Goal: Use online tool/utility: Use online tool/utility

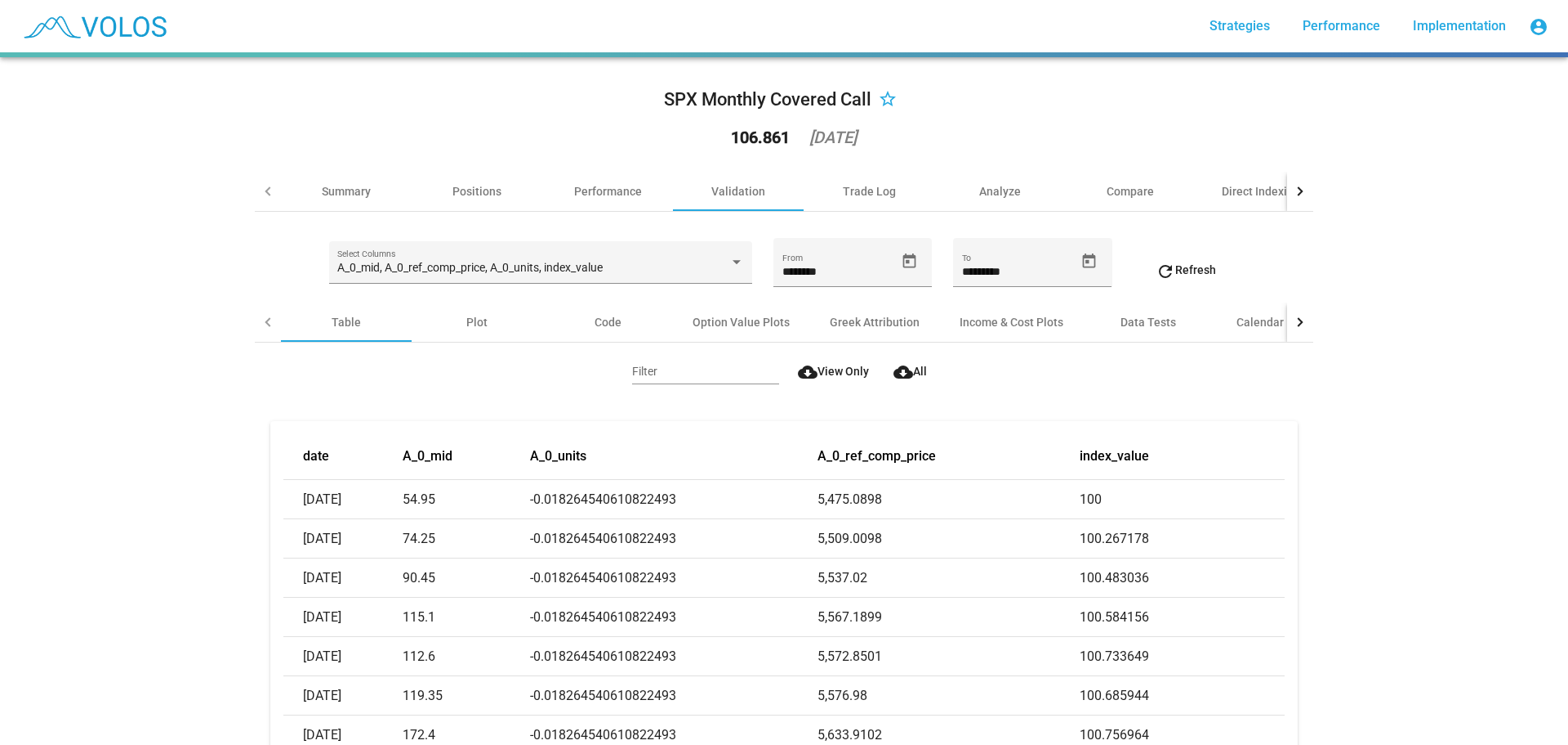
scroll to position [245, 0]
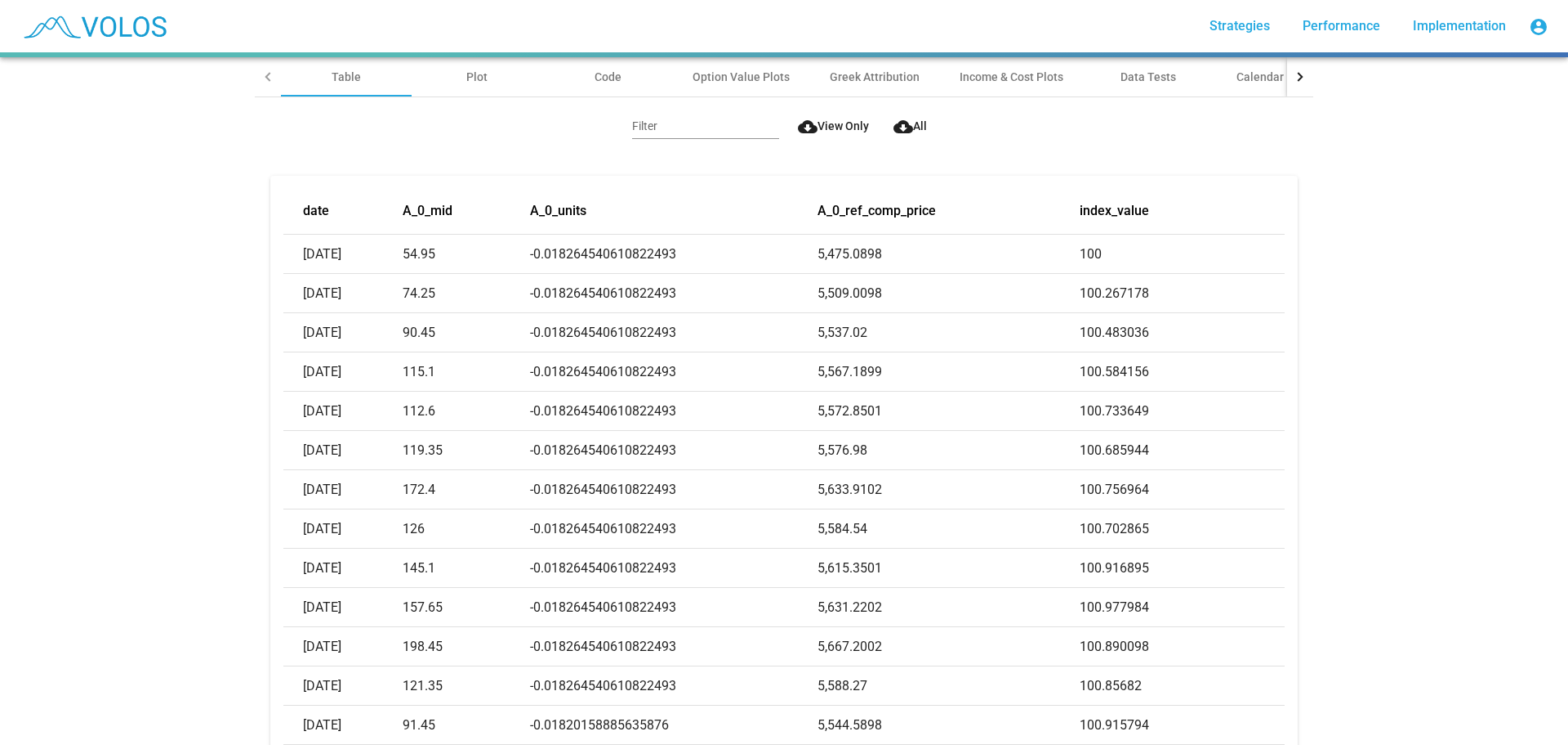
click at [1348, 339] on div "SPX Monthly Covered Call star_border 106.861 [DATE] Summary Positions Performan…" at bounding box center [784, 401] width 1568 height 687
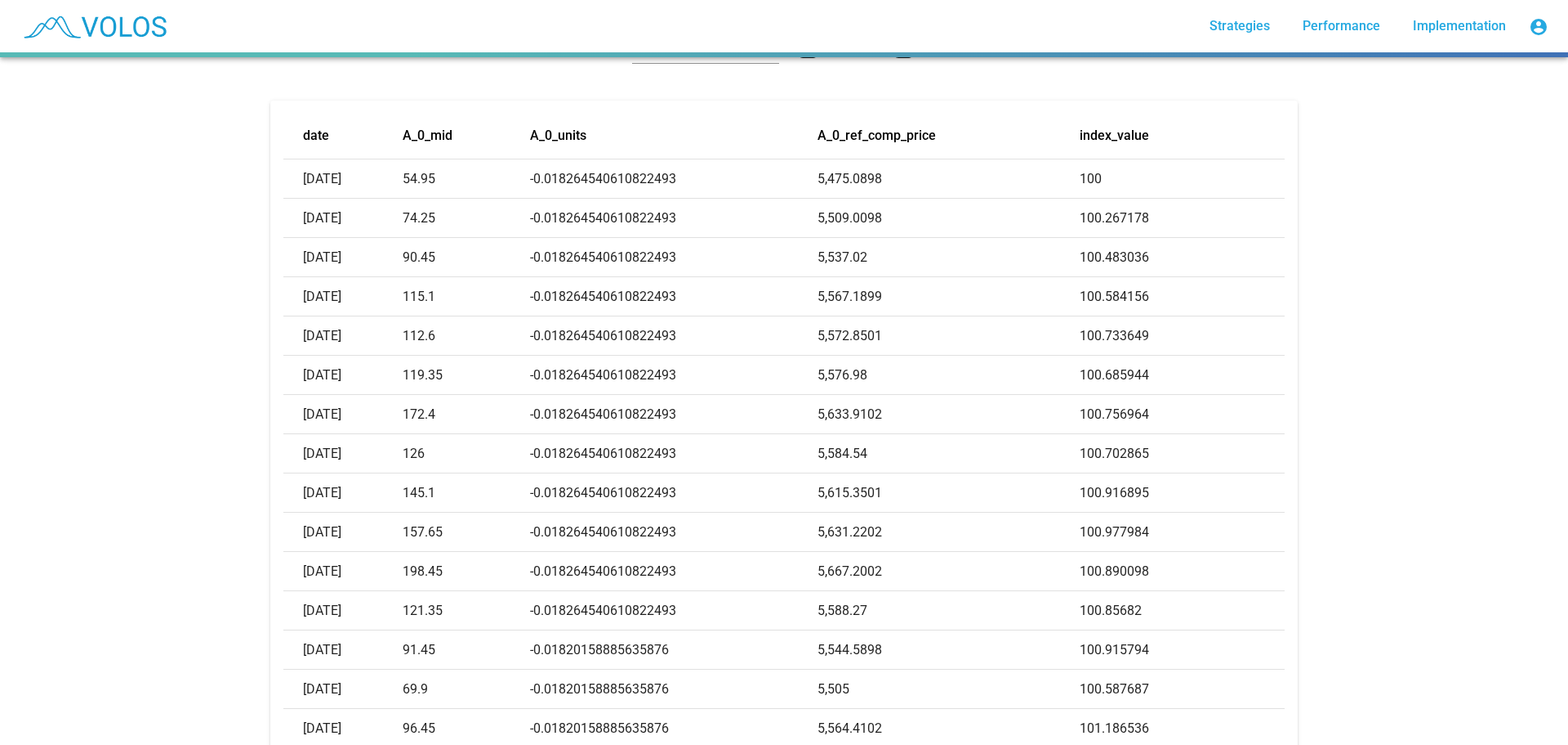
scroll to position [327, 0]
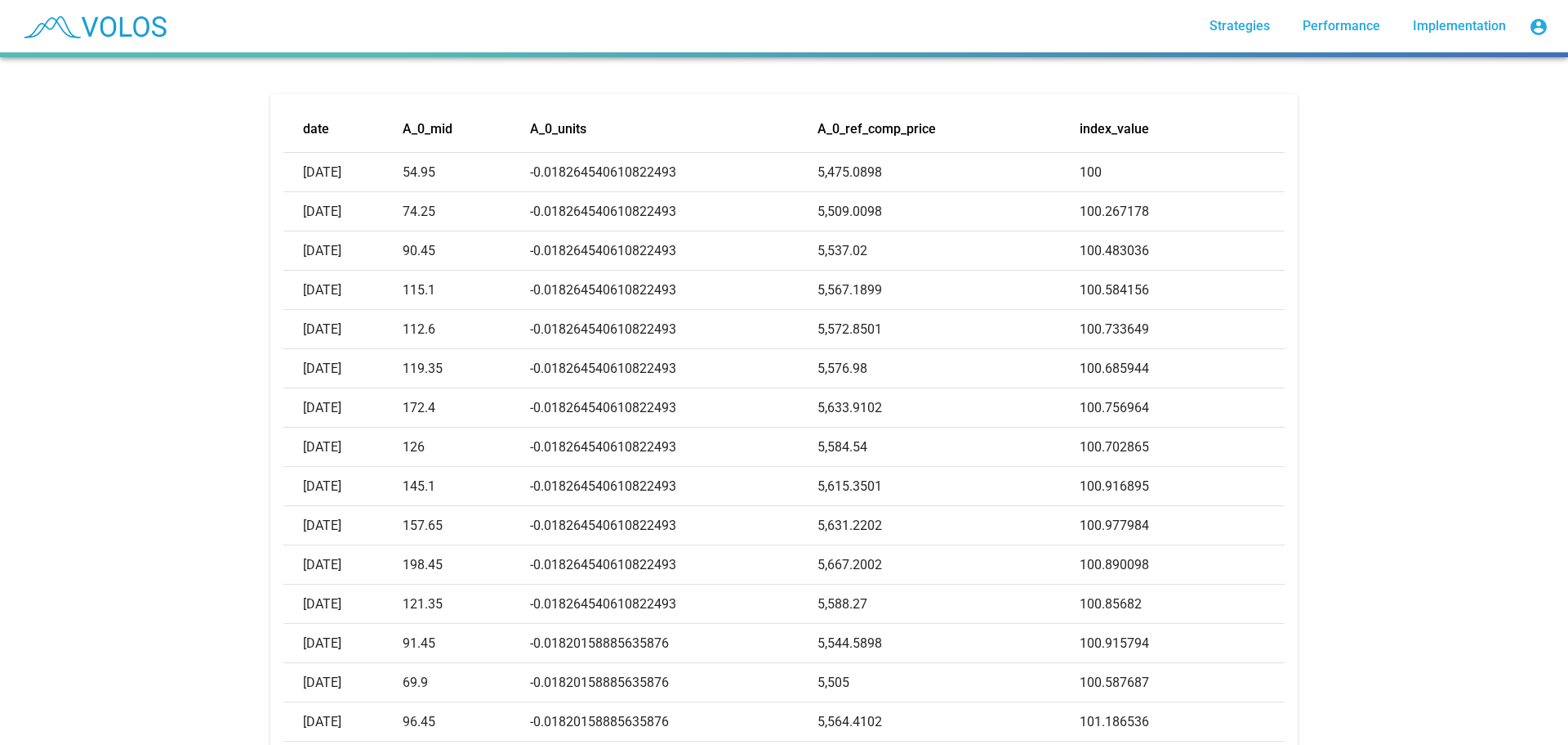
click at [1387, 197] on div "SPX Monthly Covered Call star_border 106.861 [DATE] Summary Positions Performan…" at bounding box center [784, 401] width 1568 height 687
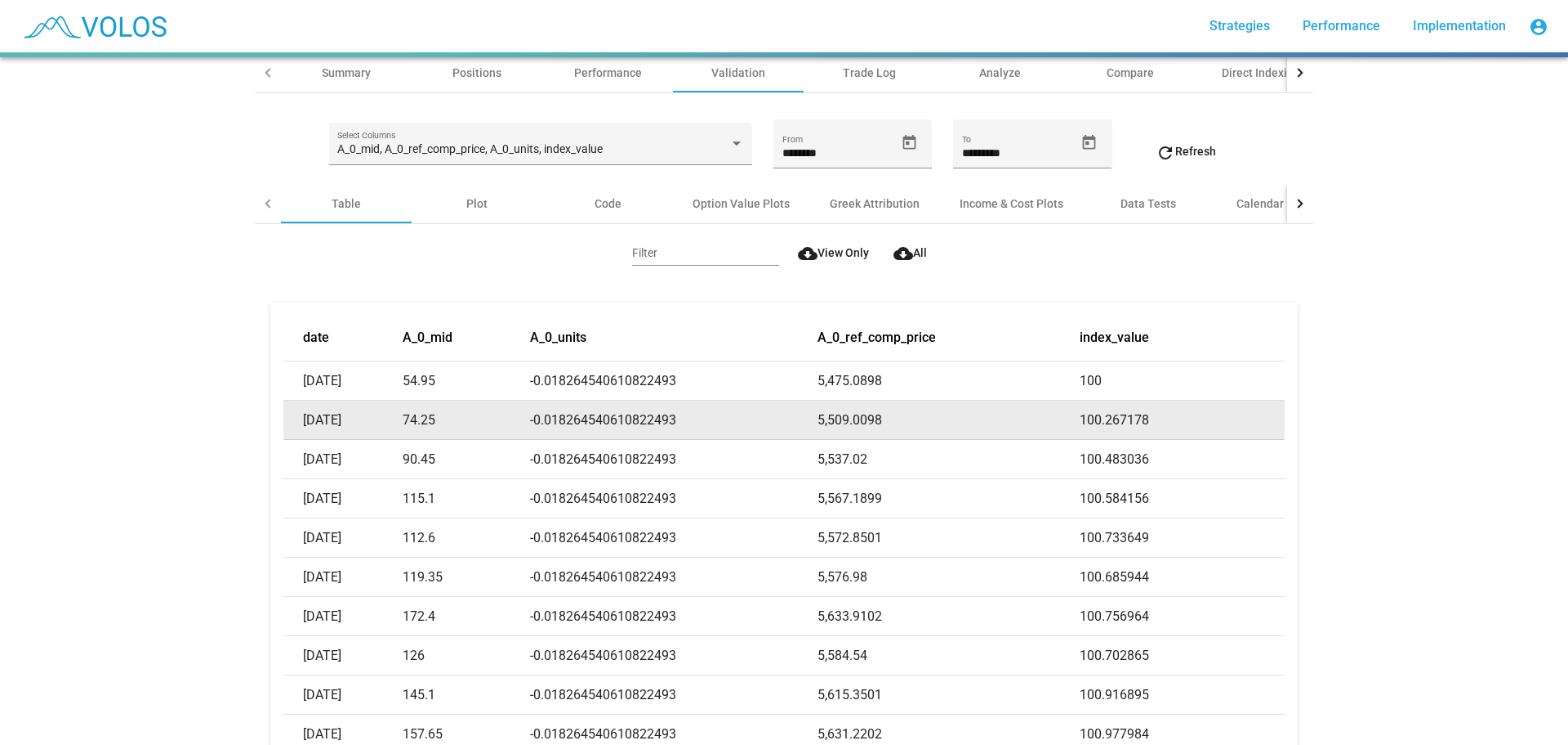
scroll to position [0, 0]
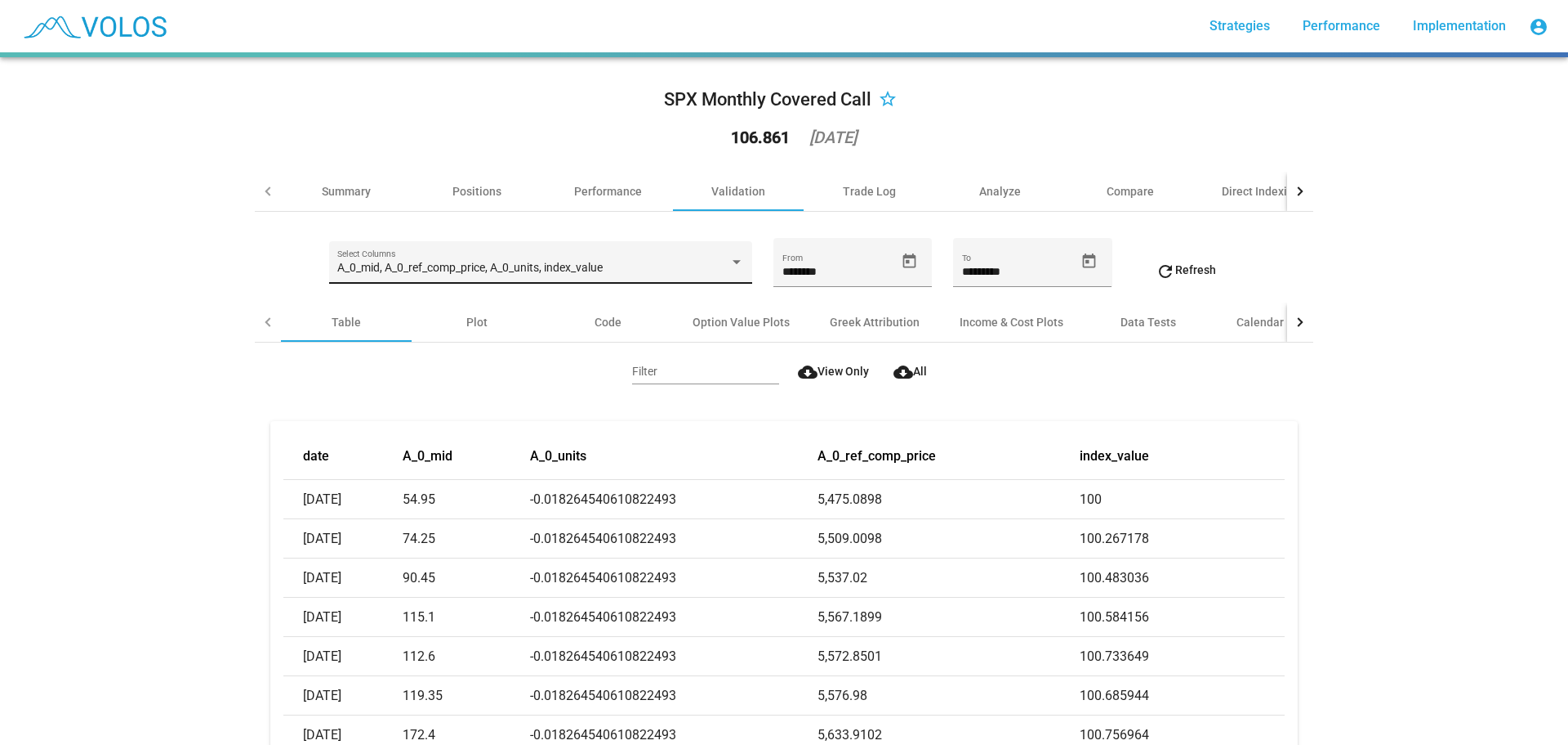
click at [557, 274] on span "A_0_mid, A_0_ref_comp_price, A_0_units, index_value" at bounding box center [471, 267] width 266 height 13
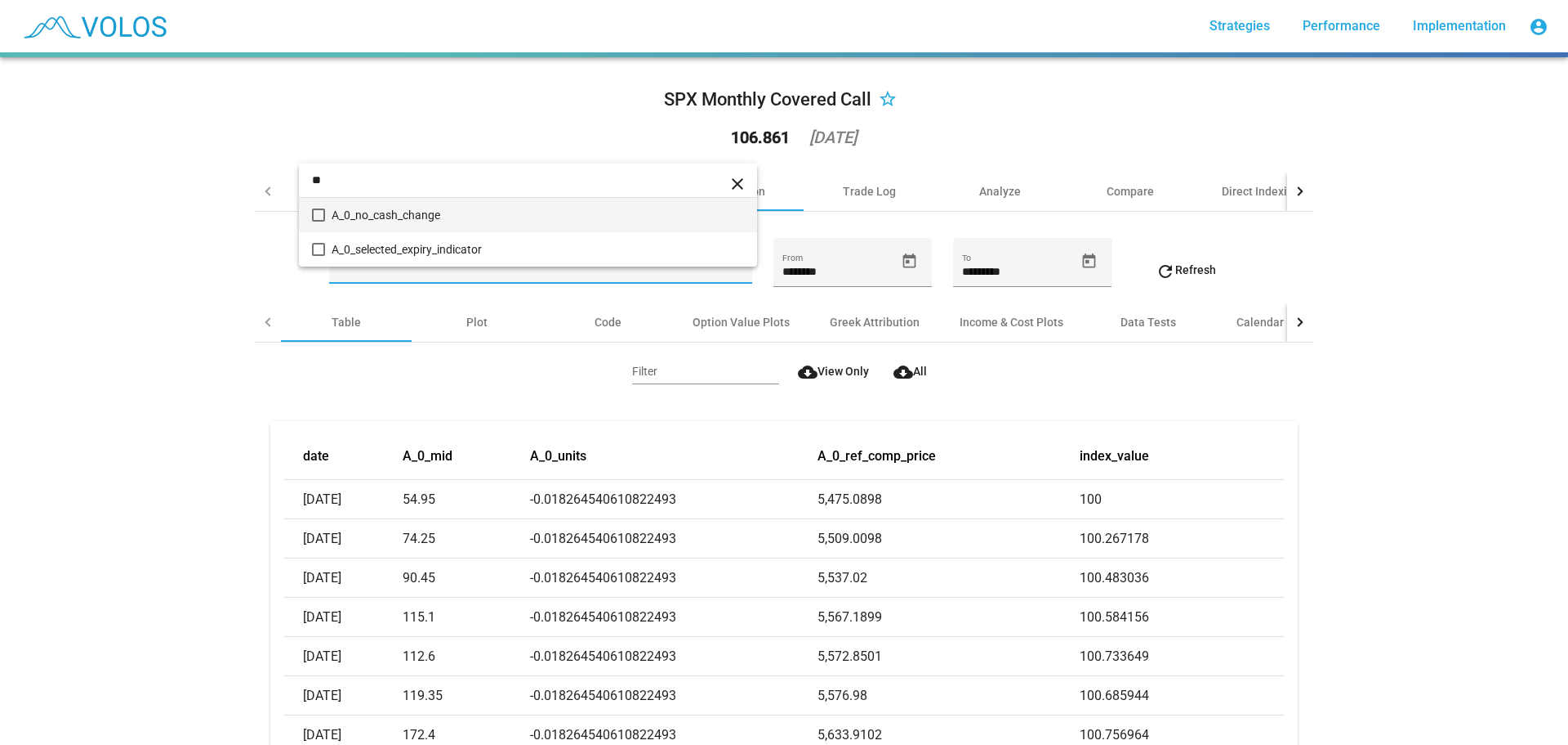
type input "*"
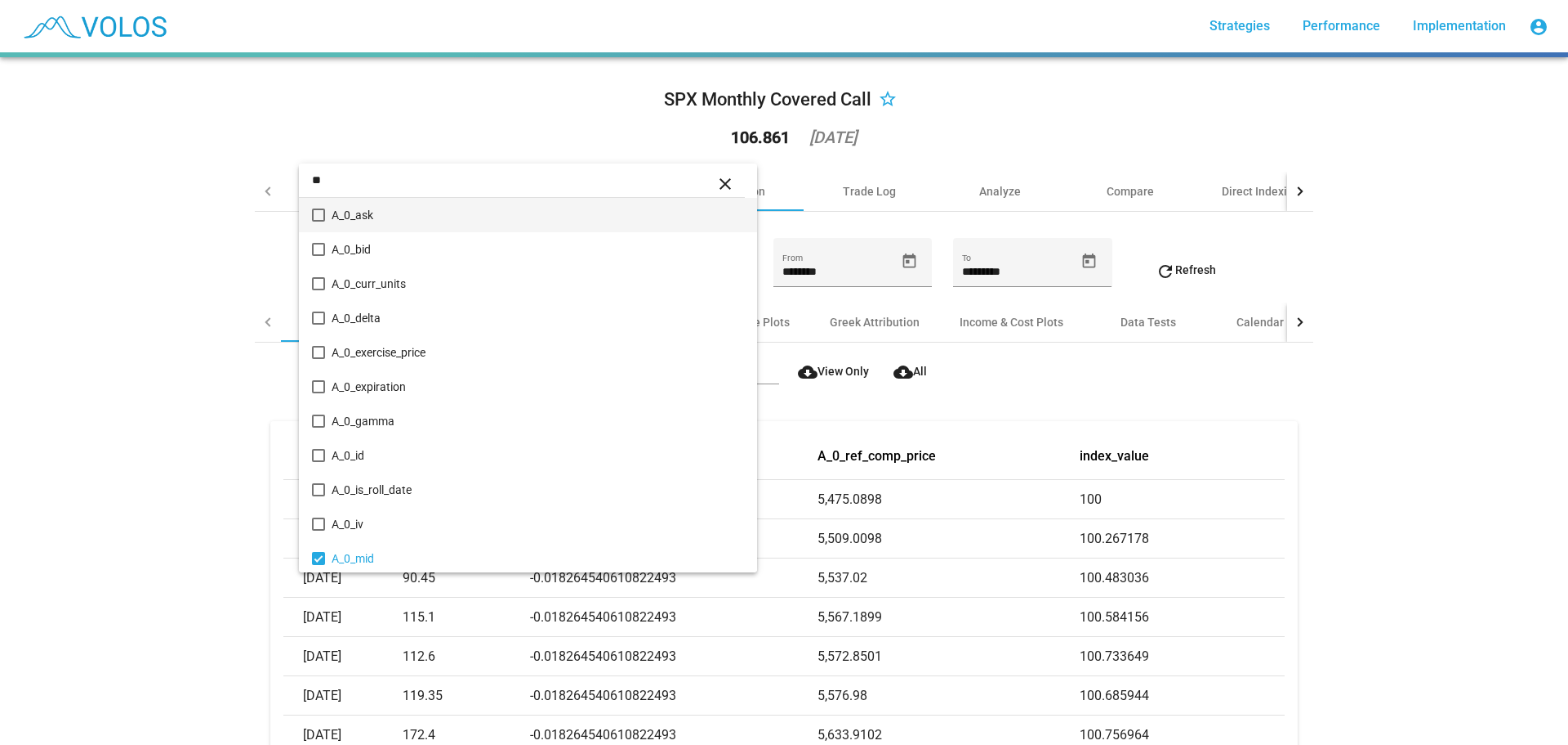
type input "*"
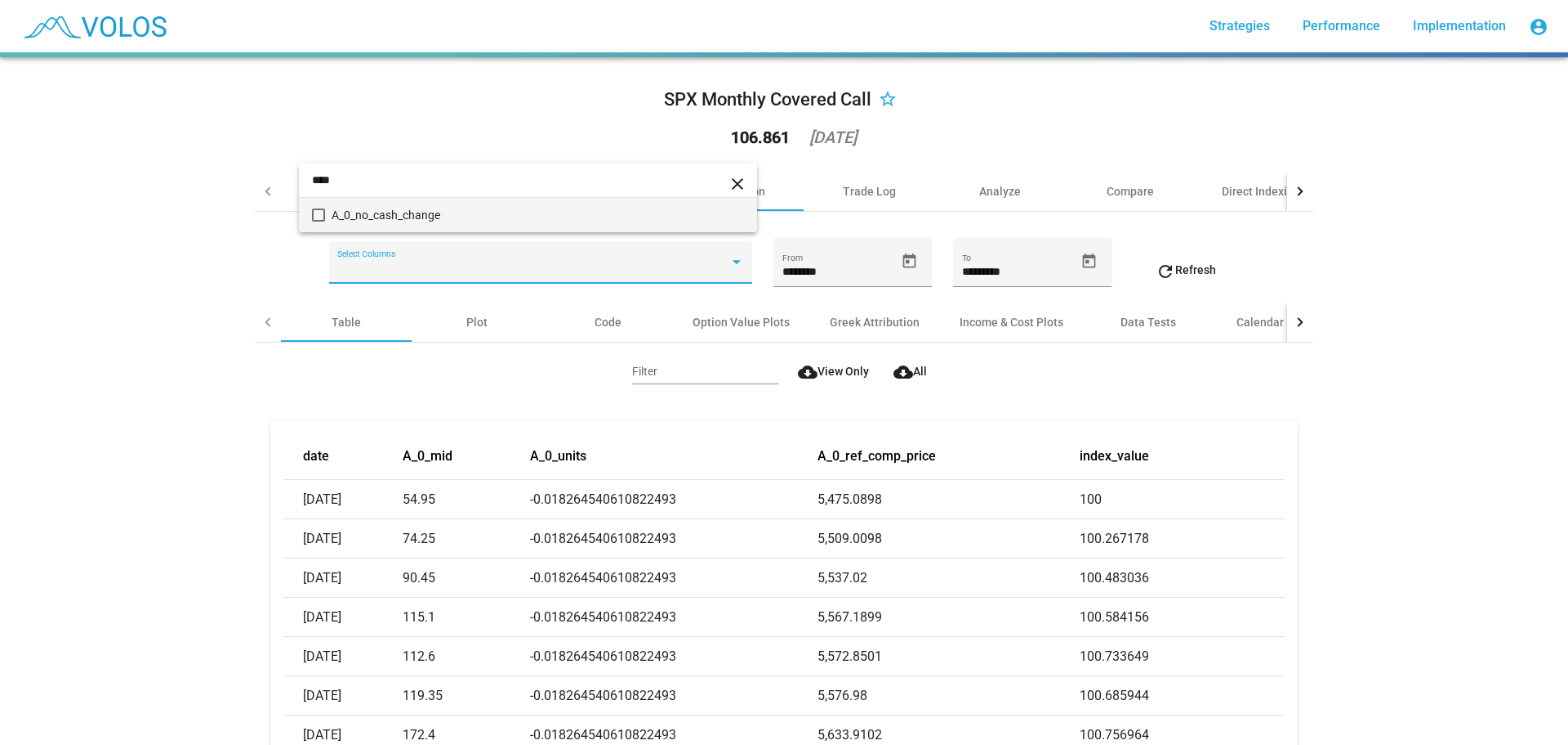
click at [449, 184] on input "****" at bounding box center [527, 179] width 458 height 35
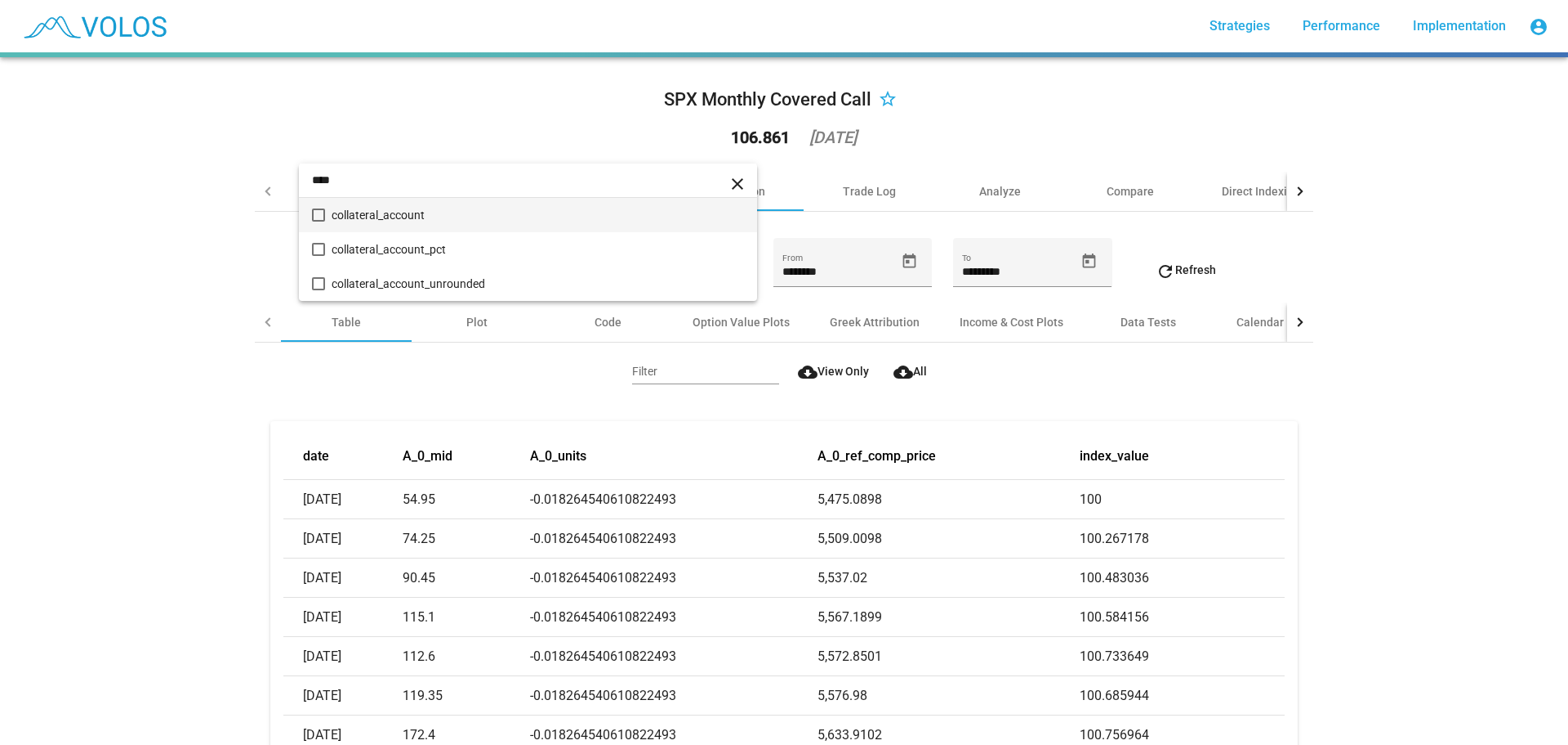
type input "****"
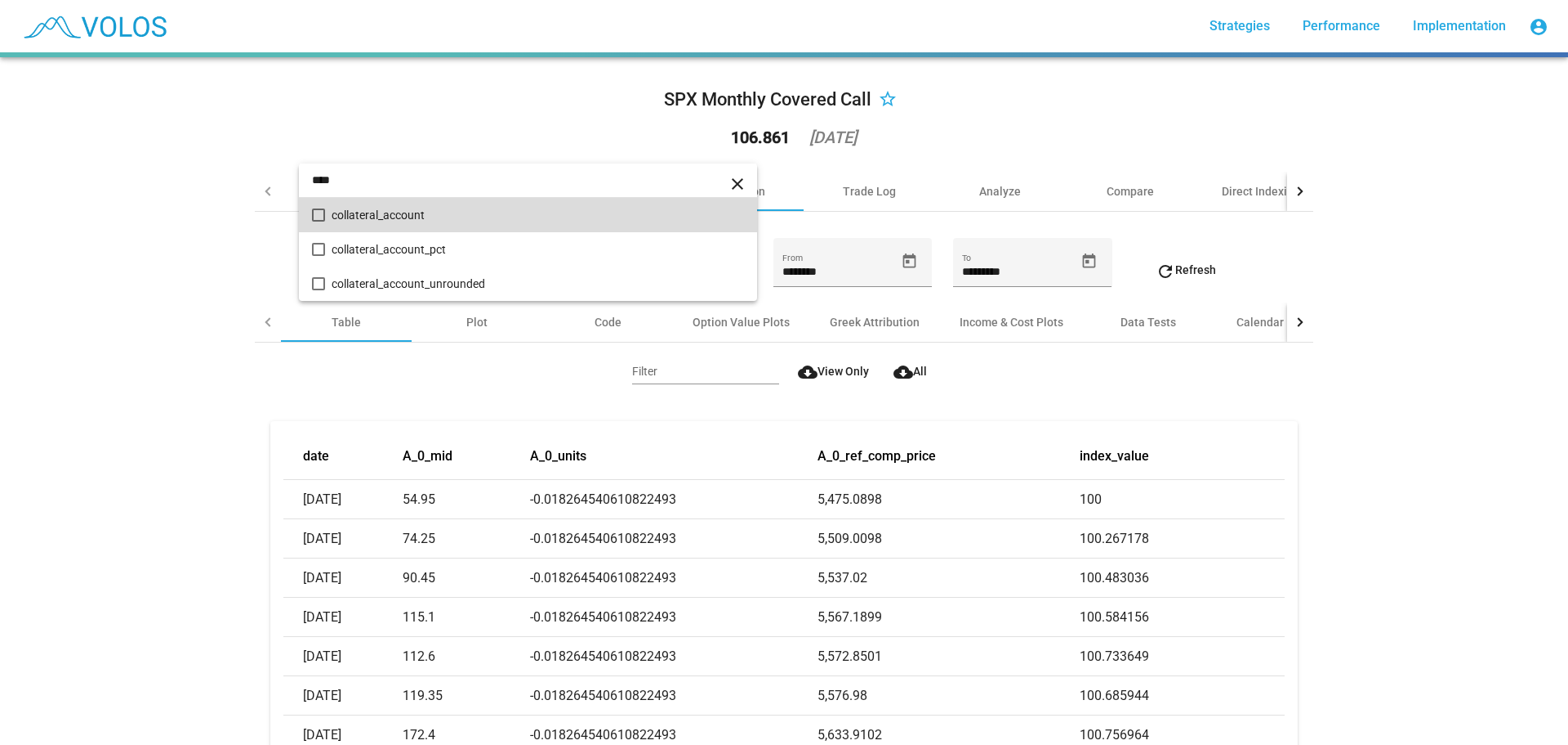
click at [339, 216] on span "collateral_account" at bounding box center [537, 215] width 412 height 35
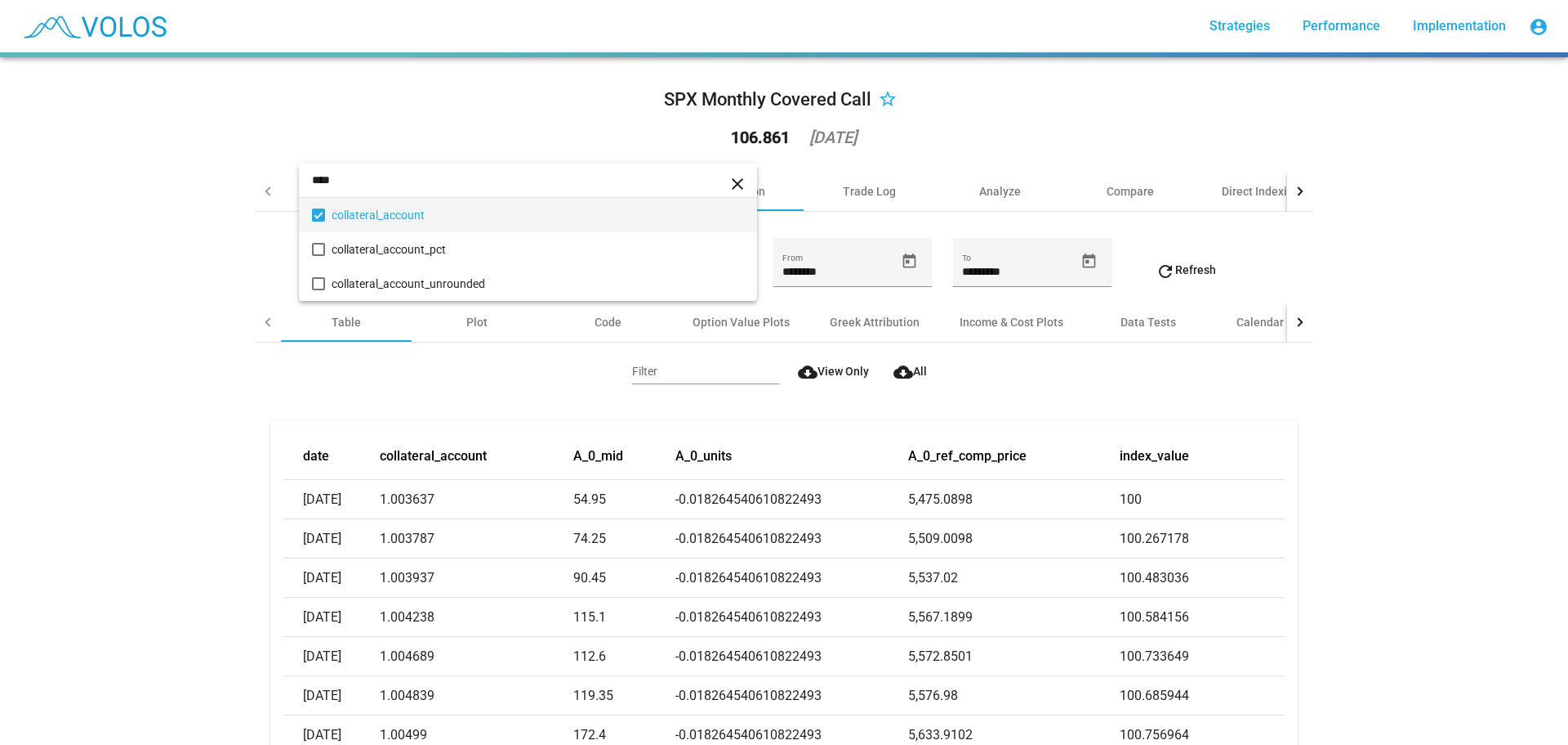
click at [215, 247] on div at bounding box center [784, 372] width 1568 height 745
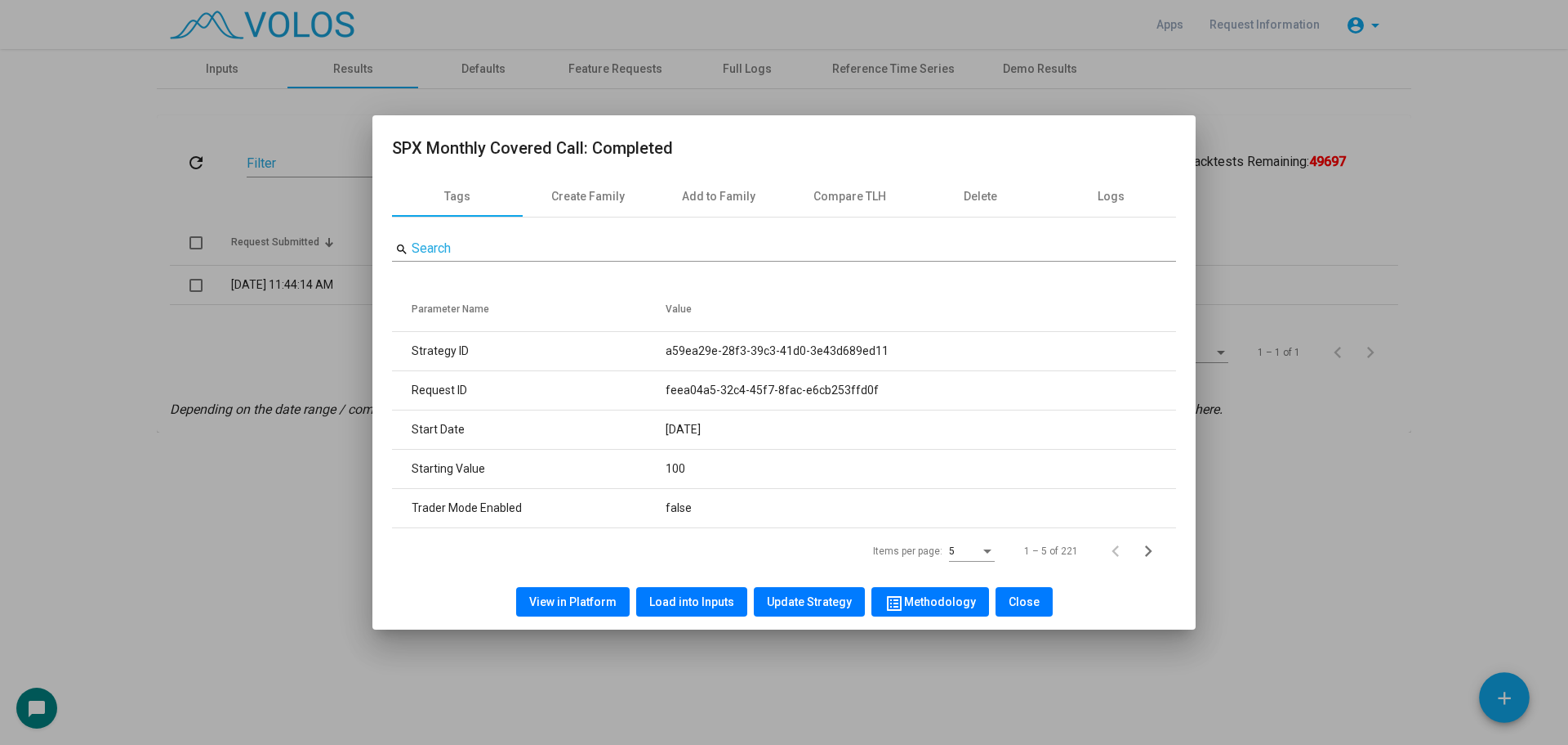
click at [105, 305] on div at bounding box center [784, 372] width 1568 height 745
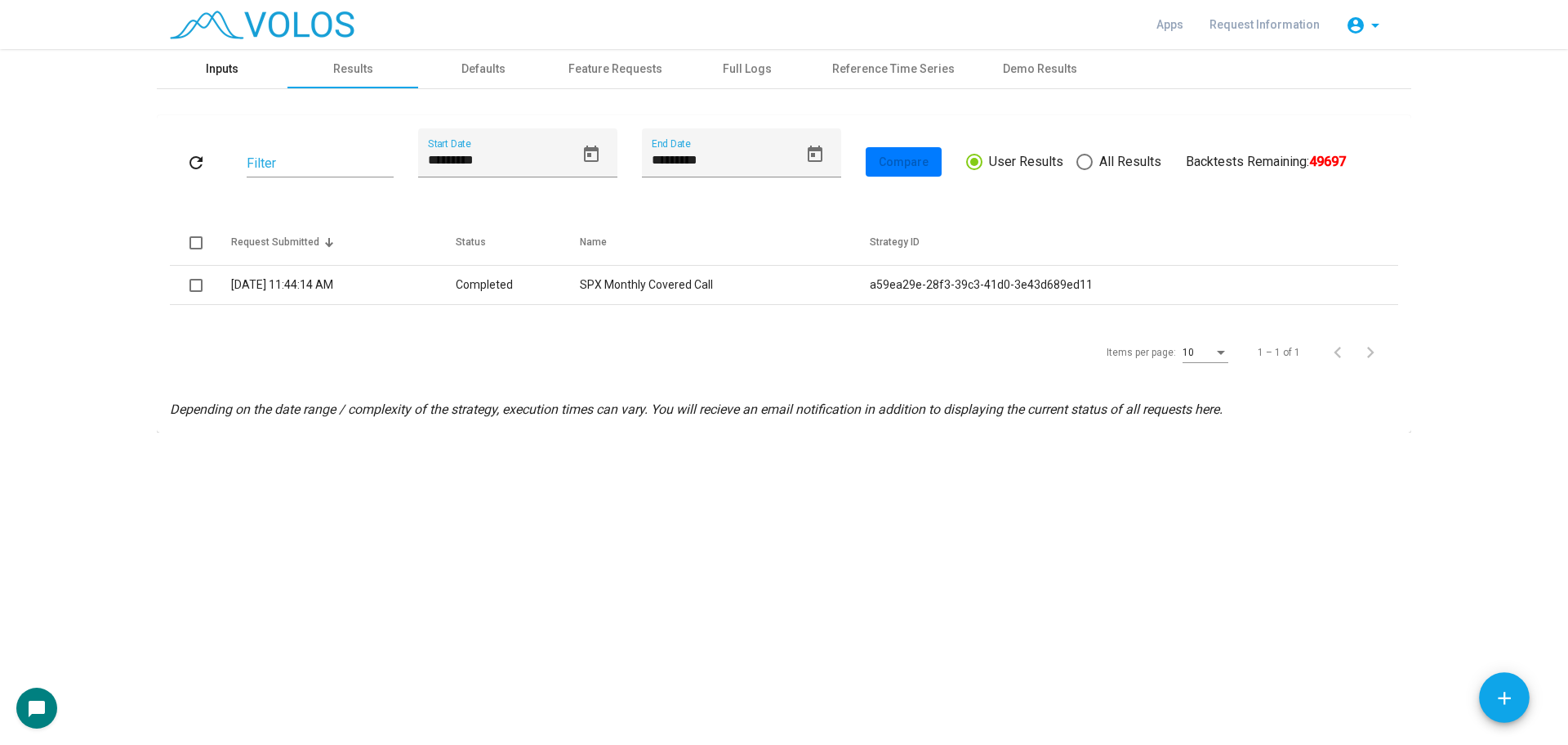
click at [236, 68] on div "Inputs" at bounding box center [222, 68] width 33 height 17
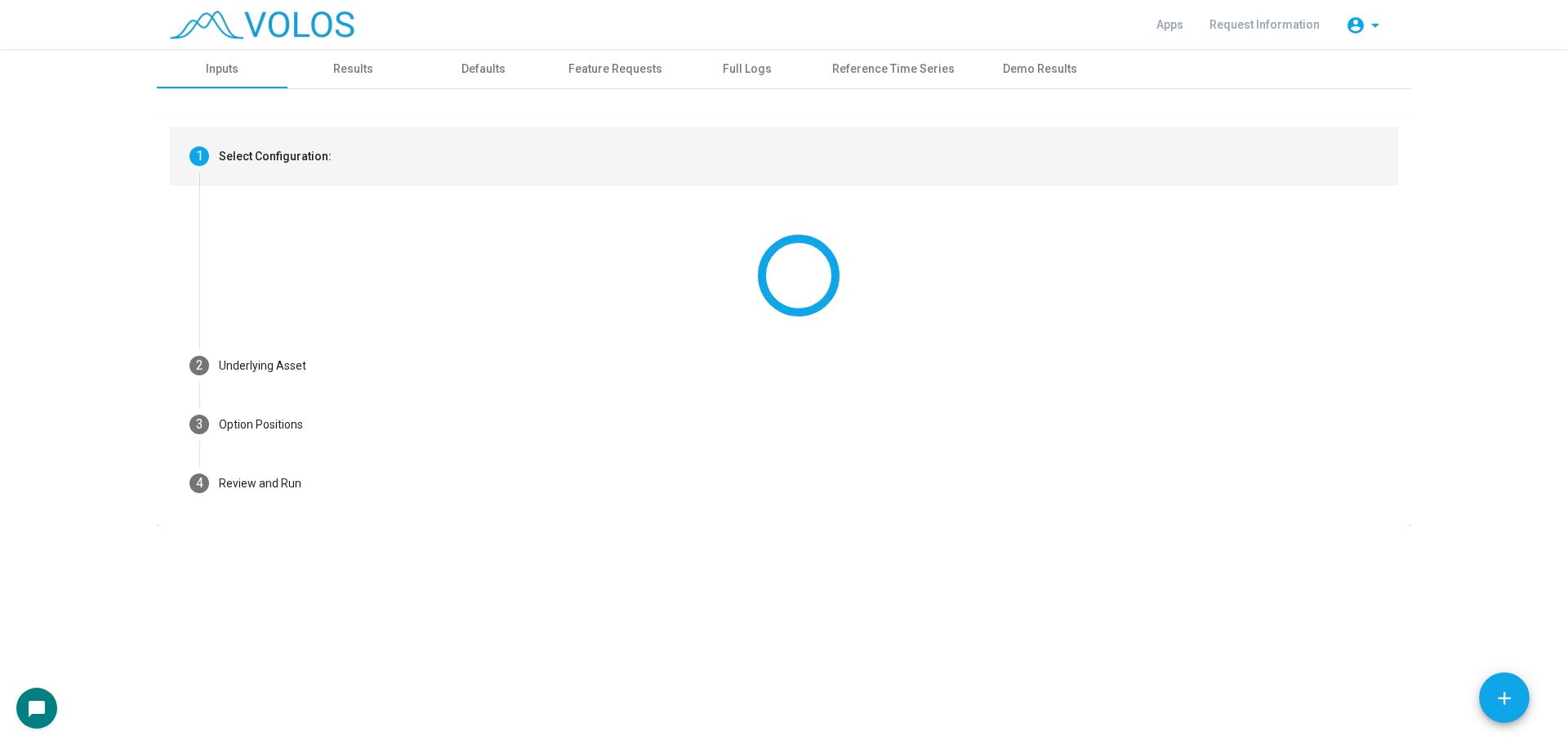
click at [341, 165] on mat-step-header "1 Select Configuration:" at bounding box center [784, 156] width 1229 height 59
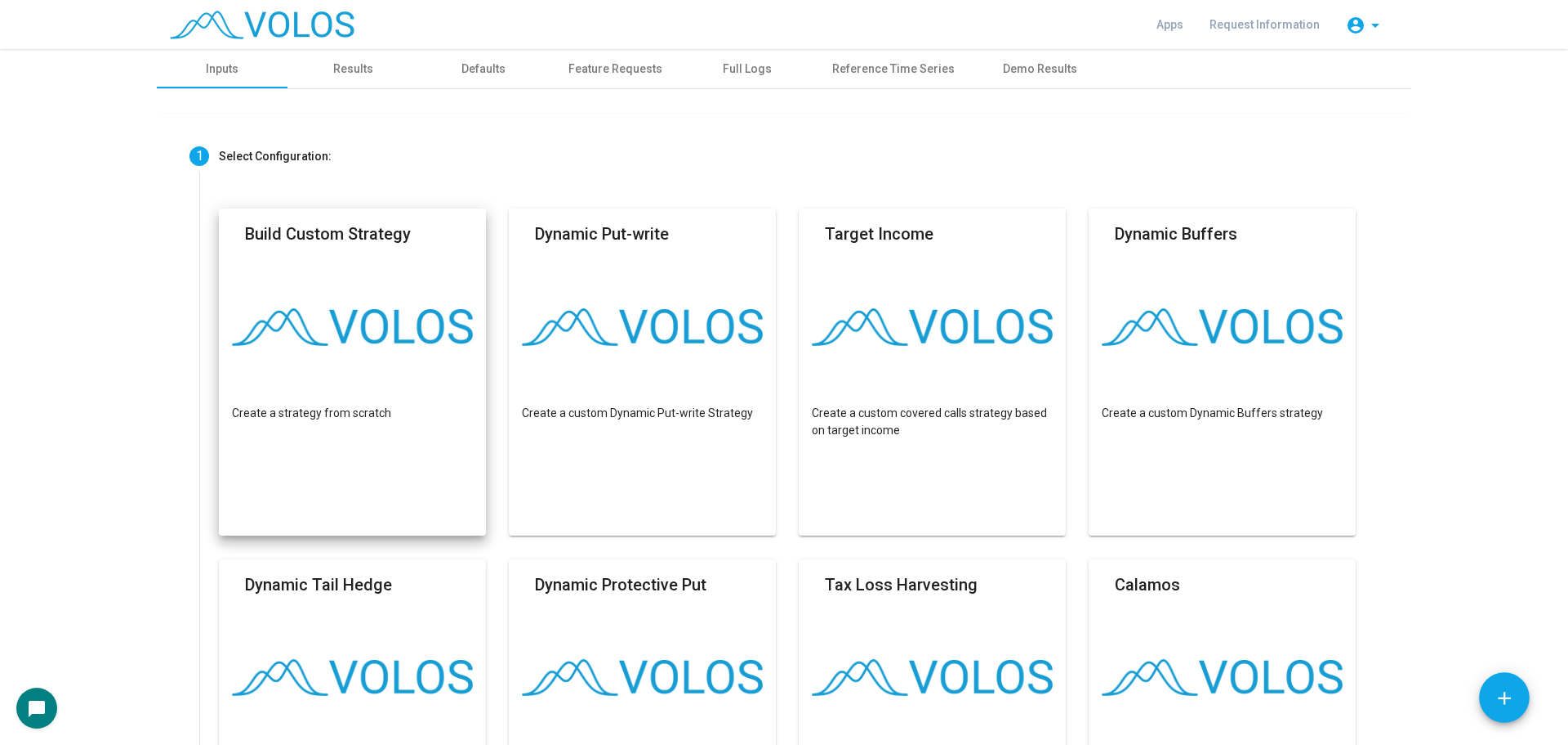
click at [359, 298] on mat-card "Build Custom Strategy Create a strategy from scratch" at bounding box center [352, 372] width 267 height 327
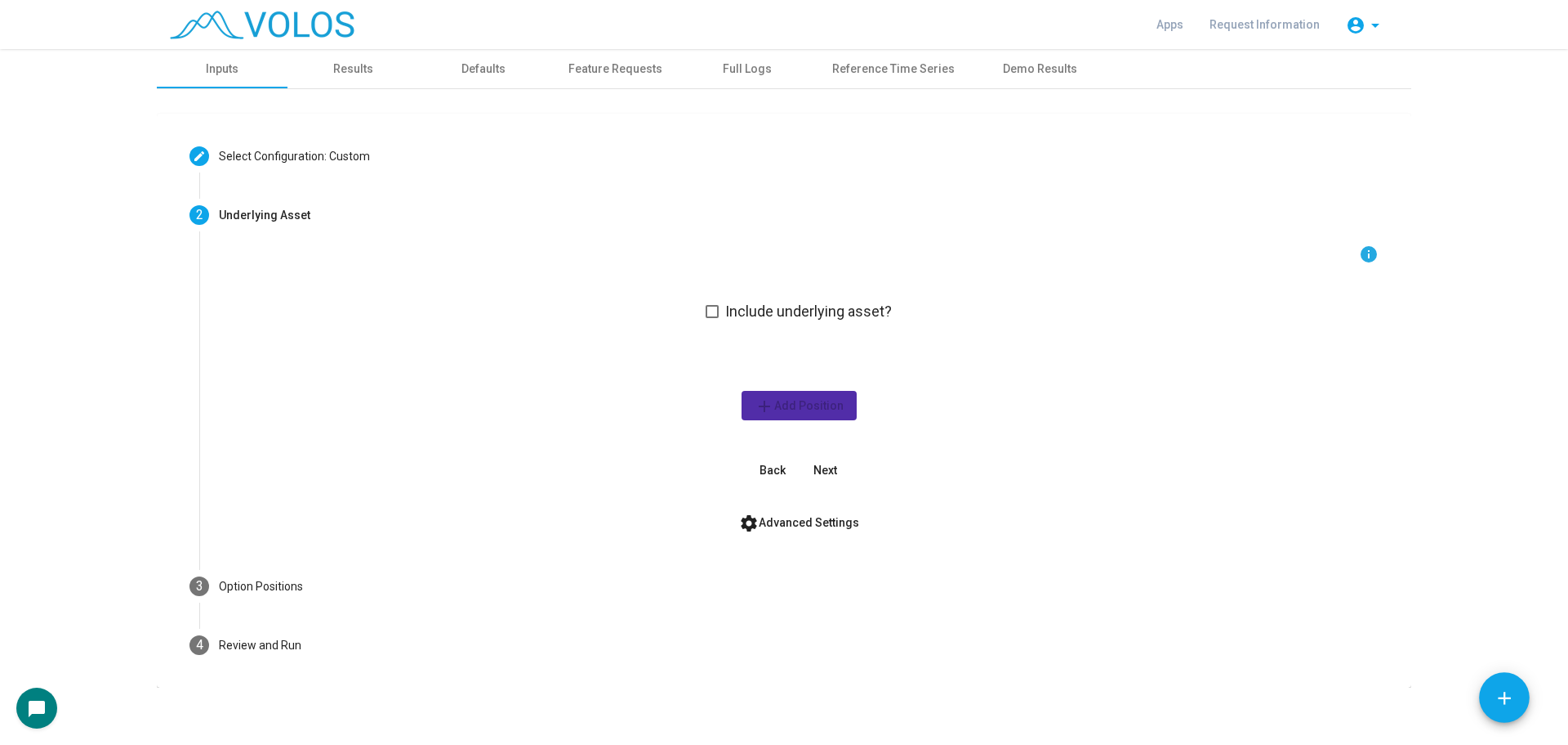
click at [706, 312] on span at bounding box center [712, 311] width 13 height 13
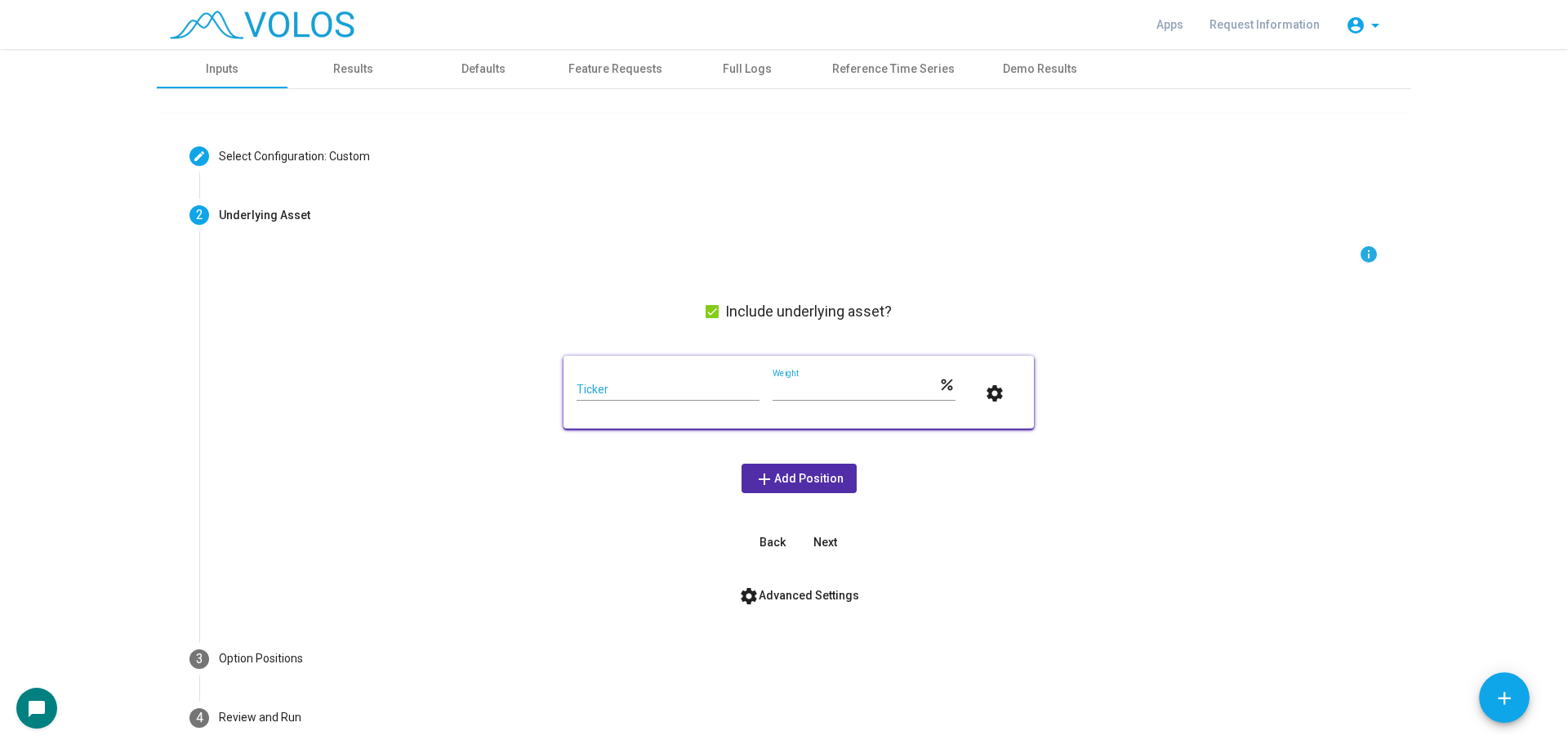
click at [647, 374] on div "Ticker" at bounding box center [668, 385] width 183 height 32
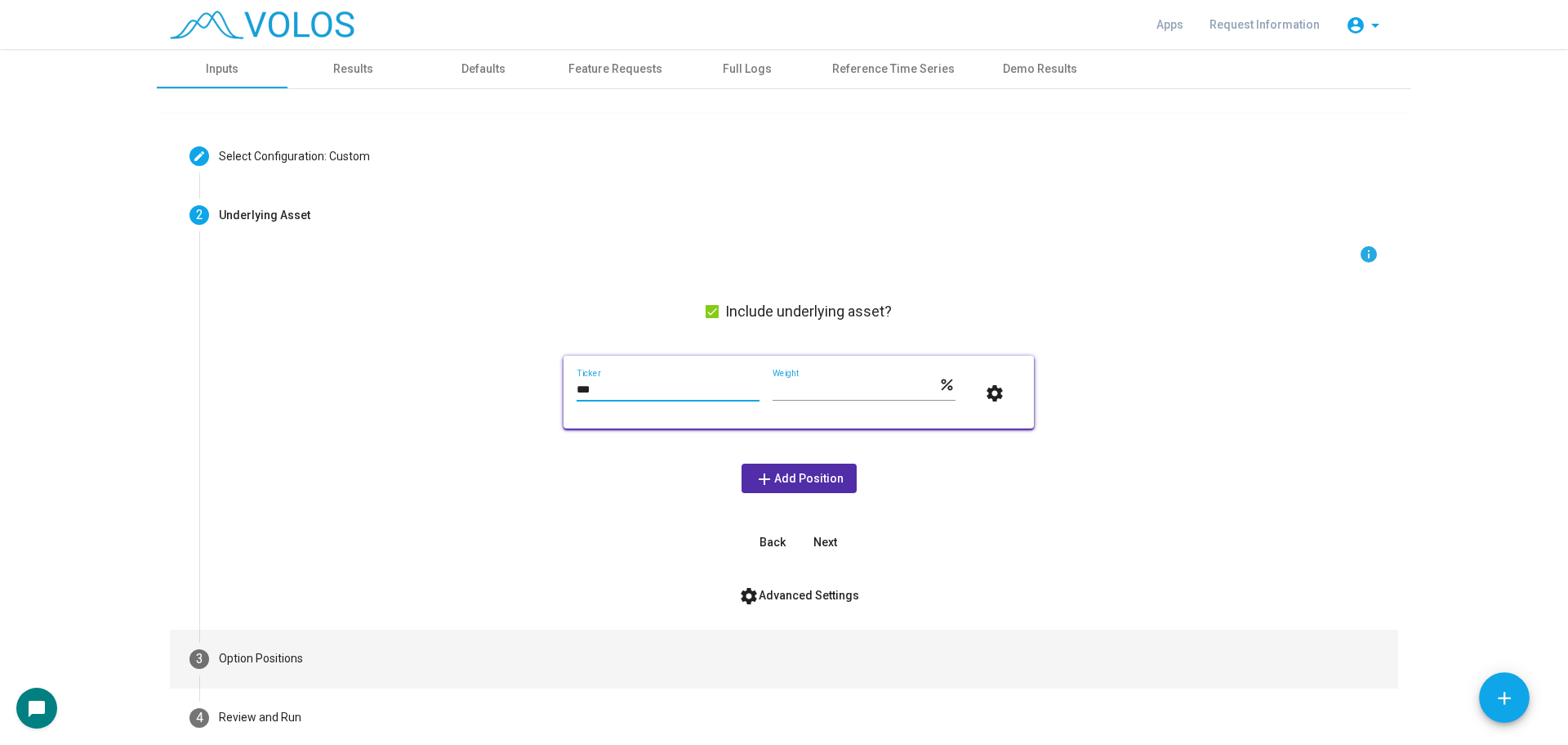
type input "***"
click at [419, 645] on mat-step-header "3 Option Positions" at bounding box center [784, 659] width 1229 height 59
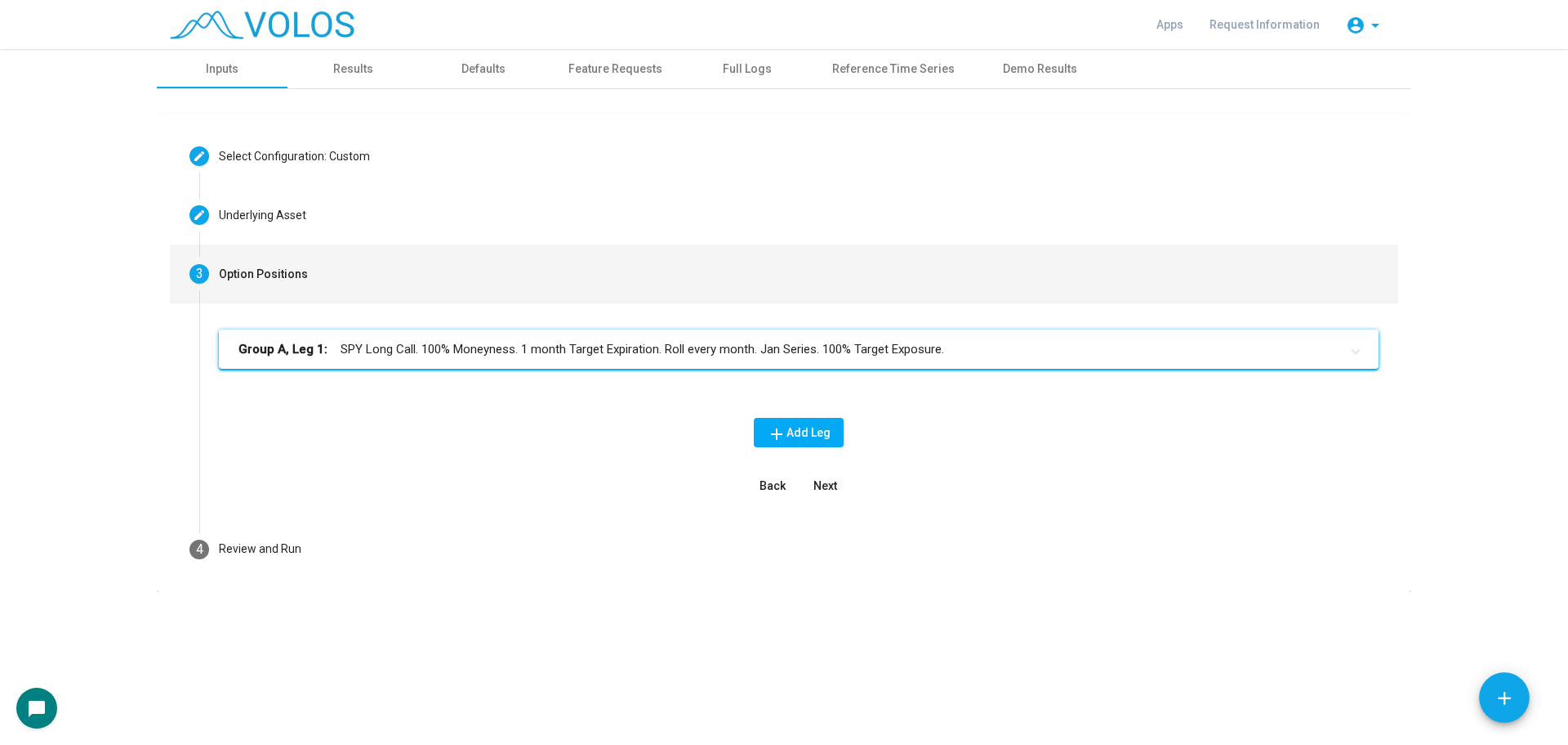
click at [492, 351] on mat-panel-title "Group A, Leg 1: SPY Long Call. 100% Moneyness. 1 month Target Expiration. Roll …" at bounding box center [789, 349] width 1101 height 19
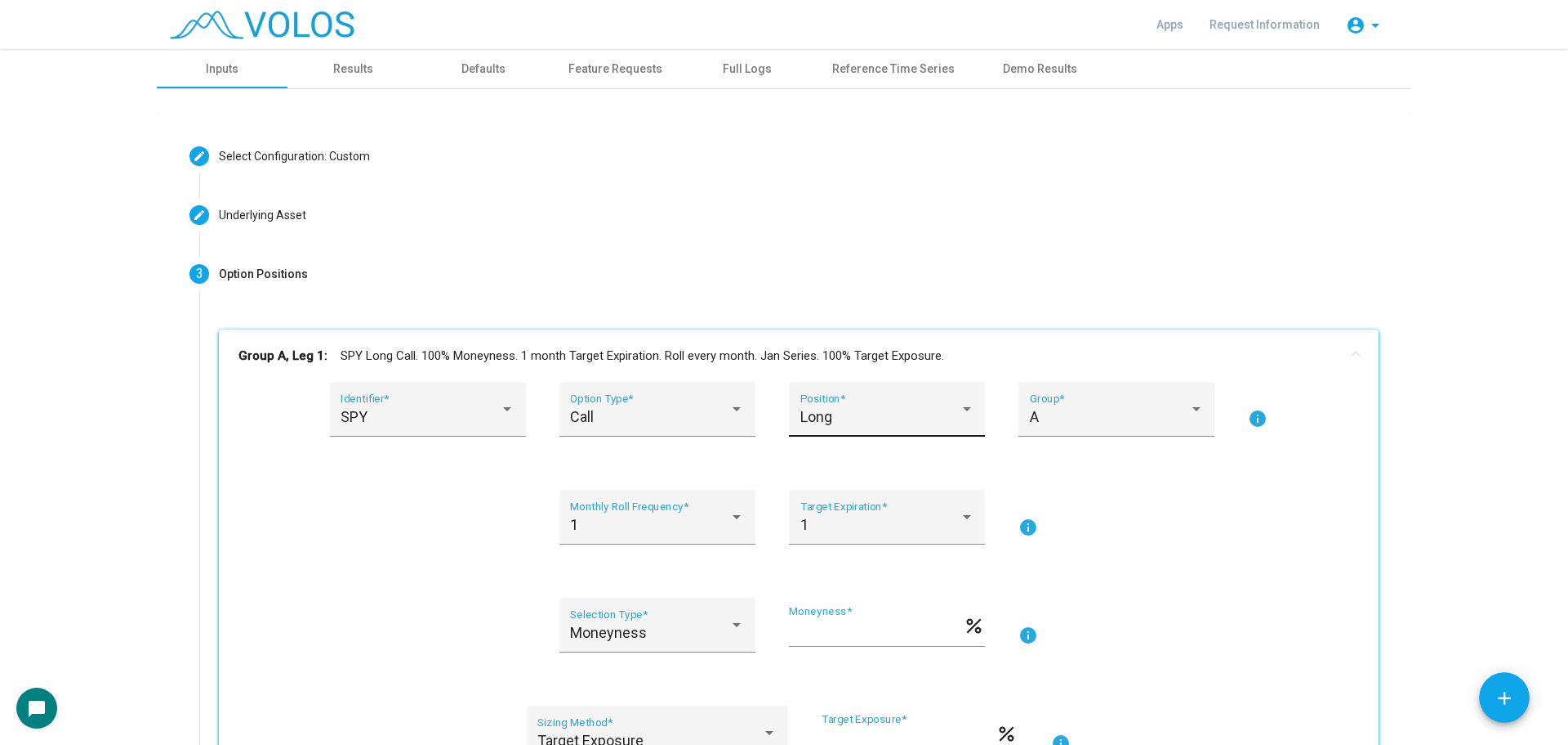
click at [832, 416] on div "Long" at bounding box center [880, 417] width 160 height 16
click at [833, 467] on span "Short" at bounding box center [881, 461] width 174 height 44
click at [444, 409] on div "SPY" at bounding box center [420, 417] width 160 height 16
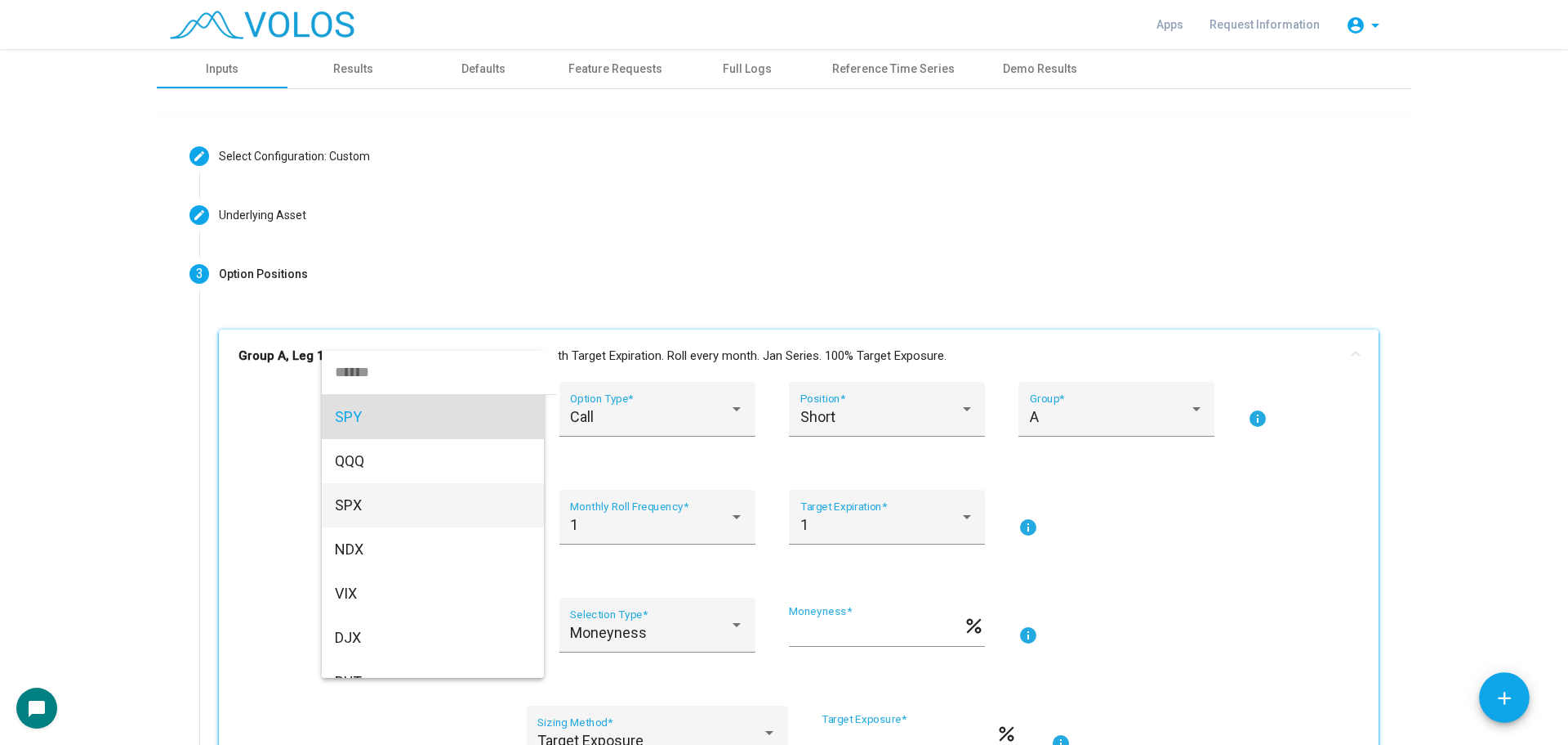
click at [439, 491] on span "SPX" at bounding box center [433, 506] width 196 height 44
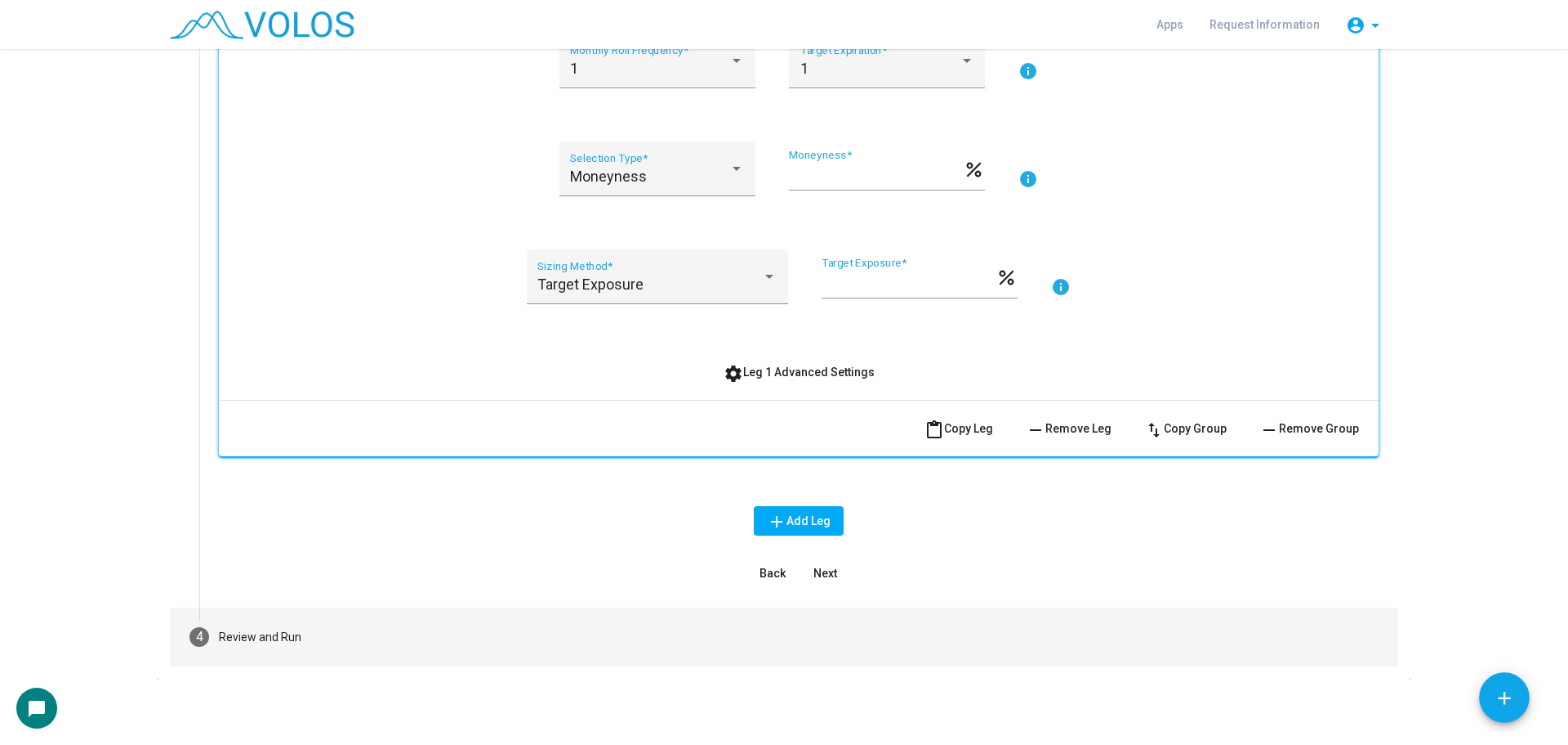
click at [361, 652] on mat-step-header "4 Review and Run" at bounding box center [784, 637] width 1229 height 59
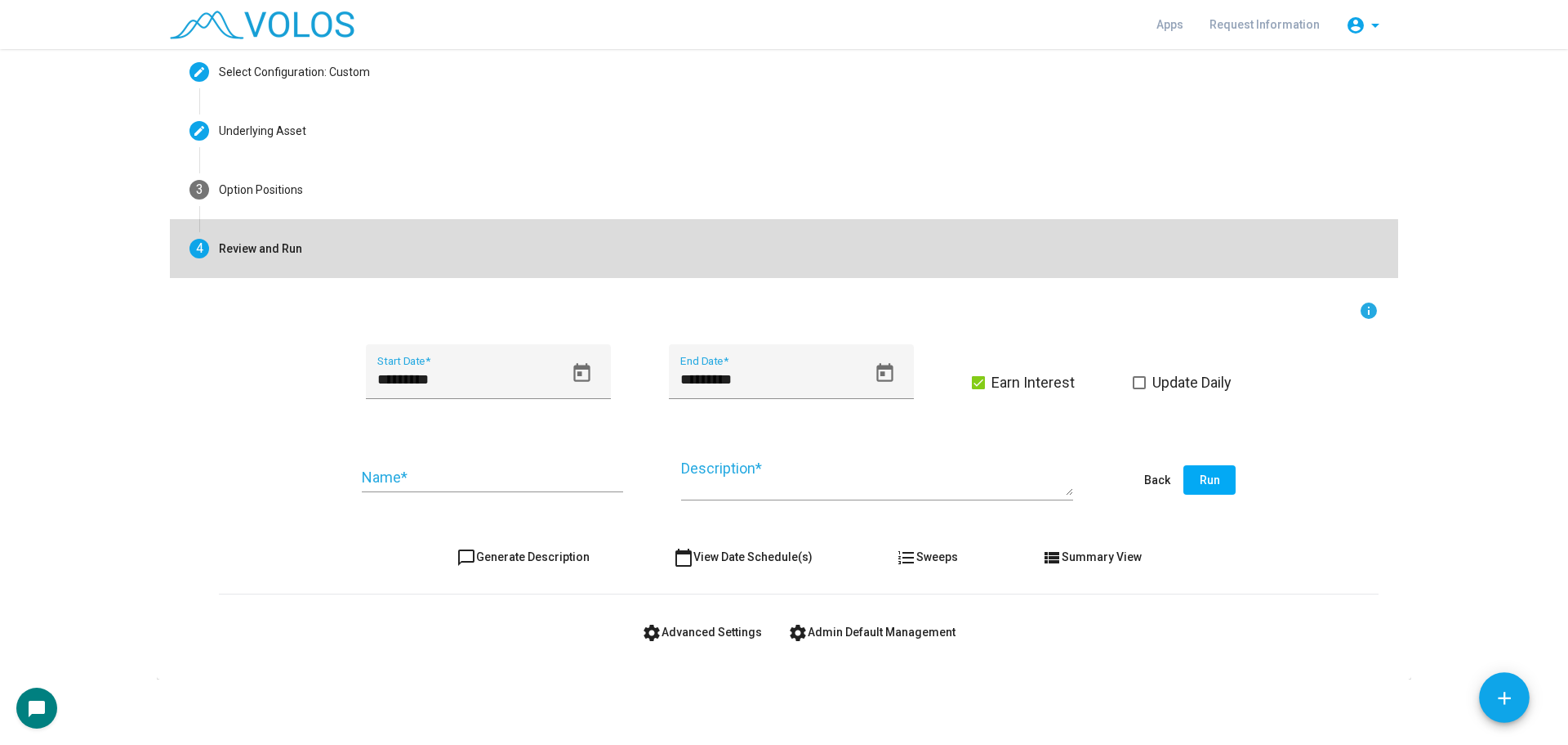
scroll to position [84, 0]
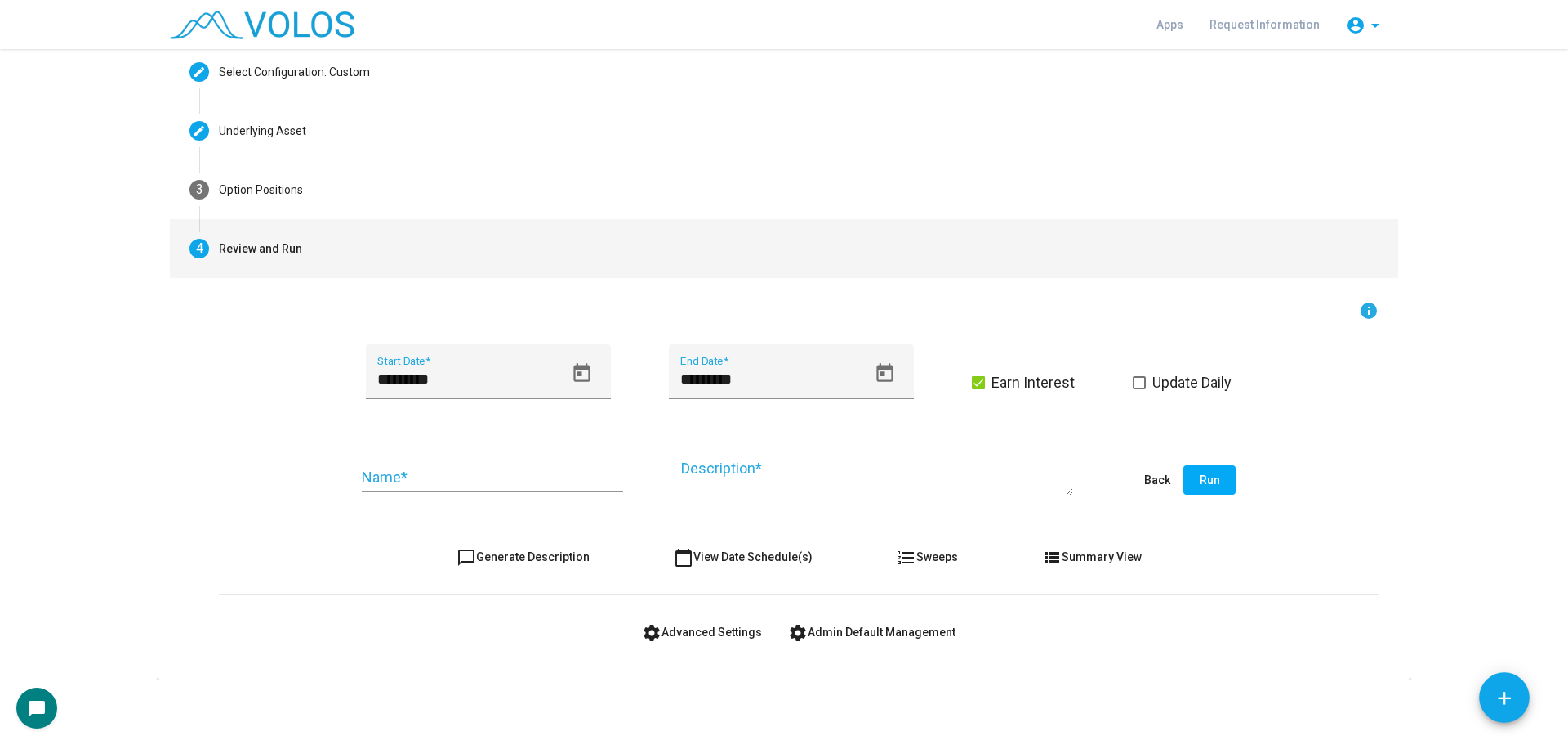
click at [492, 479] on input "Name *" at bounding box center [492, 477] width 261 height 16
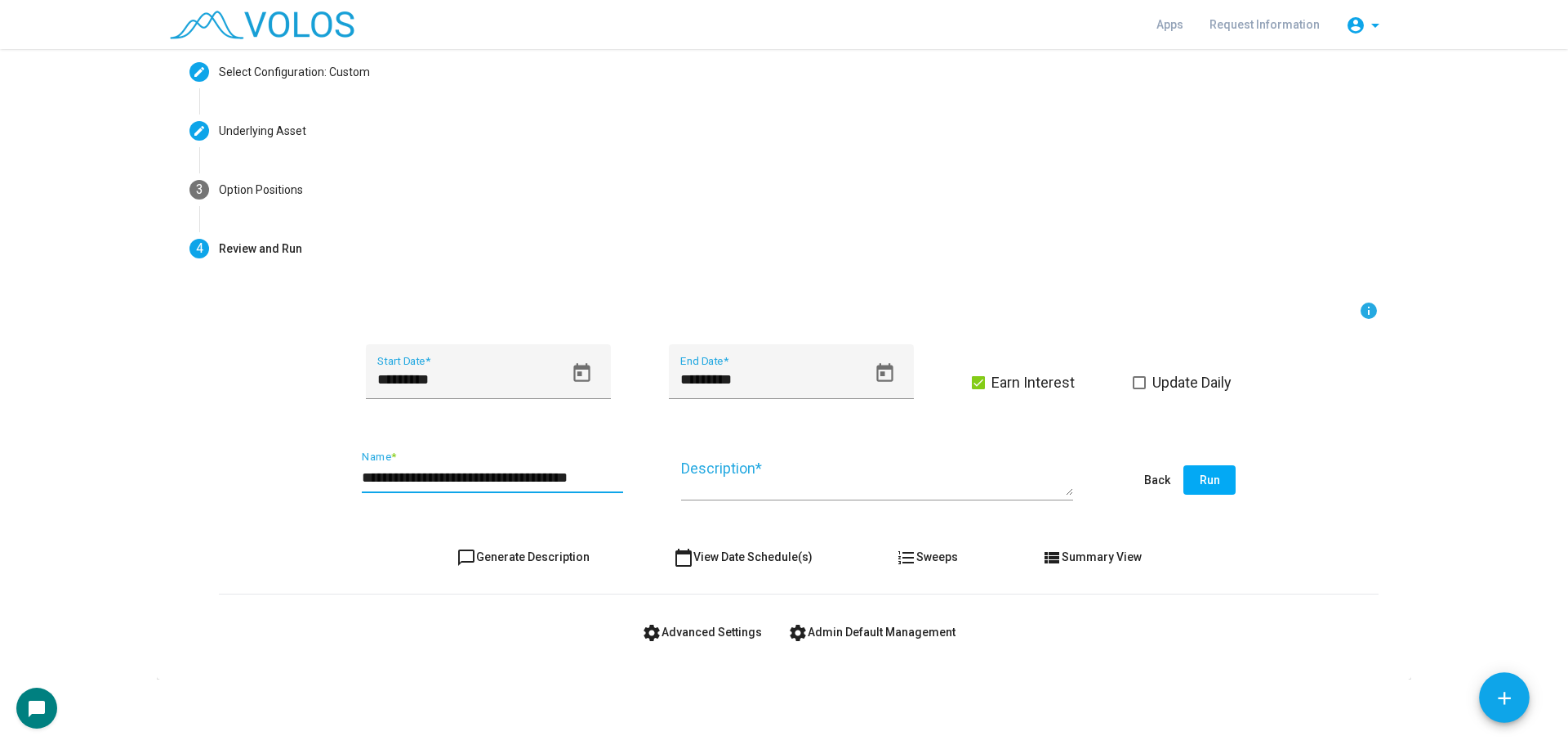
type input "**********"
click at [505, 552] on span "chat_bubble_outline Generate Description" at bounding box center [523, 556] width 133 height 13
type textarea "**********"
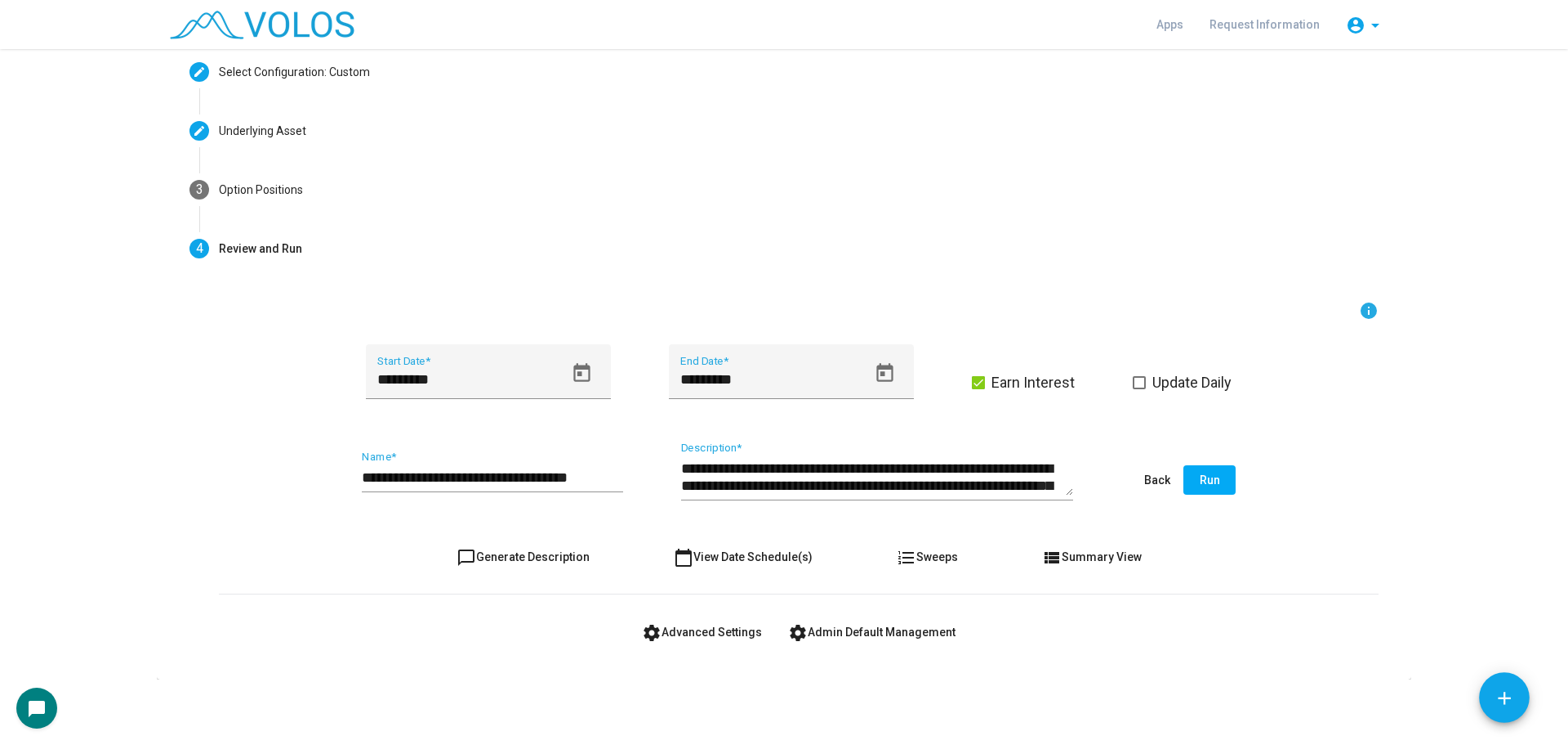
click at [685, 626] on span "settings Advanced Settings" at bounding box center [701, 631] width 120 height 13
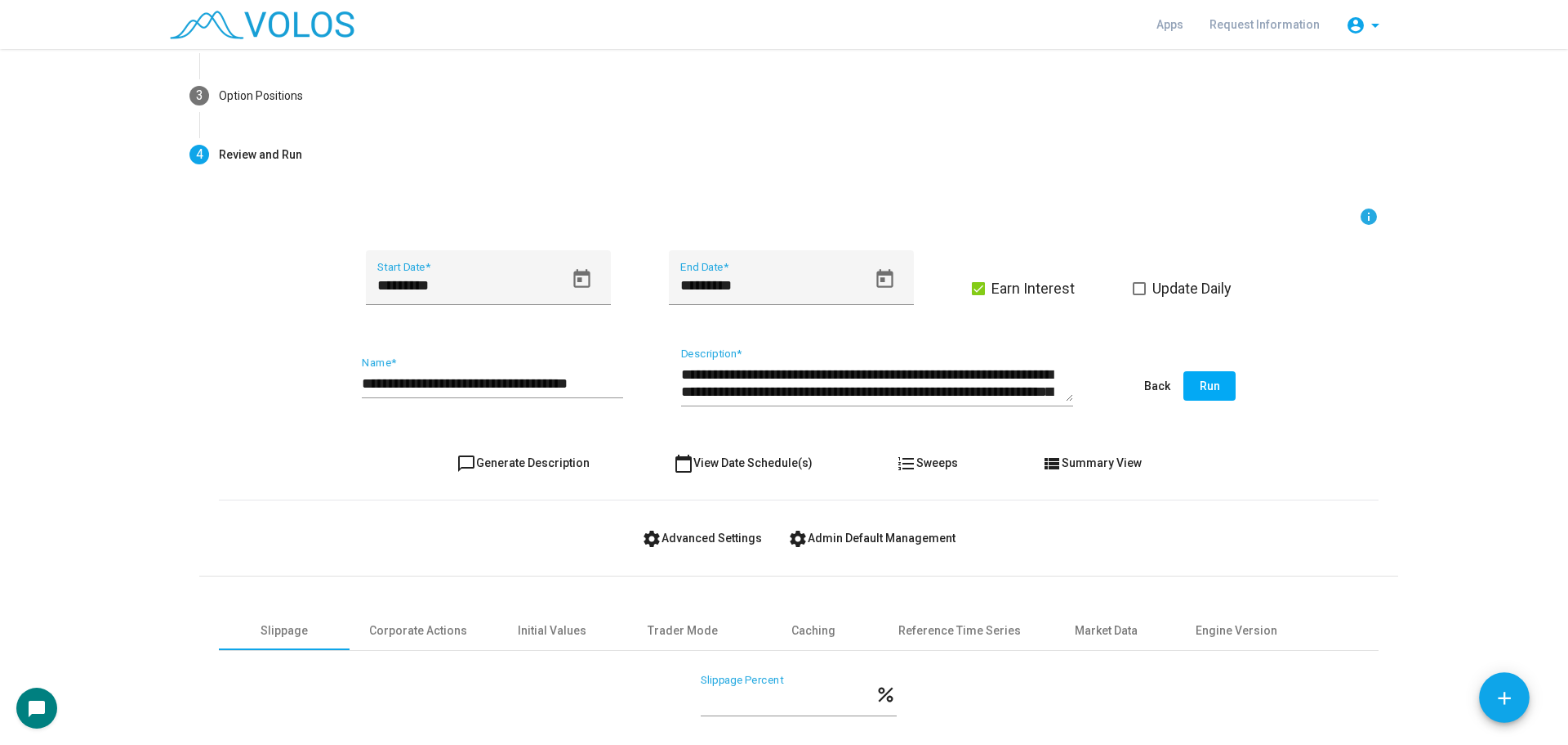
scroll to position [310, 0]
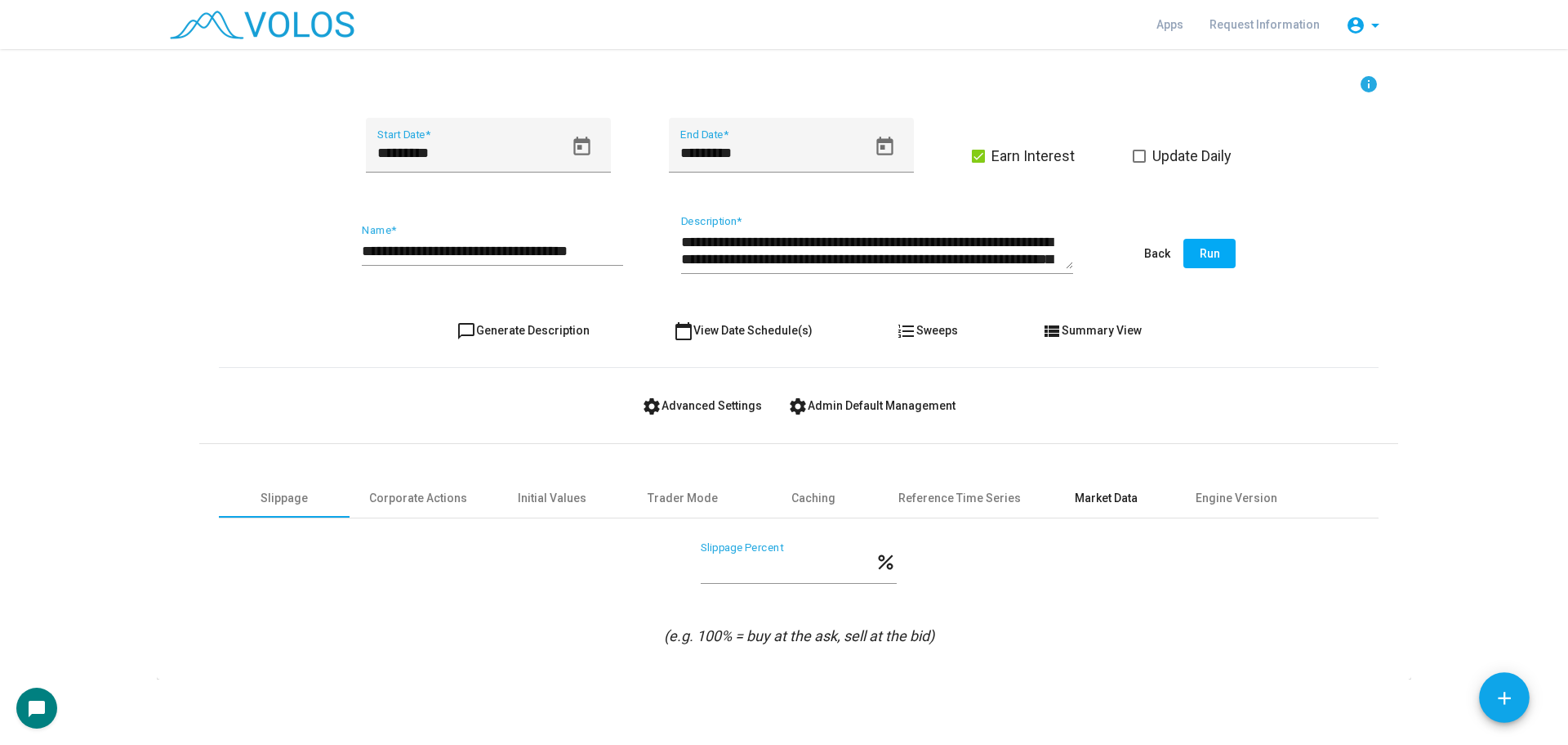
click at [1109, 493] on div "Market Data" at bounding box center [1106, 498] width 63 height 17
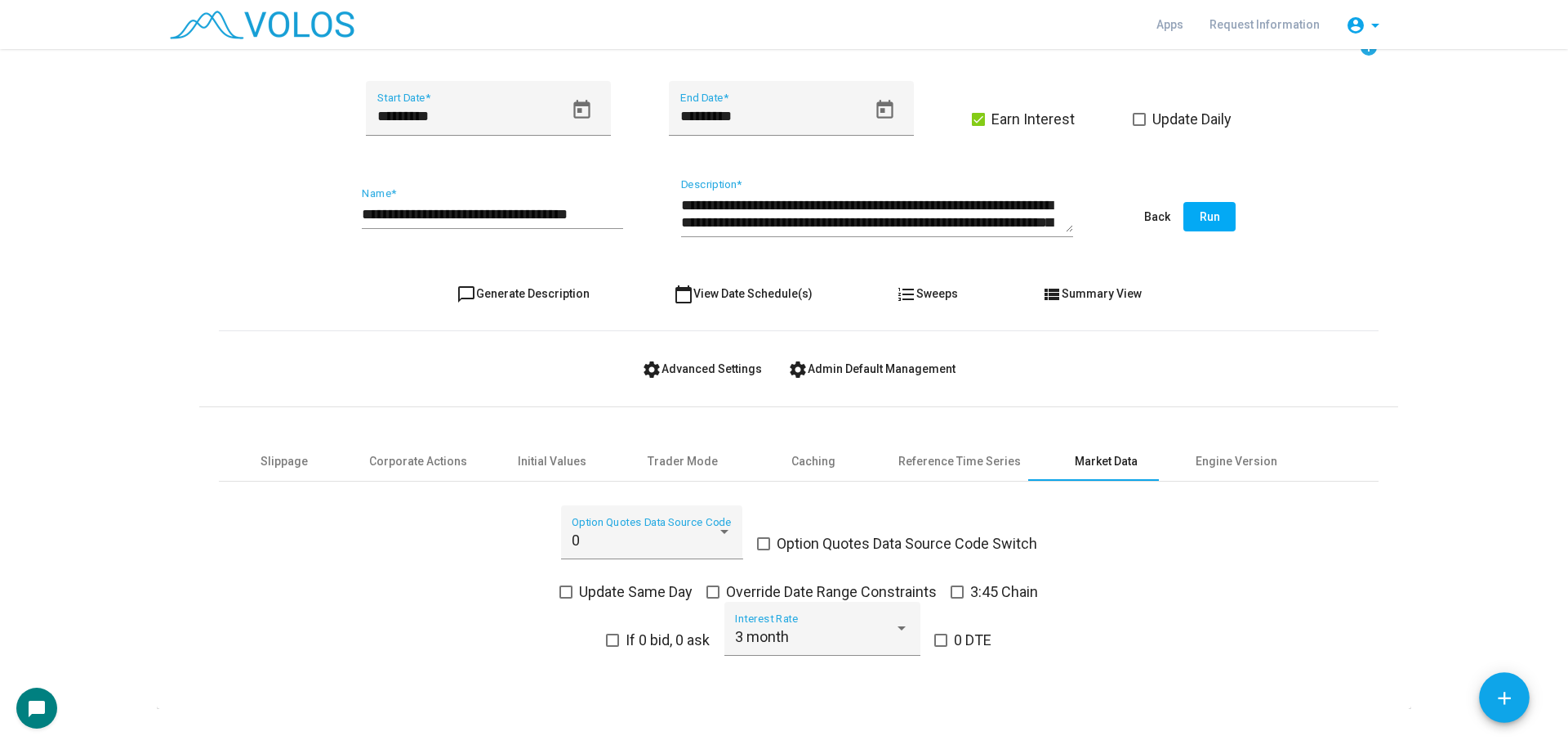
scroll to position [376, 0]
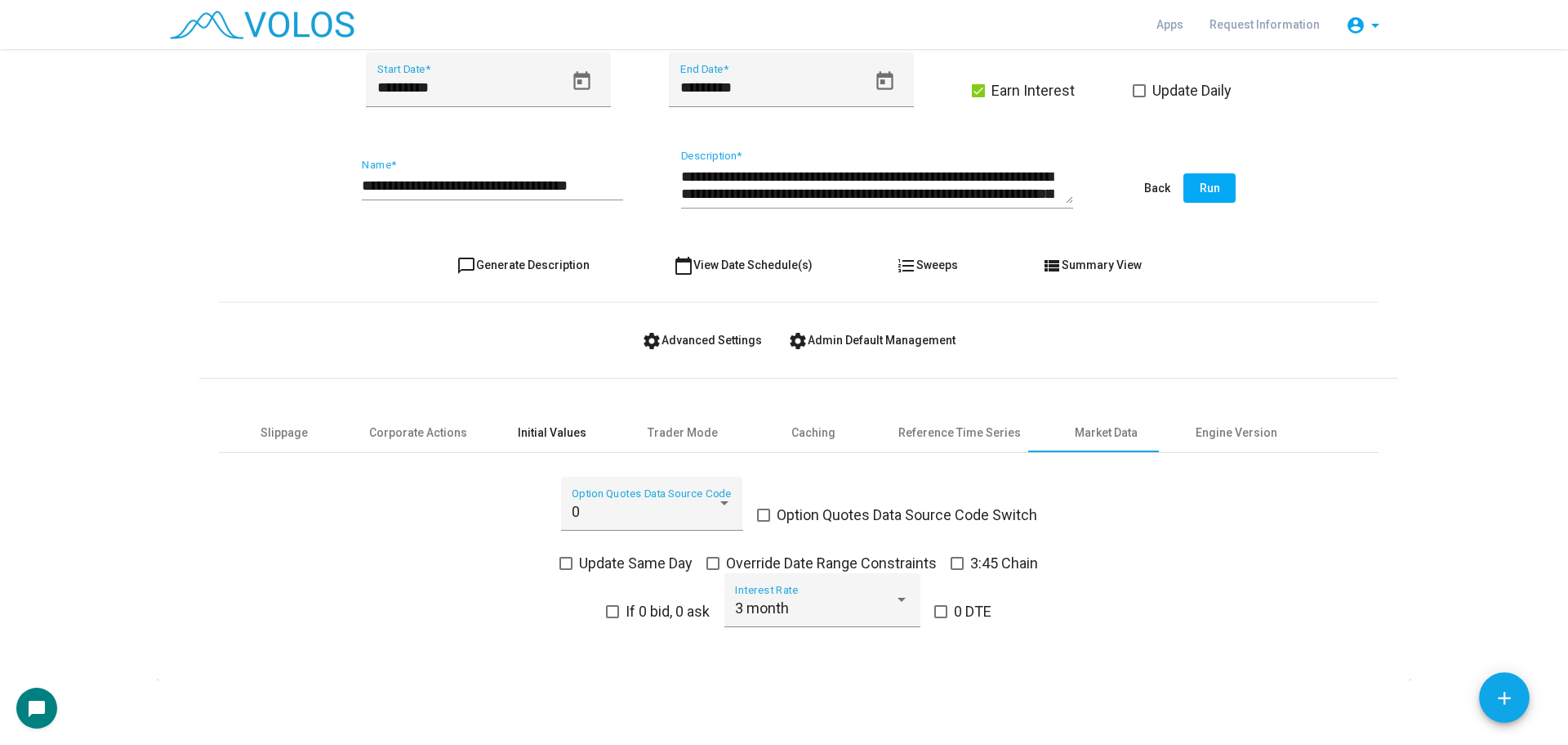
click at [518, 427] on div "Initial Values" at bounding box center [551, 432] width 68 height 17
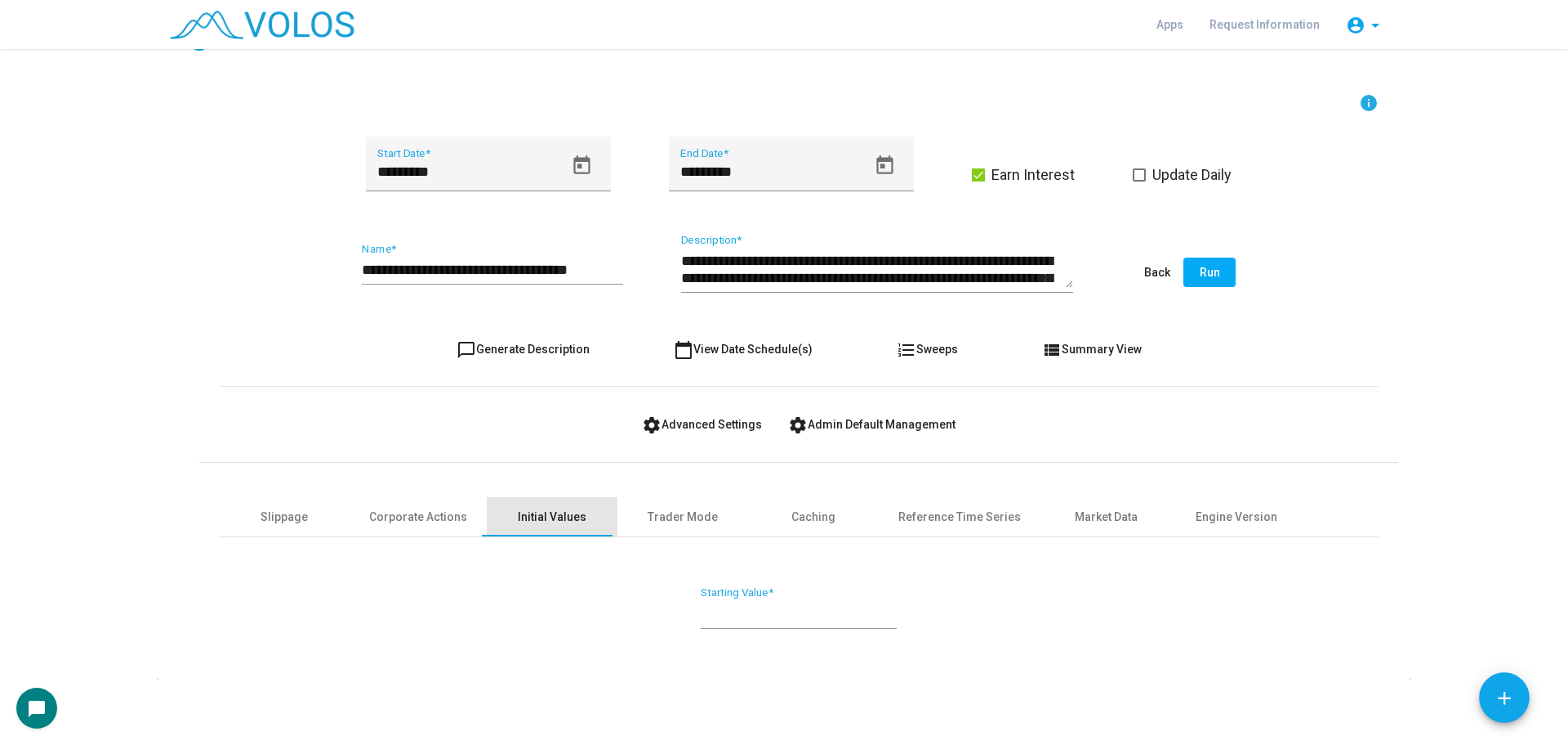
scroll to position [292, 0]
click at [266, 521] on div "Slippage" at bounding box center [284, 516] width 47 height 17
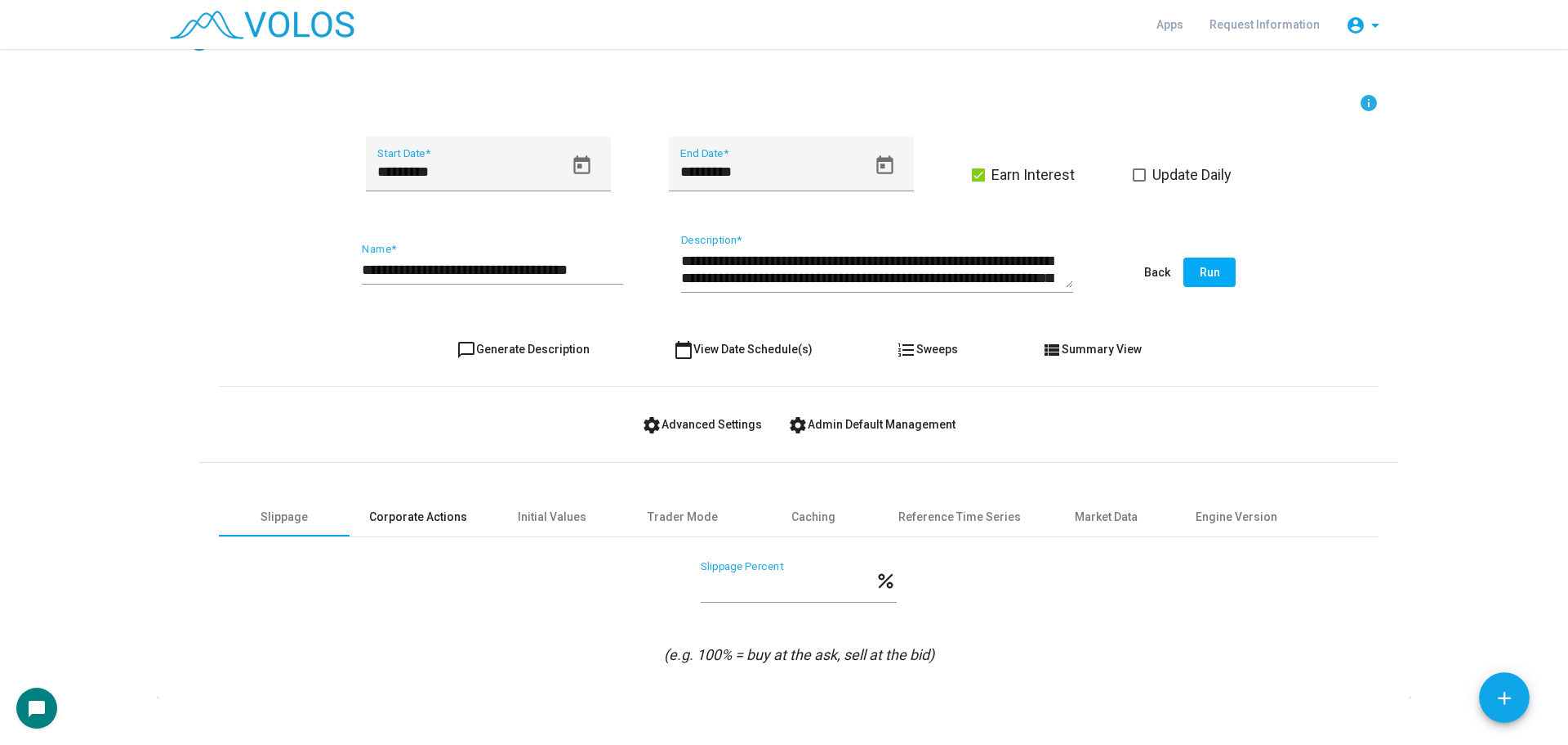
click at [374, 516] on div "Corporate Actions" at bounding box center [418, 516] width 98 height 17
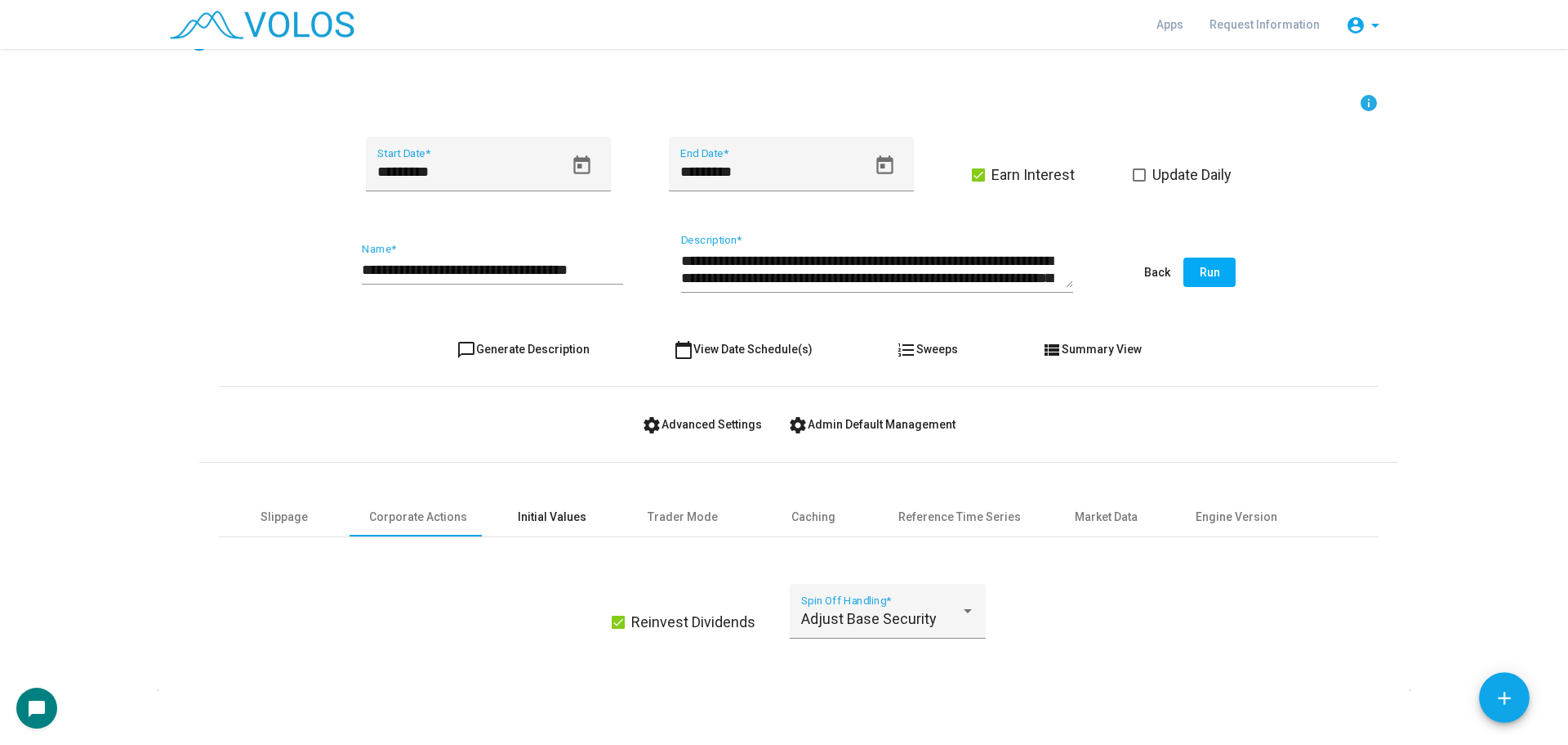
click at [533, 514] on div "Initial Values" at bounding box center [551, 516] width 68 height 17
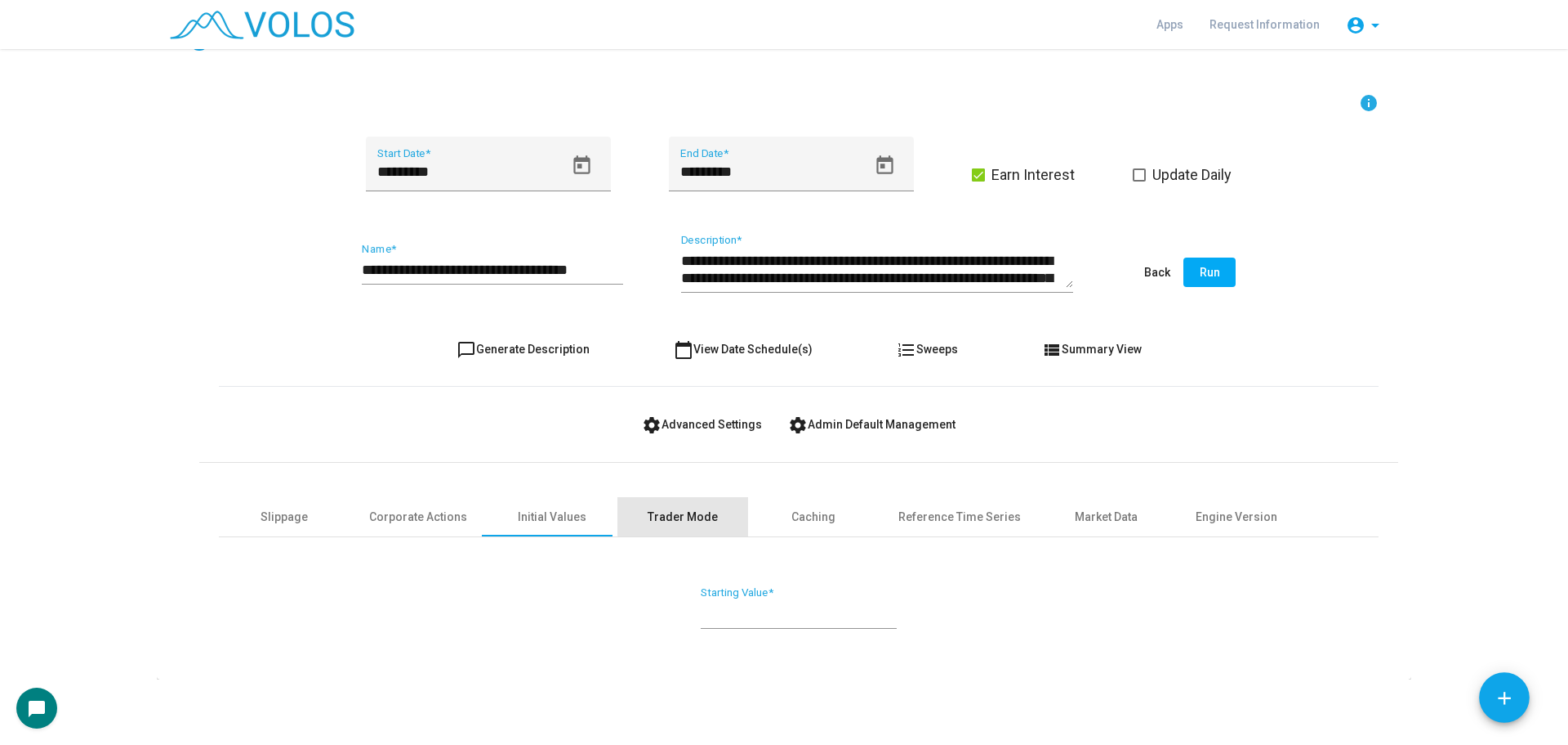
click at [698, 508] on div "Trader Mode" at bounding box center [683, 516] width 70 height 17
click at [815, 506] on div "Caching" at bounding box center [813, 516] width 130 height 39
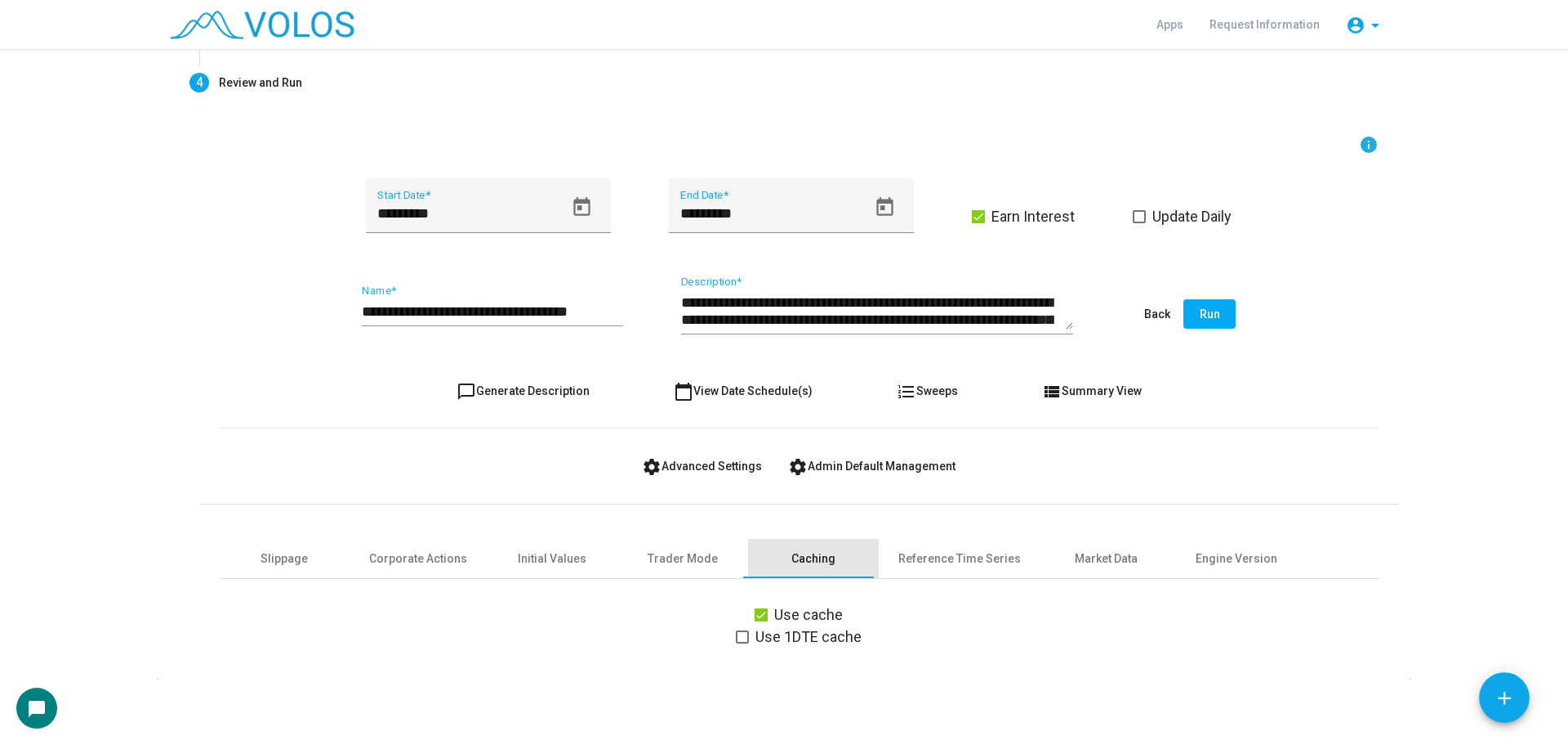
scroll to position [250, 0]
click at [922, 561] on div "Reference Time Series" at bounding box center [960, 558] width 122 height 17
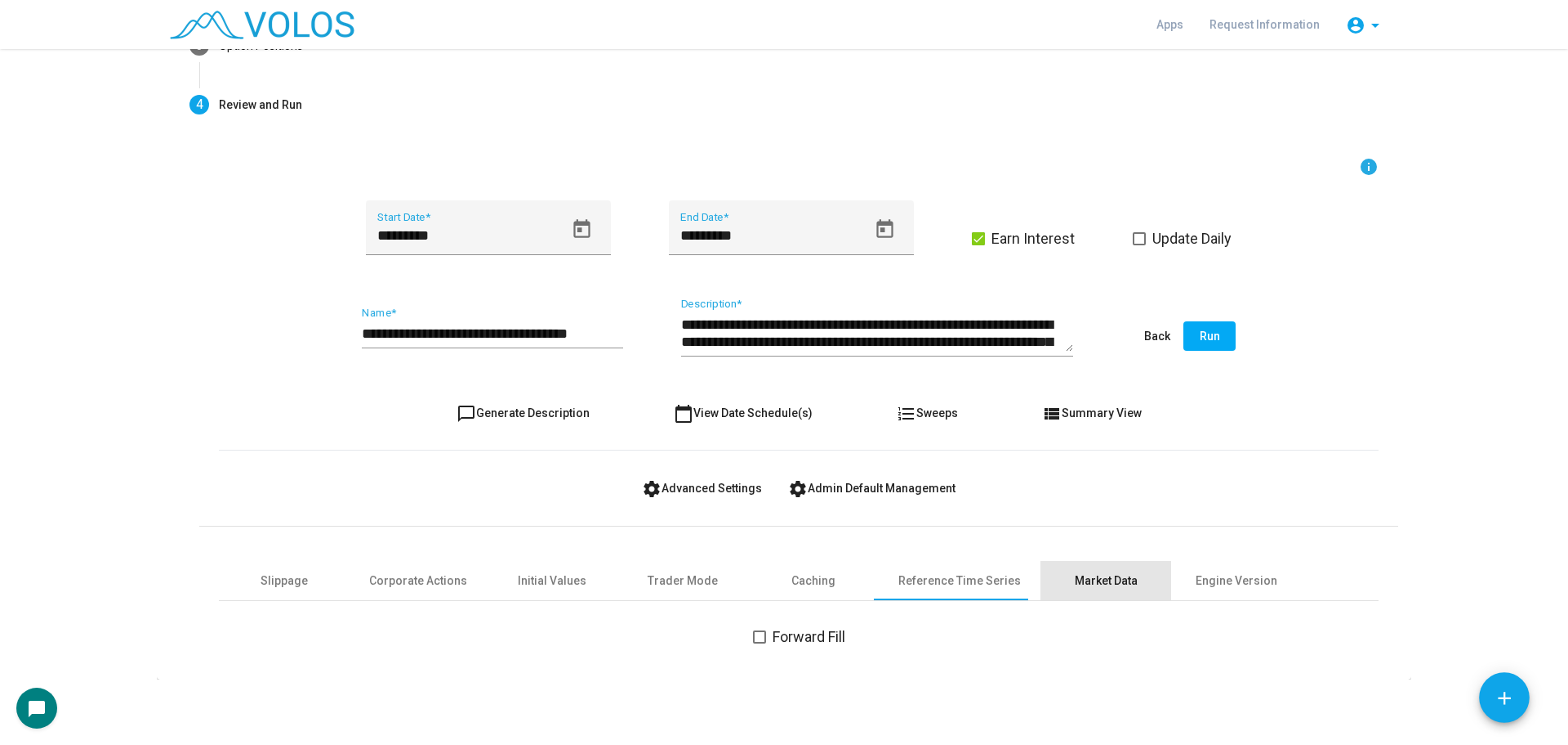
click at [1075, 574] on div "Market Data" at bounding box center [1106, 580] width 63 height 17
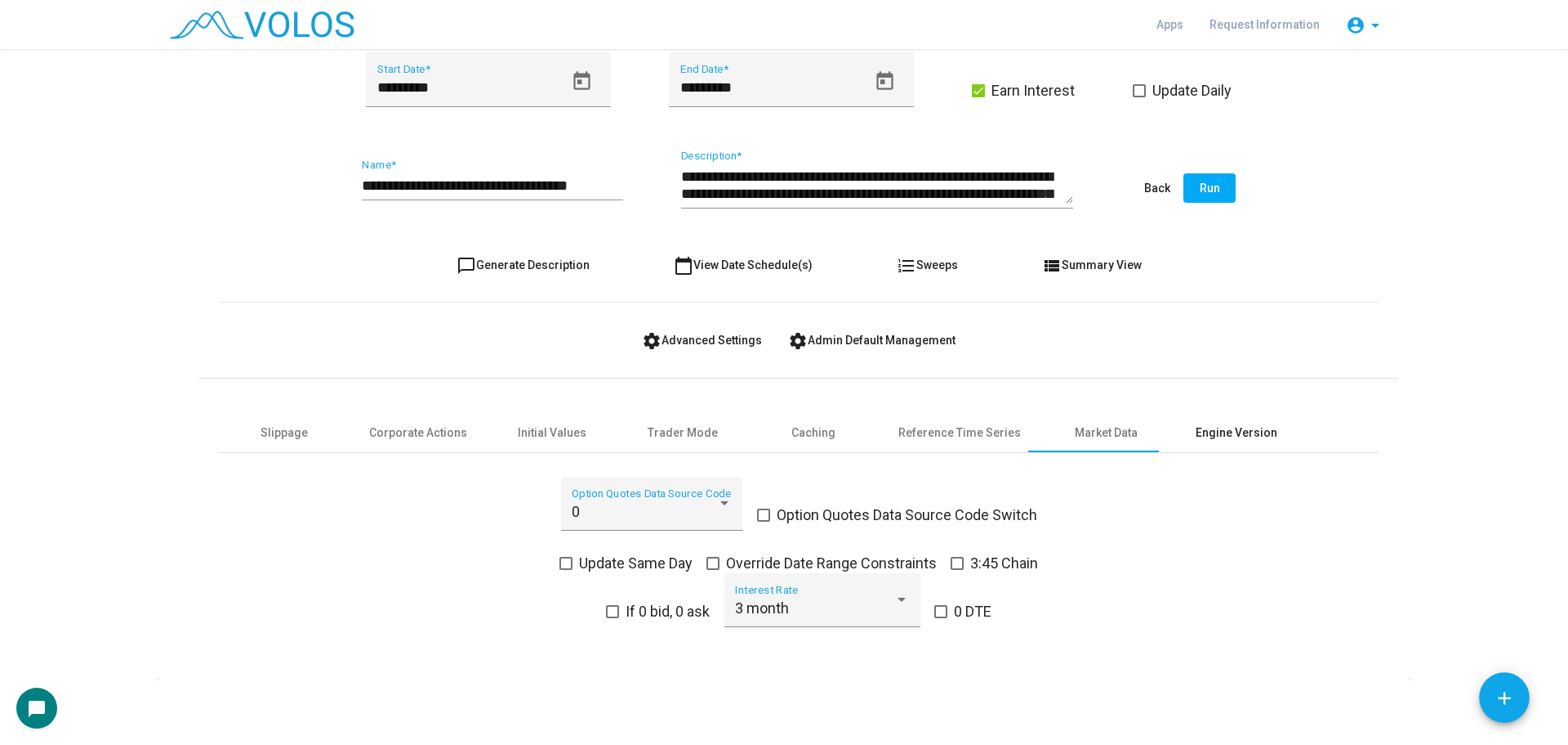
click at [1241, 443] on div "Engine Version" at bounding box center [1236, 432] width 130 height 39
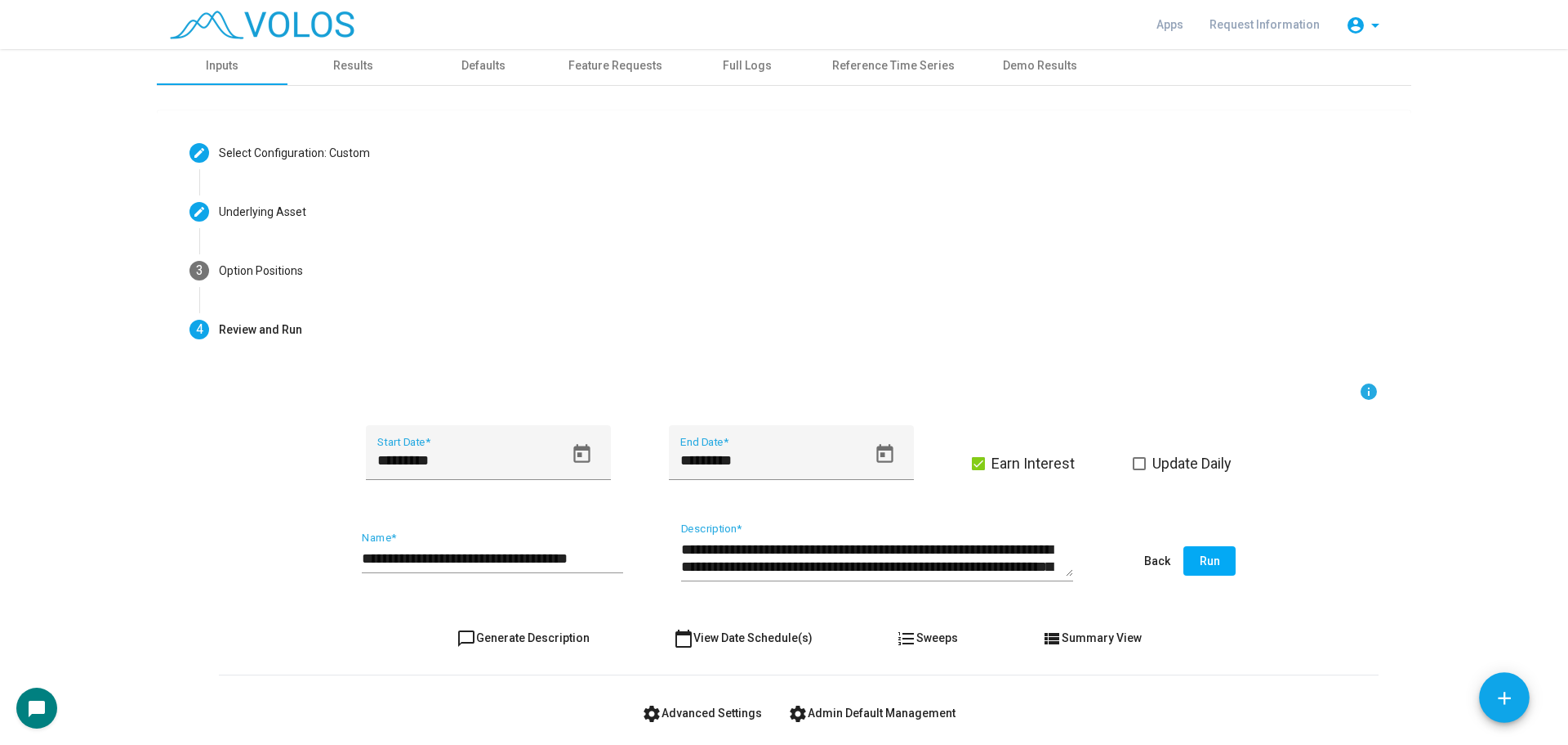
scroll to position [0, 0]
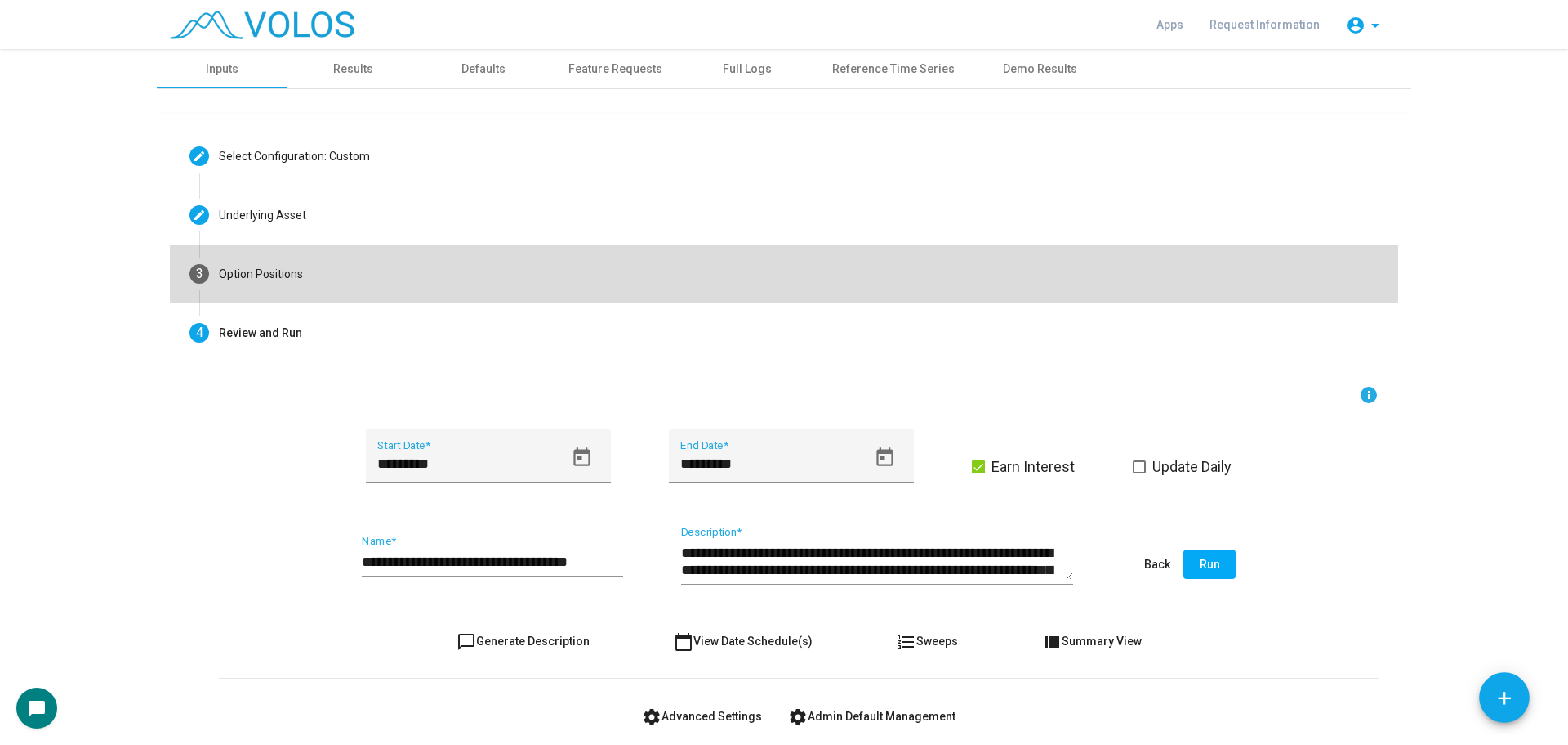
click at [324, 276] on mat-step-header "3 Option Positions" at bounding box center [784, 274] width 1229 height 59
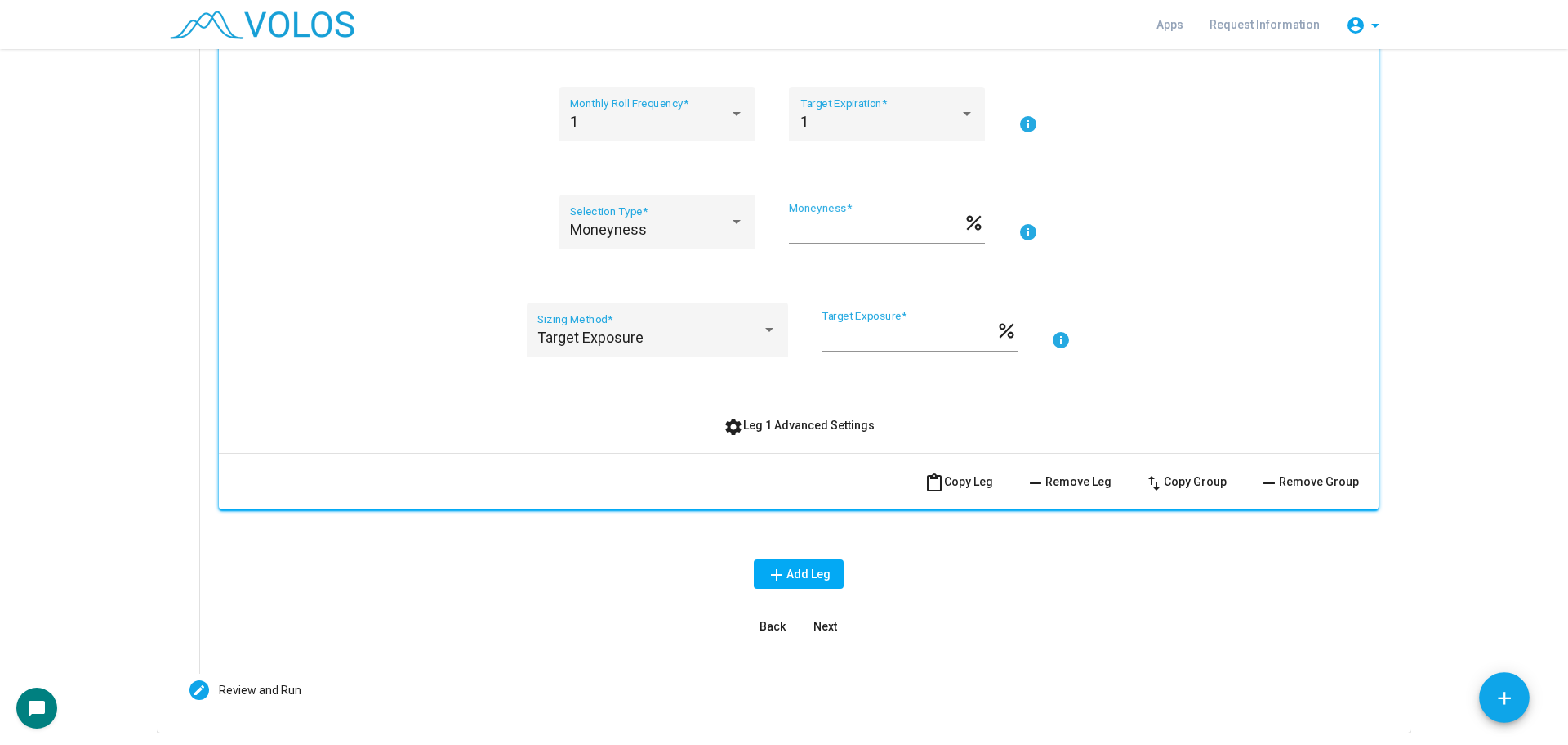
scroll to position [374, 0]
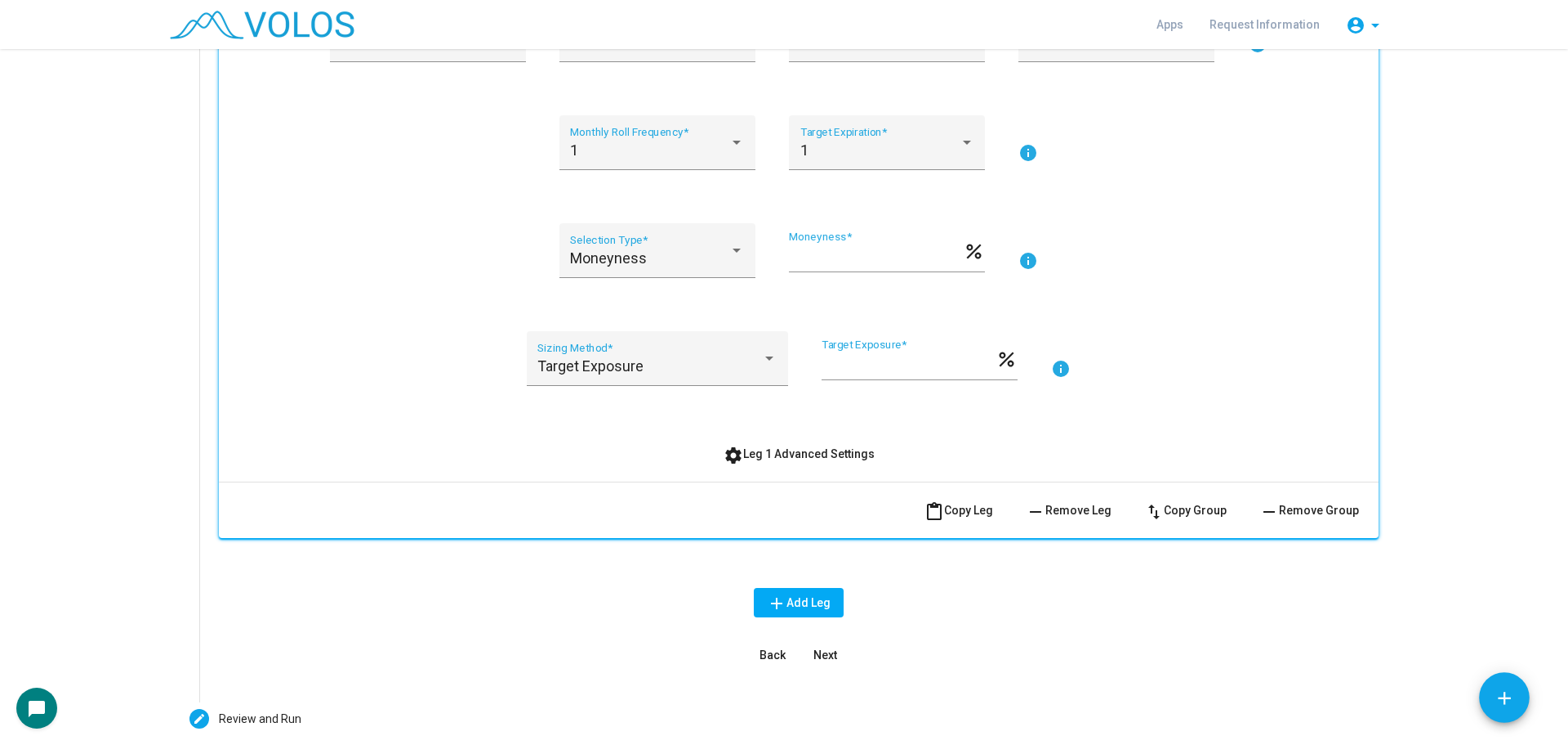
click at [749, 440] on button "settings Leg 1 Advanced Settings" at bounding box center [800, 453] width 177 height 29
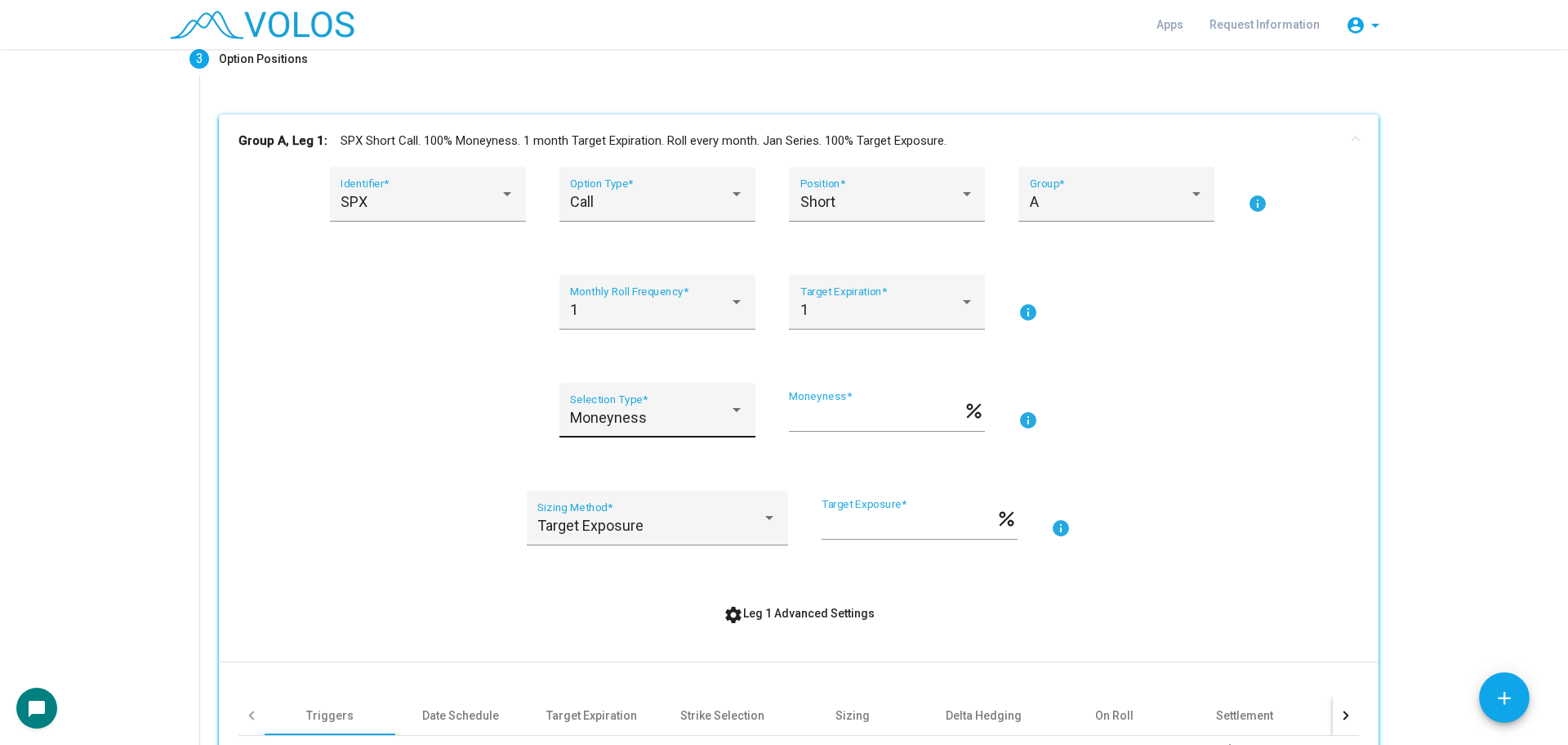
scroll to position [211, 0]
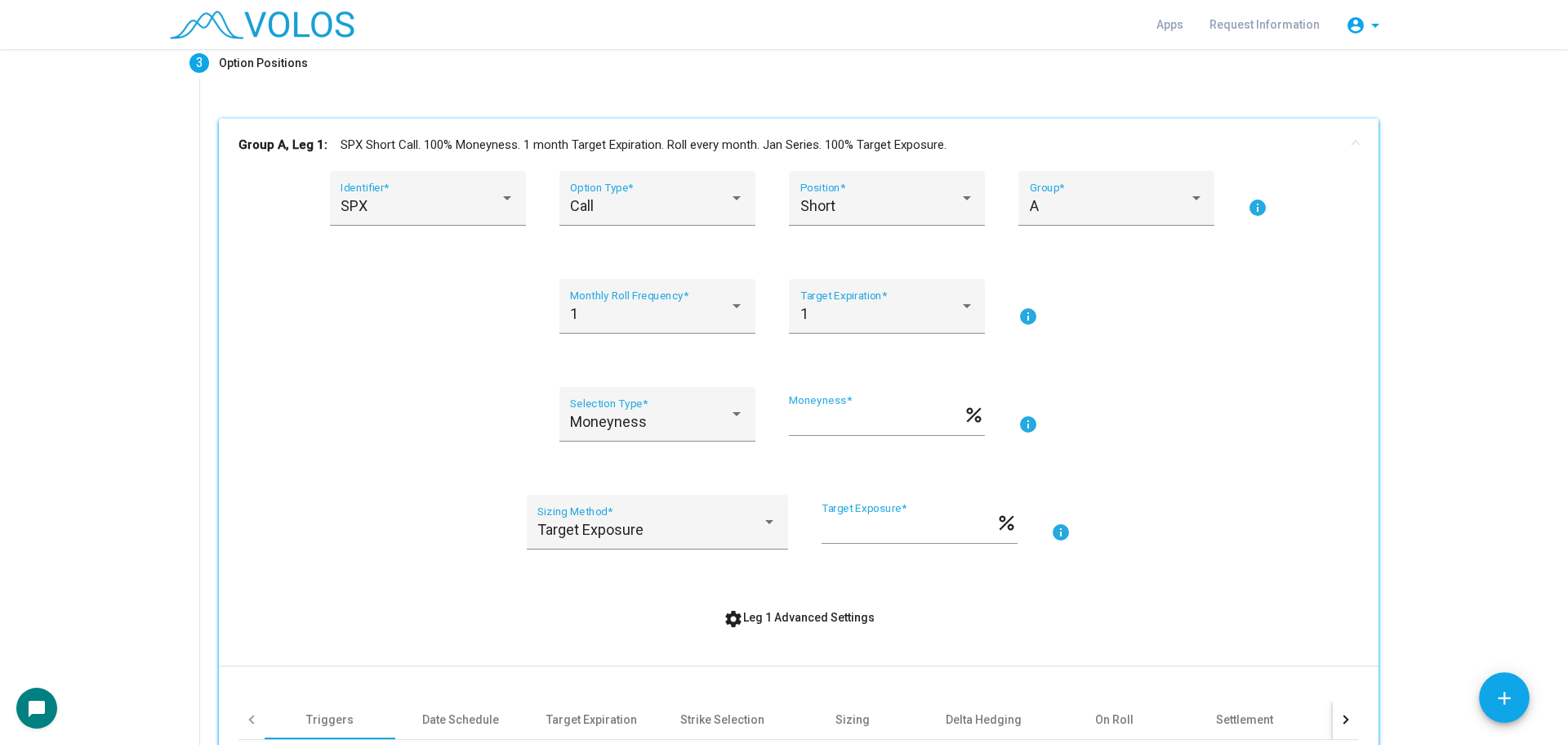
click at [489, 145] on mat-panel-title "Group A, Leg 1: SPX Short Call. 100% Moneyness. 1 month Target Expiration. Roll…" at bounding box center [789, 145] width 1101 height 19
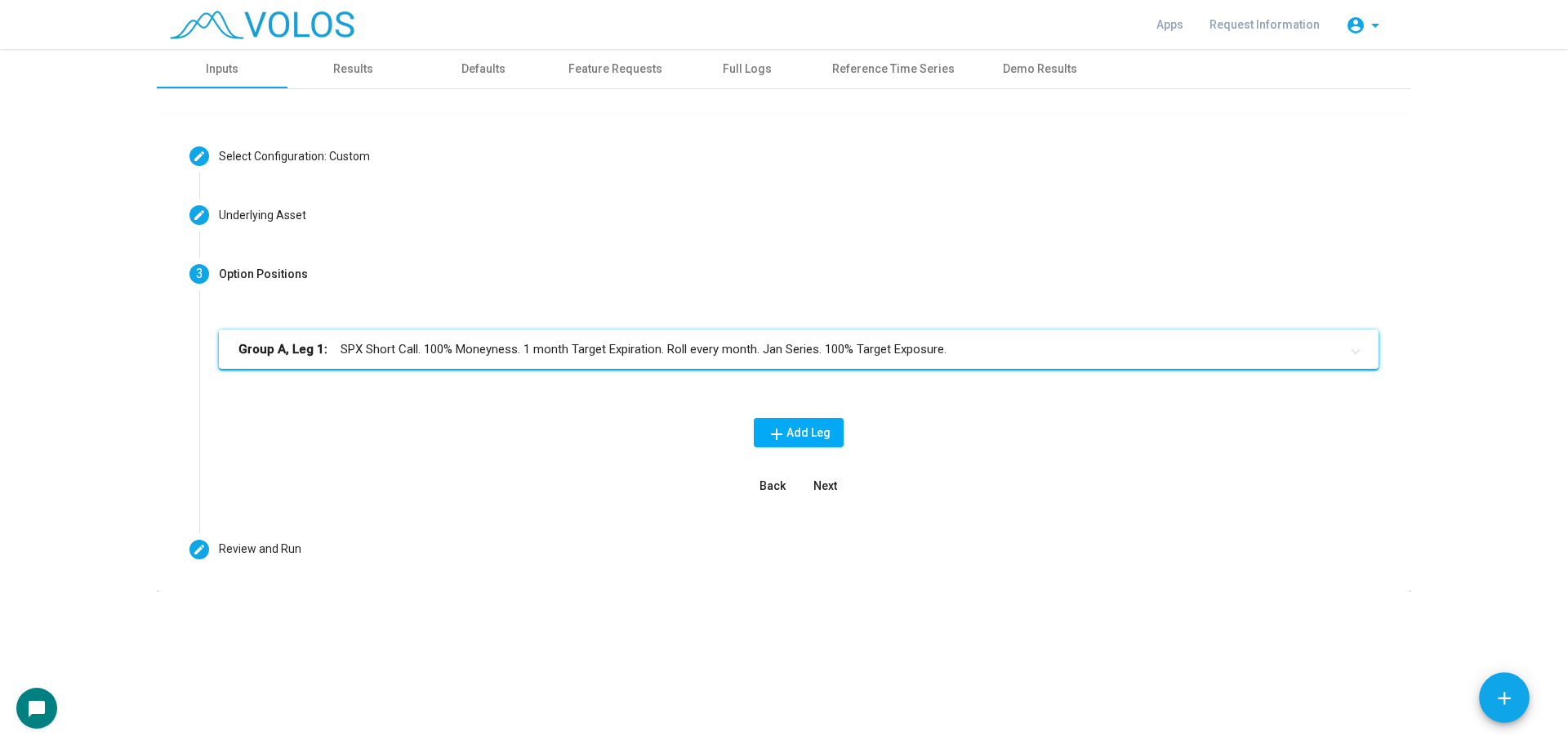
scroll to position [0, 0]
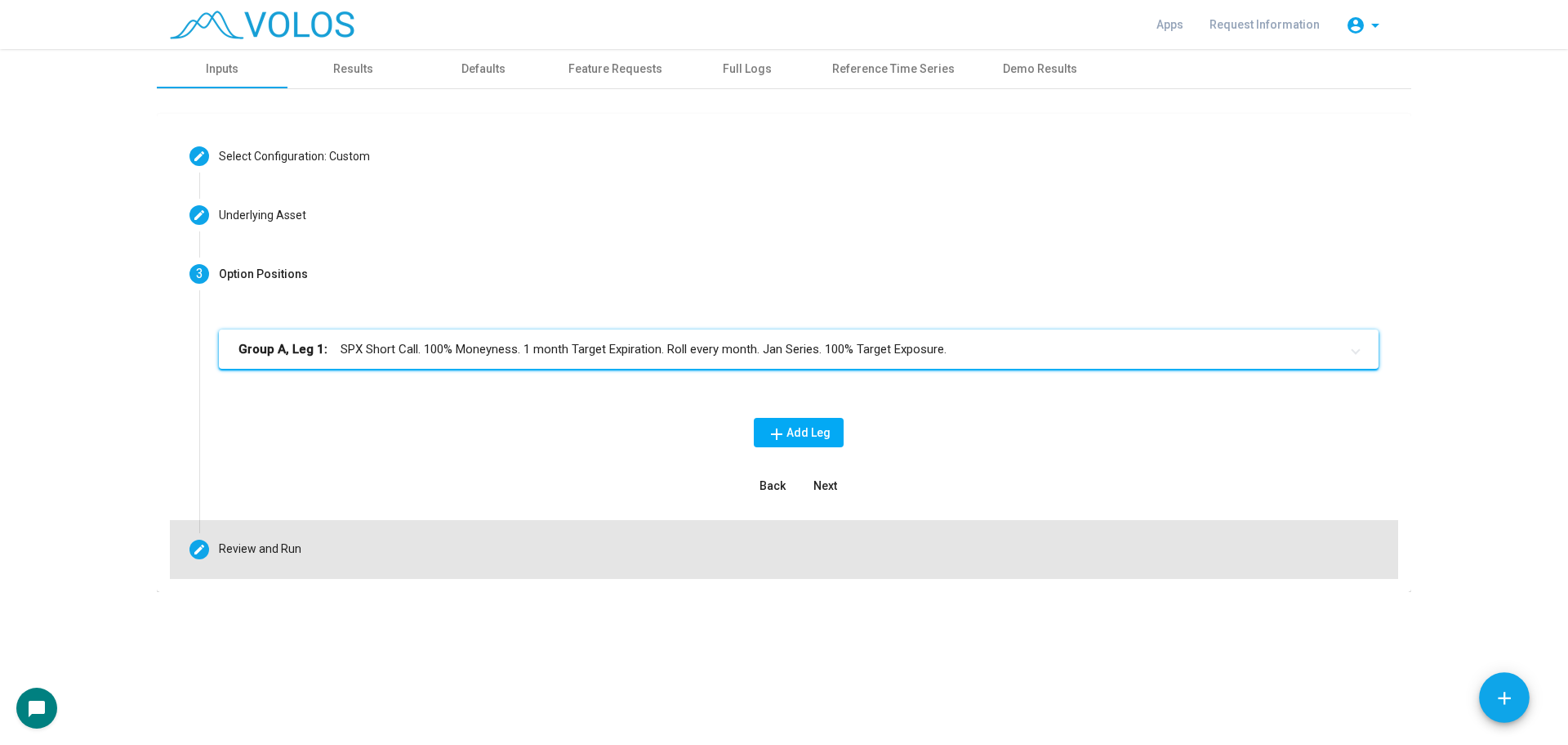
click at [449, 540] on mat-step-header "Editable create Review and Run" at bounding box center [784, 549] width 1229 height 59
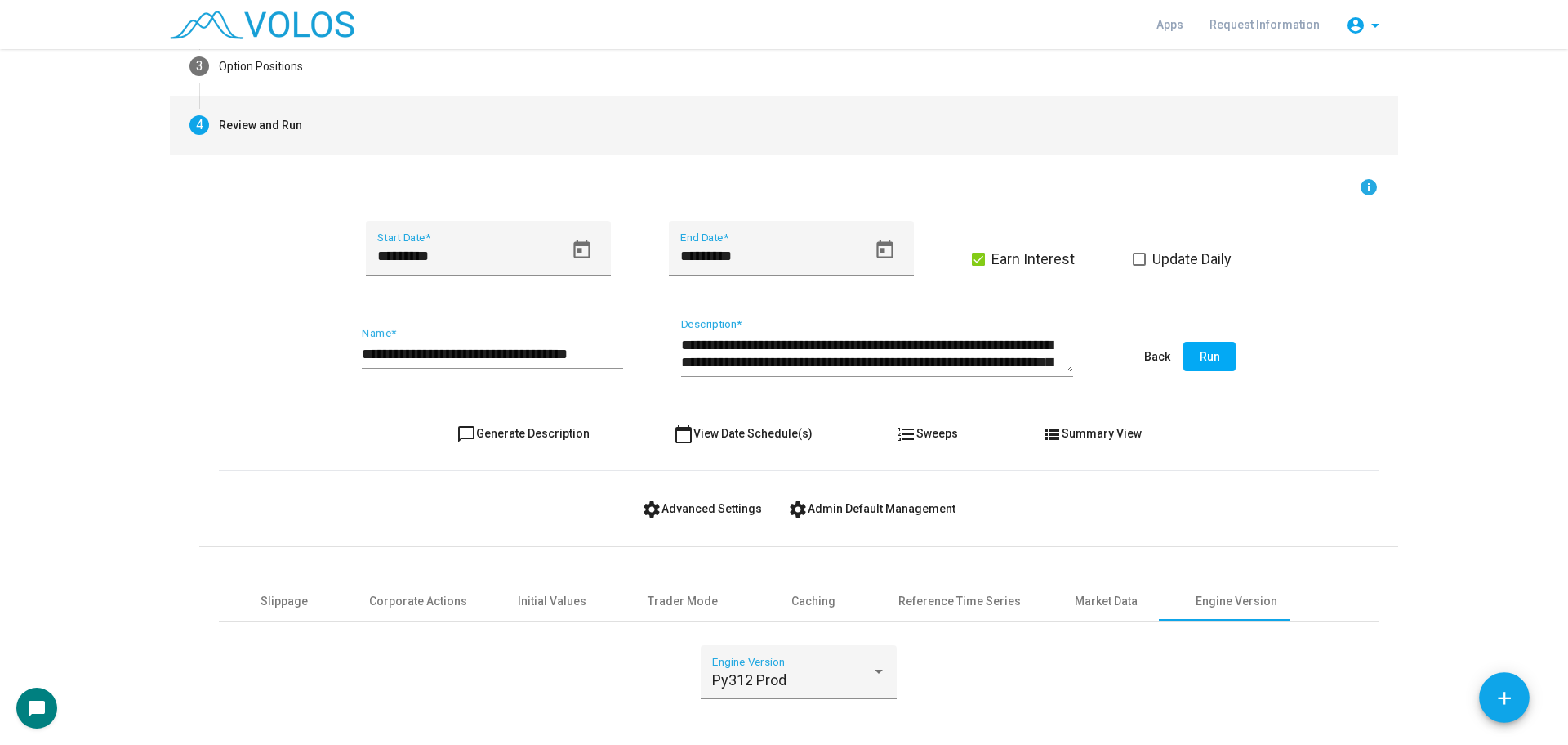
scroll to position [245, 0]
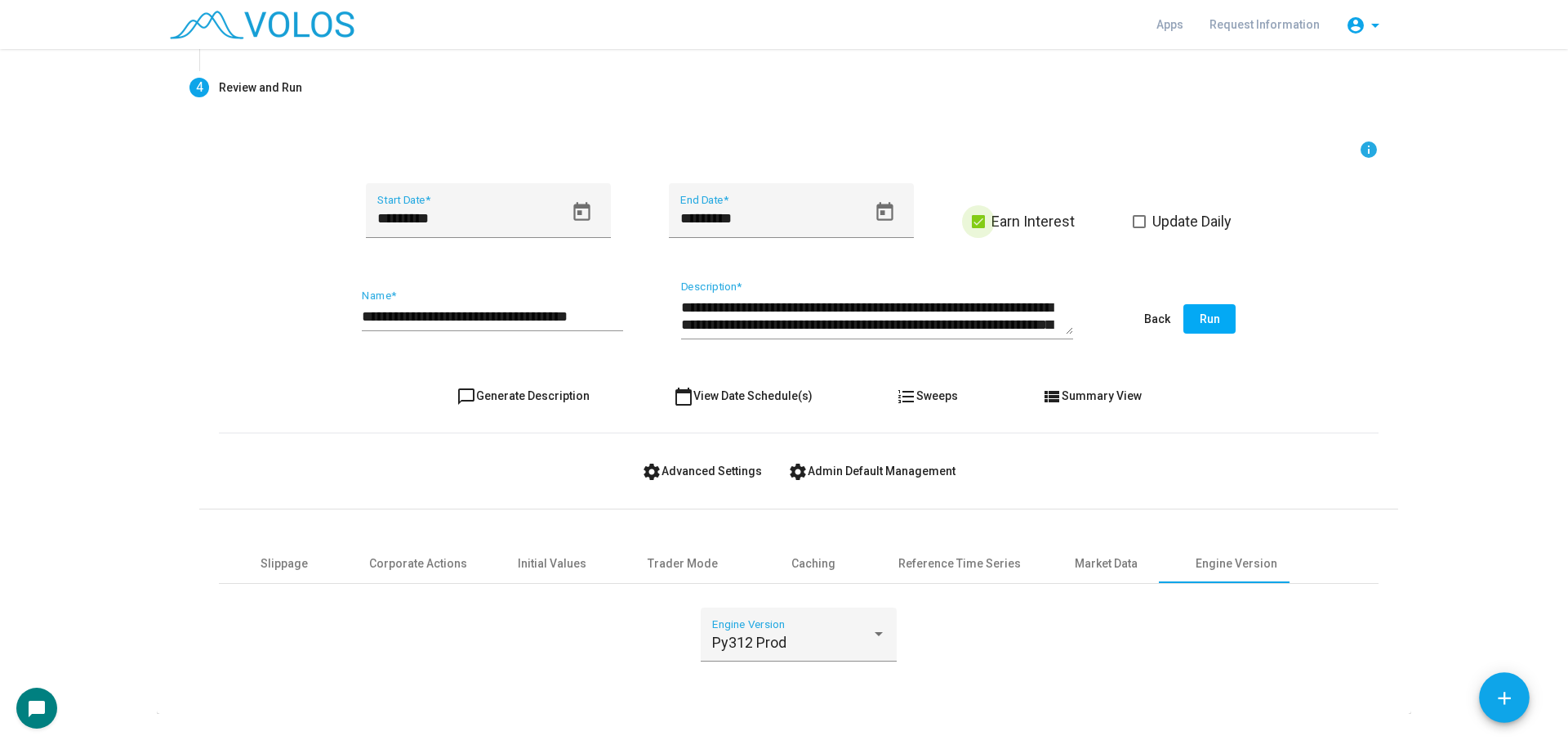
click at [972, 215] on span at bounding box center [979, 221] width 13 height 13
click at [1200, 318] on span "Run" at bounding box center [1210, 318] width 20 height 13
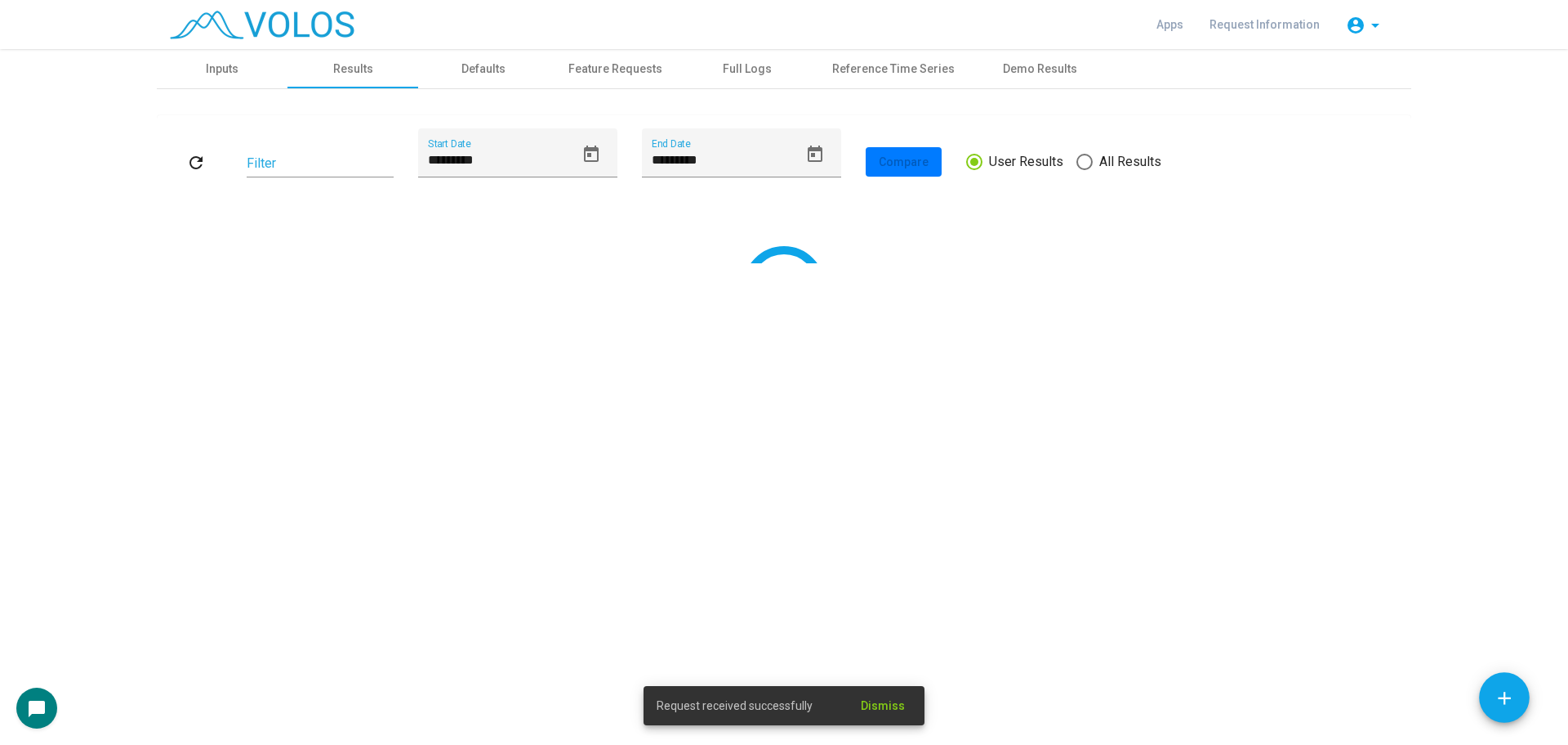
scroll to position [0, 0]
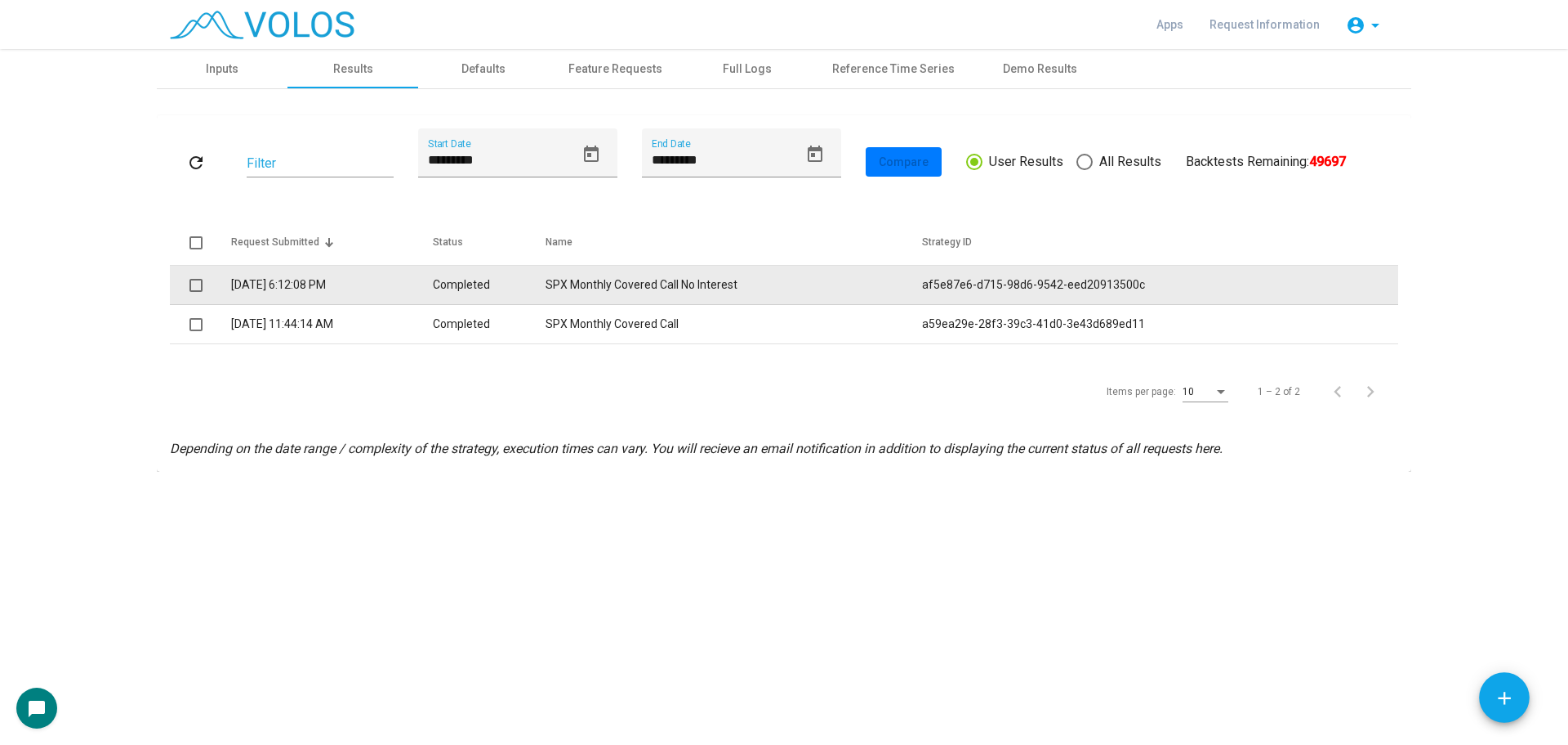
click at [835, 289] on td "SPX Monthly Covered Call No Interest" at bounding box center [734, 286] width 377 height 39
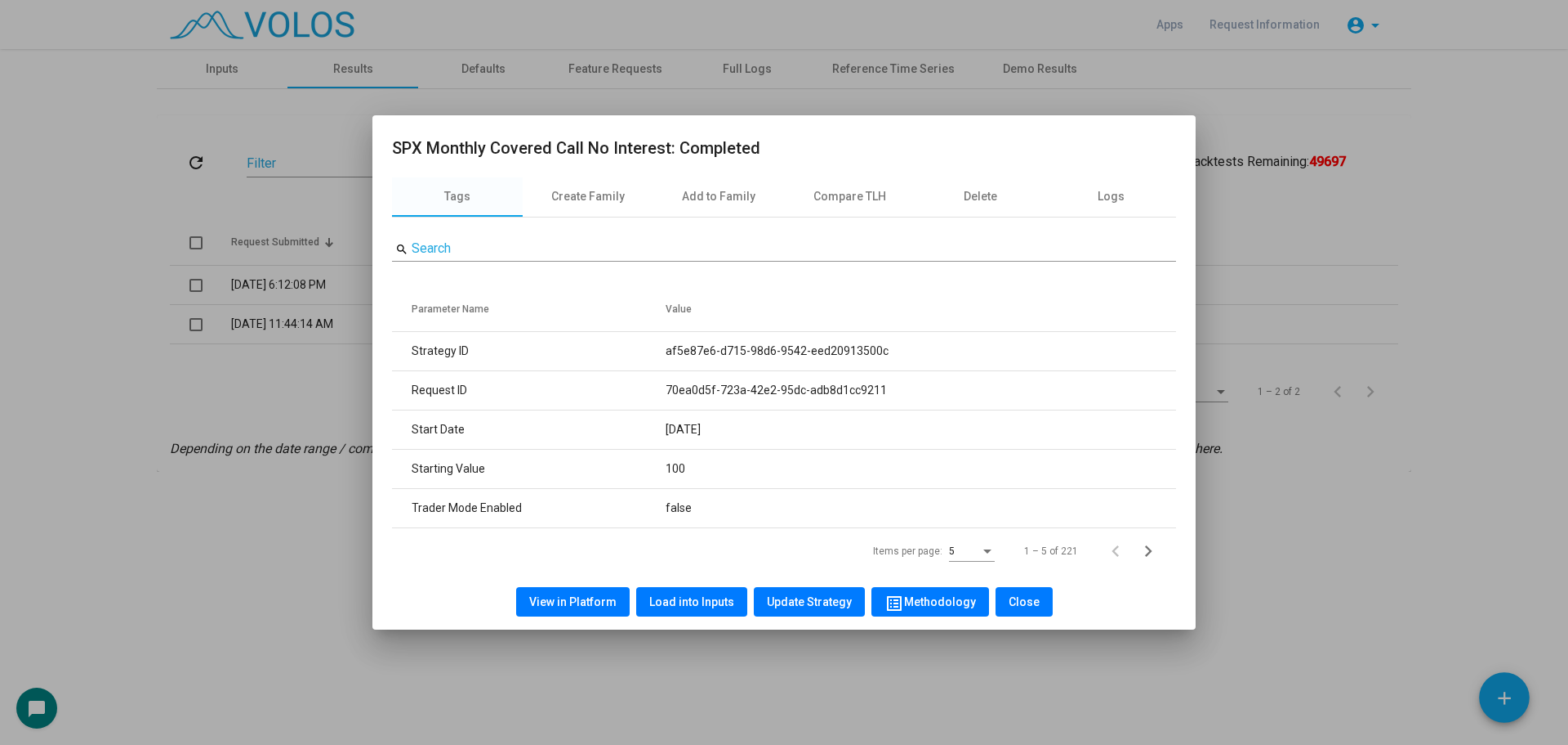
click at [1010, 612] on button "Close" at bounding box center [1024, 601] width 58 height 29
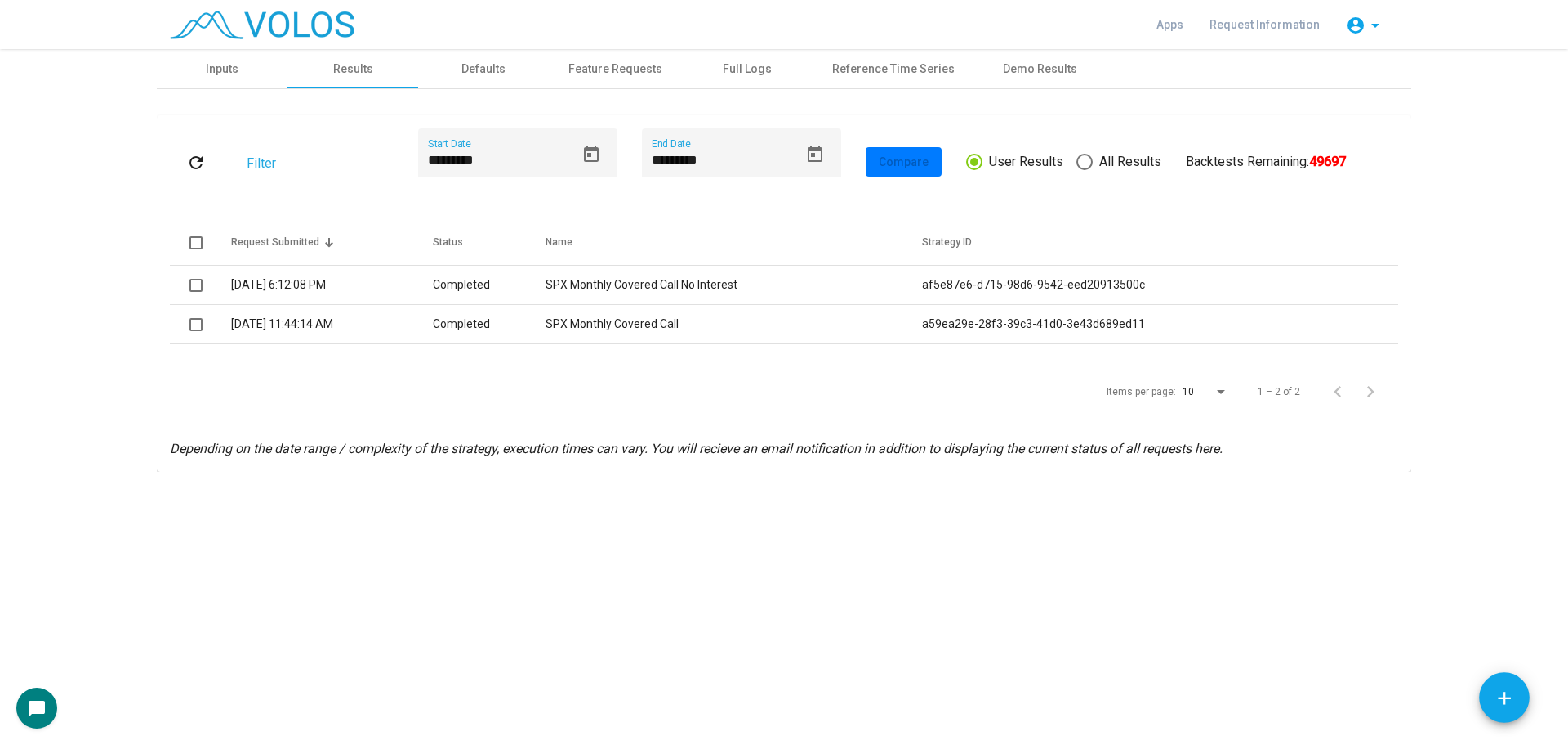
drag, startPoint x: 445, startPoint y: 278, endPoint x: 380, endPoint y: 370, distance: 112.6
click at [378, 380] on div "Items per page: 10 1 – 2 of 2" at bounding box center [784, 392] width 1229 height 46
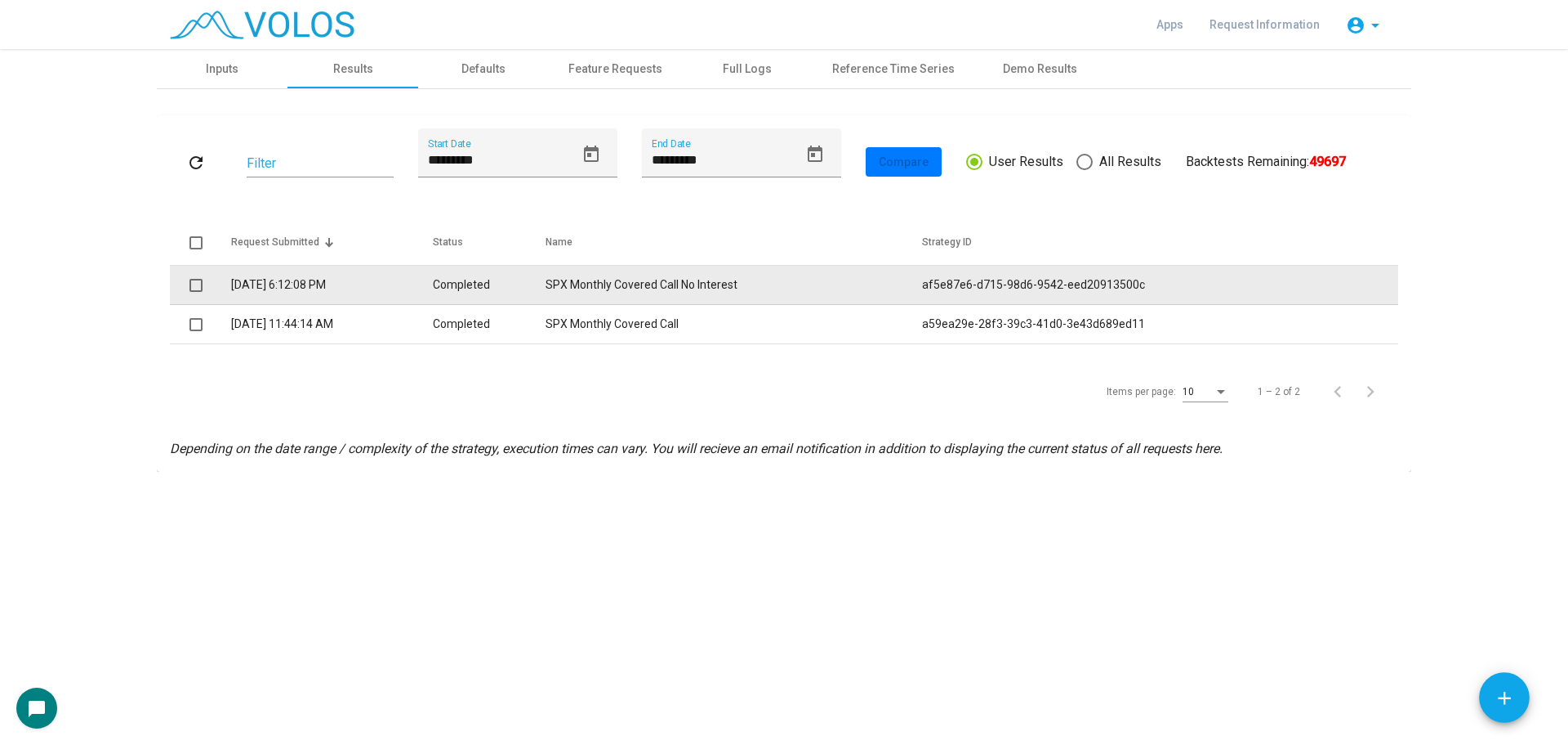
click at [409, 296] on td "8/20/2025 6:12:08 PM" at bounding box center [332, 286] width 202 height 39
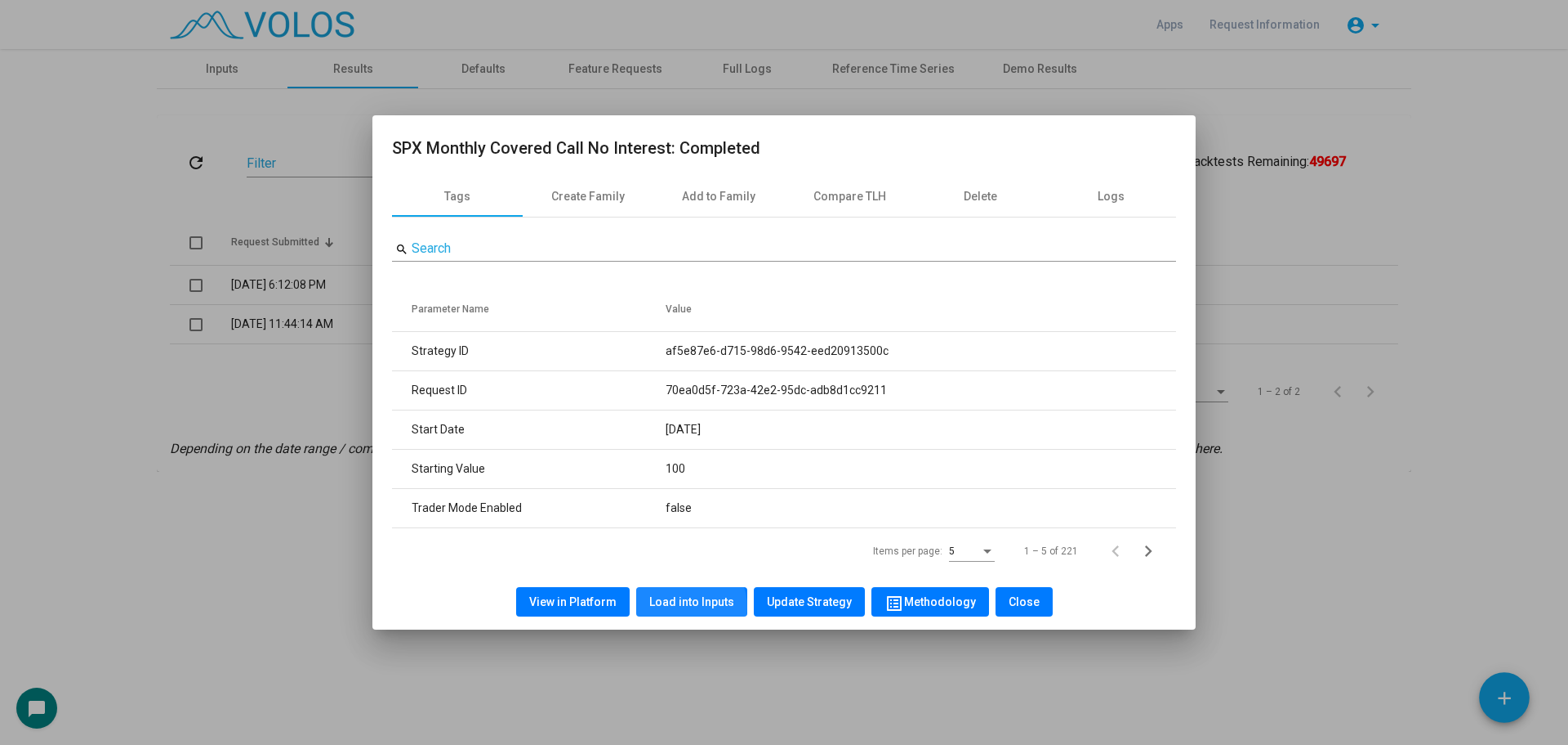
click at [690, 607] on span "Load into Inputs" at bounding box center [692, 601] width 85 height 13
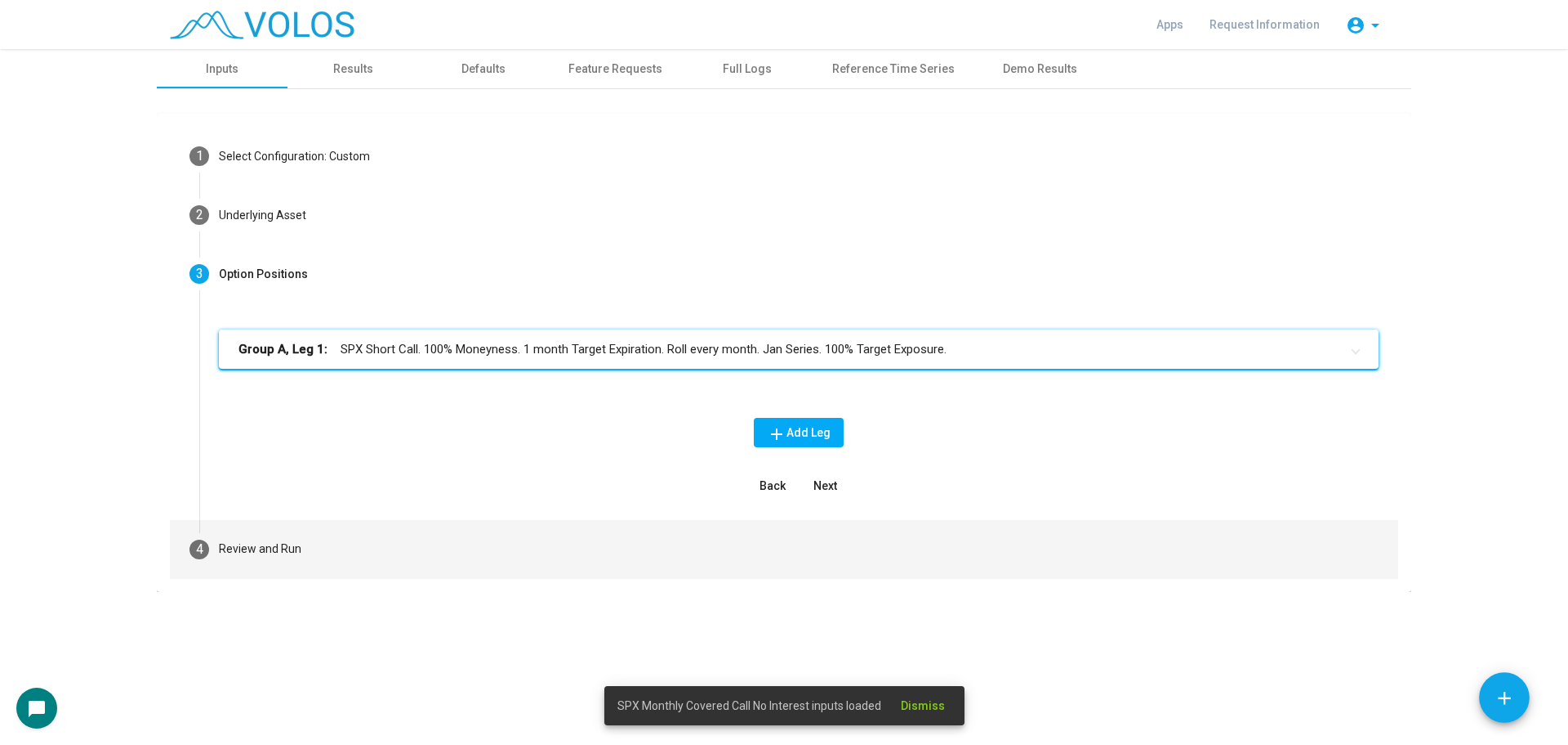
click at [408, 554] on mat-step-header "4 Review and Run" at bounding box center [784, 549] width 1229 height 59
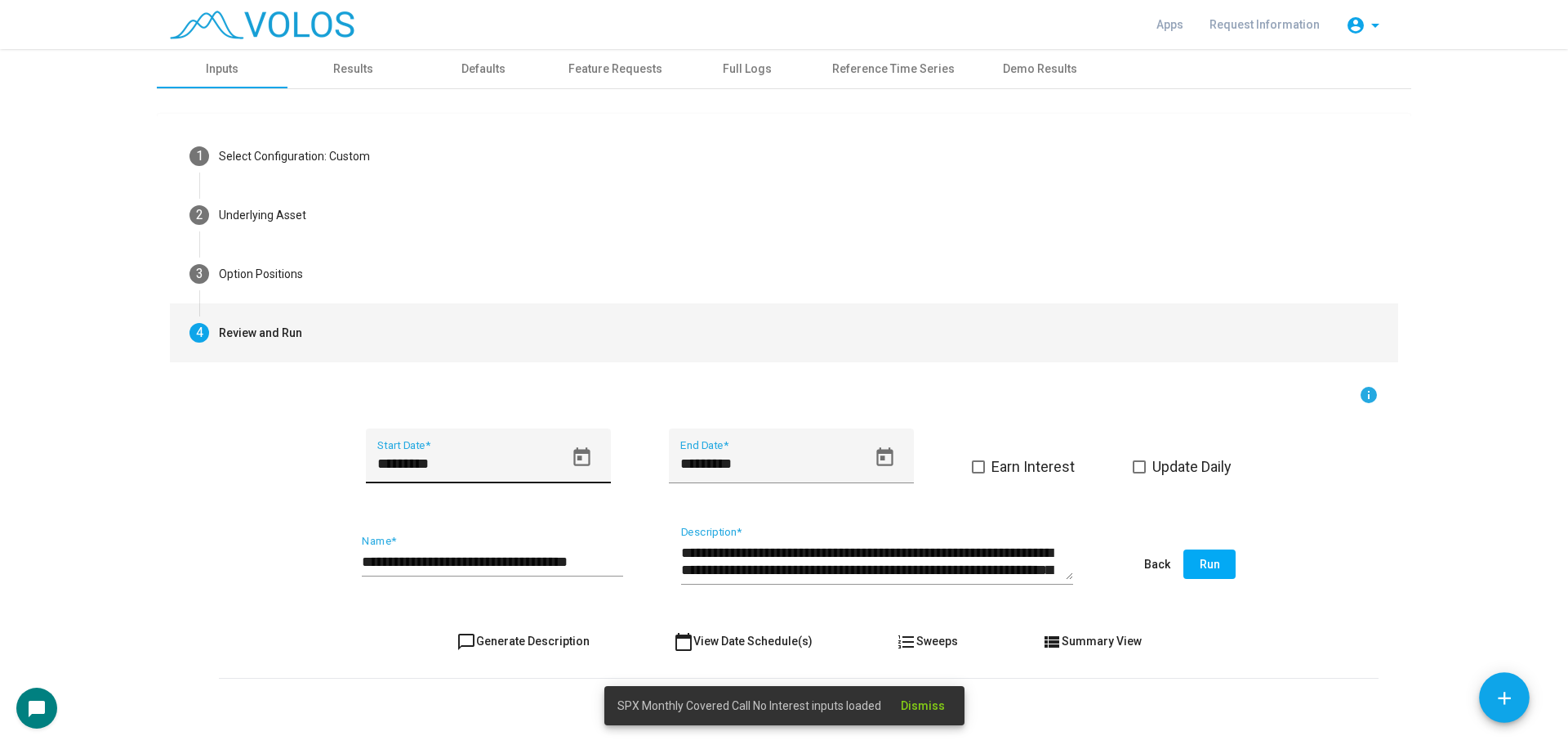
click at [526, 467] on input "*********" at bounding box center [471, 463] width 186 height 16
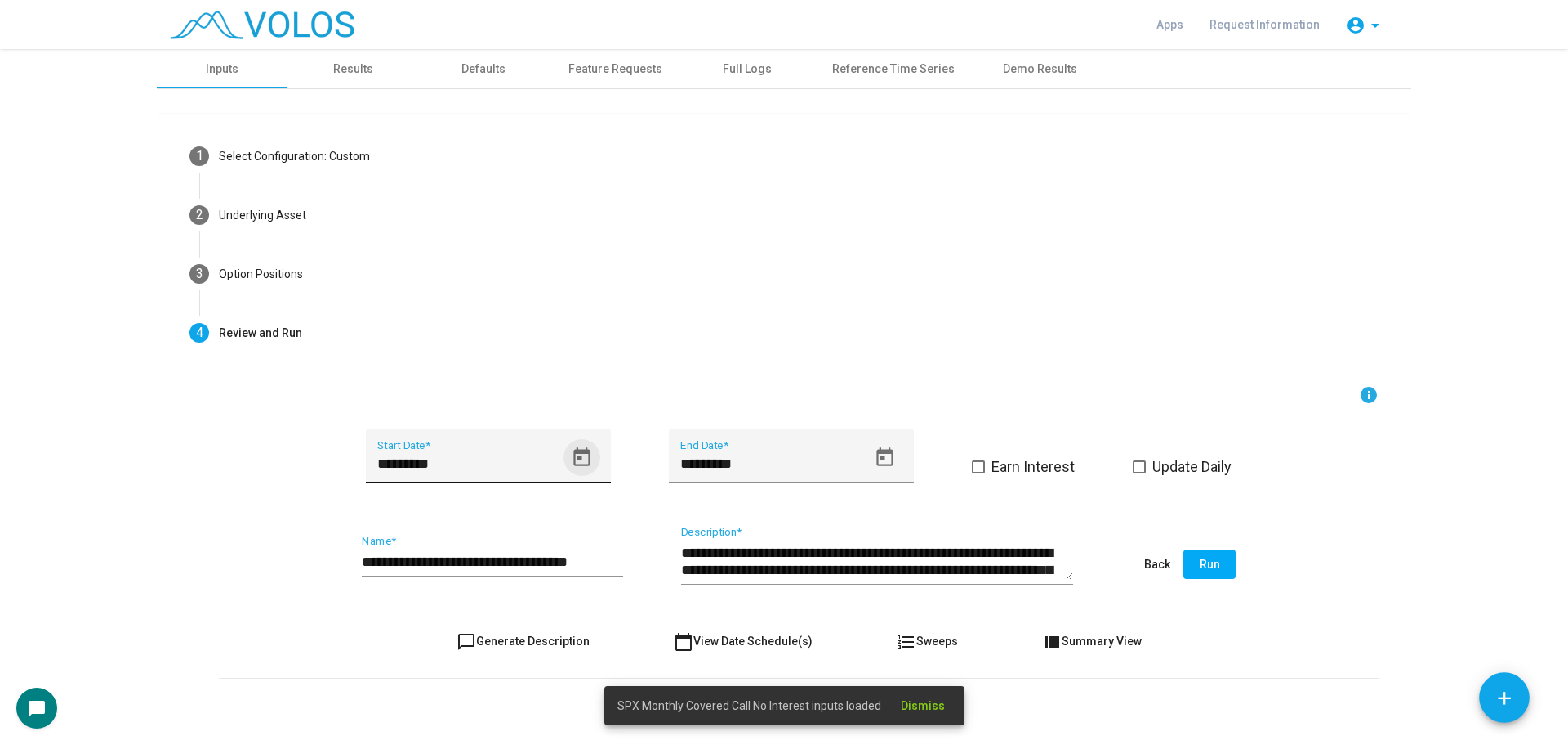
click at [577, 453] on icon "Open calendar" at bounding box center [581, 456] width 16 height 19
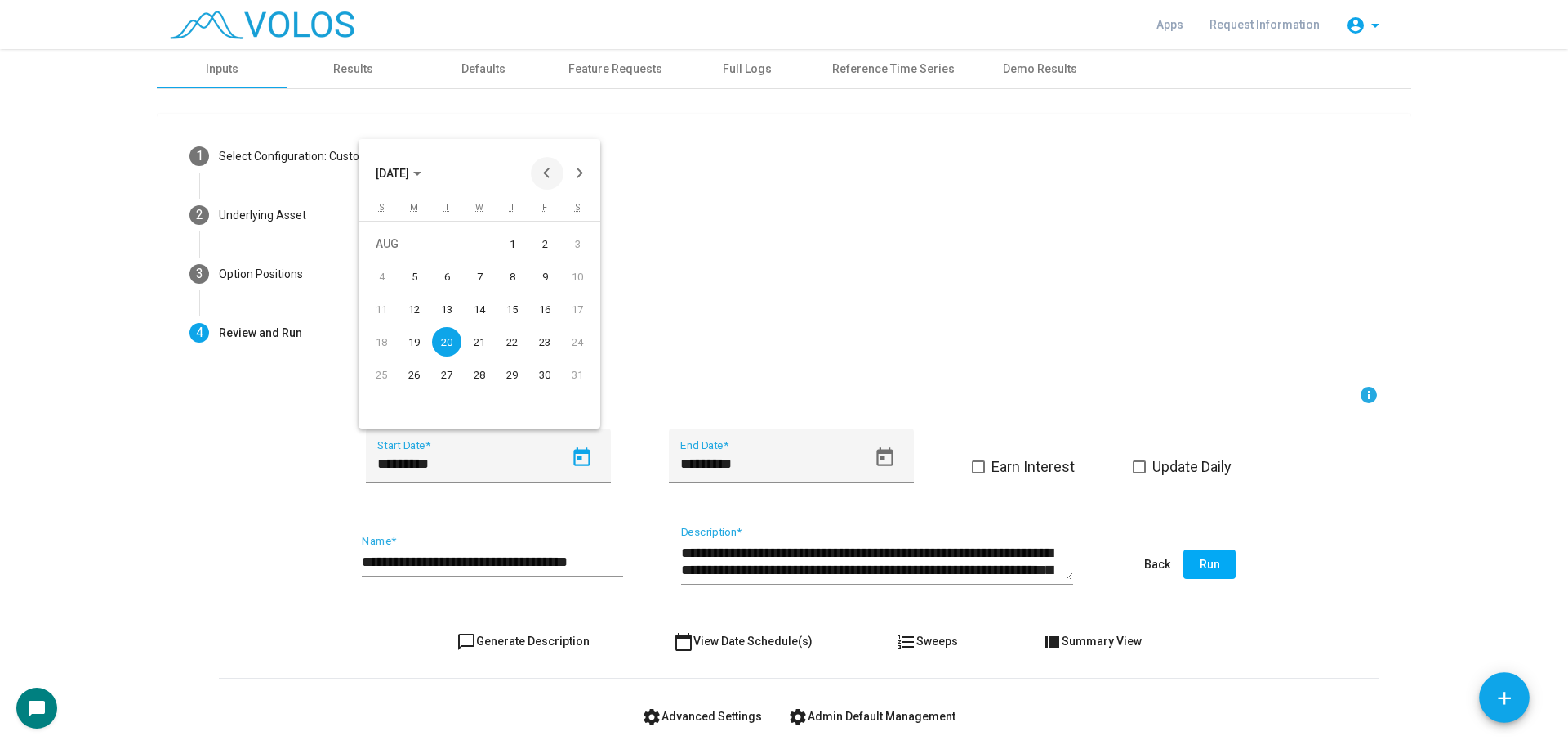
click at [540, 172] on button "Previous month" at bounding box center [547, 173] width 33 height 33
click at [420, 264] on div "1" at bounding box center [414, 276] width 29 height 29
type input "********"
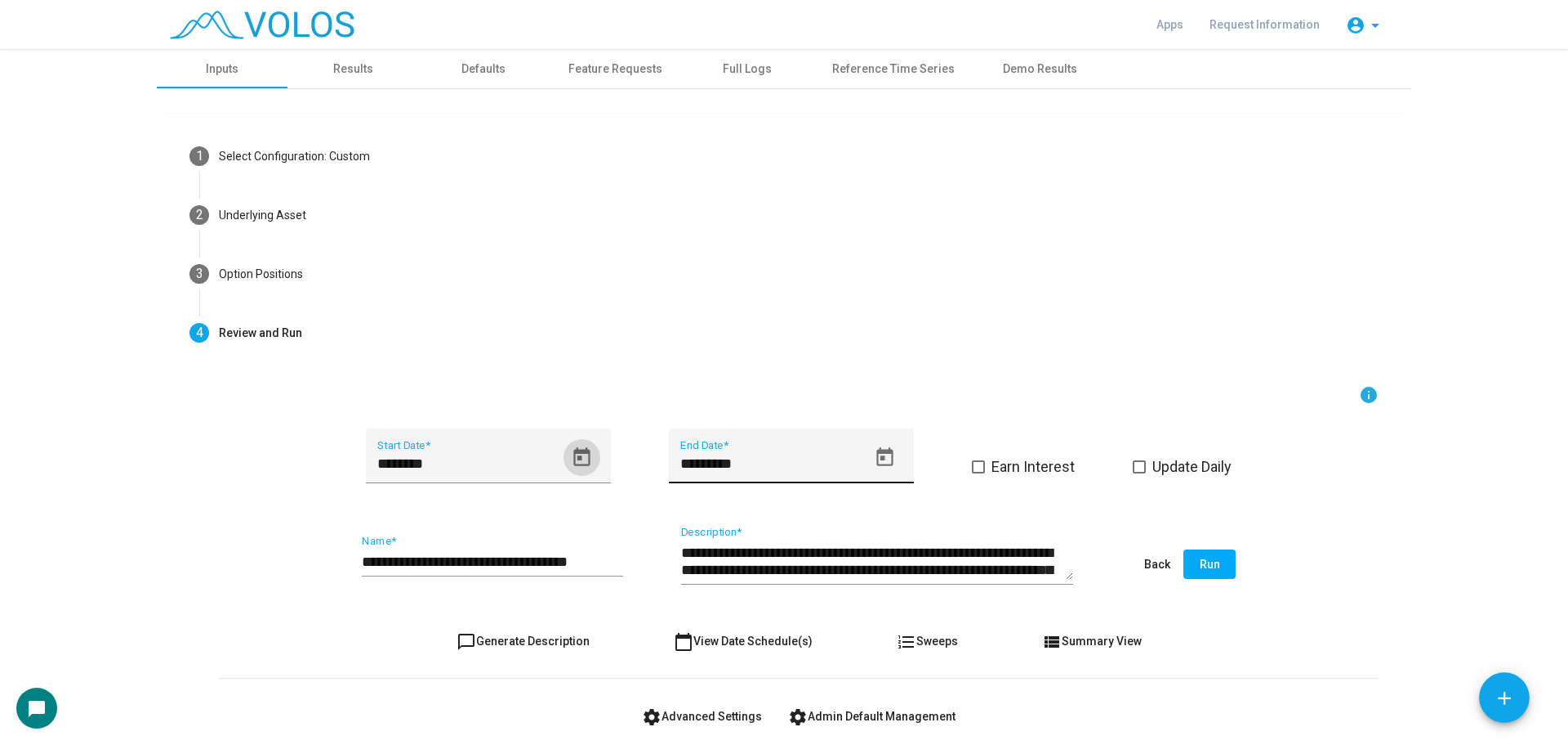
click at [877, 461] on icon "Open calendar" at bounding box center [885, 457] width 22 height 22
click at [853, 177] on button "Previous month" at bounding box center [850, 173] width 33 height 33
click at [719, 401] on div "30" at bounding box center [717, 406] width 29 height 29
type input "*********"
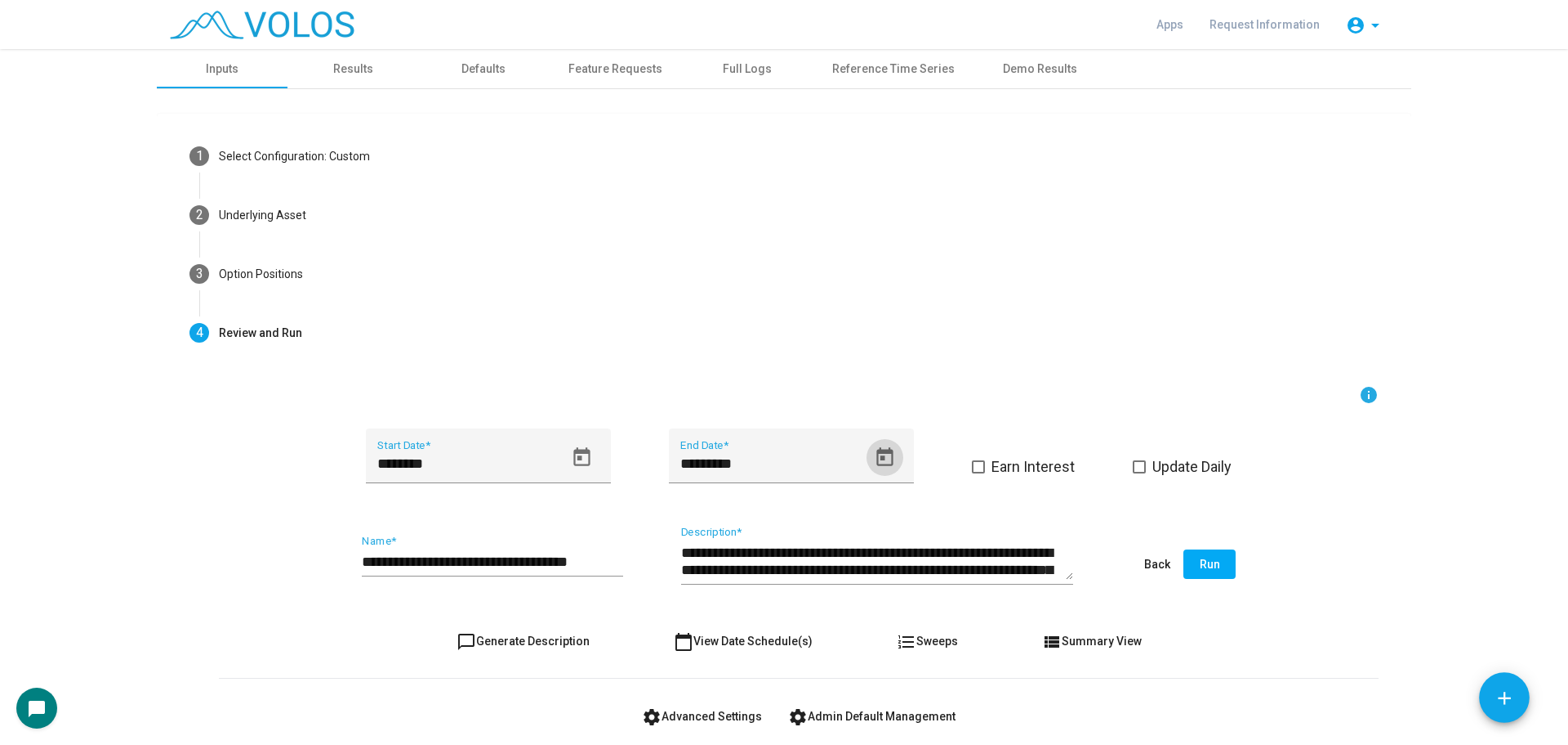
click at [1212, 565] on span "Run" at bounding box center [1210, 563] width 20 height 13
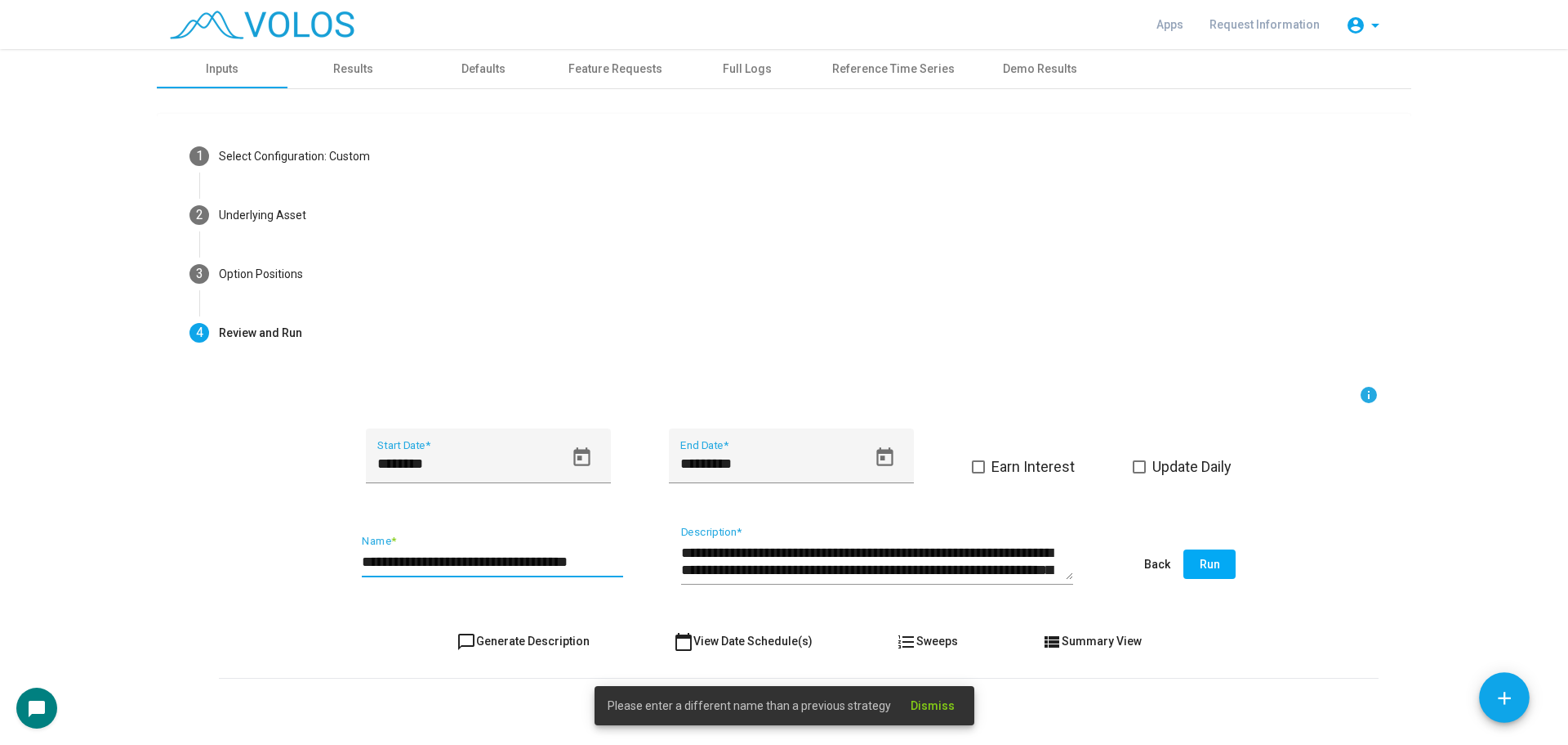
click at [614, 556] on input "**********" at bounding box center [492, 561] width 261 height 16
type input "**********"
click at [1203, 560] on span "Run" at bounding box center [1210, 563] width 20 height 13
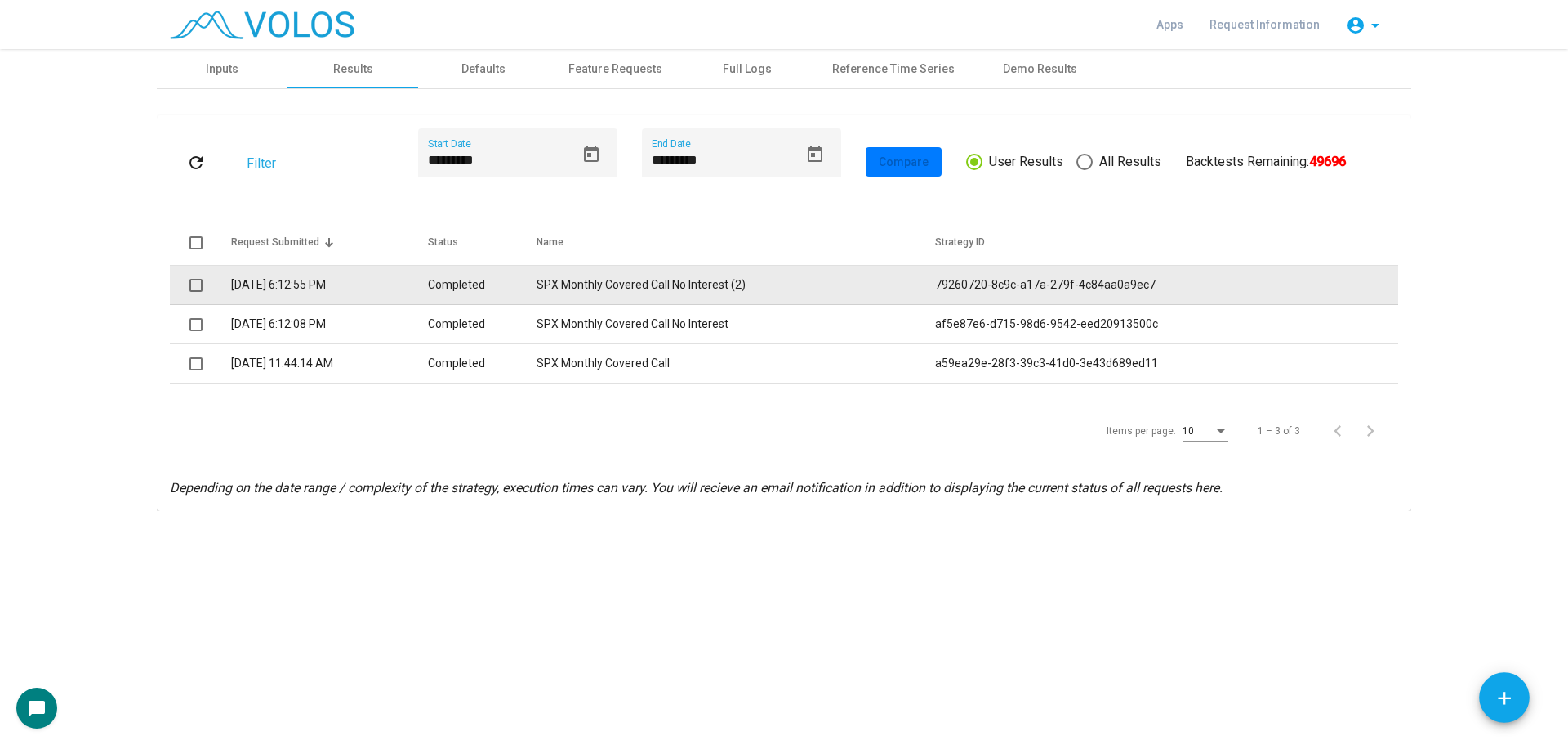
click at [878, 267] on td "SPX Monthly Covered Call No Interest (2)" at bounding box center [736, 286] width 399 height 39
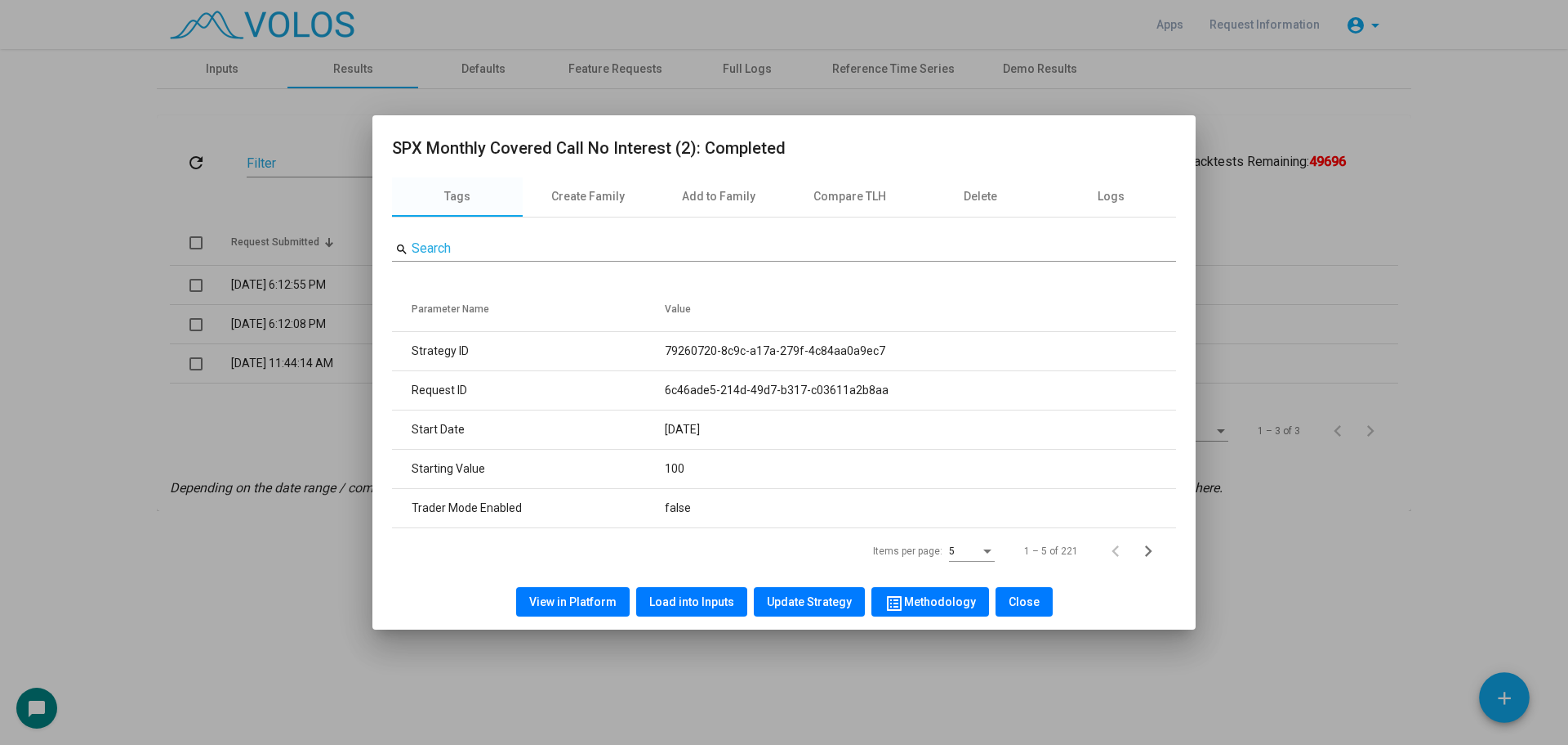
click at [600, 590] on button "View in Platform" at bounding box center [573, 601] width 113 height 29
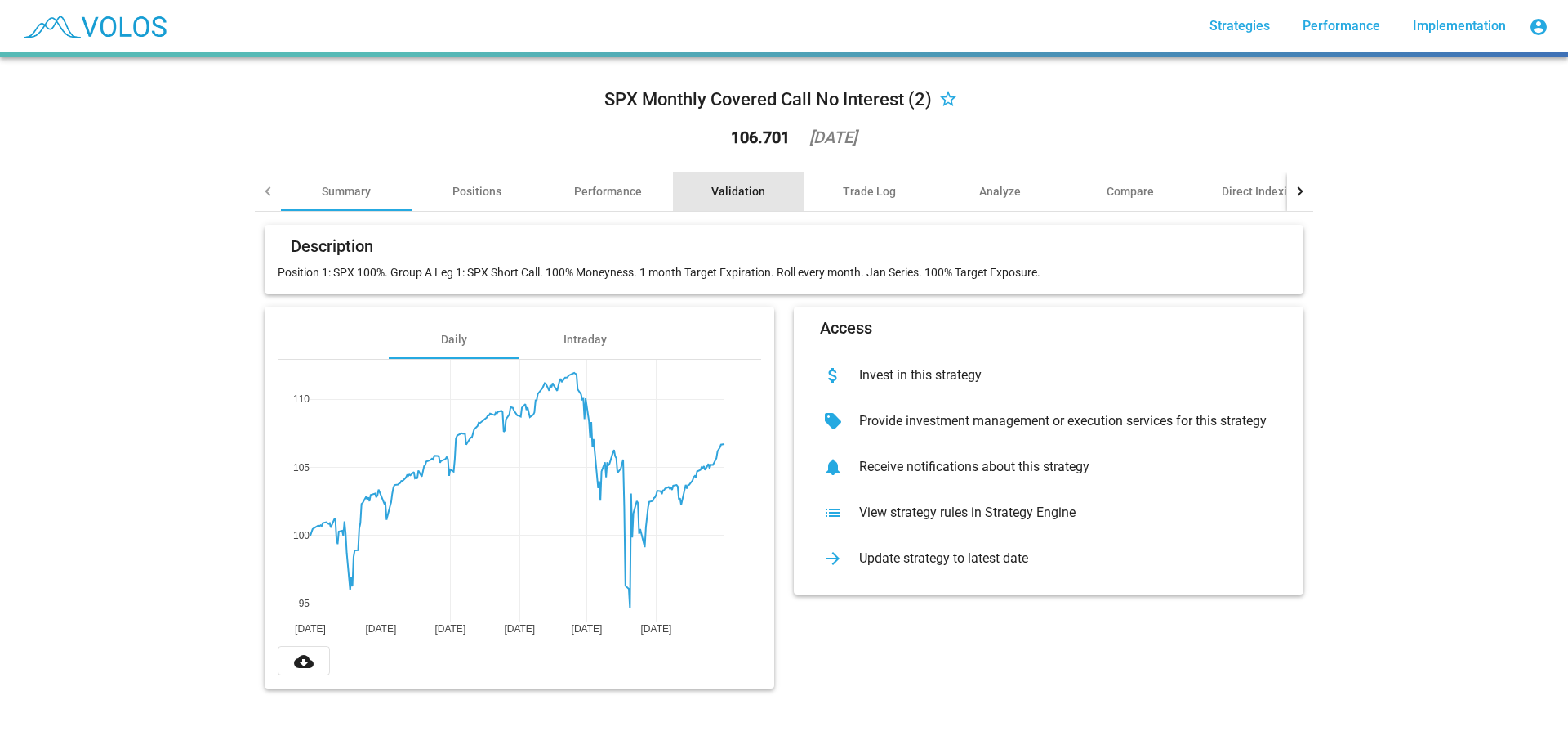
click at [742, 186] on div "Validation" at bounding box center [738, 191] width 54 height 16
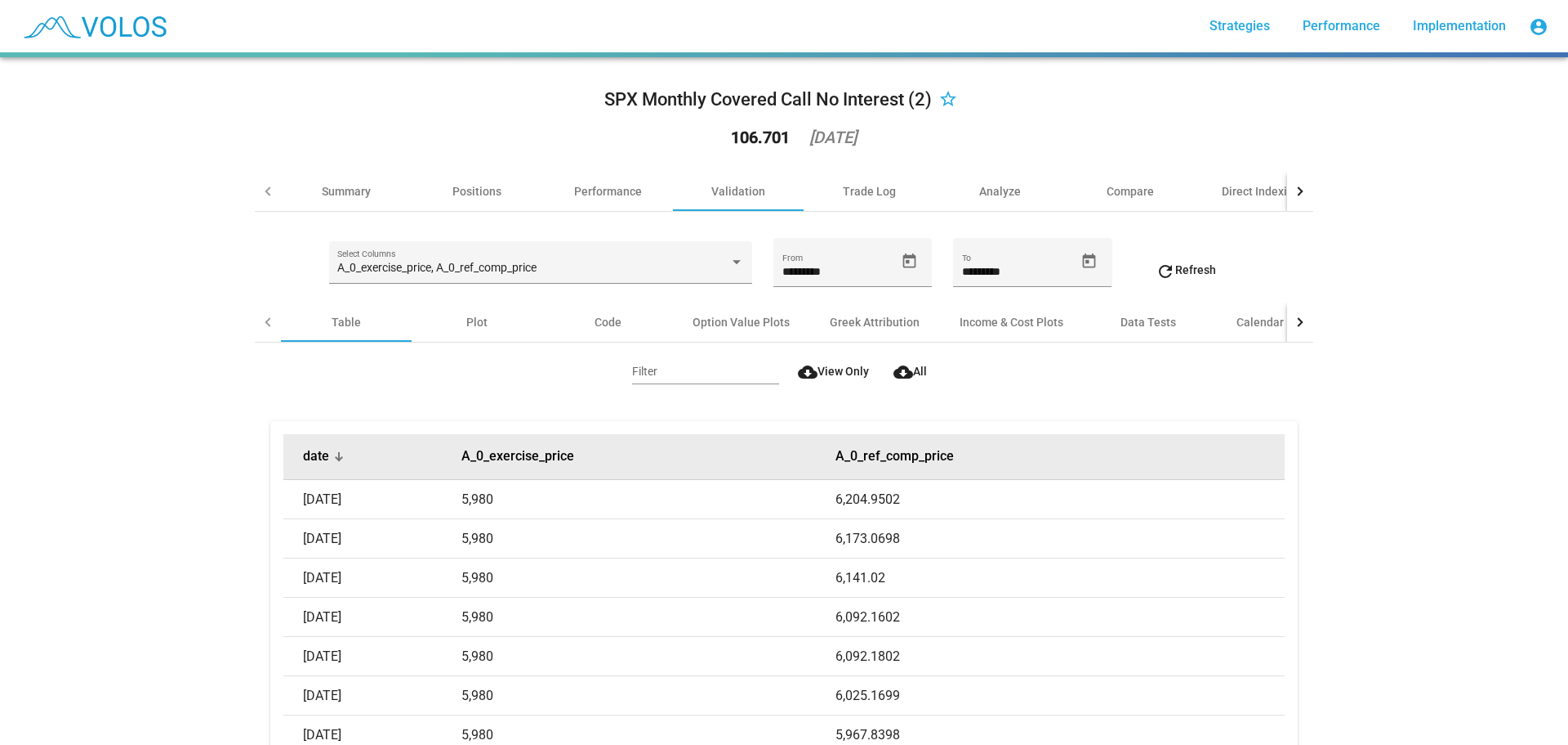
click at [314, 451] on button "date" at bounding box center [316, 456] width 26 height 16
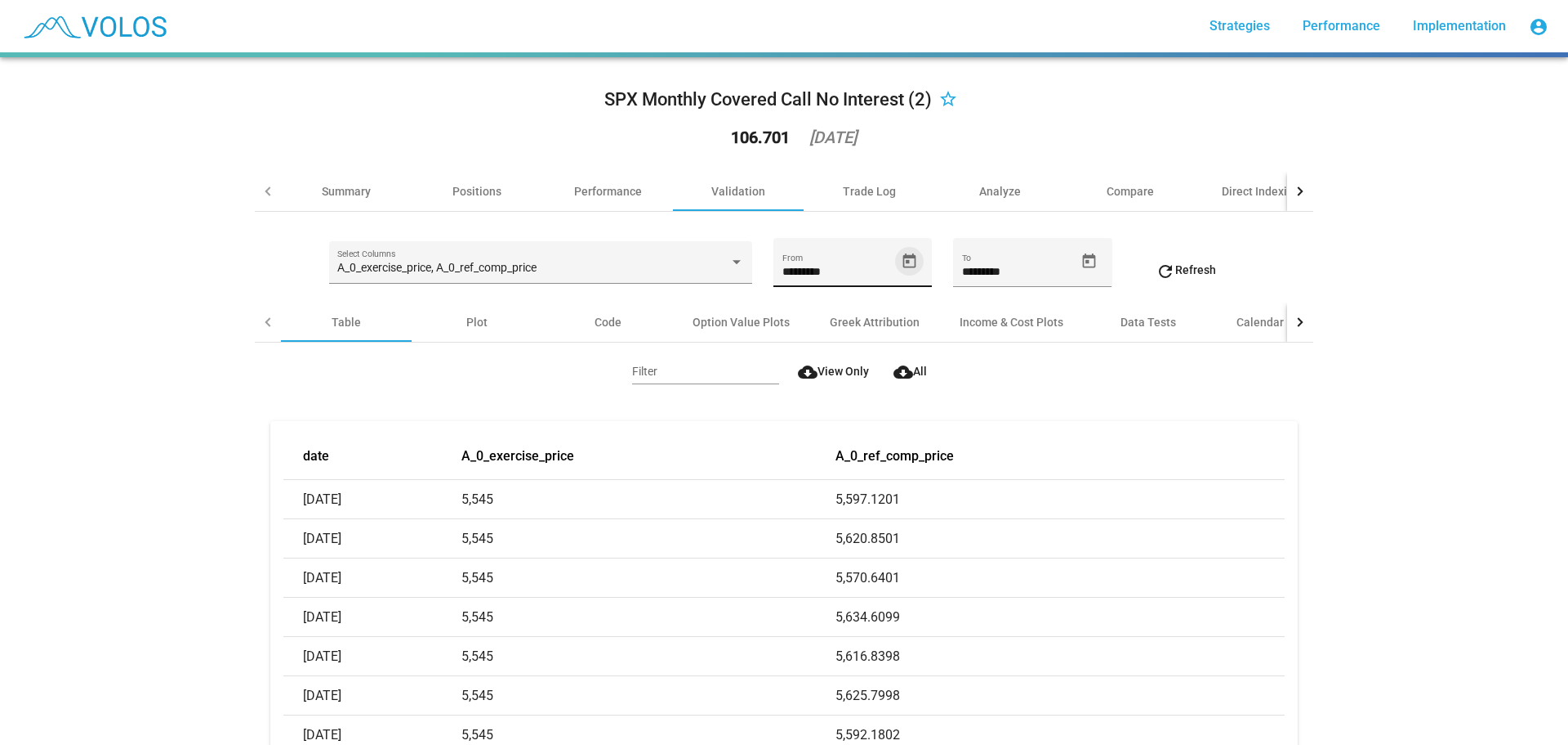
click at [901, 255] on icon "Open calendar" at bounding box center [909, 261] width 17 height 17
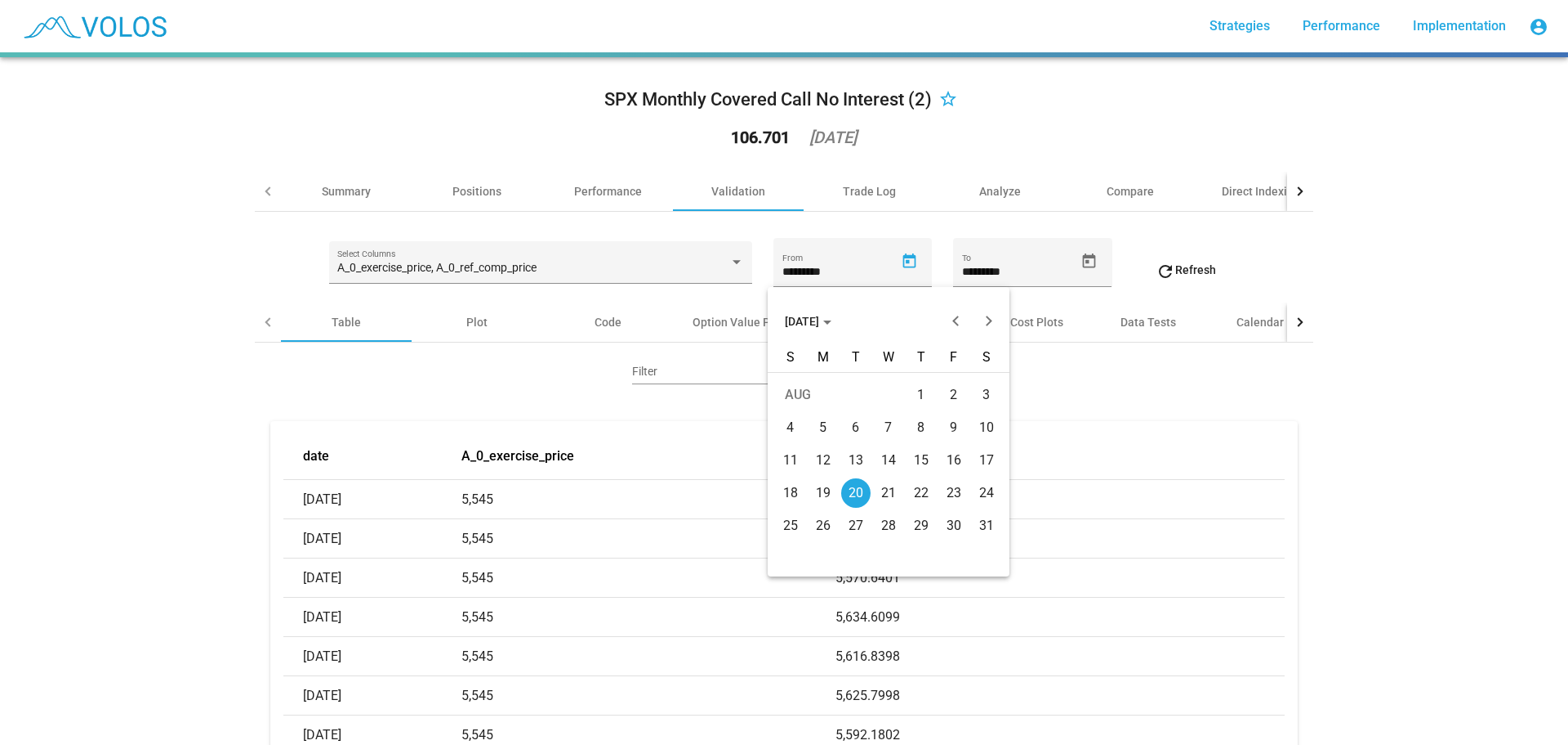
click at [942, 310] on div "AUG 2024" at bounding box center [889, 321] width 234 height 33
click at [953, 315] on button "Previous month" at bounding box center [956, 321] width 33 height 33
click at [819, 427] on div "1" at bounding box center [823, 427] width 29 height 29
type input "********"
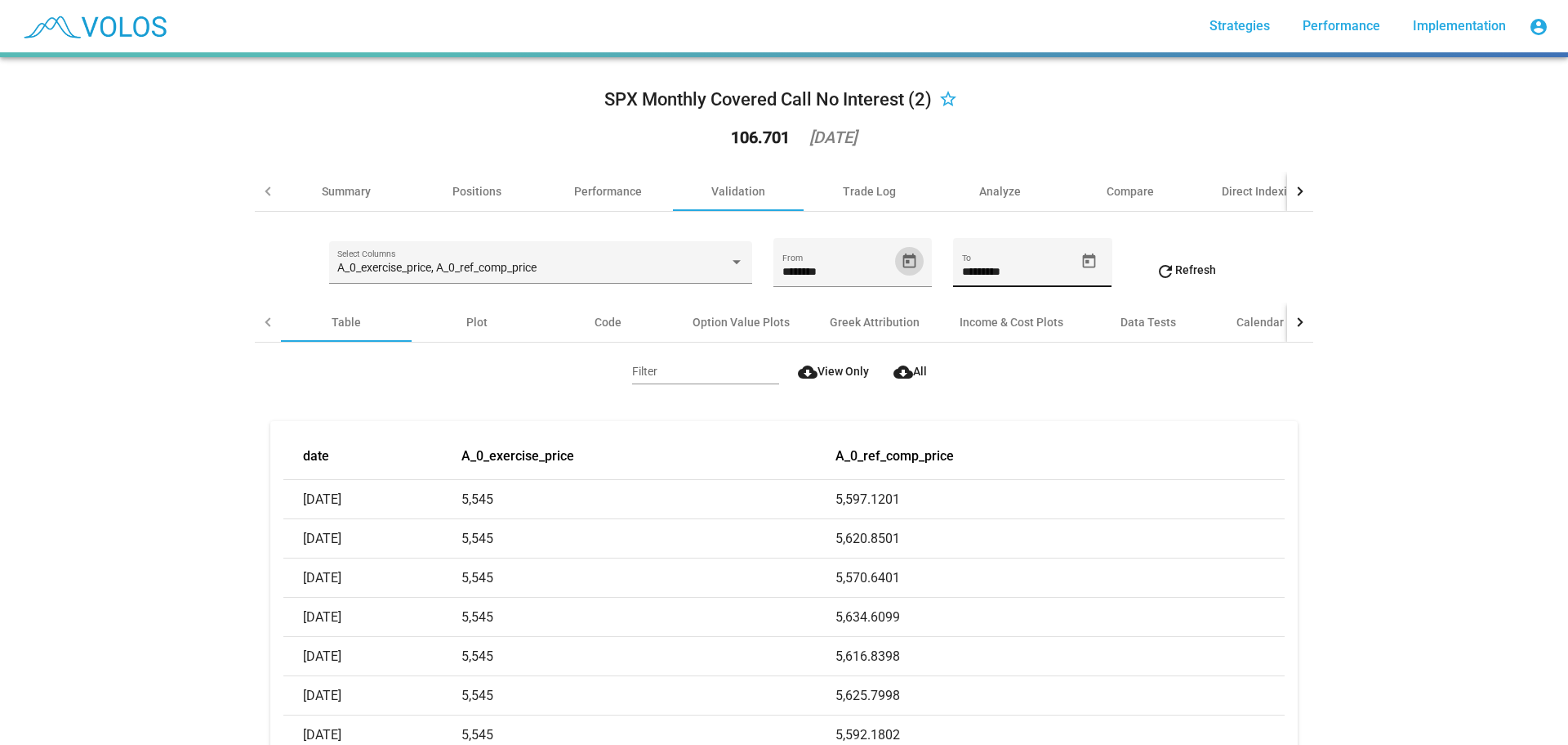
click at [1085, 268] on icon "Open calendar" at bounding box center [1088, 261] width 17 height 17
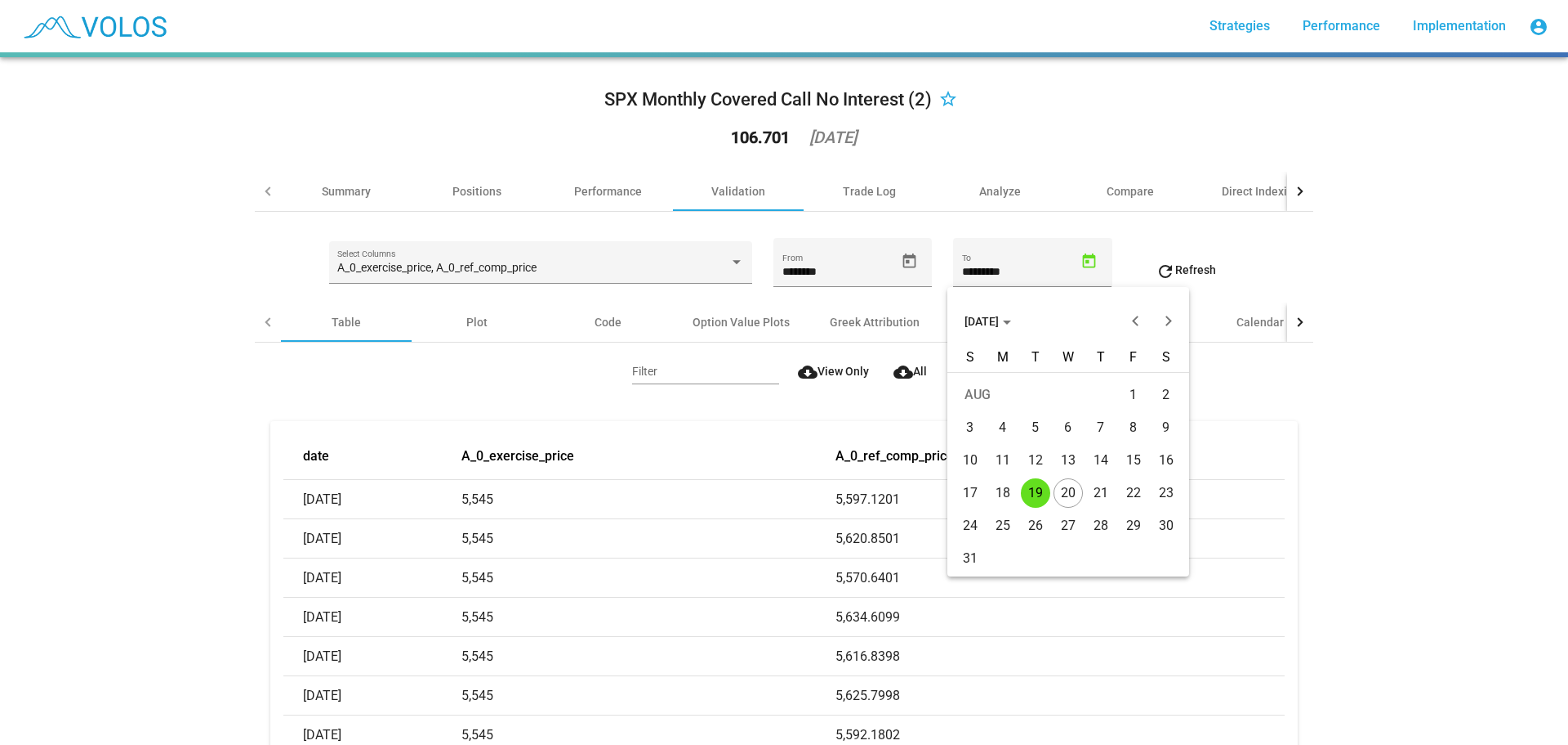
click at [1288, 245] on div at bounding box center [784, 372] width 1568 height 745
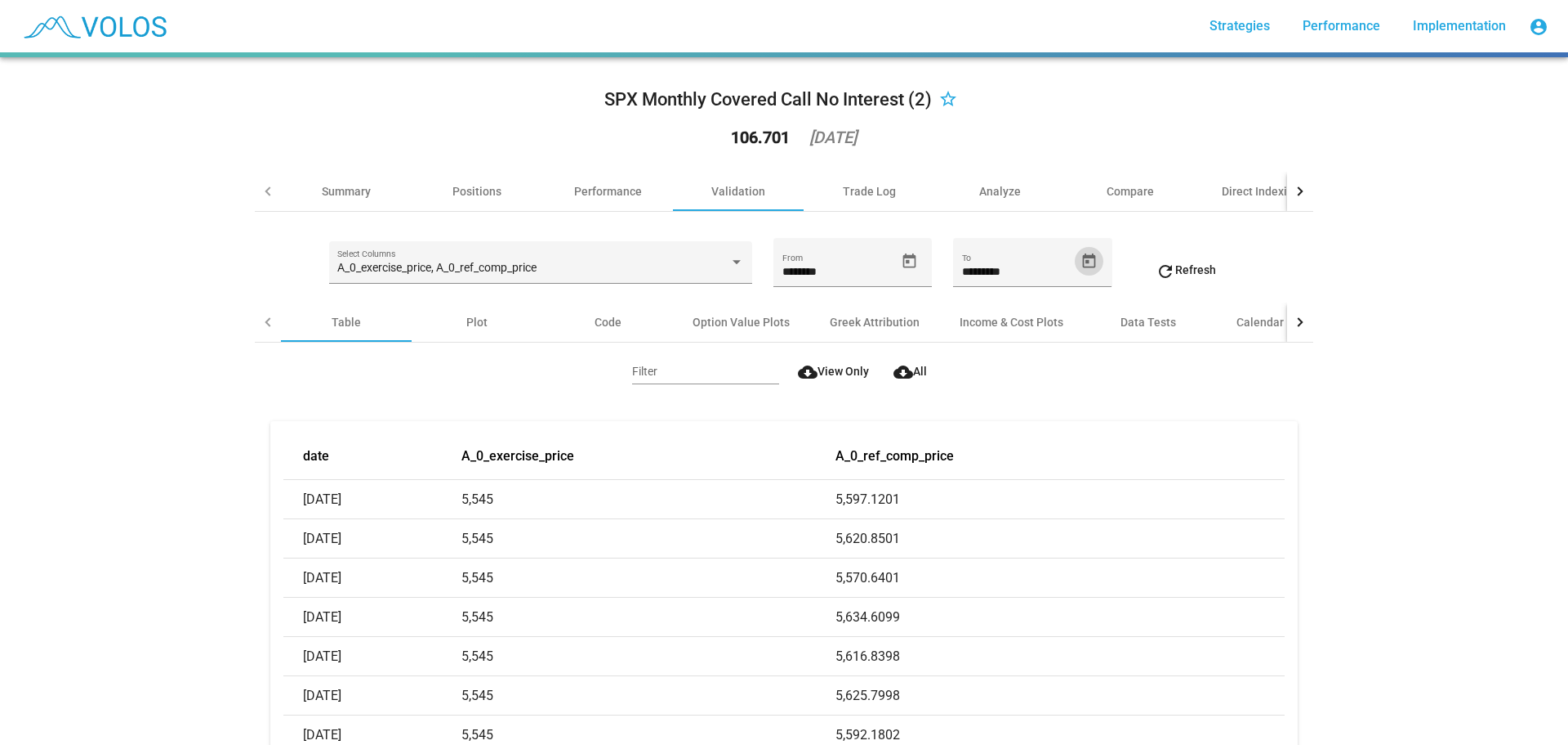
click at [1186, 267] on span "refresh Refresh" at bounding box center [1186, 270] width 60 height 13
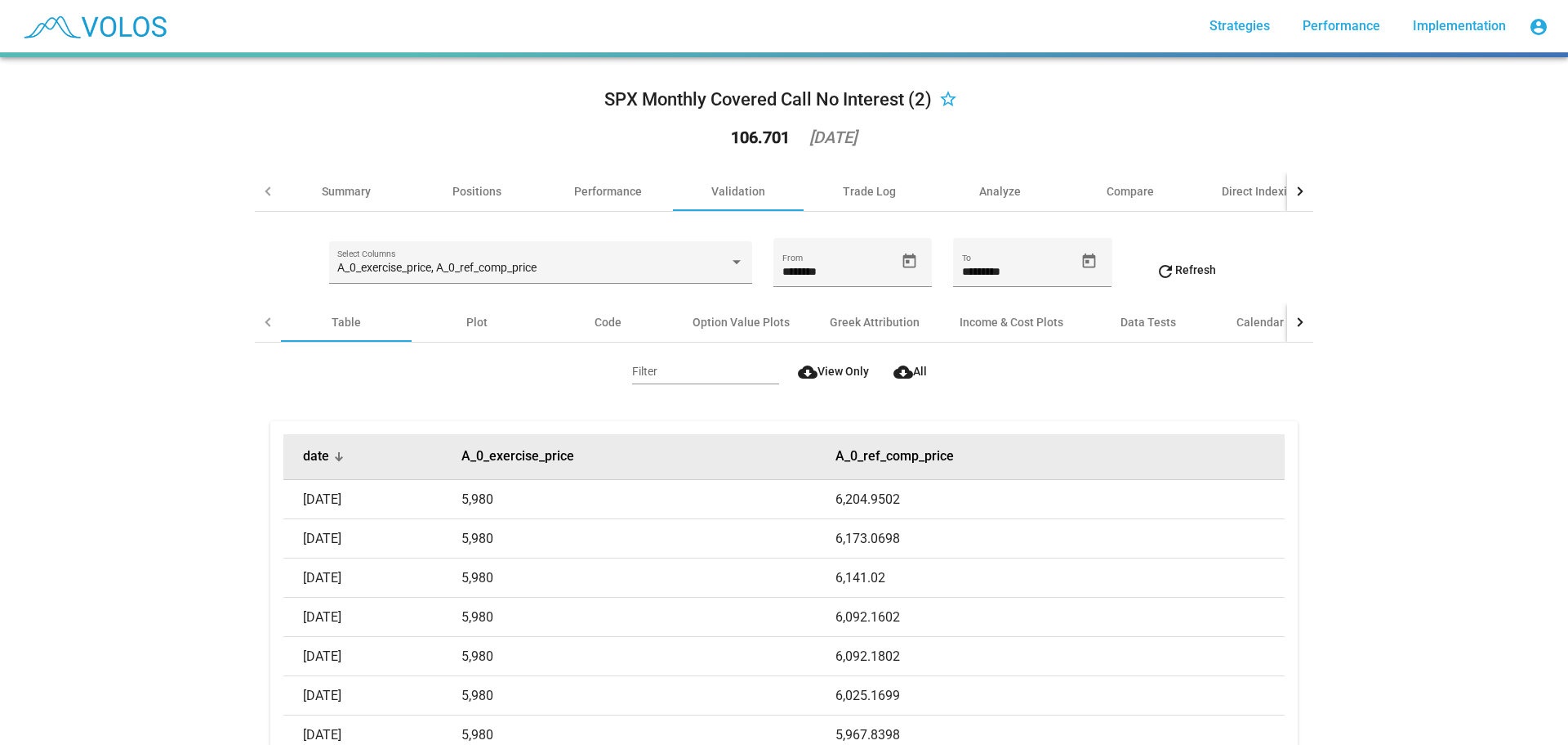
click at [308, 455] on button "date" at bounding box center [316, 456] width 26 height 16
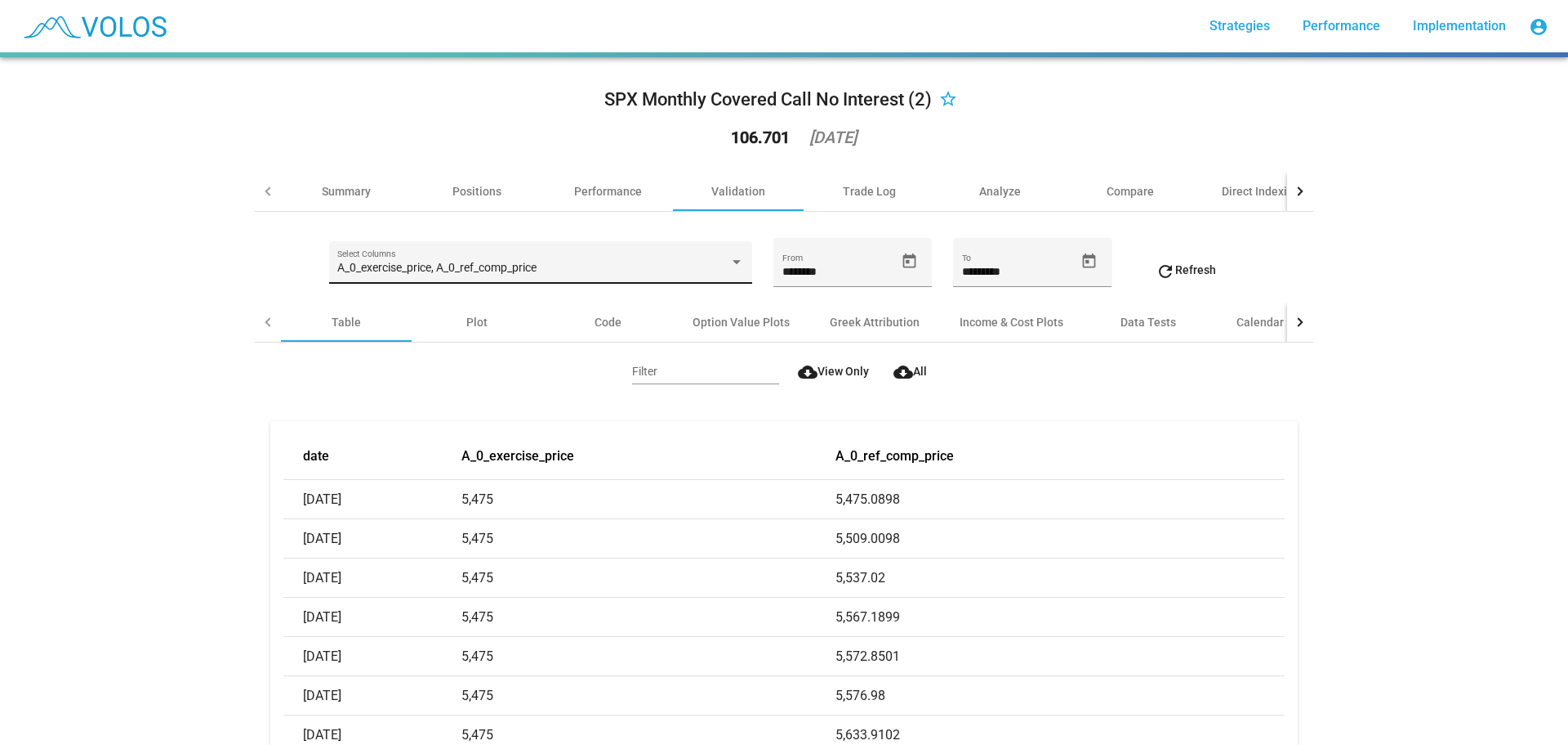
click at [682, 263] on div "A_0_exercise_price, A_0_ref_comp_price" at bounding box center [533, 268] width 391 height 13
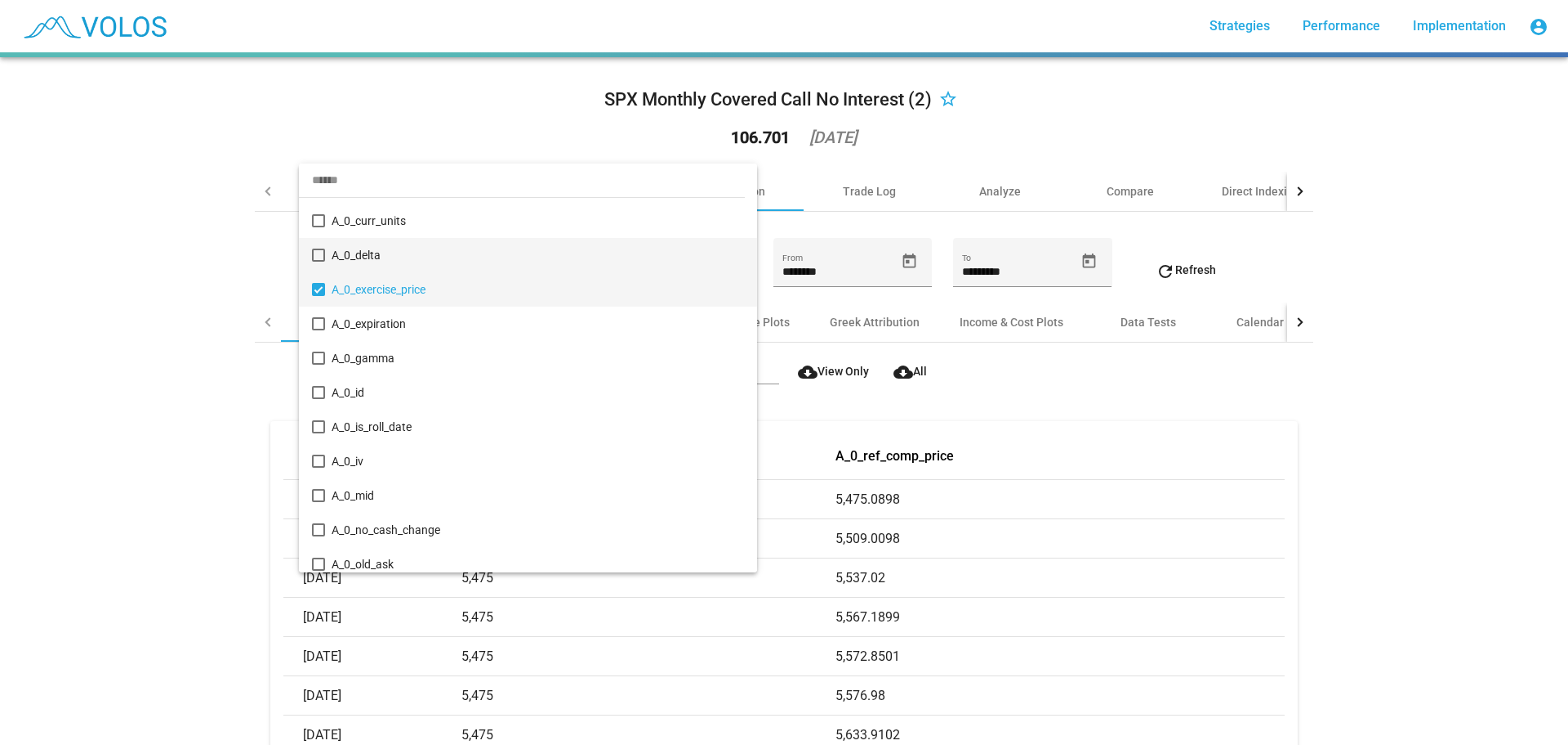
scroll to position [3, 0]
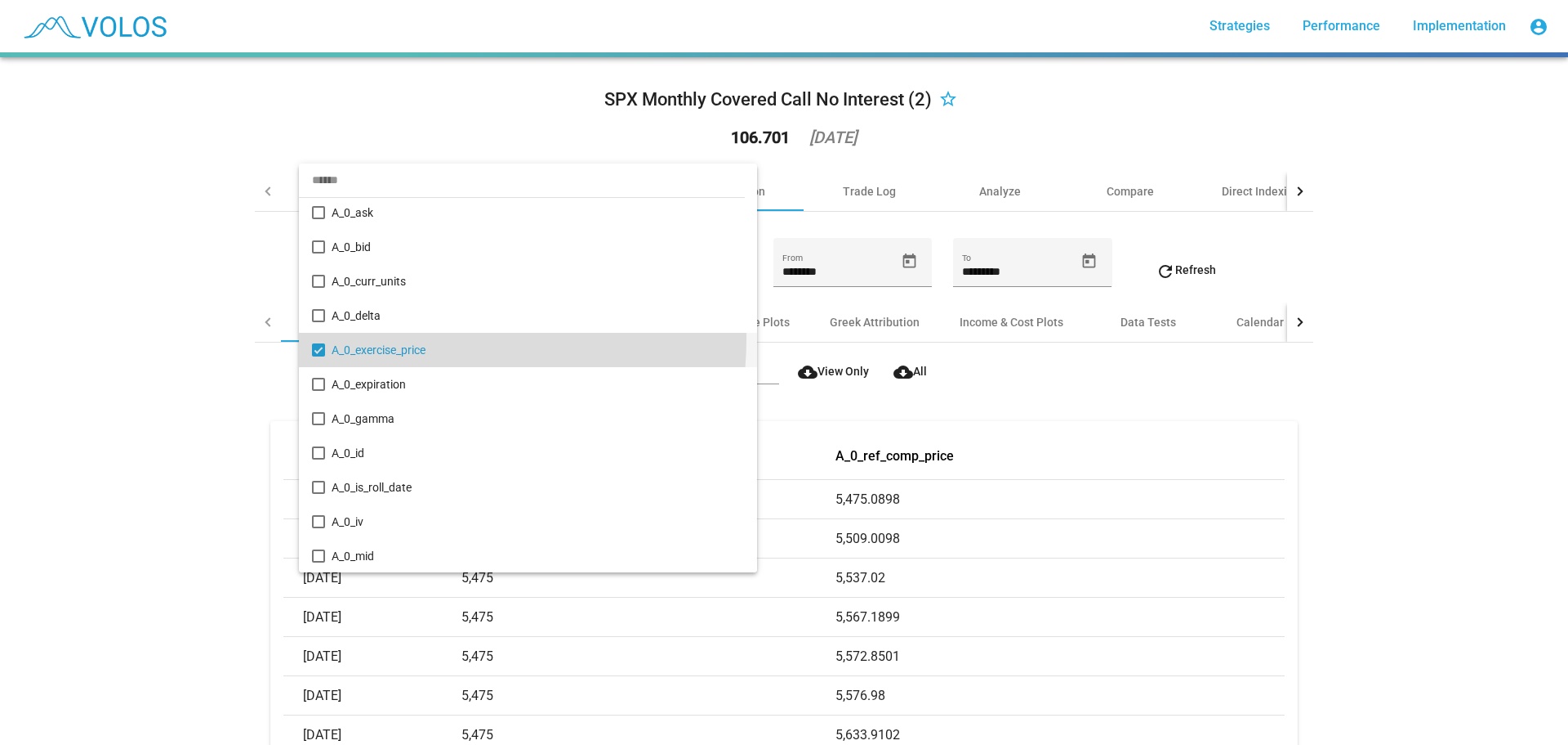
click at [402, 339] on span "A_0_exercise_price" at bounding box center [537, 349] width 412 height 35
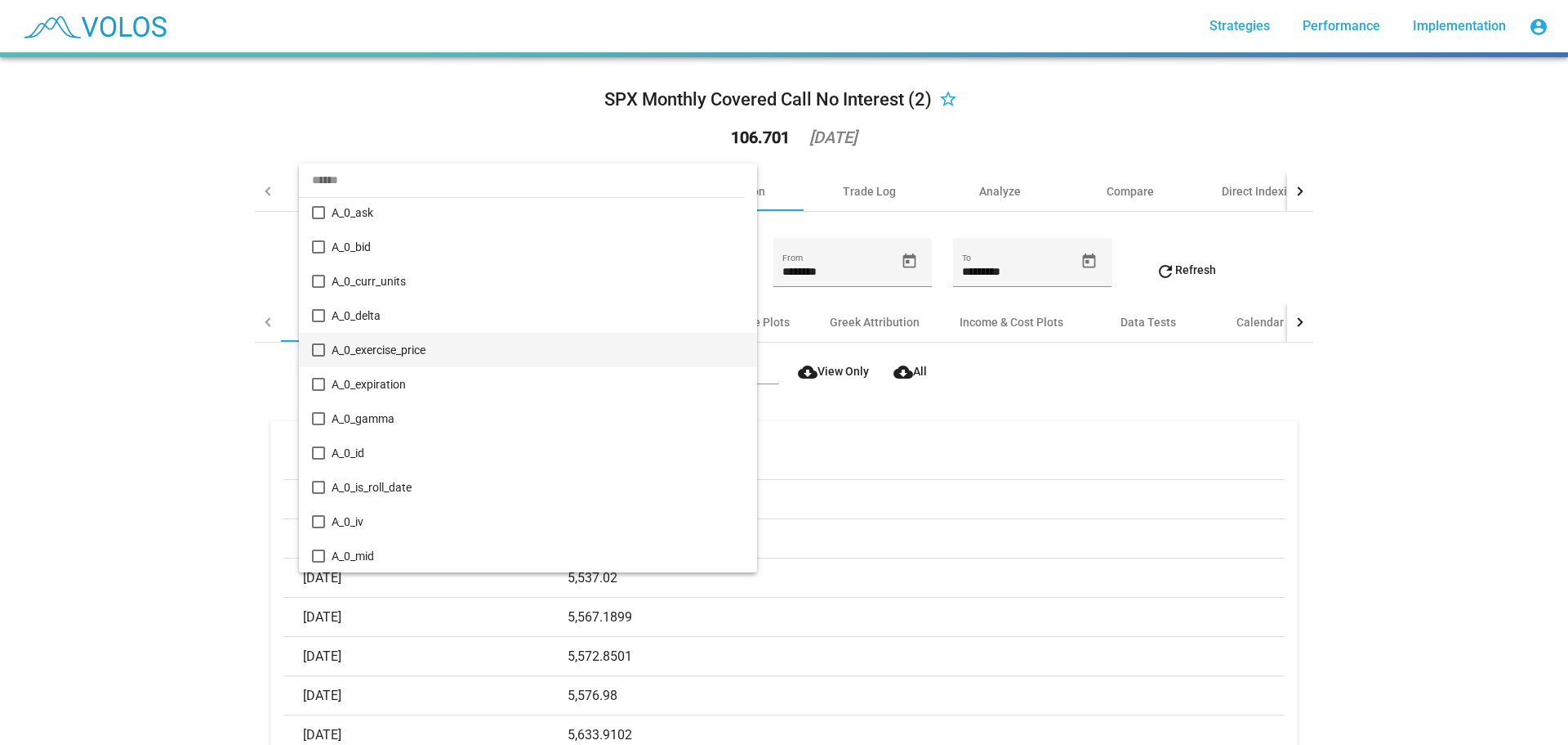
scroll to position [0, 0]
click at [401, 176] on input "dropdown search" at bounding box center [521, 179] width 446 height 35
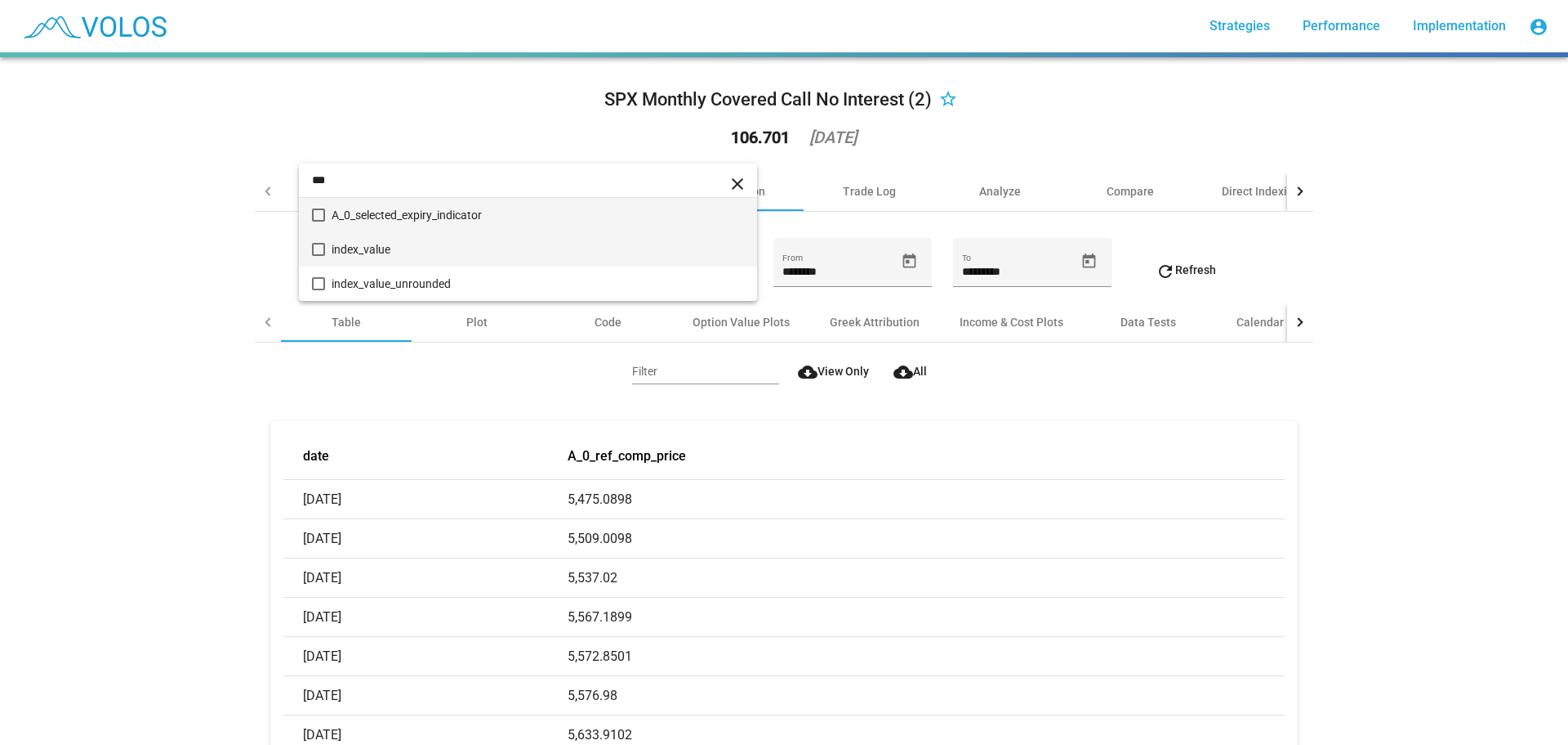
click at [390, 239] on span "index_value" at bounding box center [537, 249] width 412 height 35
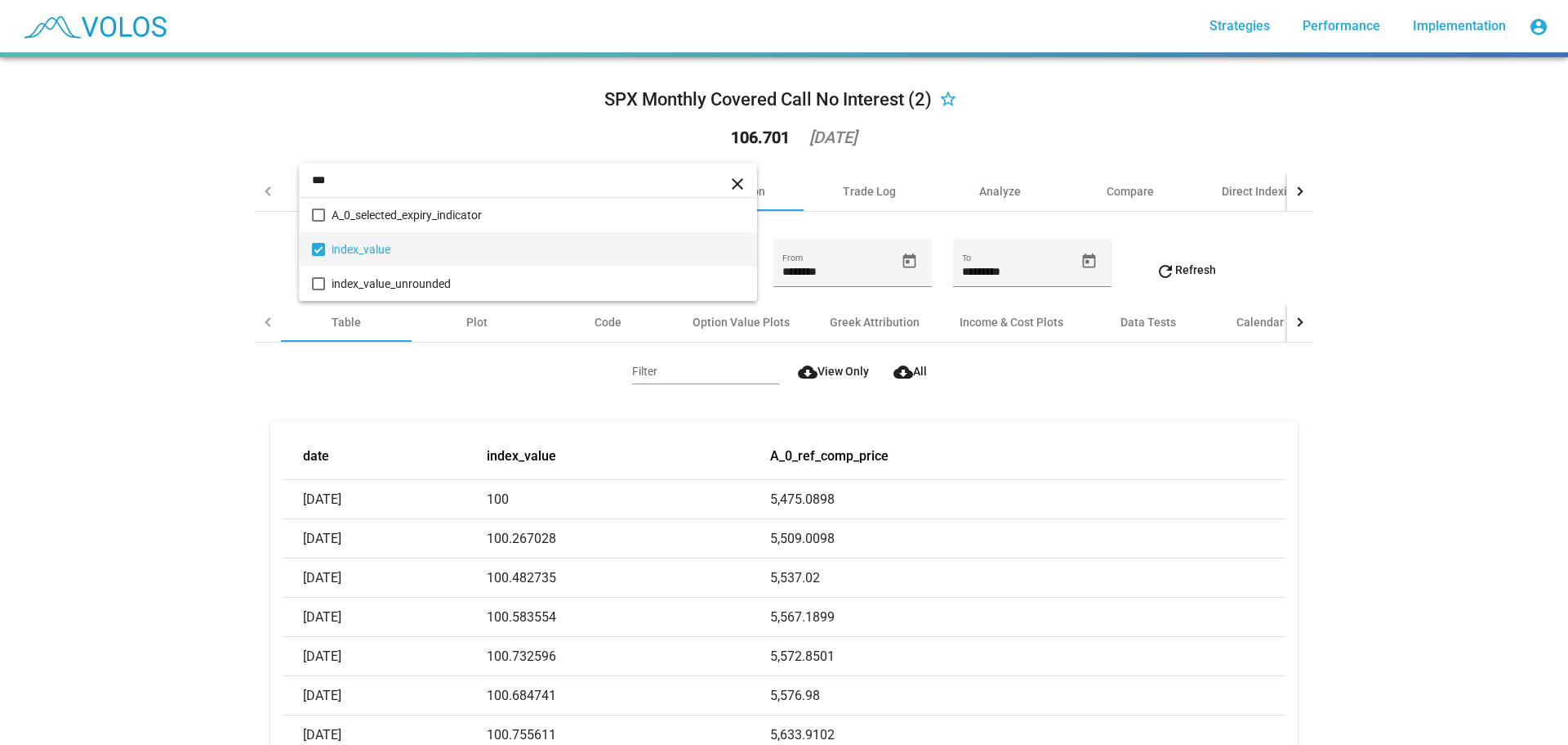
click at [394, 188] on input "***" at bounding box center [527, 179] width 458 height 35
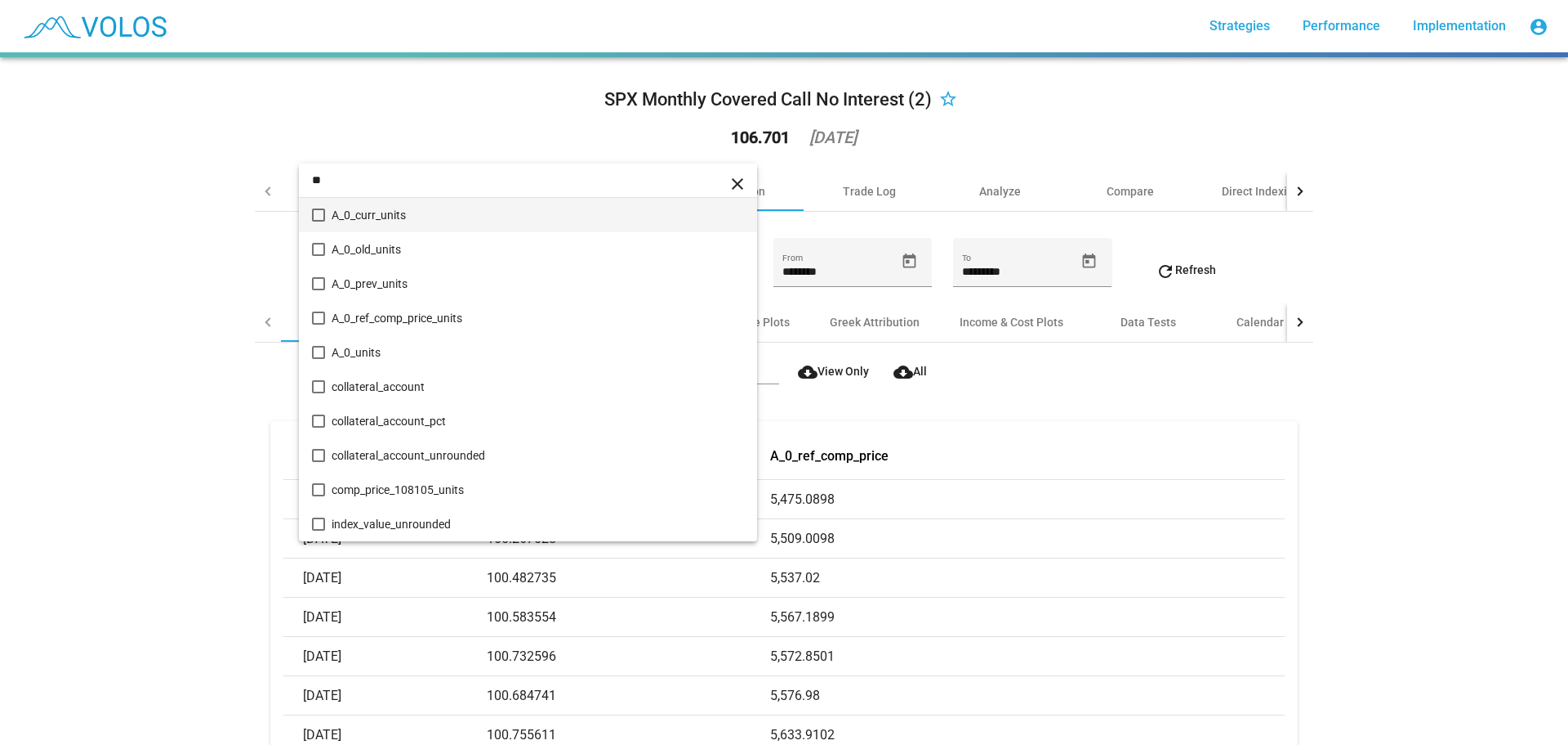
type input "**"
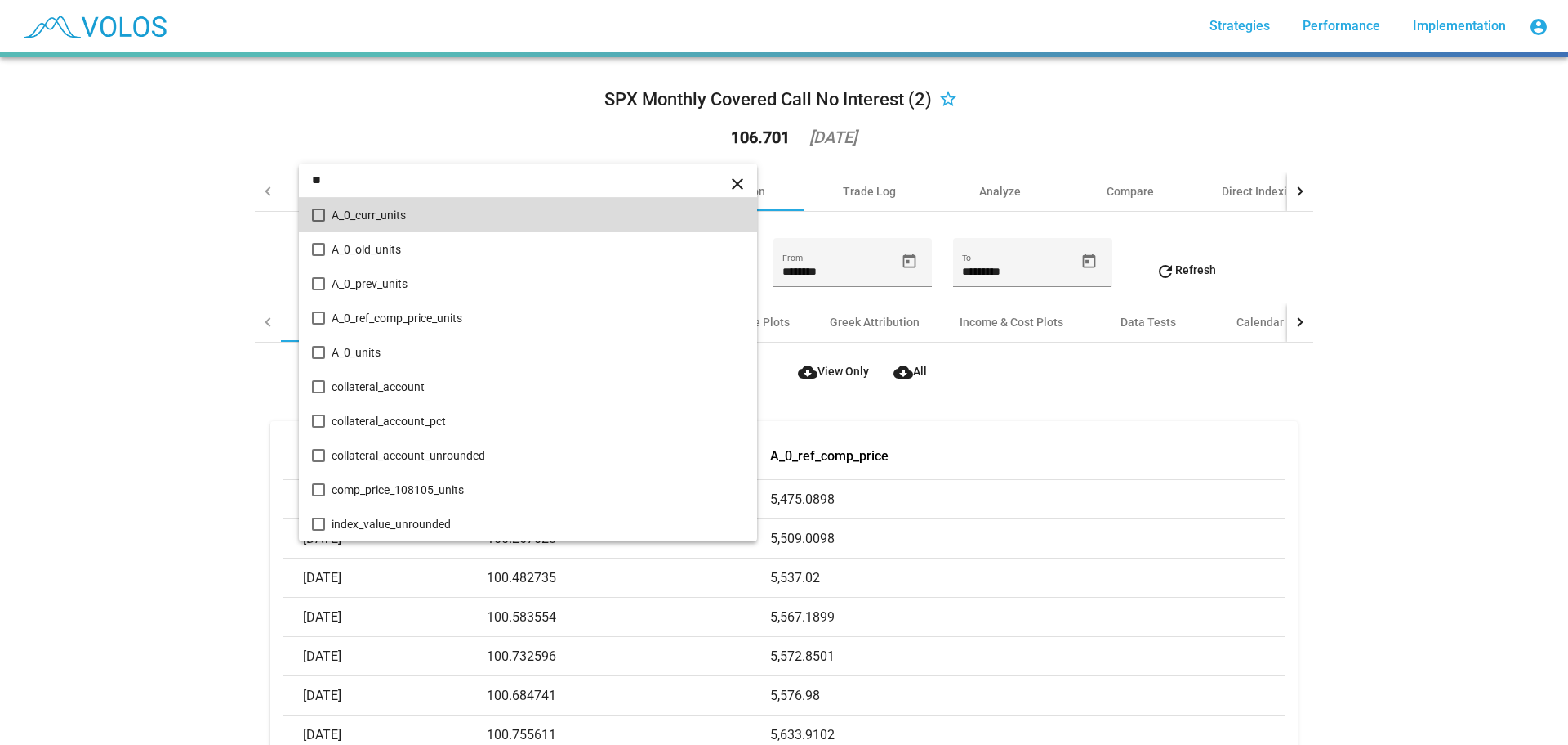
click at [380, 219] on span "A_0_curr_units" at bounding box center [537, 215] width 412 height 35
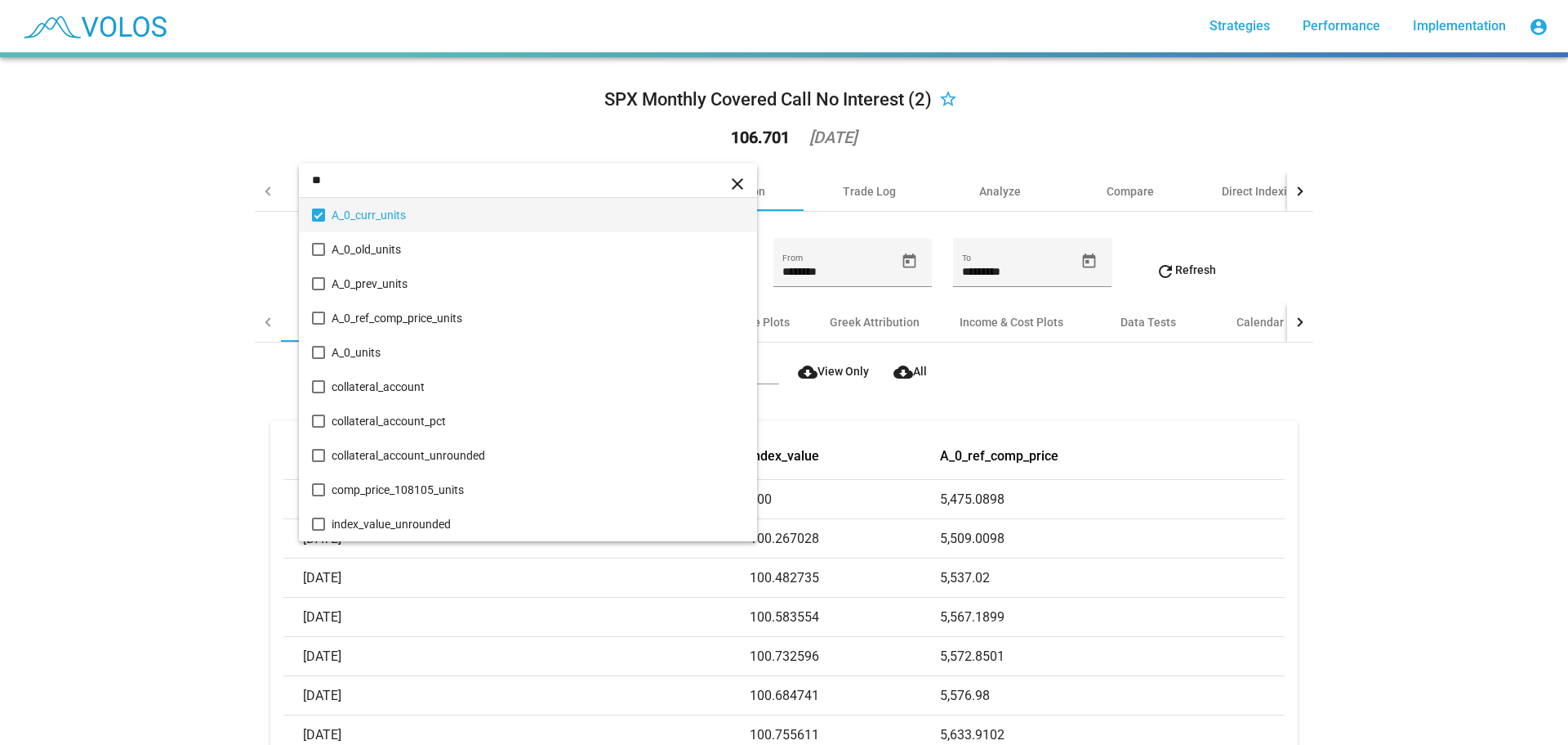
click at [206, 239] on div at bounding box center [784, 372] width 1568 height 745
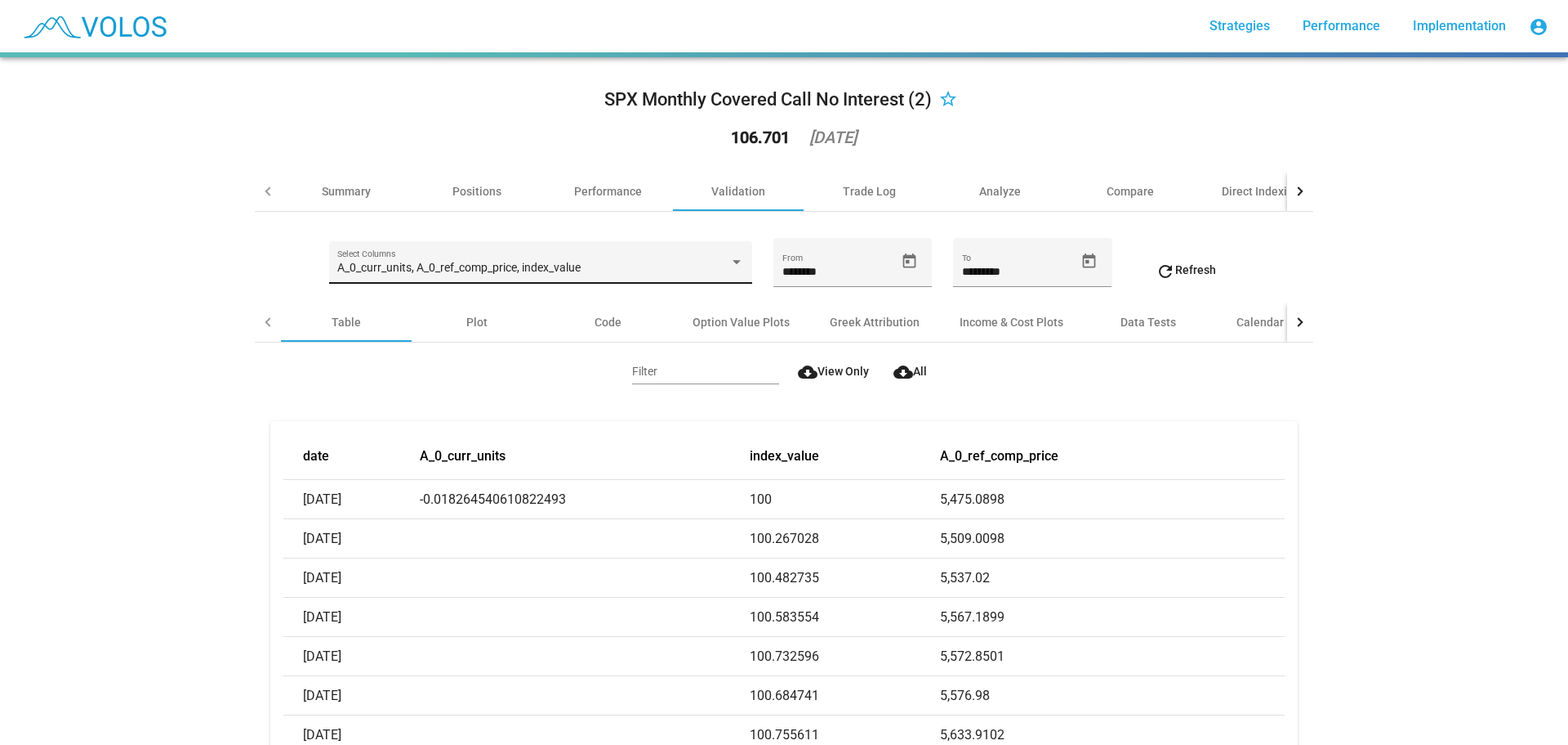
click at [631, 255] on div "A_0_curr_units, A_0_ref_comp_price, index_value Select Columns" at bounding box center [541, 267] width 406 height 34
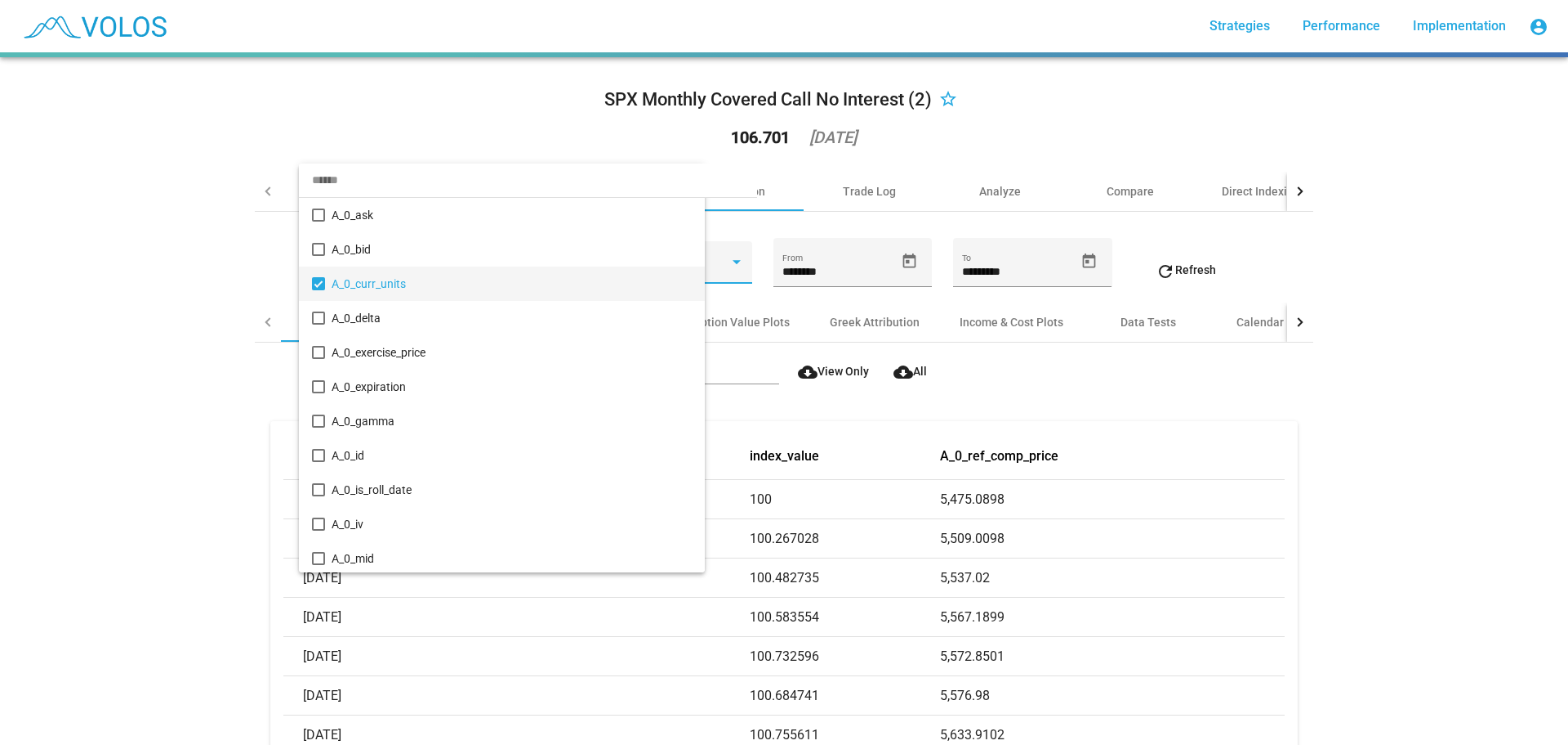
scroll to position [16, 0]
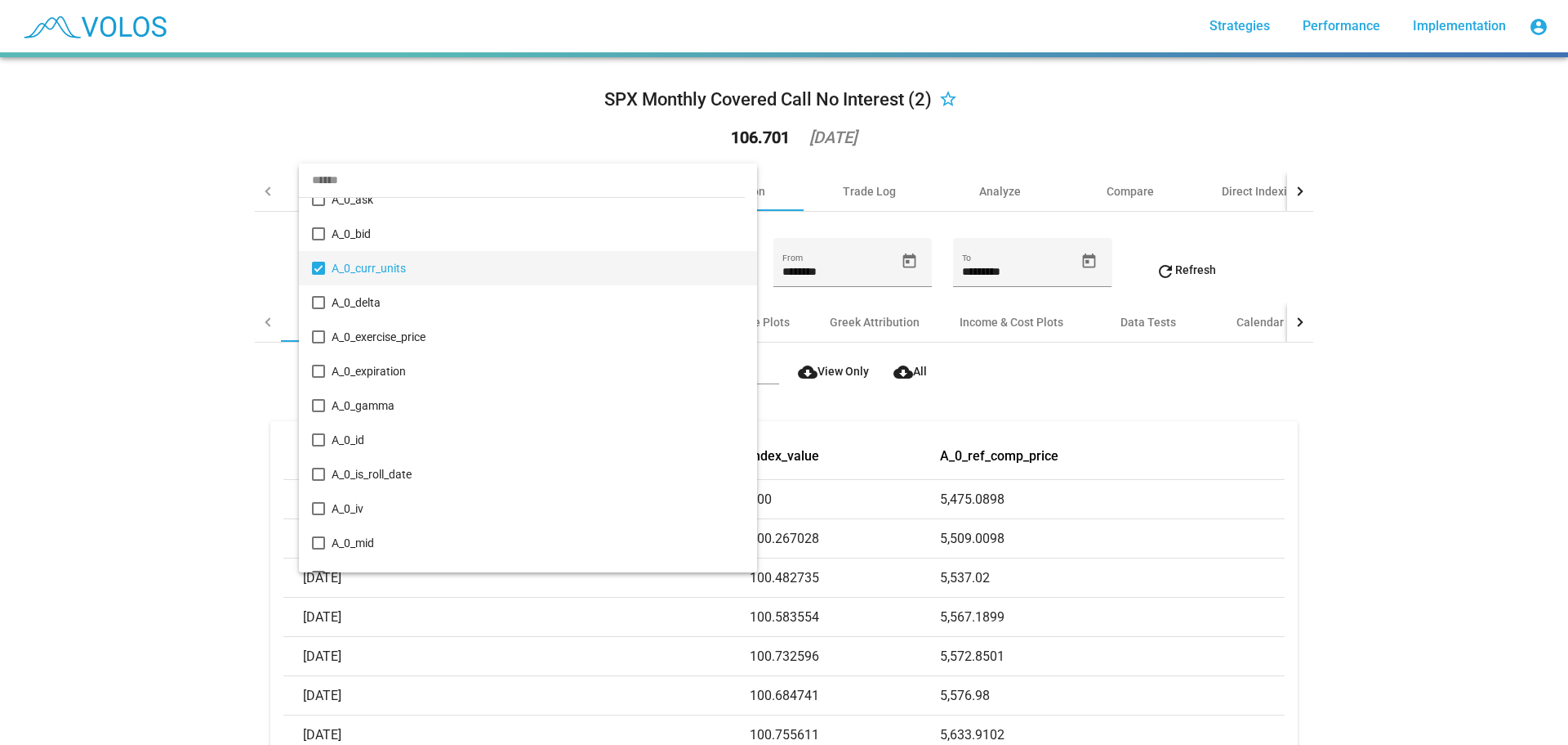
click at [153, 304] on div at bounding box center [784, 372] width 1568 height 745
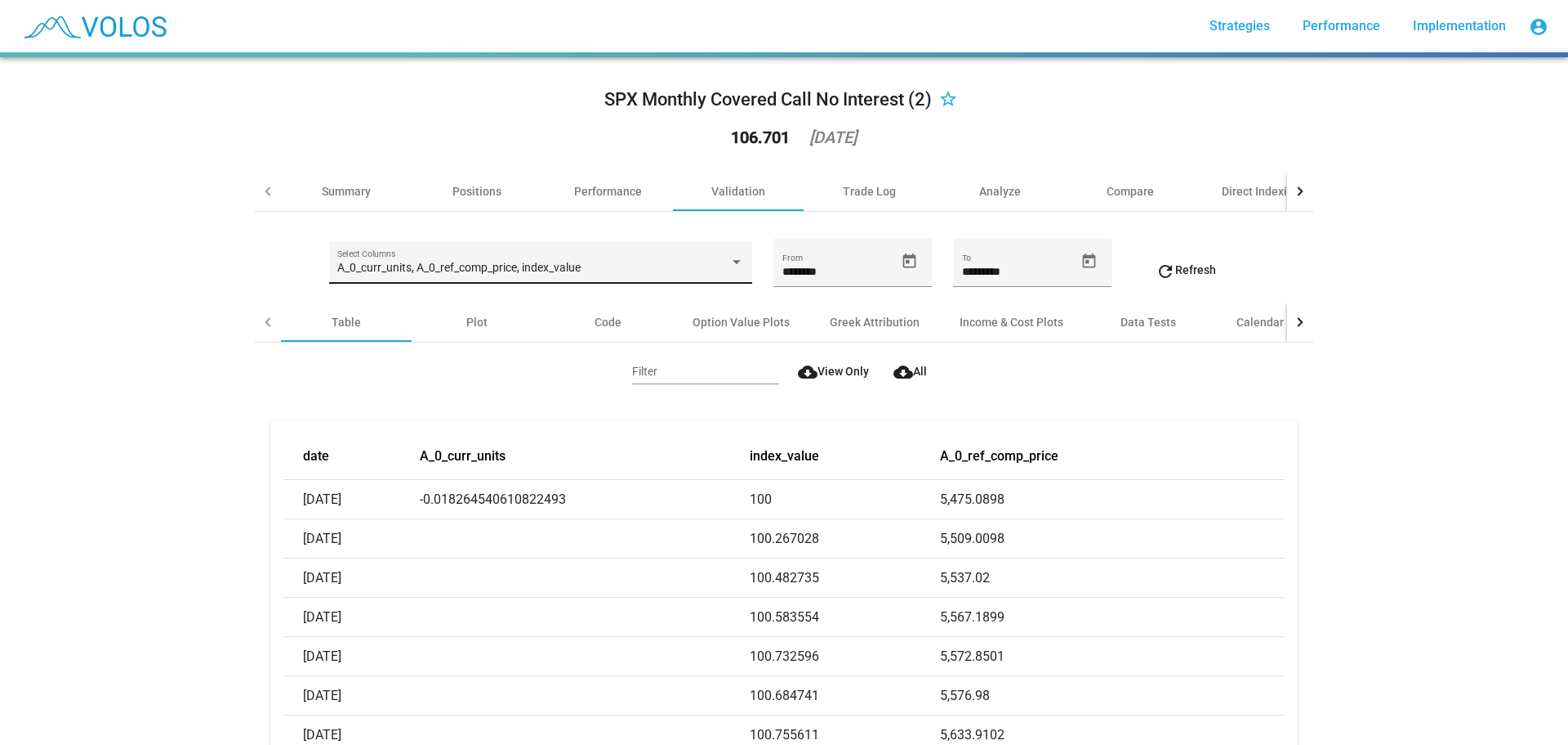
click at [455, 250] on div "A_0_curr_units, A_0_ref_comp_price, index_value Select Columns" at bounding box center [541, 267] width 406 height 34
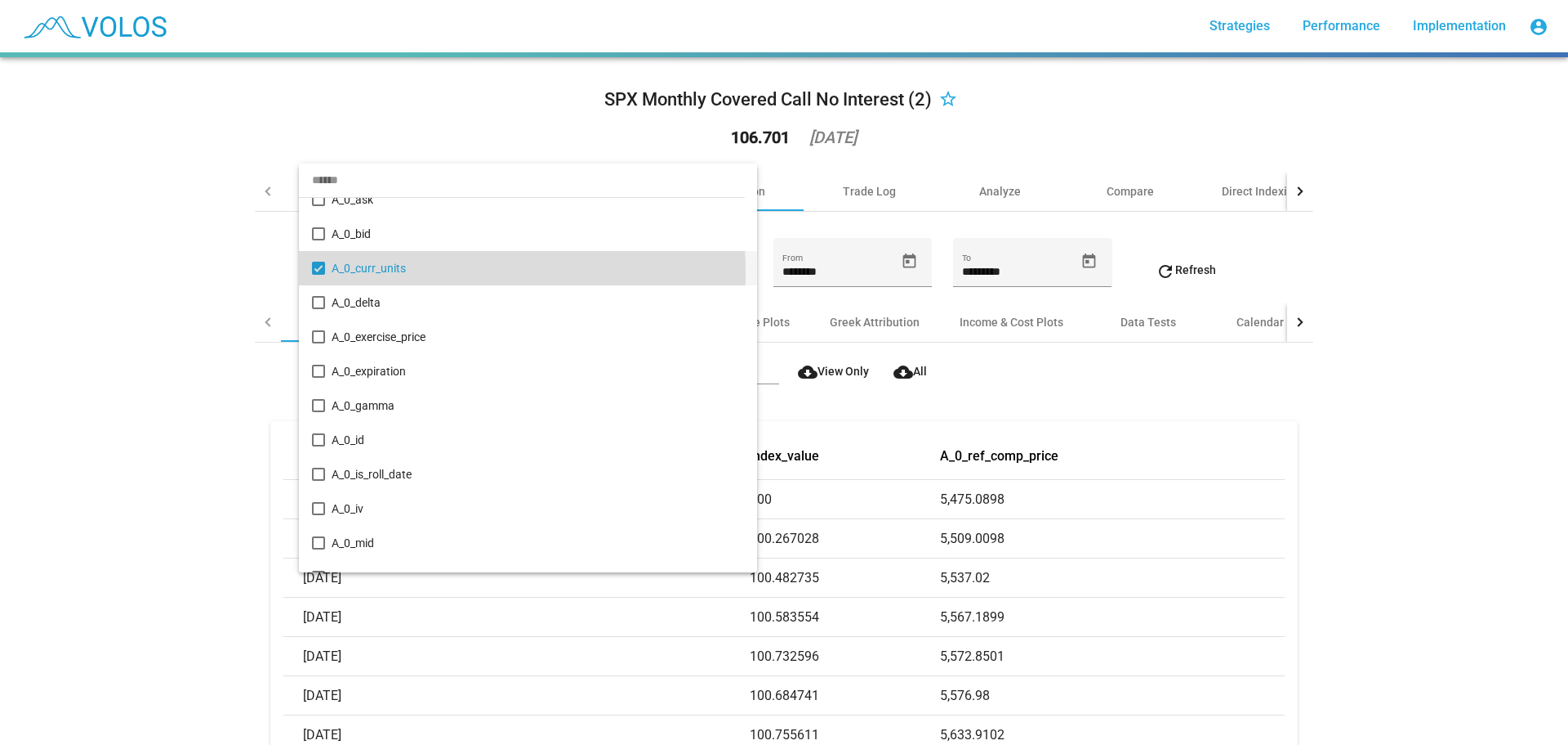
click at [374, 271] on span "A_0_curr_units" at bounding box center [537, 268] width 412 height 35
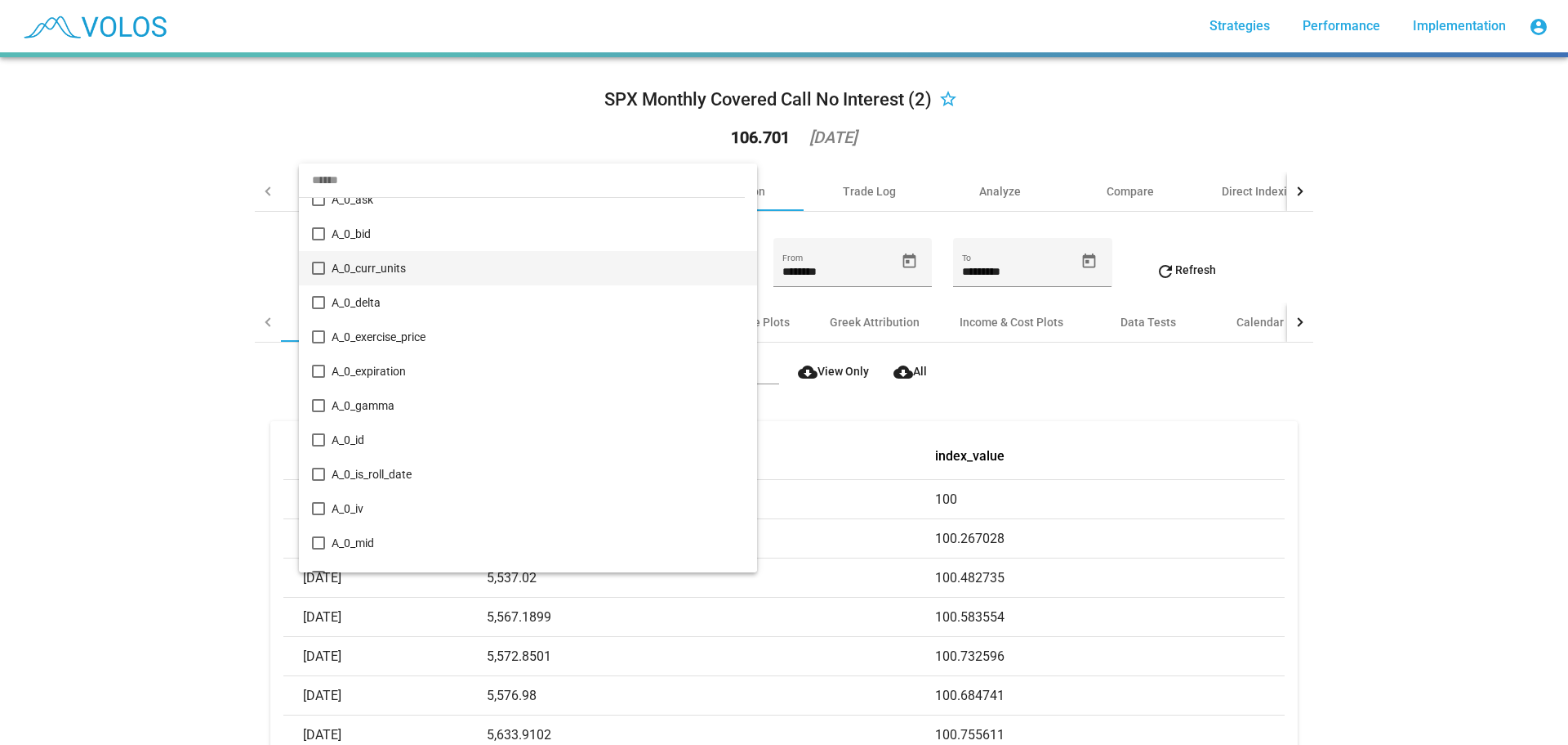
click at [395, 182] on input "dropdown search" at bounding box center [521, 179] width 446 height 35
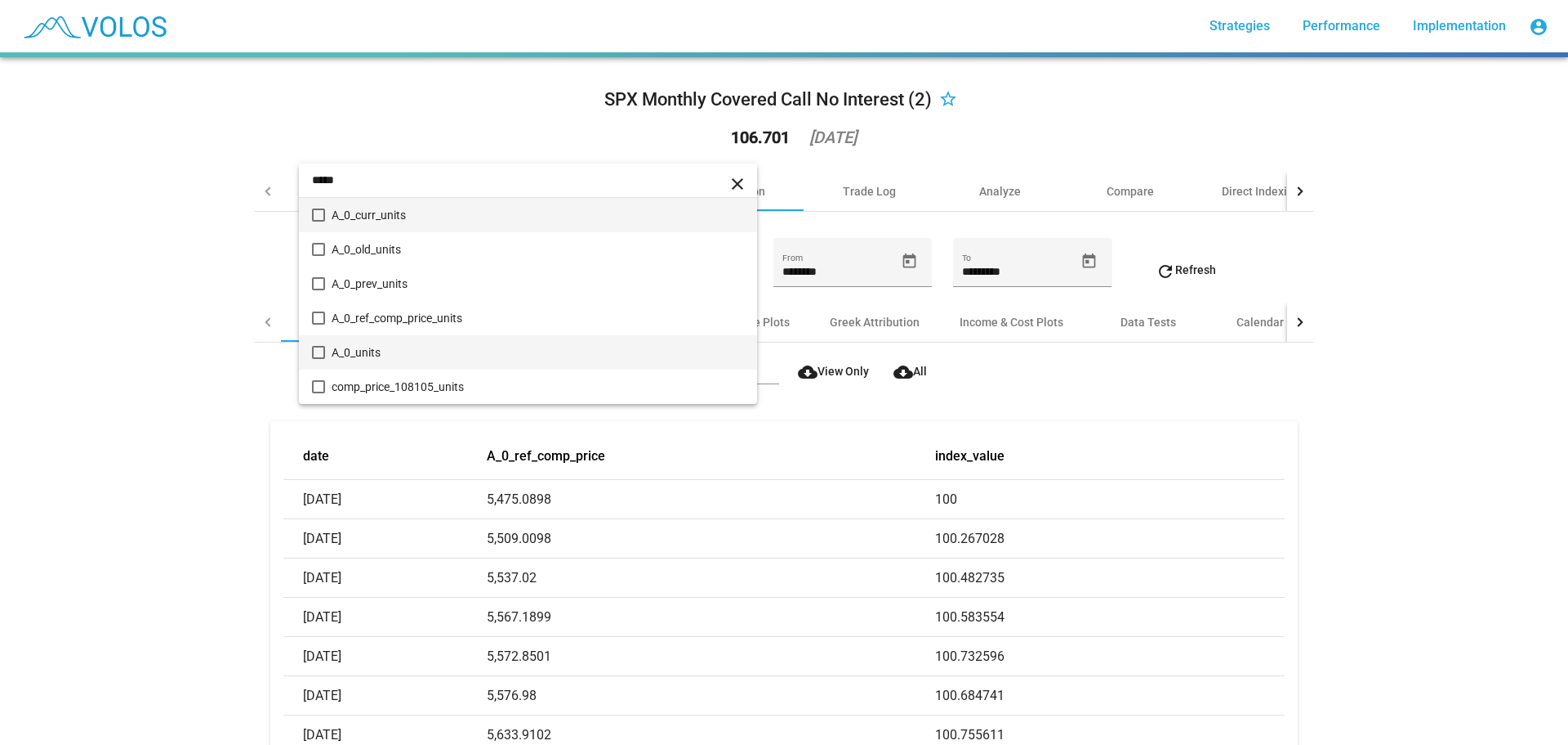
type input "*****"
click at [401, 348] on span "A_0_units" at bounding box center [537, 352] width 412 height 35
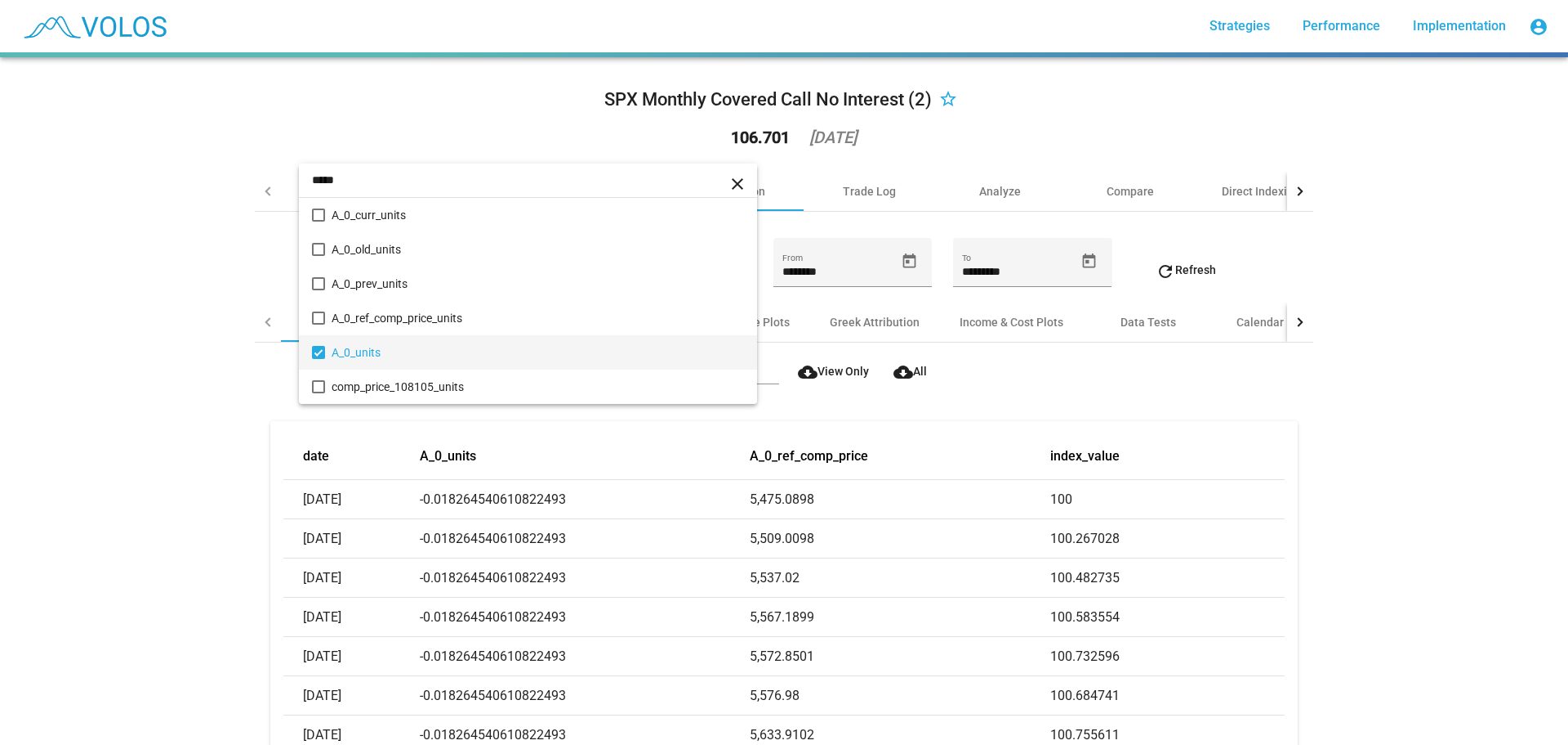
click at [161, 372] on div at bounding box center [784, 372] width 1568 height 745
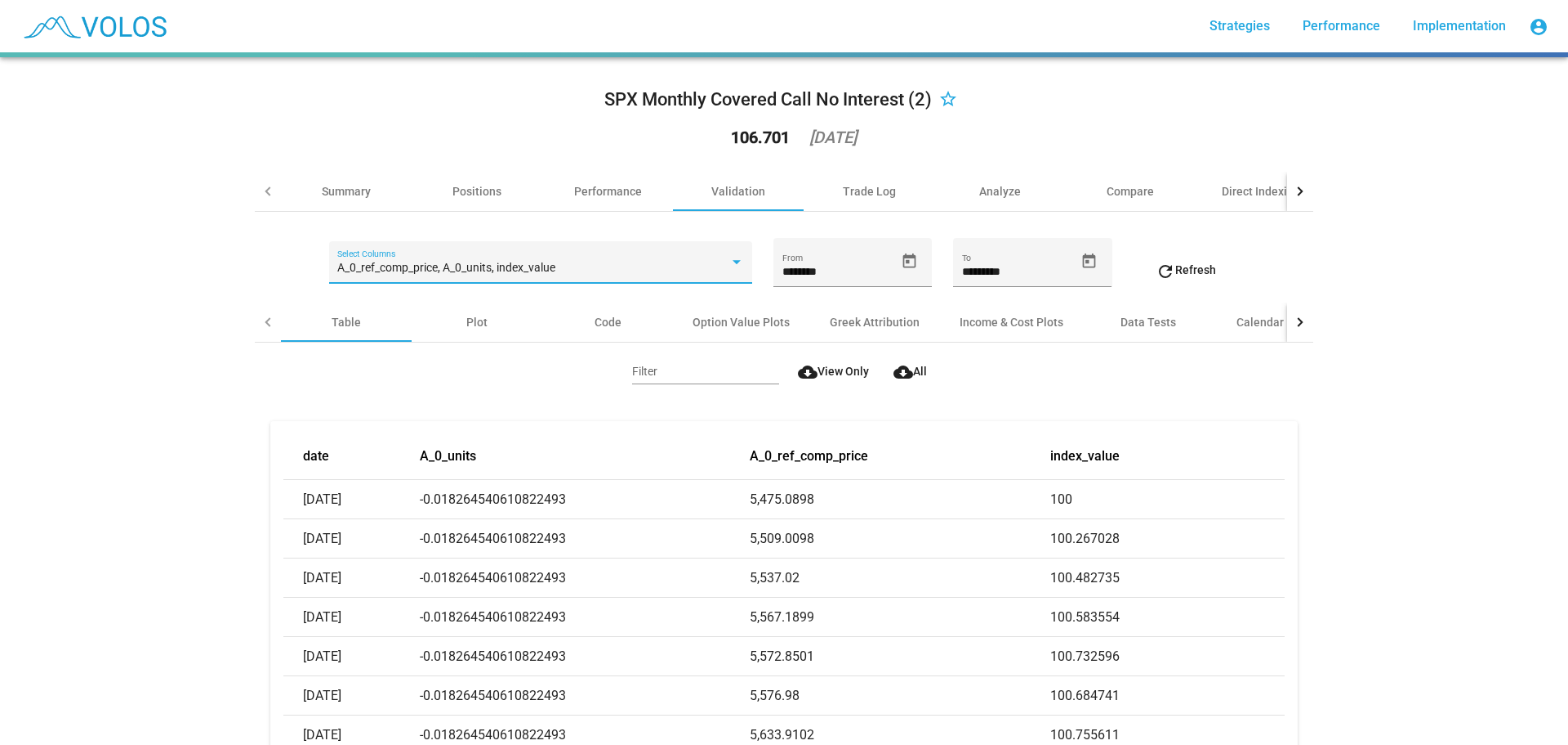
click at [492, 272] on span "A_0_ref_comp_price, A_0_units, index_value" at bounding box center [447, 267] width 218 height 13
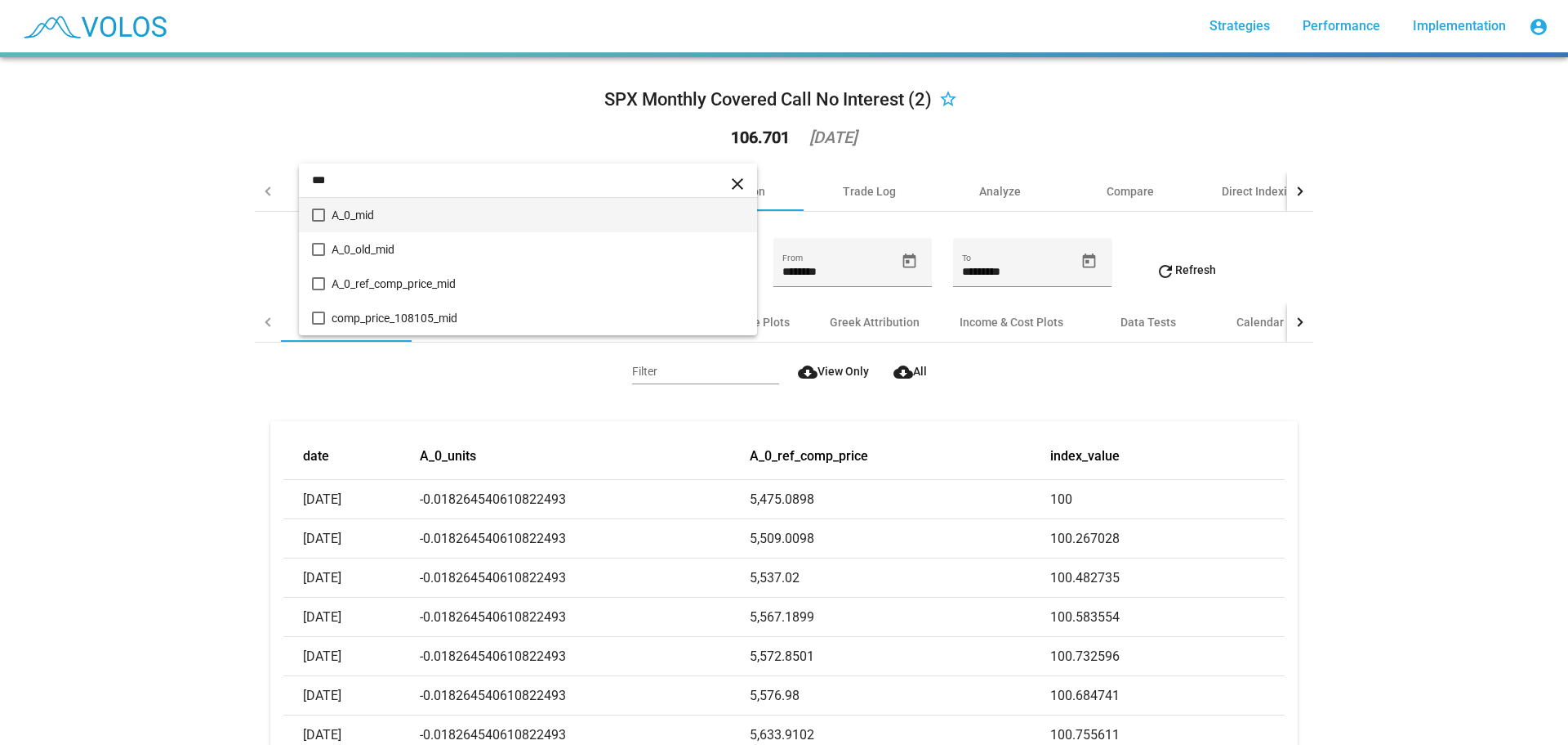
type input "***"
click at [438, 217] on span "A_0_mid" at bounding box center [537, 215] width 412 height 35
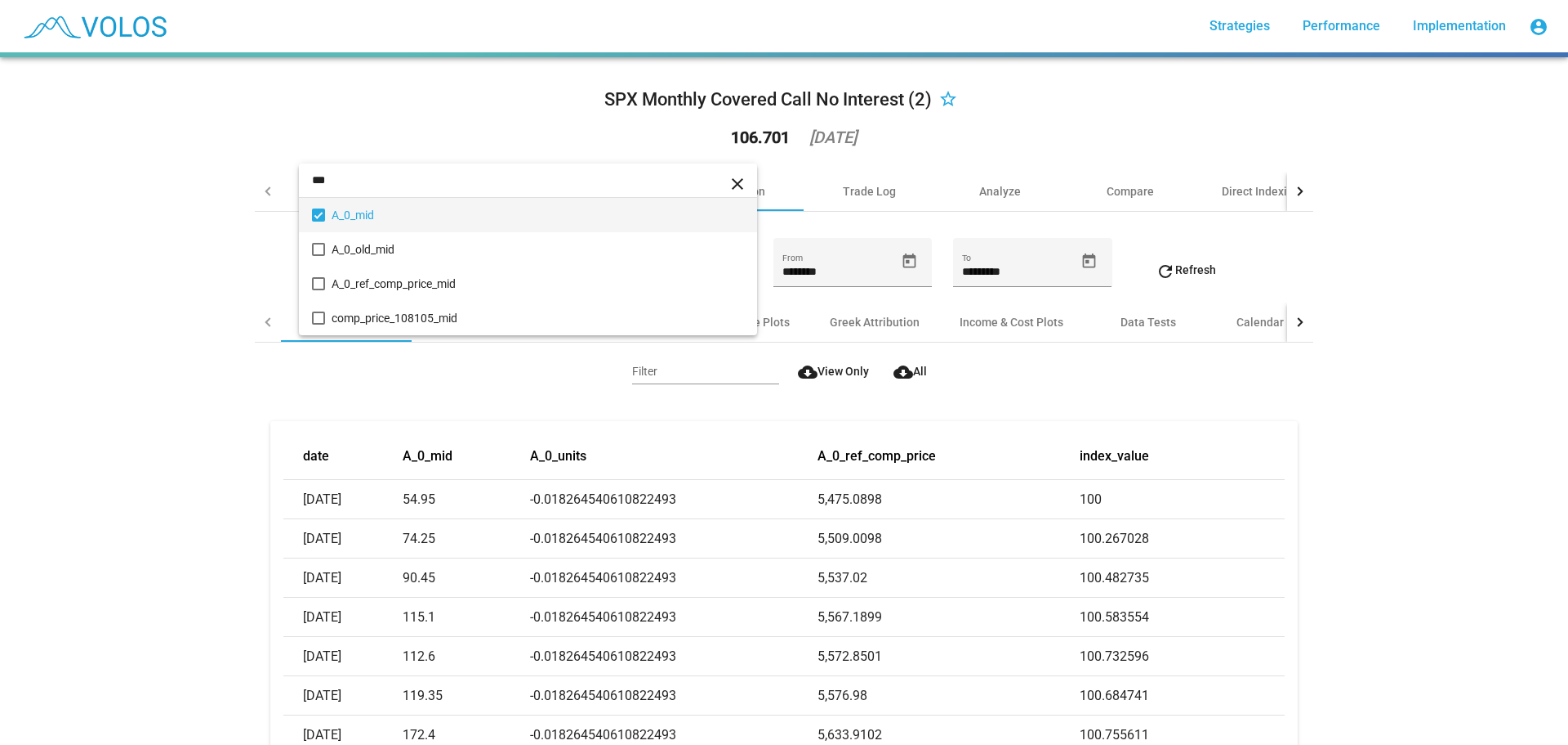
click at [214, 330] on div at bounding box center [784, 372] width 1568 height 745
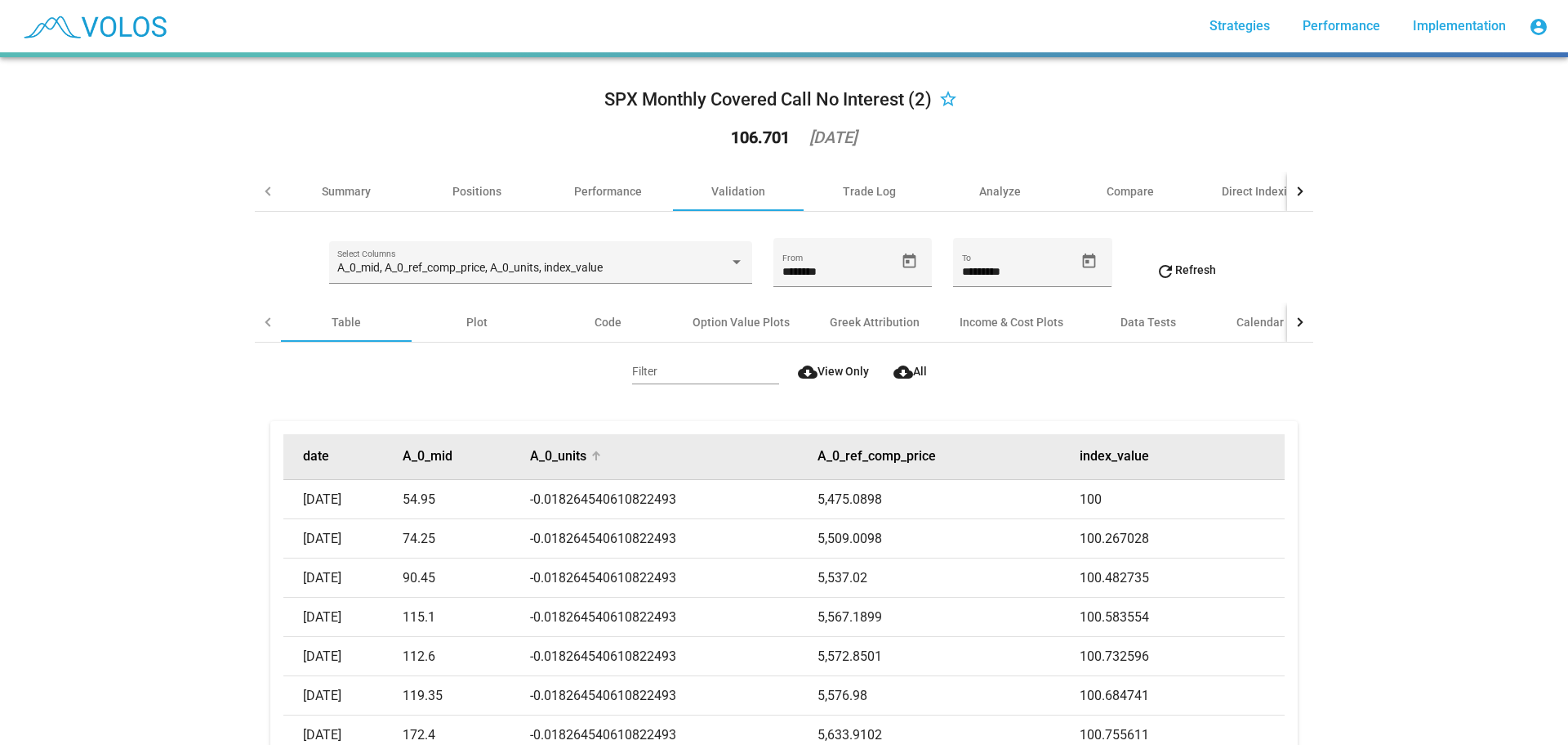
drag, startPoint x: 472, startPoint y: 445, endPoint x: 605, endPoint y: 464, distance: 134.4
click at [605, 464] on tr "date A_0_mid A_0_units A_0_ref_comp_price index_value" at bounding box center [784, 457] width 1001 height 46
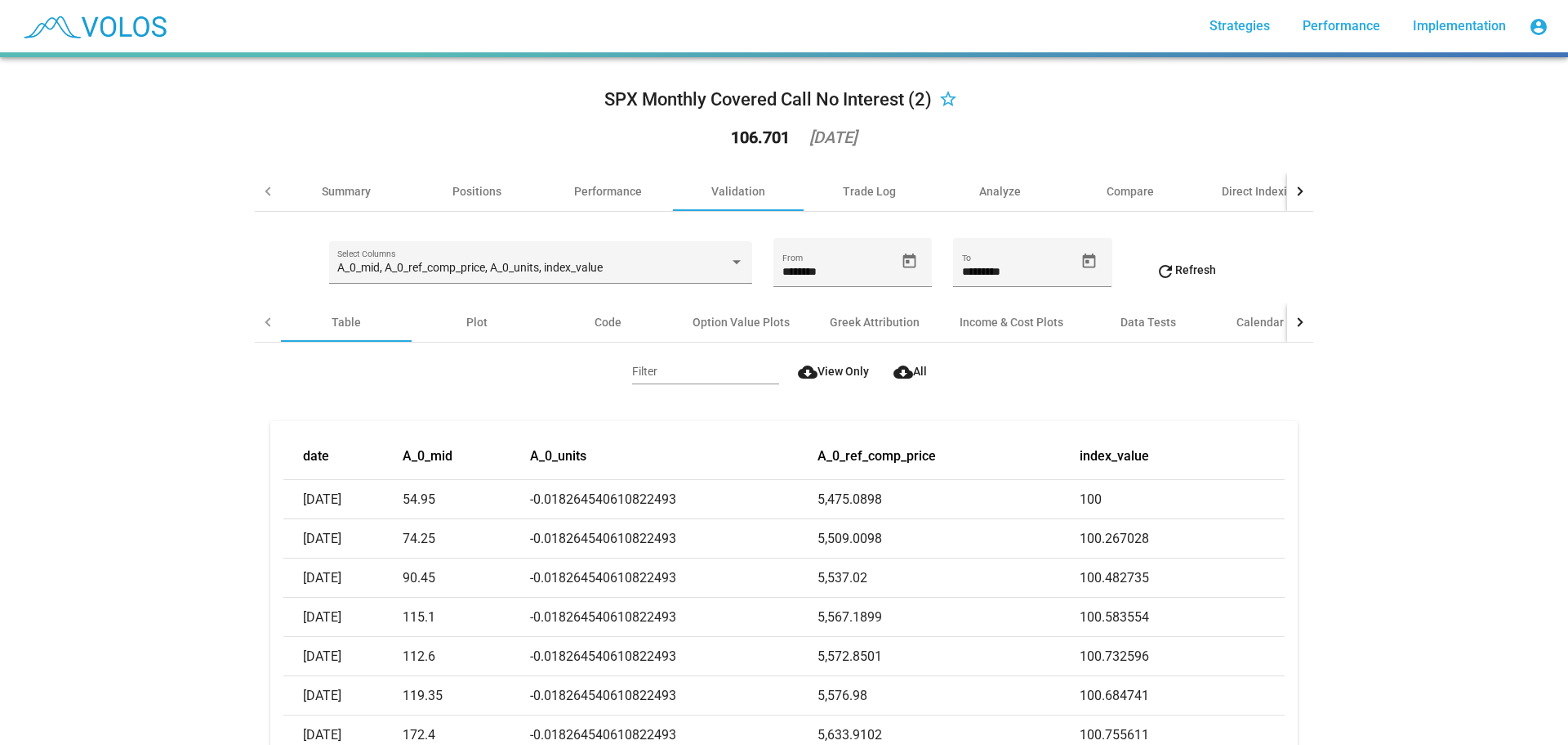
click at [143, 467] on div "SPX Monthly Covered Call No Interest (2) star_border 106.701 2025-06-30 Summary…" at bounding box center [784, 401] width 1568 height 687
click at [609, 257] on div "A_0_mid, A_0_ref_comp_price, A_0_units, index_value Select Columns" at bounding box center [541, 267] width 406 height 34
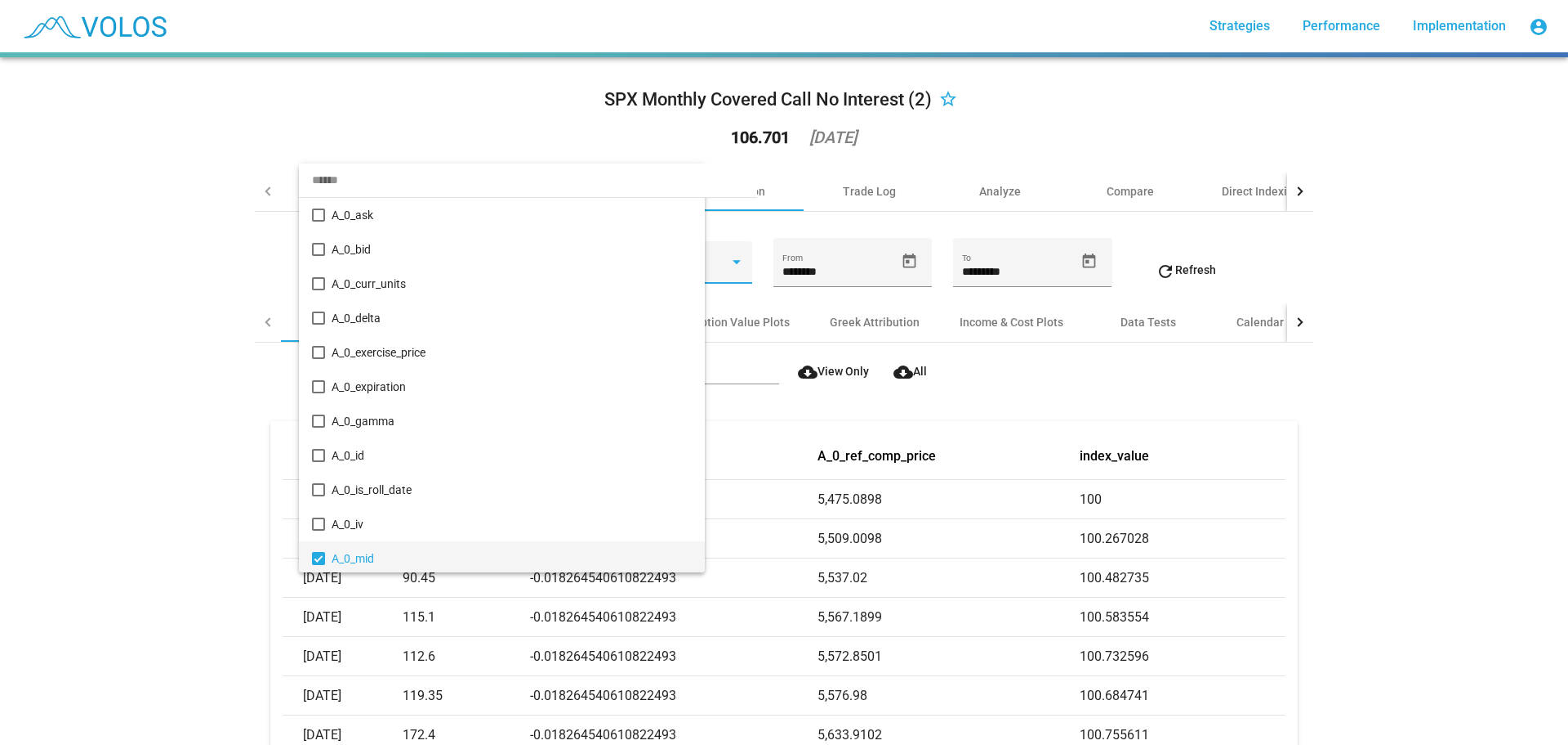
scroll to position [290, 0]
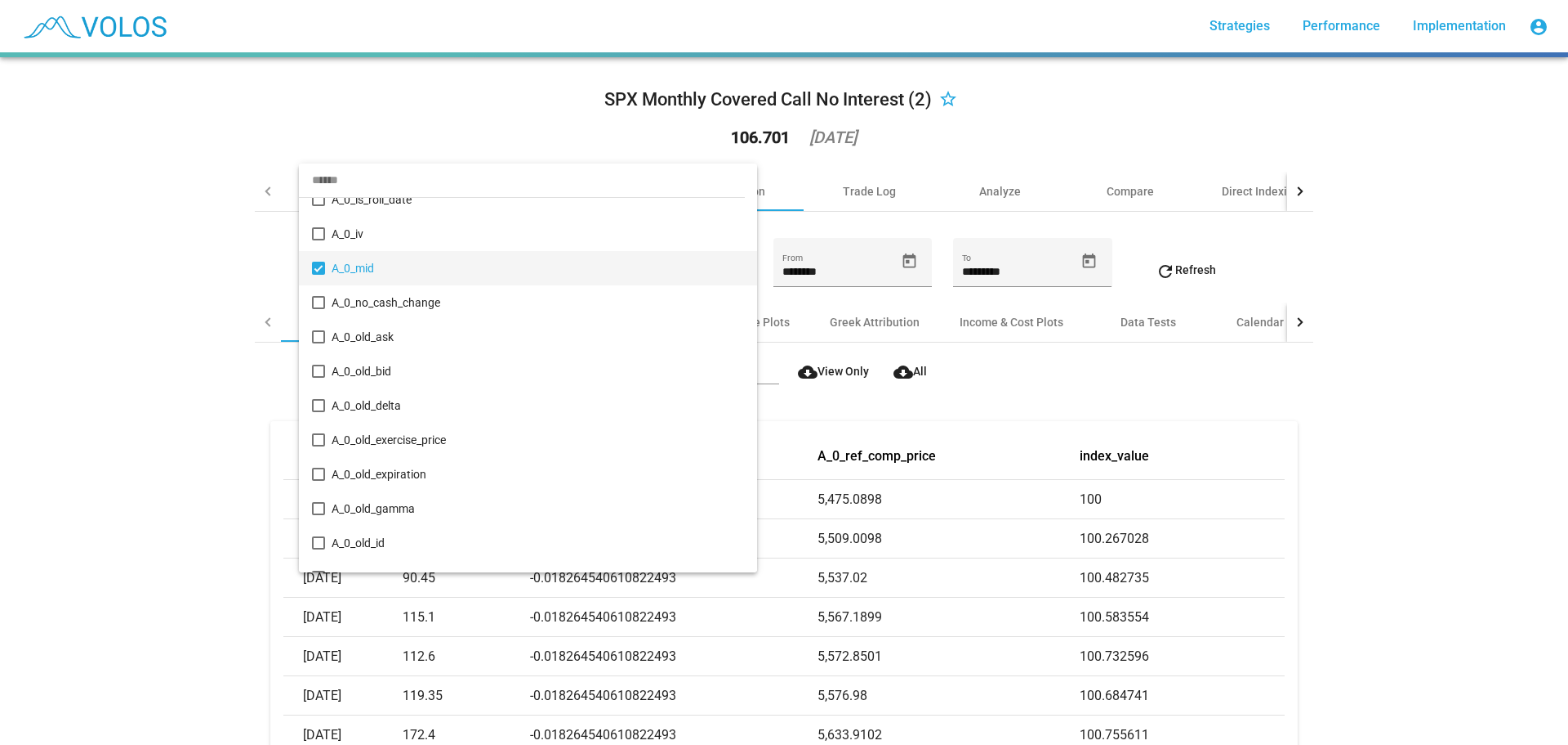
click at [437, 186] on input "dropdown search" at bounding box center [521, 179] width 446 height 35
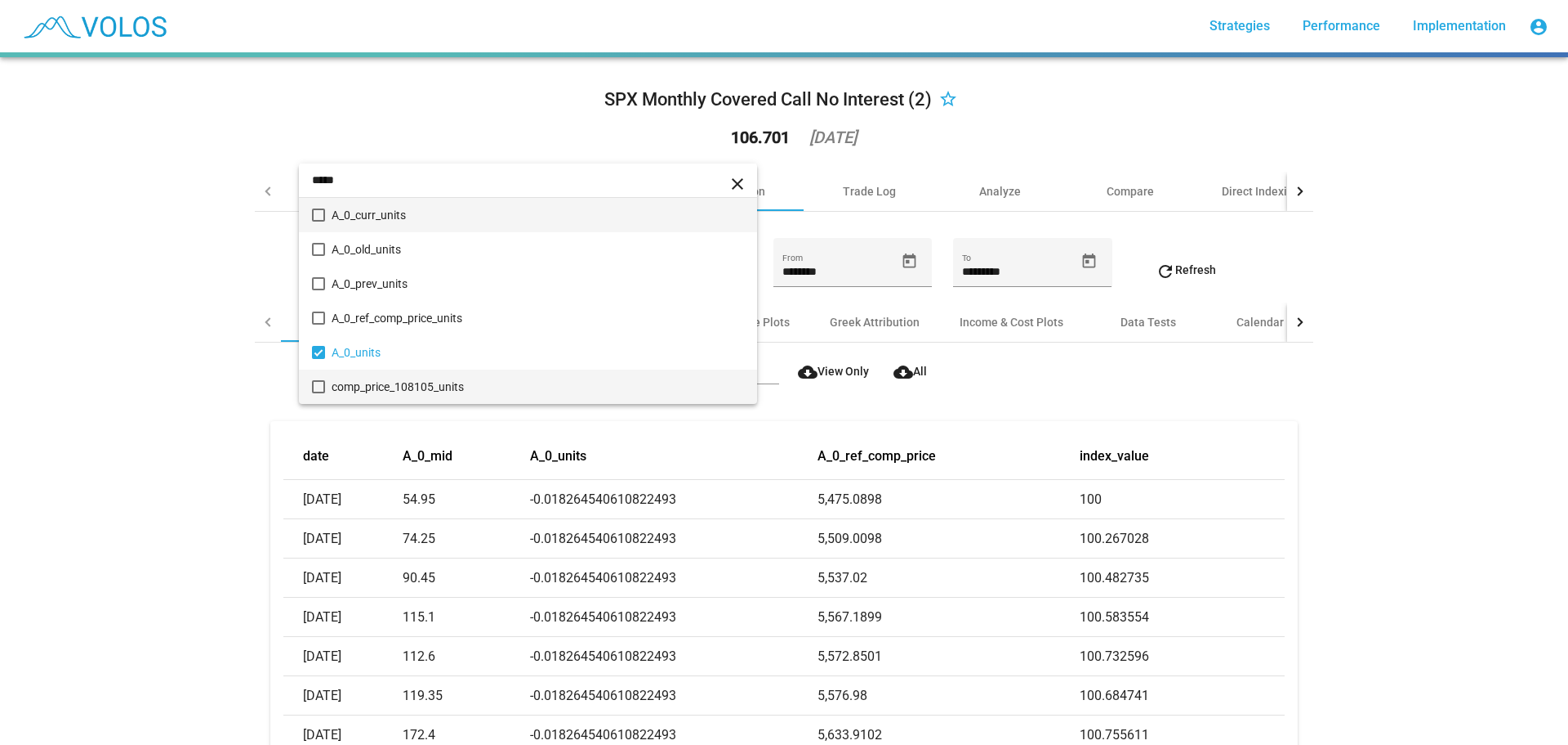
type input "*****"
click at [459, 380] on span "comp_price_108105_units" at bounding box center [537, 387] width 412 height 35
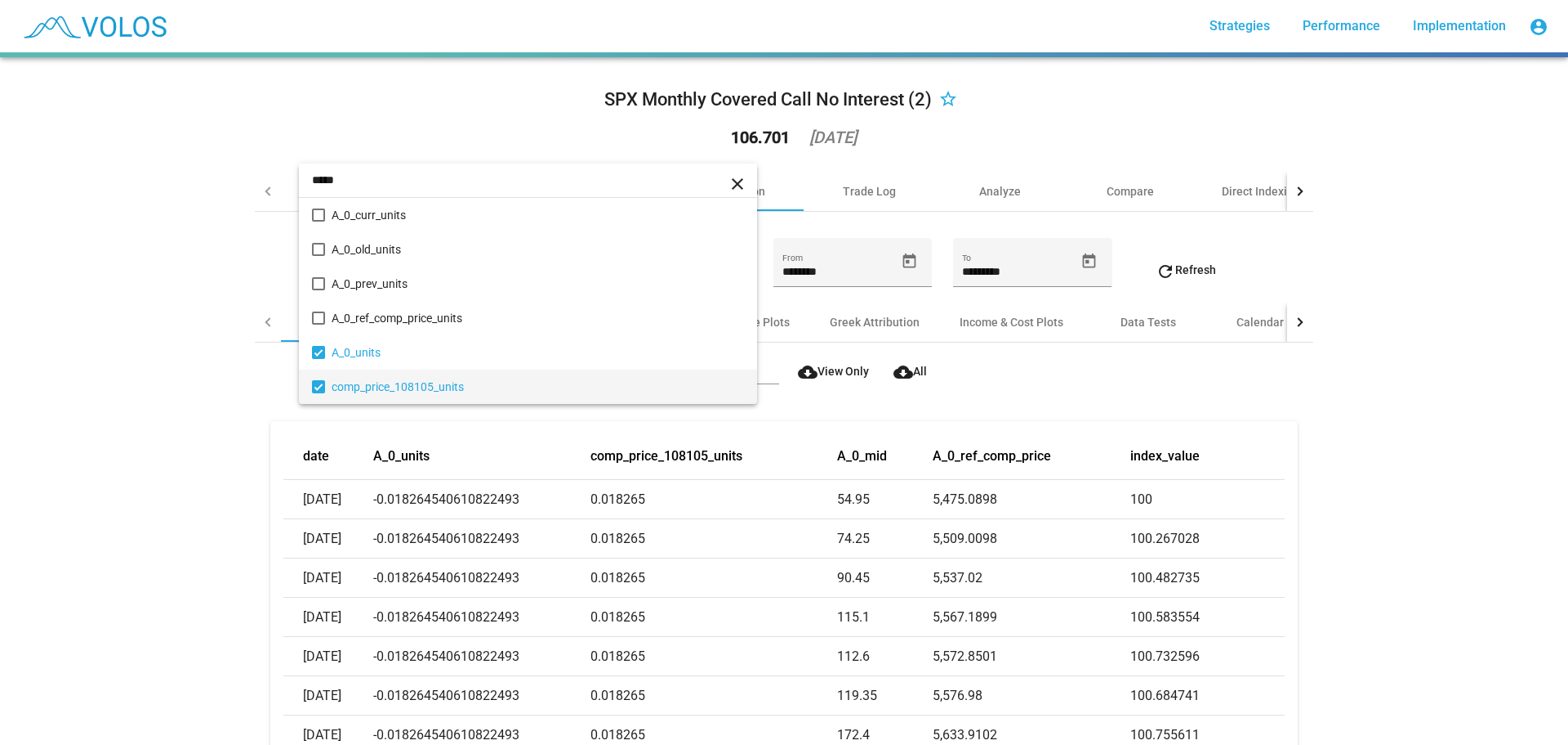
click at [196, 414] on div at bounding box center [784, 372] width 1568 height 745
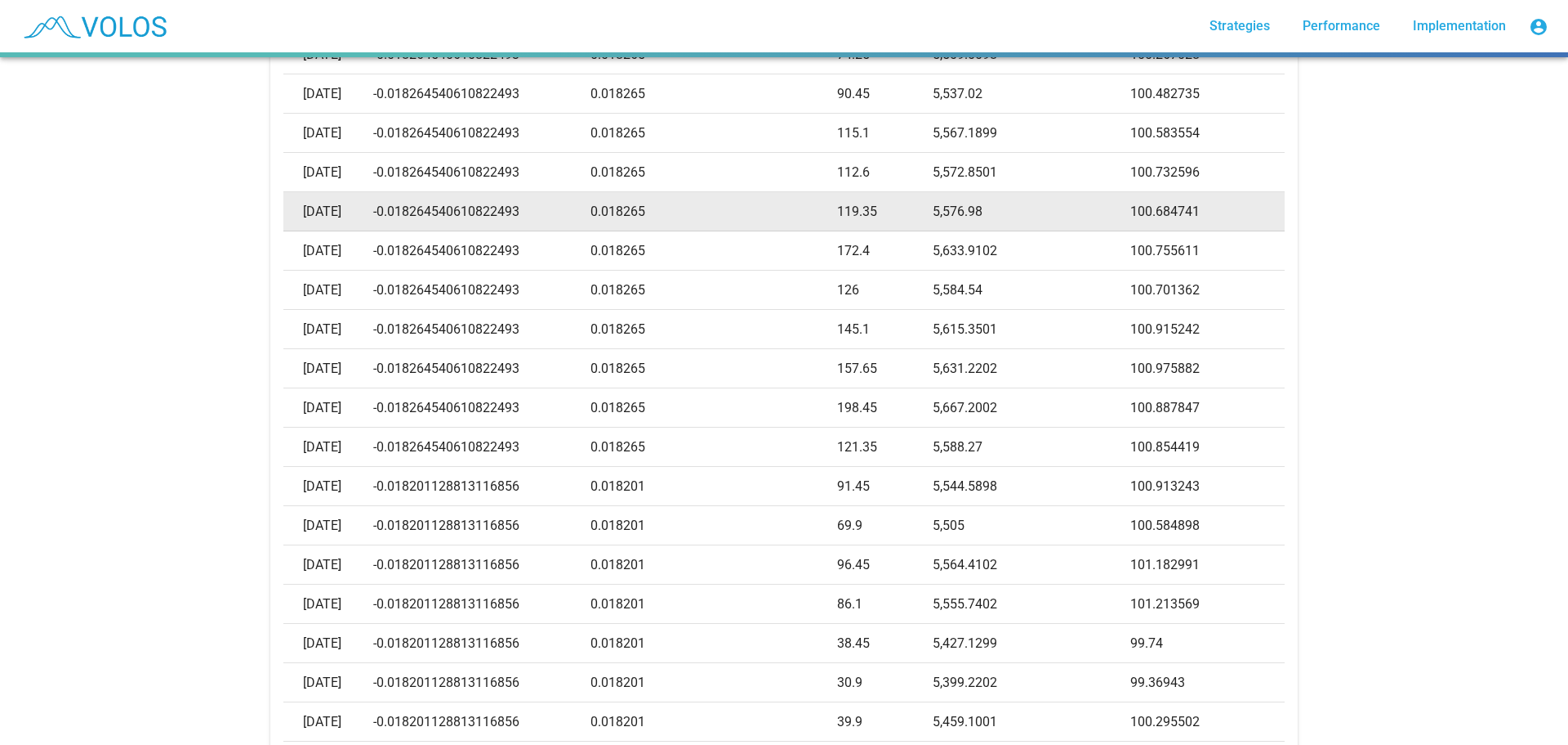
scroll to position [490, 0]
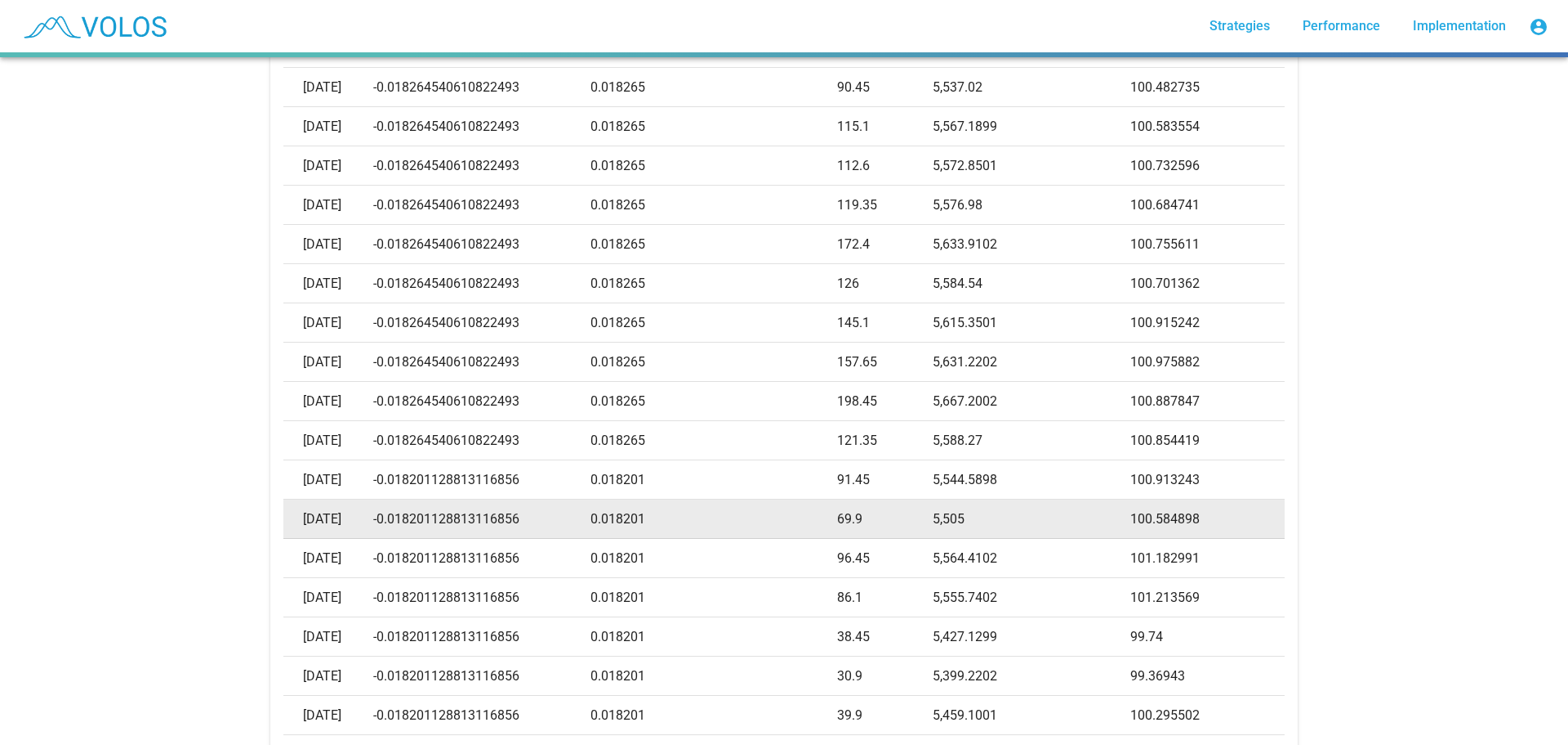
drag, startPoint x: 402, startPoint y: 515, endPoint x: 526, endPoint y: 525, distance: 124.4
click at [526, 525] on td "-0.018201128813116856" at bounding box center [481, 519] width 216 height 39
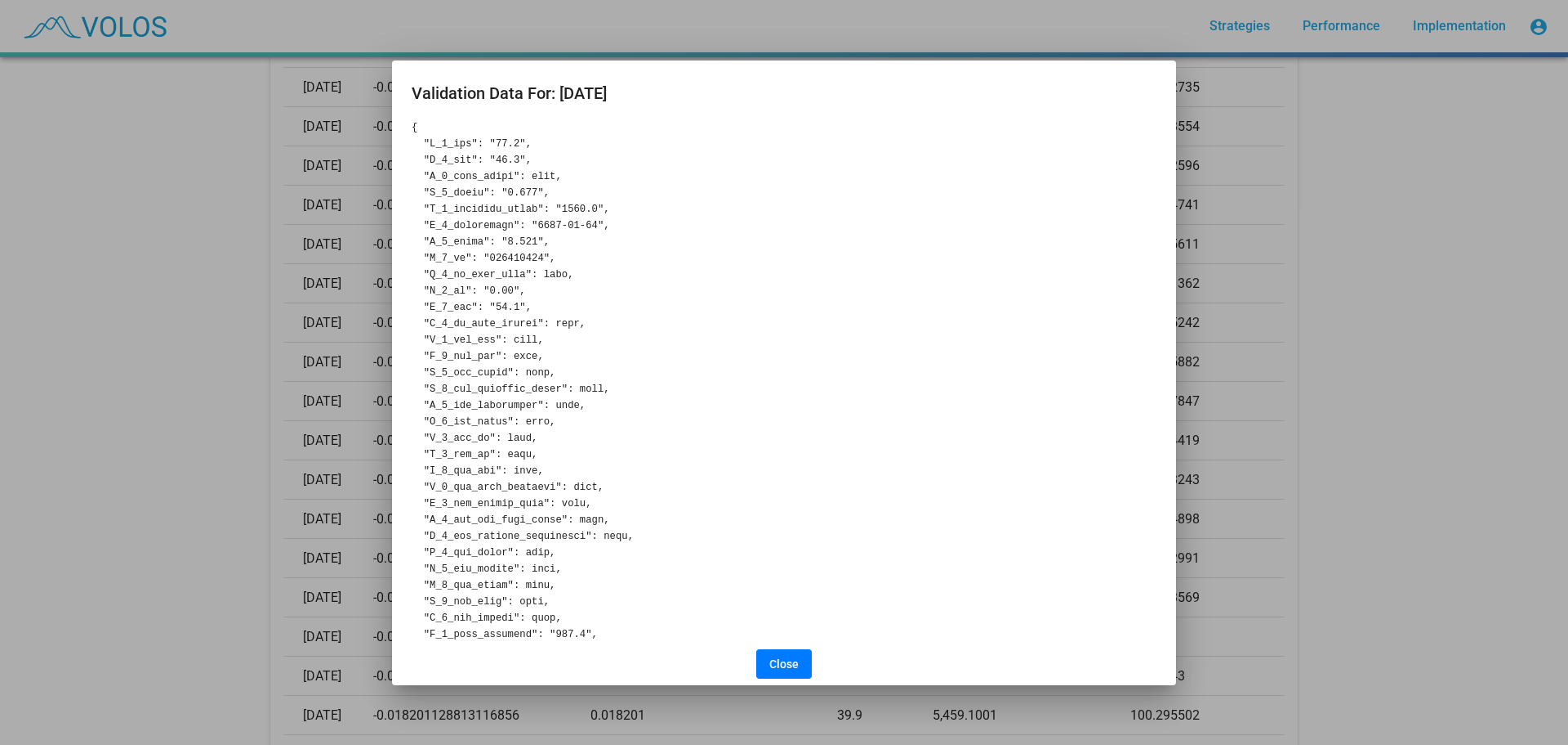
click at [553, 520] on pre at bounding box center [784, 749] width 745 height 1259
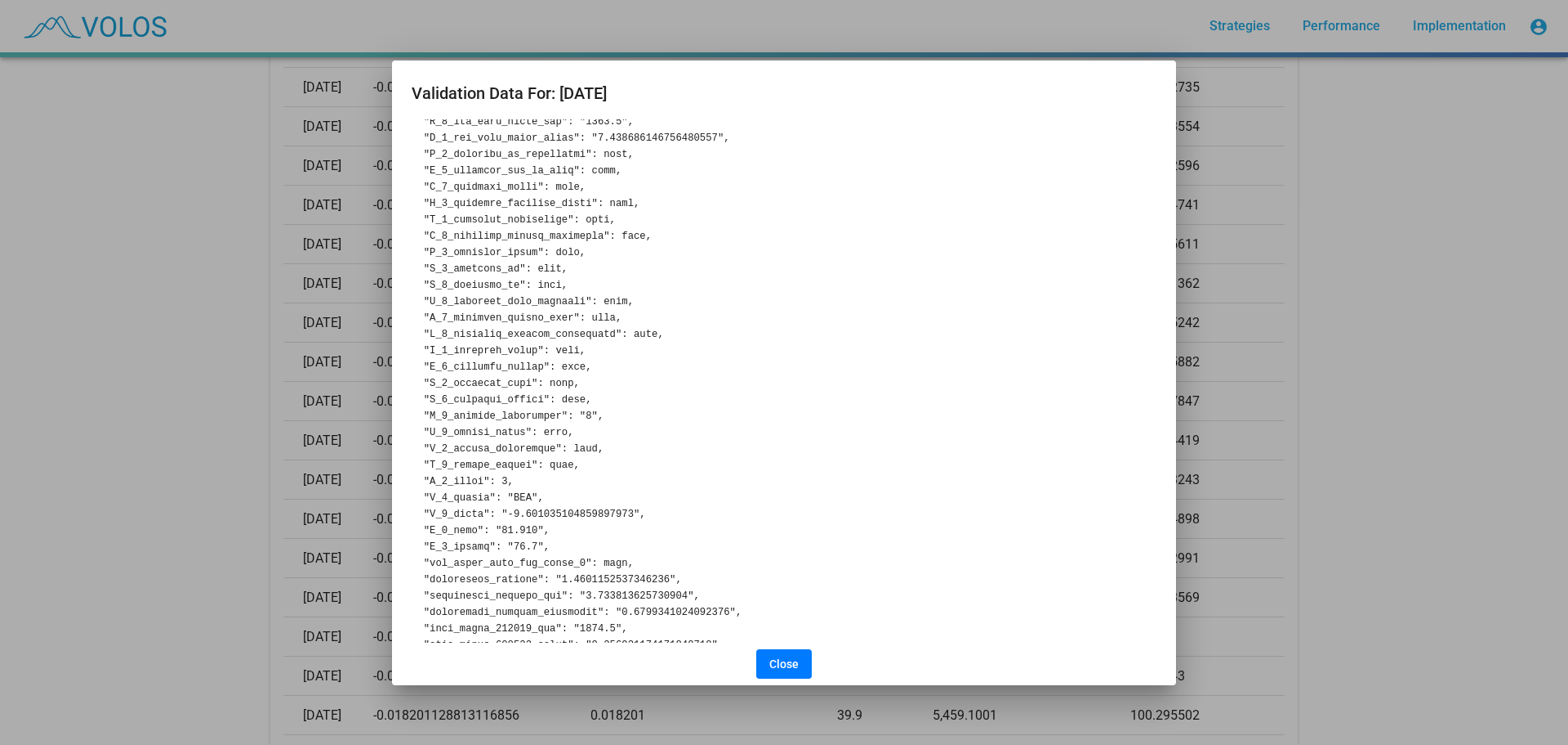
scroll to position [735, 0]
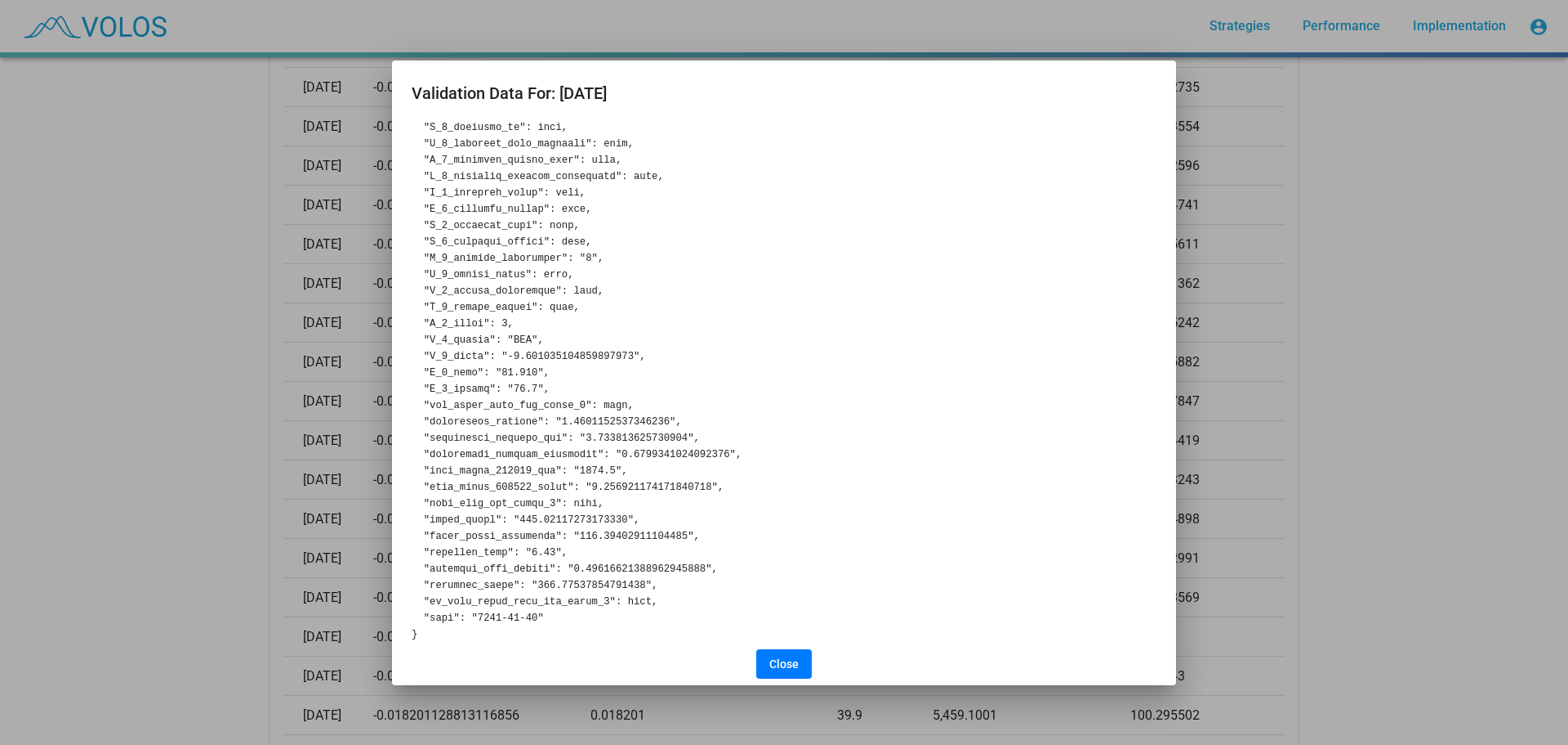
click at [143, 420] on div at bounding box center [784, 372] width 1568 height 745
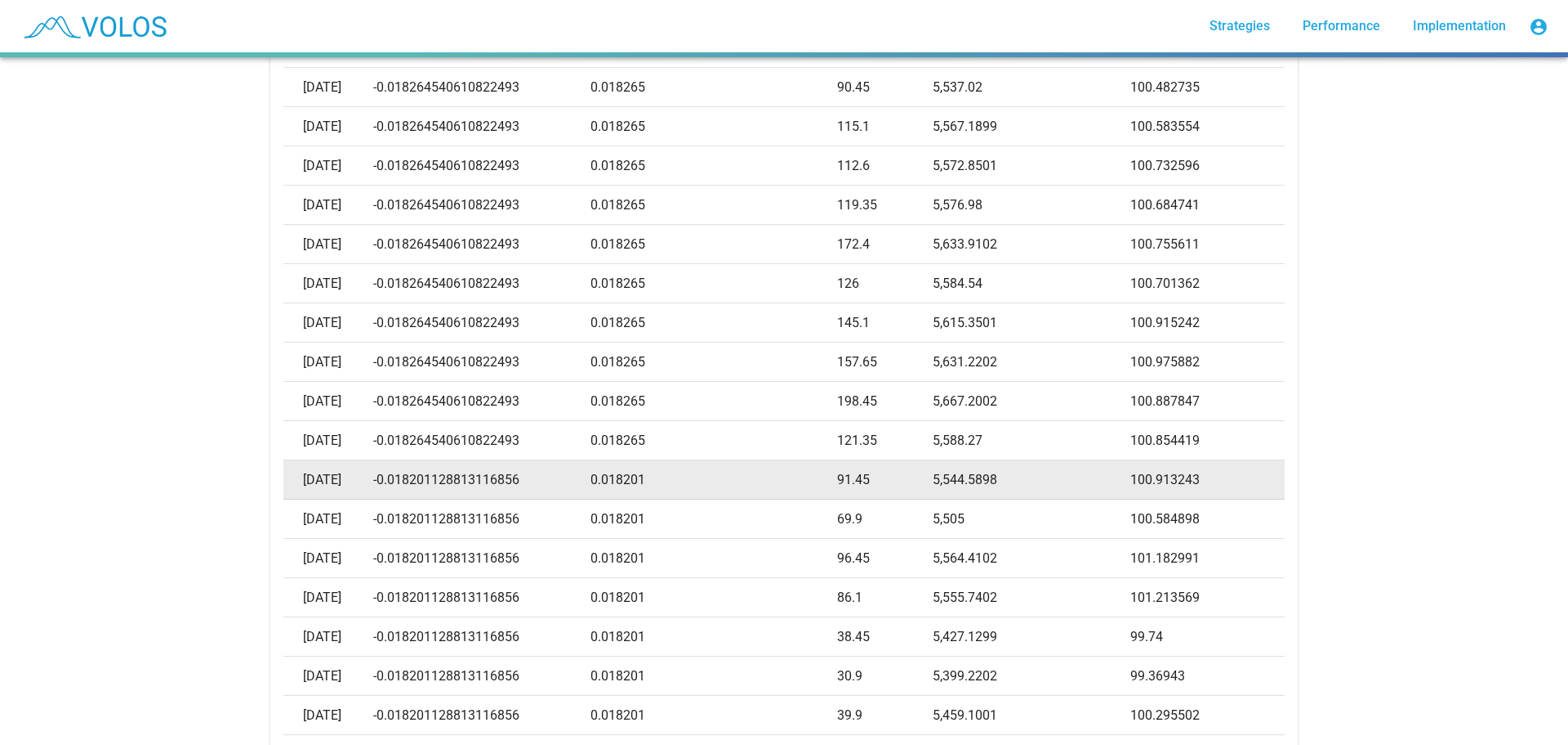
click at [412, 476] on td "-0.018201128813116856" at bounding box center [481, 480] width 216 height 39
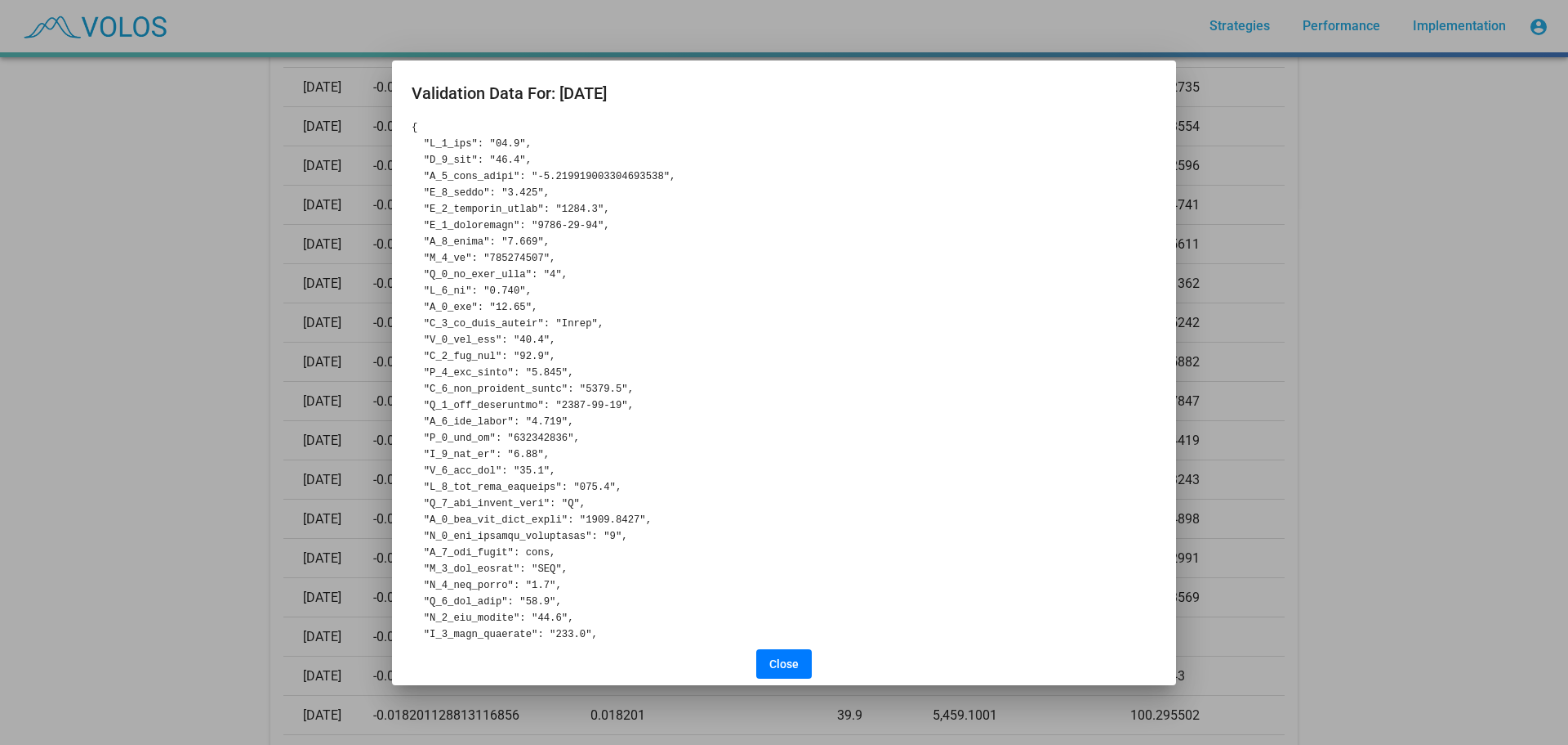
click at [181, 458] on div at bounding box center [784, 372] width 1568 height 745
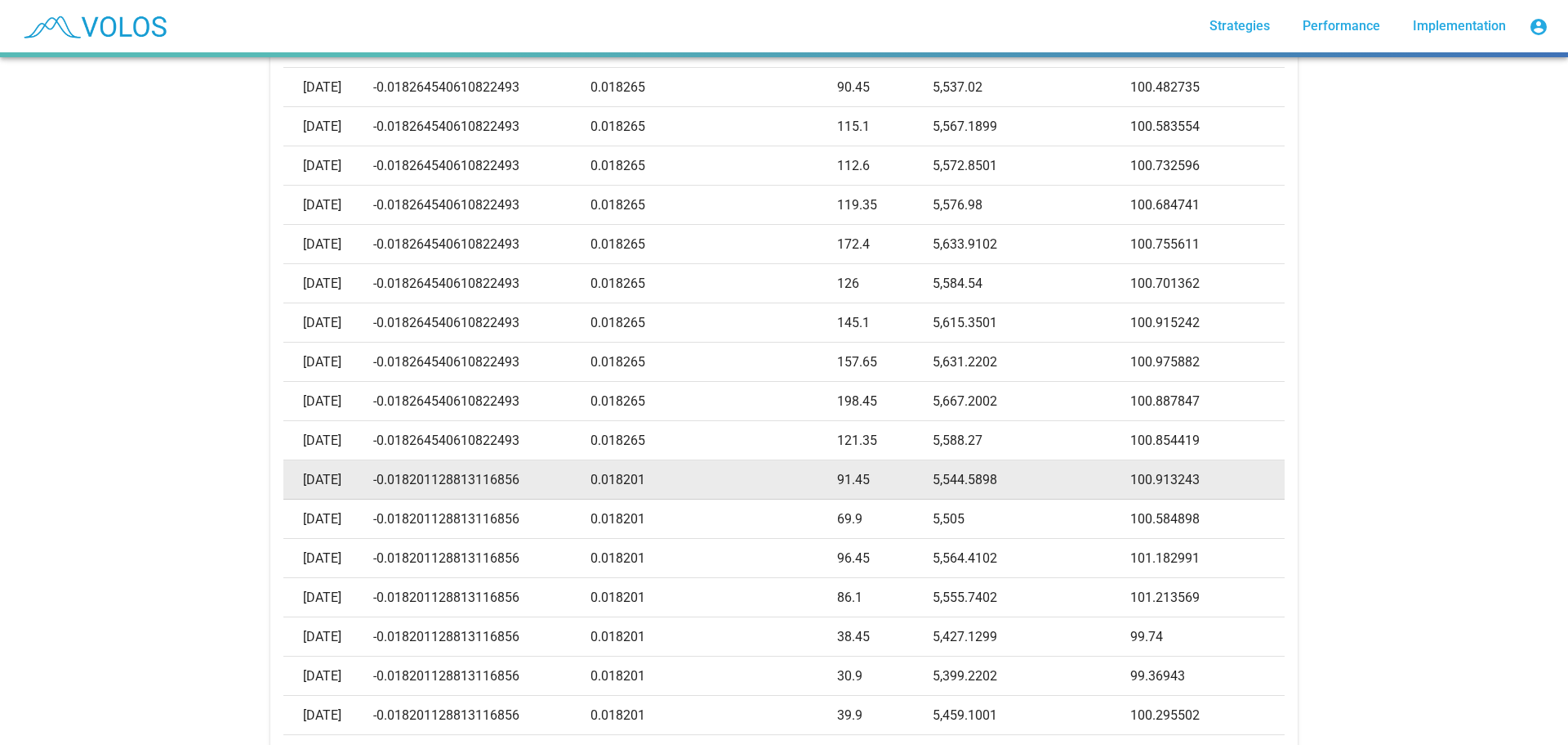
drag, startPoint x: 401, startPoint y: 478, endPoint x: 548, endPoint y: 478, distance: 147.0
click at [548, 478] on td "-0.018201128813116856" at bounding box center [481, 480] width 216 height 39
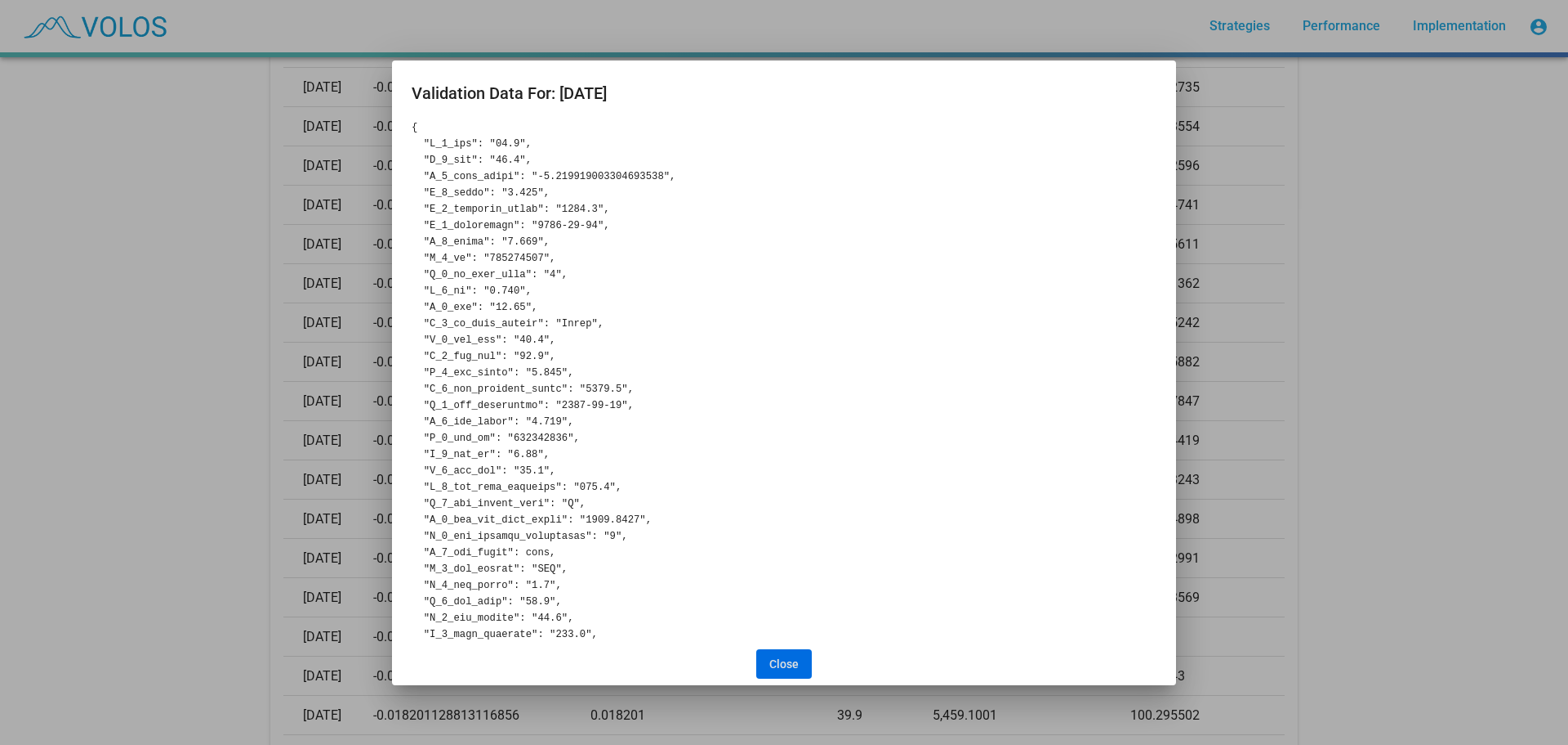
click at [580, 183] on pre at bounding box center [784, 749] width 745 height 1259
drag, startPoint x: 585, startPoint y: 177, endPoint x: 596, endPoint y: 177, distance: 11.0
click at [596, 177] on pre at bounding box center [784, 749] width 745 height 1259
click at [582, 230] on pre at bounding box center [784, 749] width 745 height 1259
drag, startPoint x: 527, startPoint y: 176, endPoint x: 645, endPoint y: 174, distance: 118.0
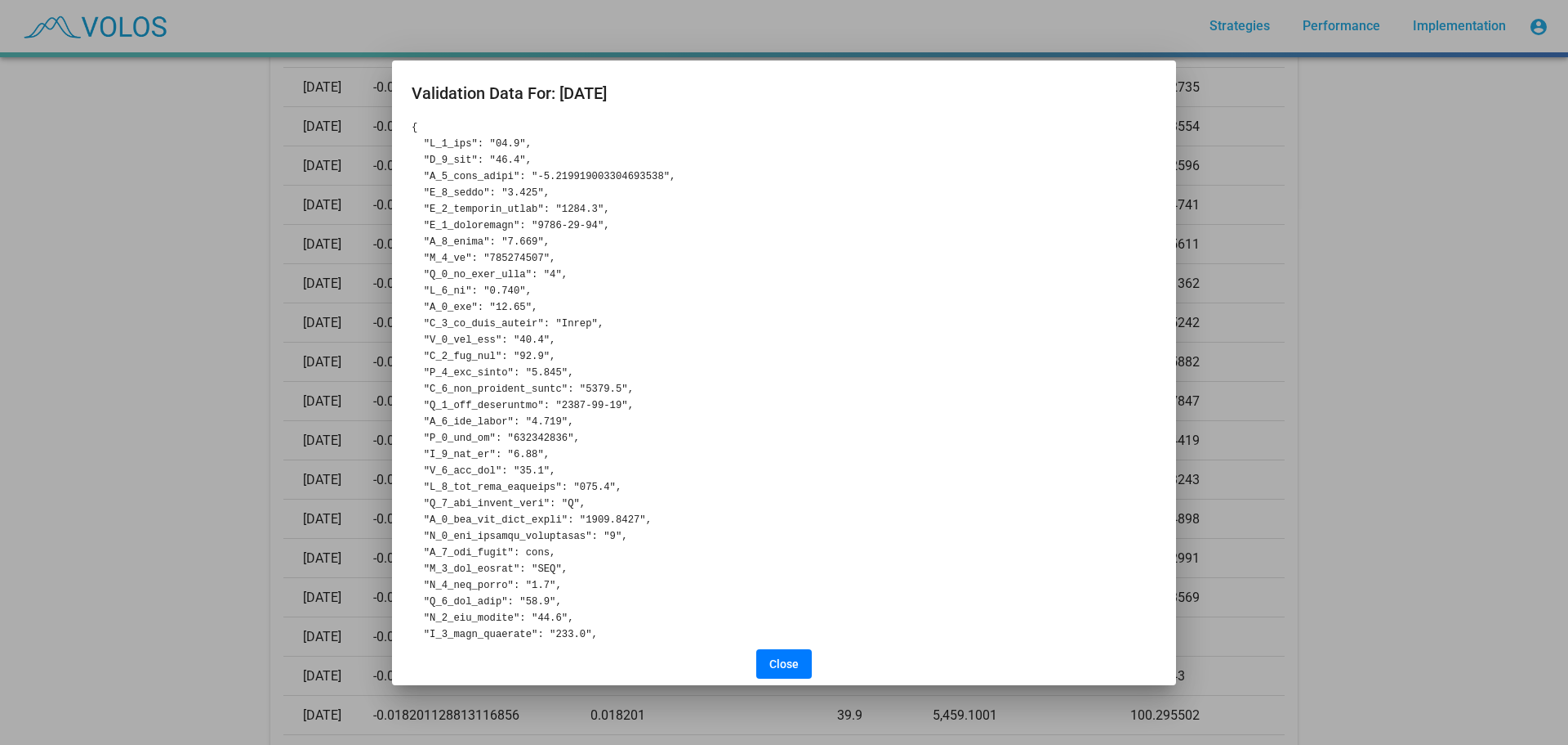
click at [645, 174] on pre at bounding box center [784, 749] width 745 height 1259
copy pre "-0.018201128813116856"
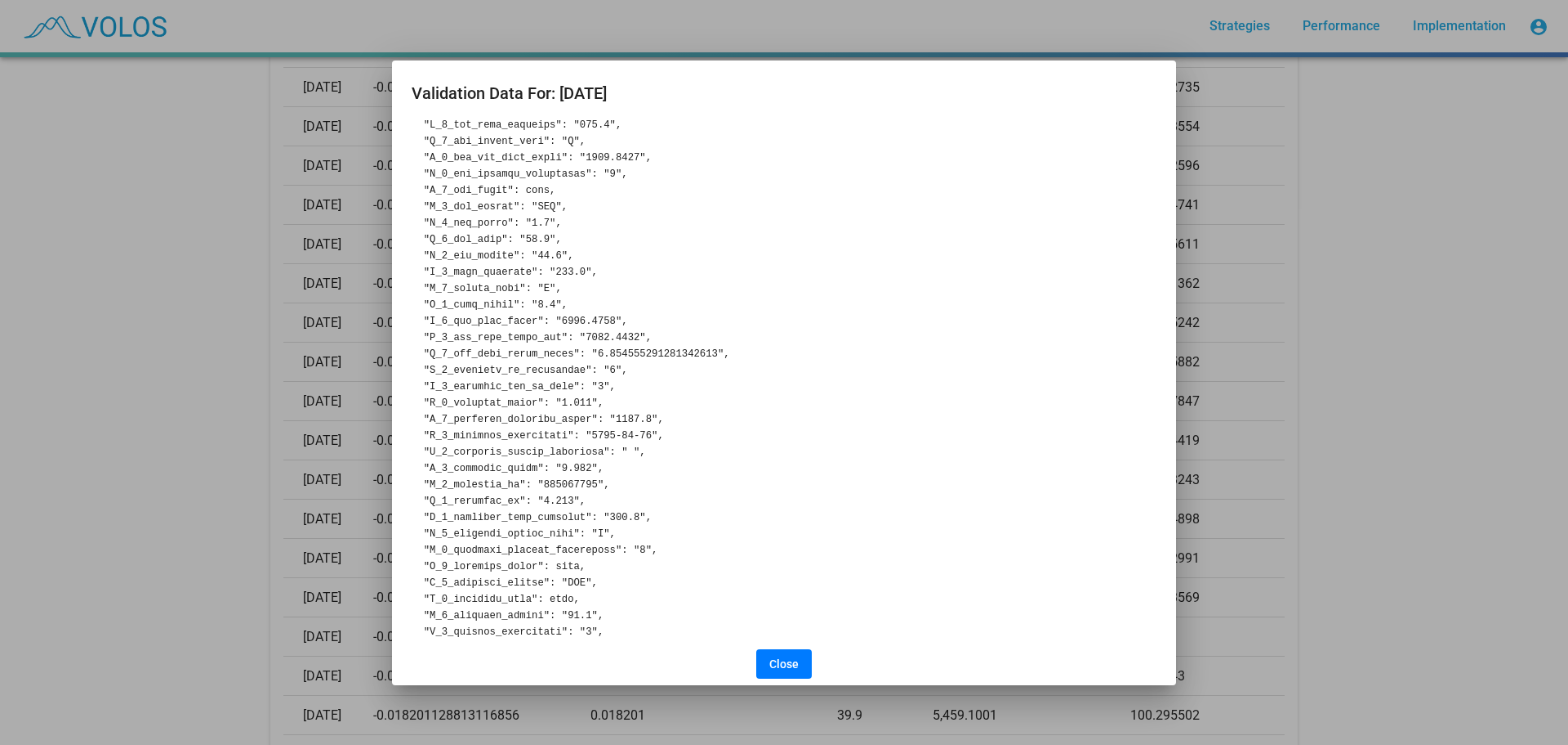
scroll to position [409, 0]
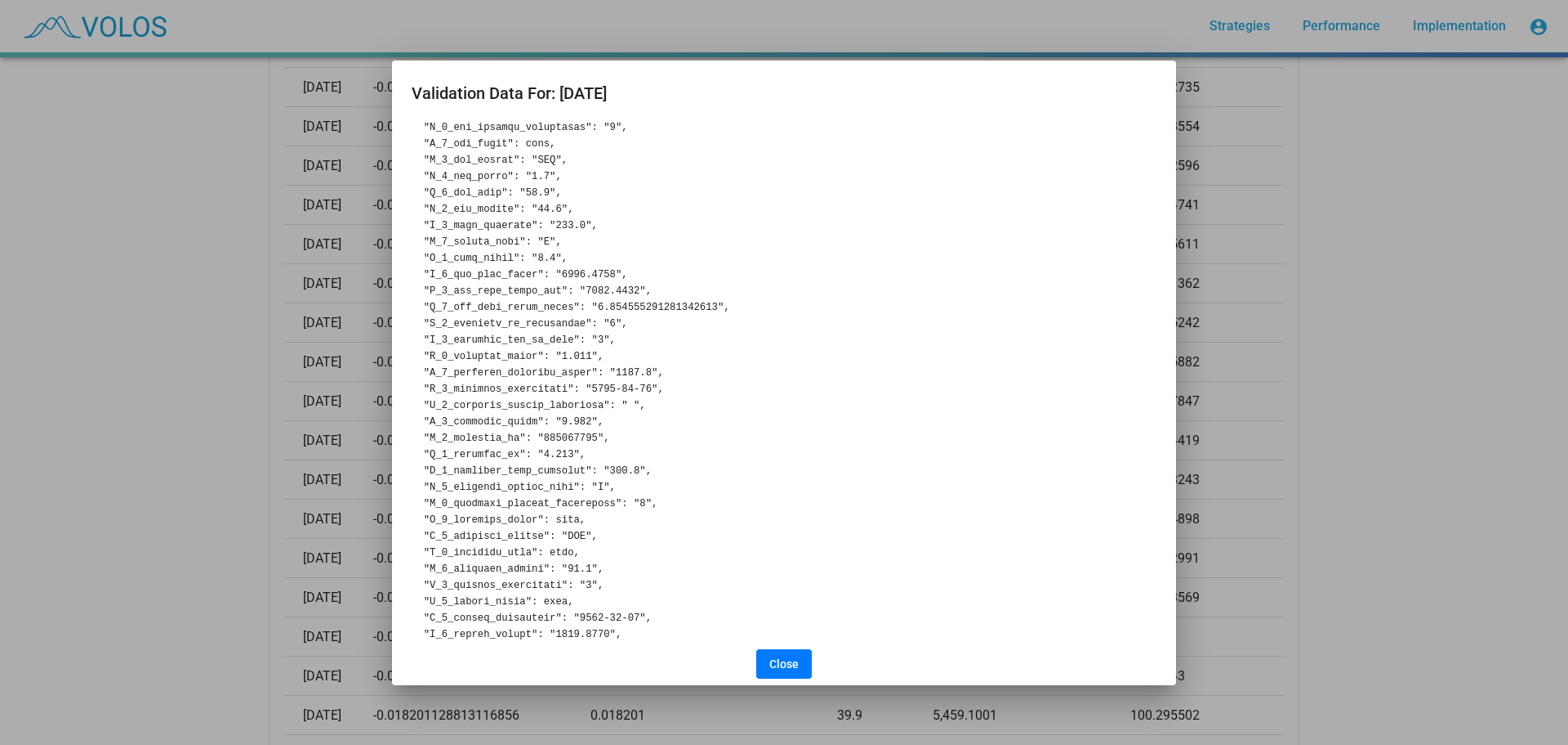
click at [151, 353] on div at bounding box center [784, 372] width 1568 height 745
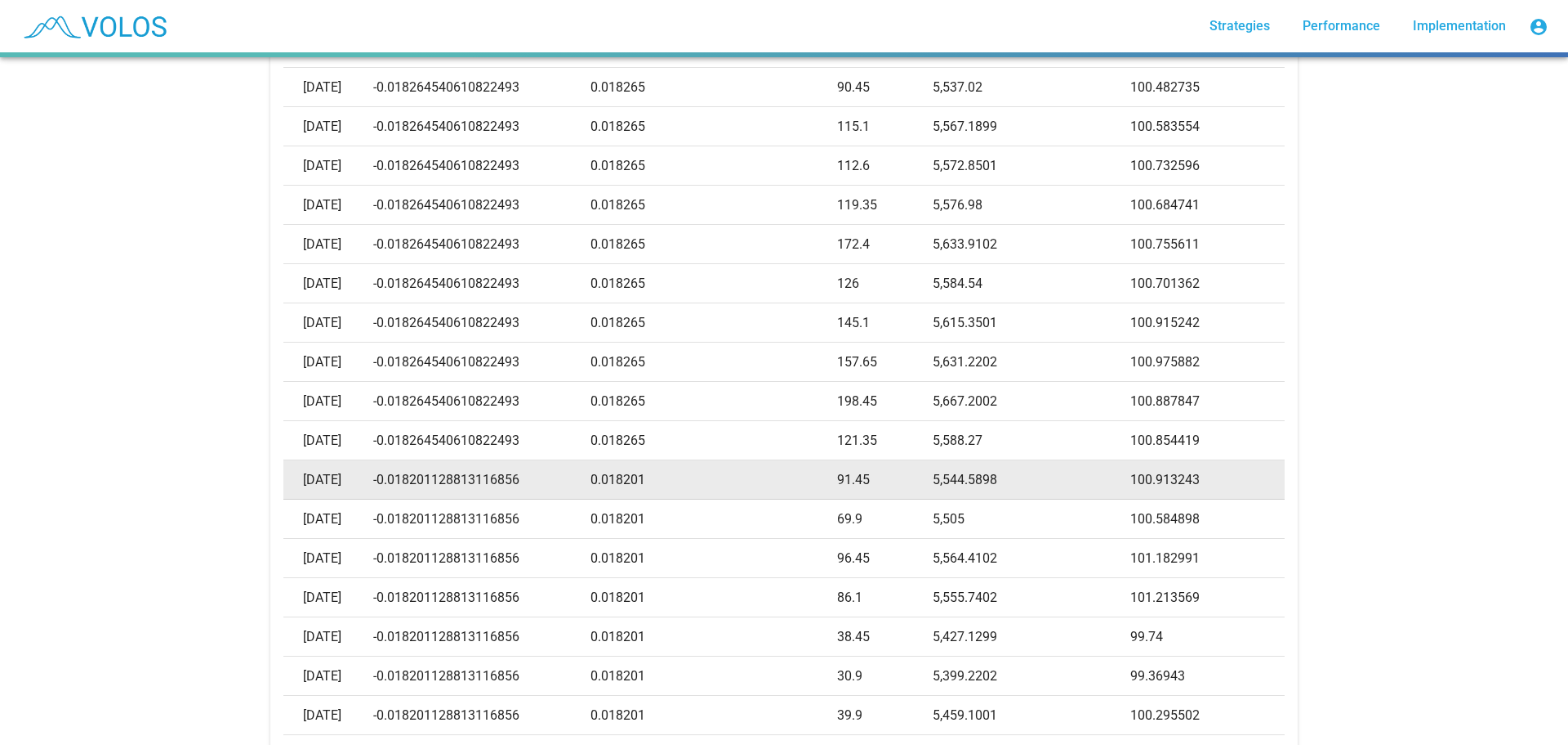
drag, startPoint x: 612, startPoint y: 476, endPoint x: 670, endPoint y: 482, distance: 58.3
click at [670, 482] on td "0.018201" at bounding box center [714, 480] width 247 height 39
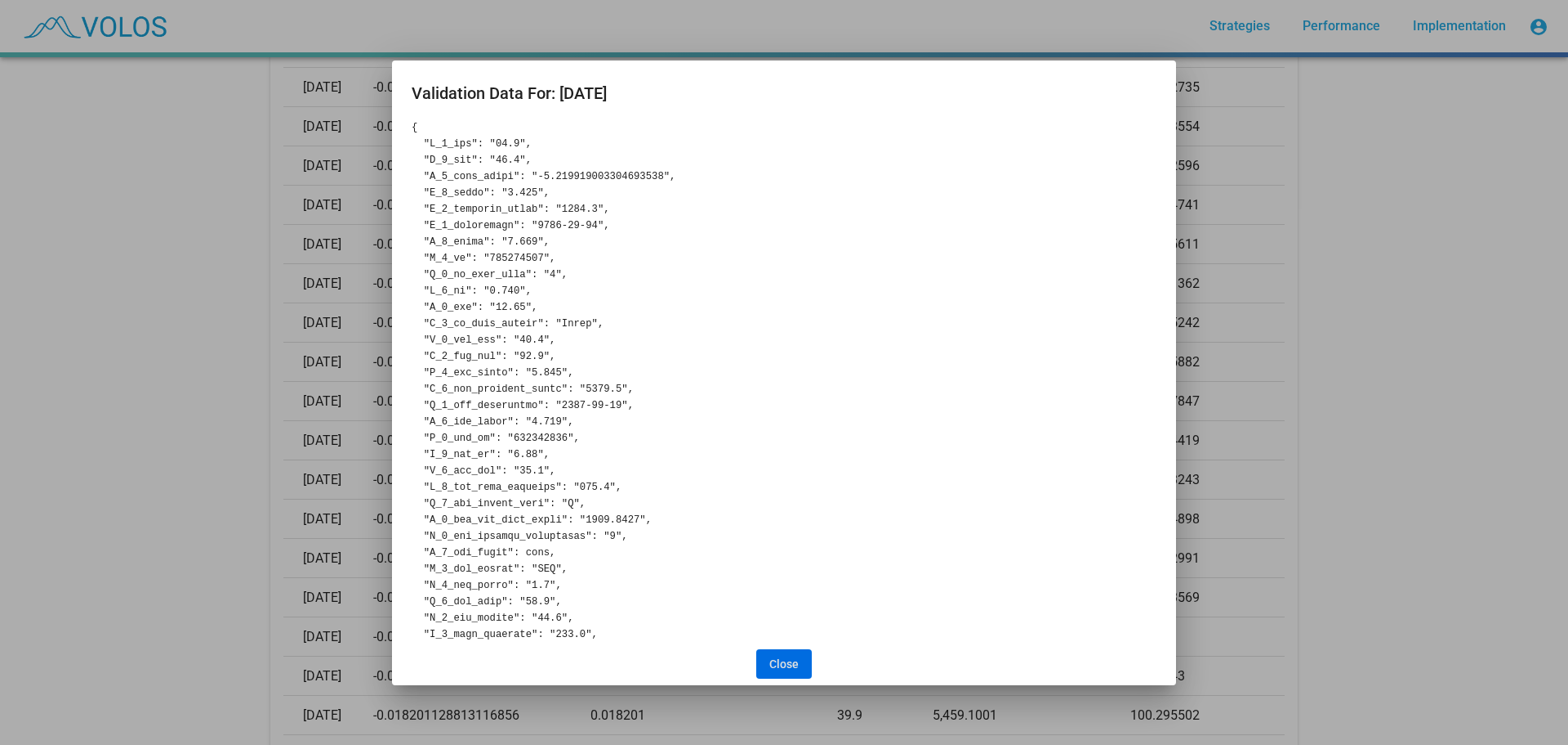
click at [797, 657] on span "Close" at bounding box center [784, 663] width 29 height 13
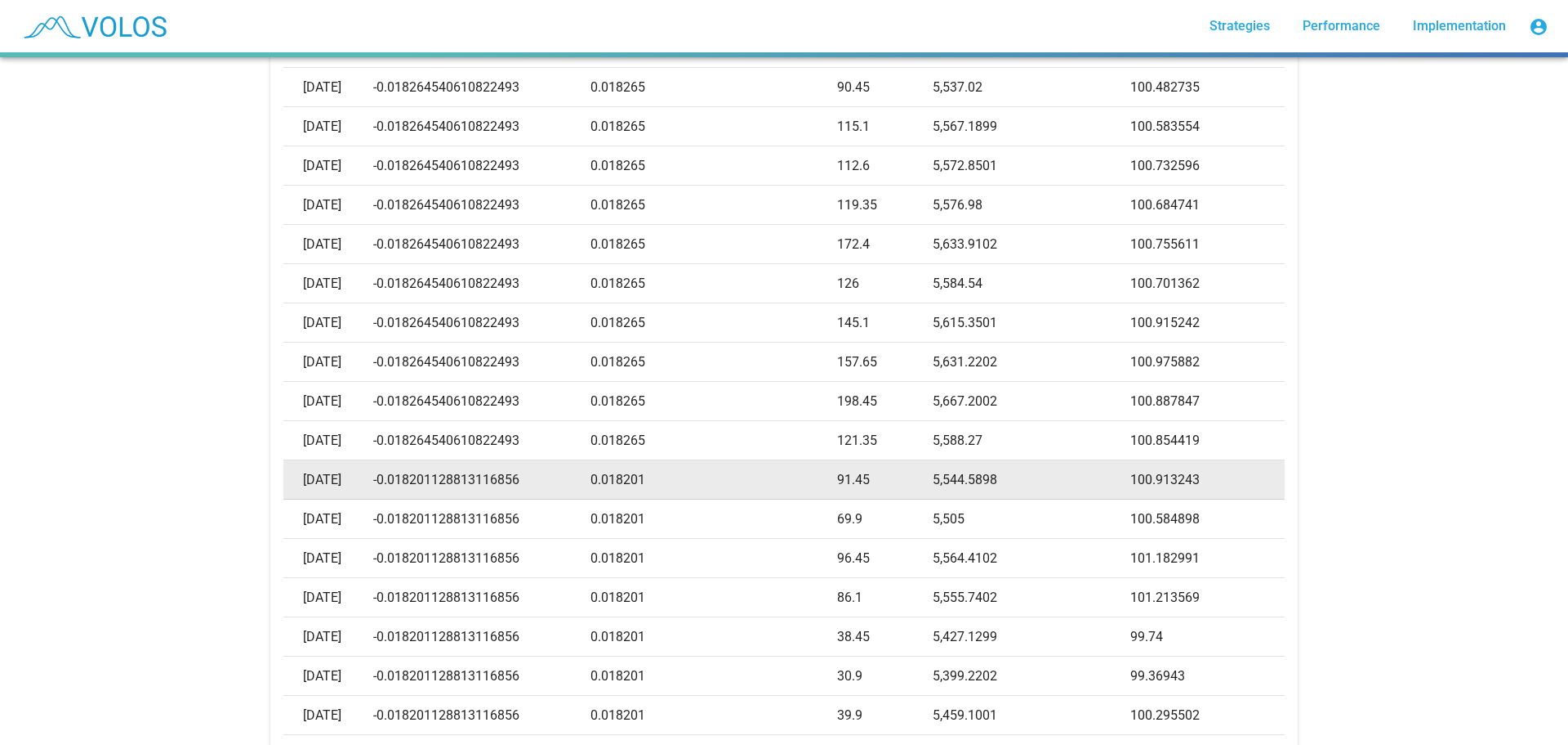
copy td "0.018201"
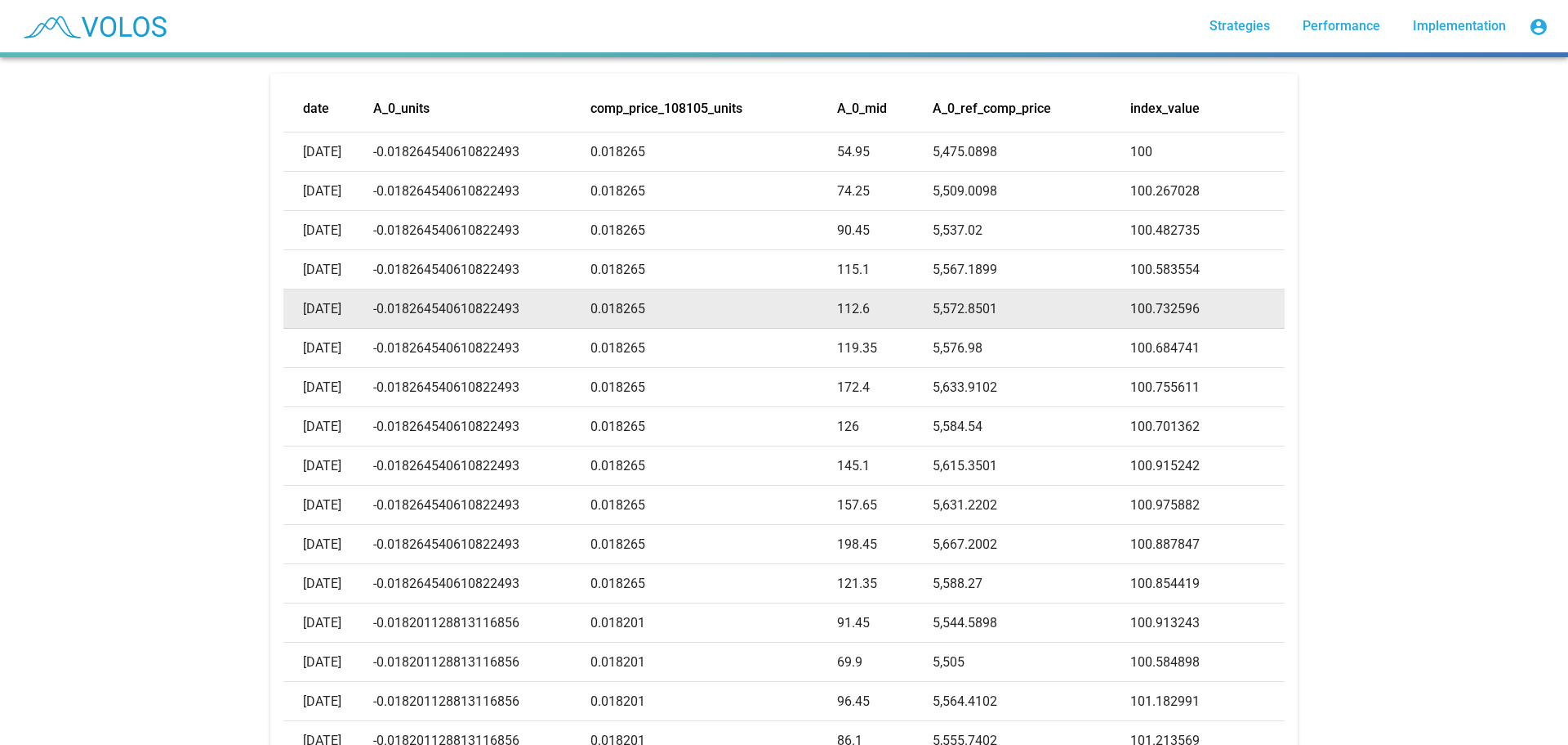
scroll to position [0, 0]
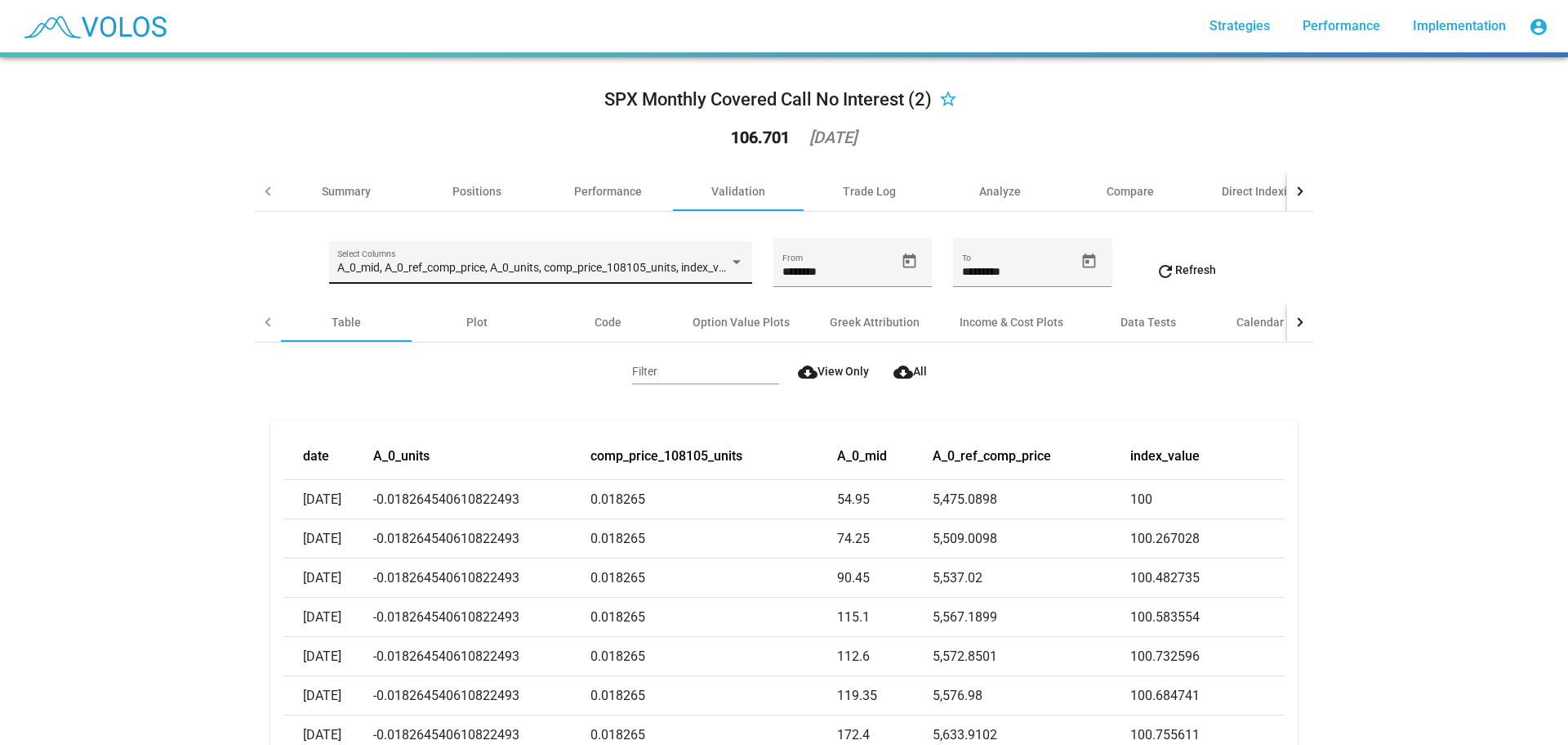
click at [597, 258] on div "A_0_mid, A_0_ref_comp_price, A_0_units, comp_price_108105_units, index_value Se…" at bounding box center [541, 267] width 406 height 34
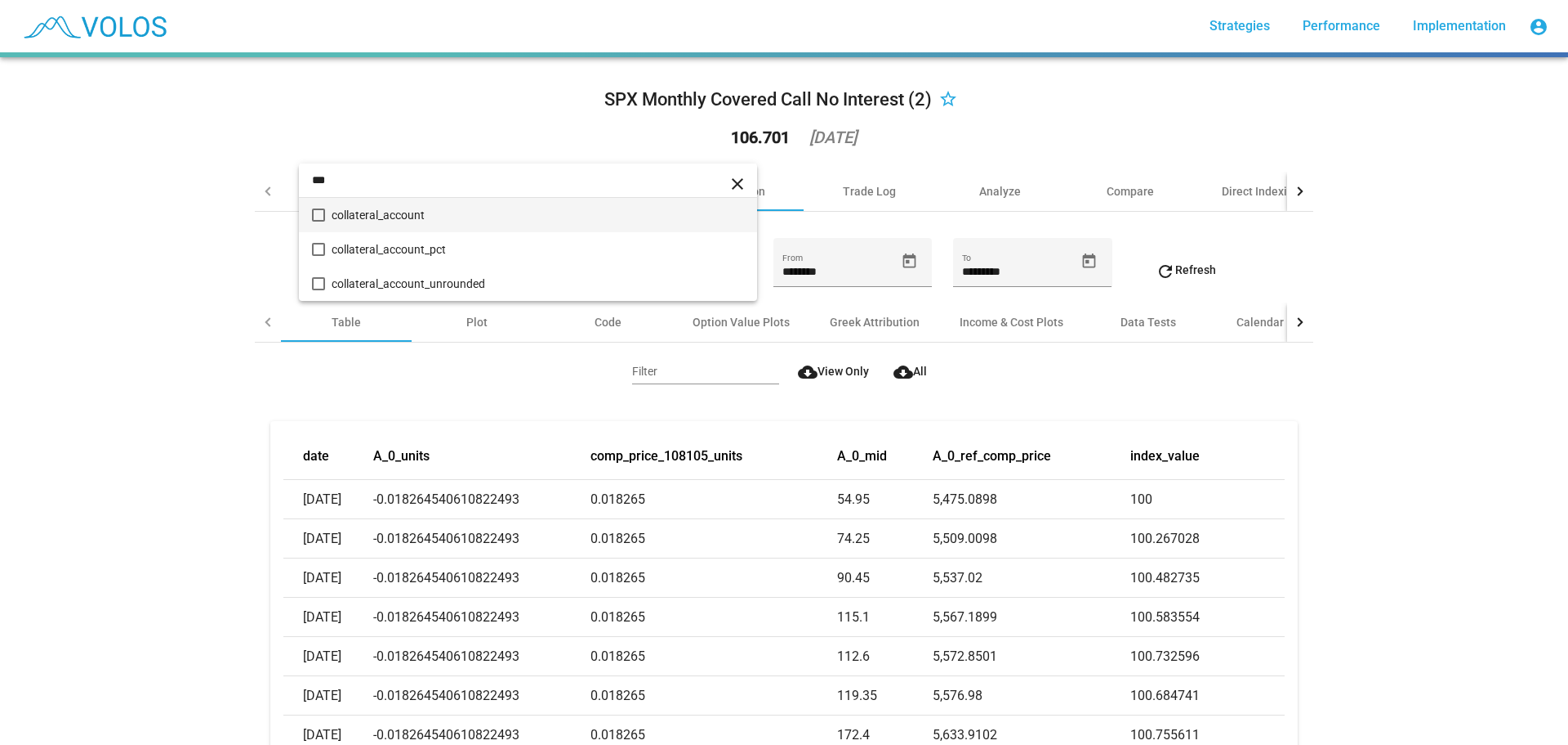
type input "***"
click at [494, 215] on span "collateral_account" at bounding box center [537, 215] width 412 height 35
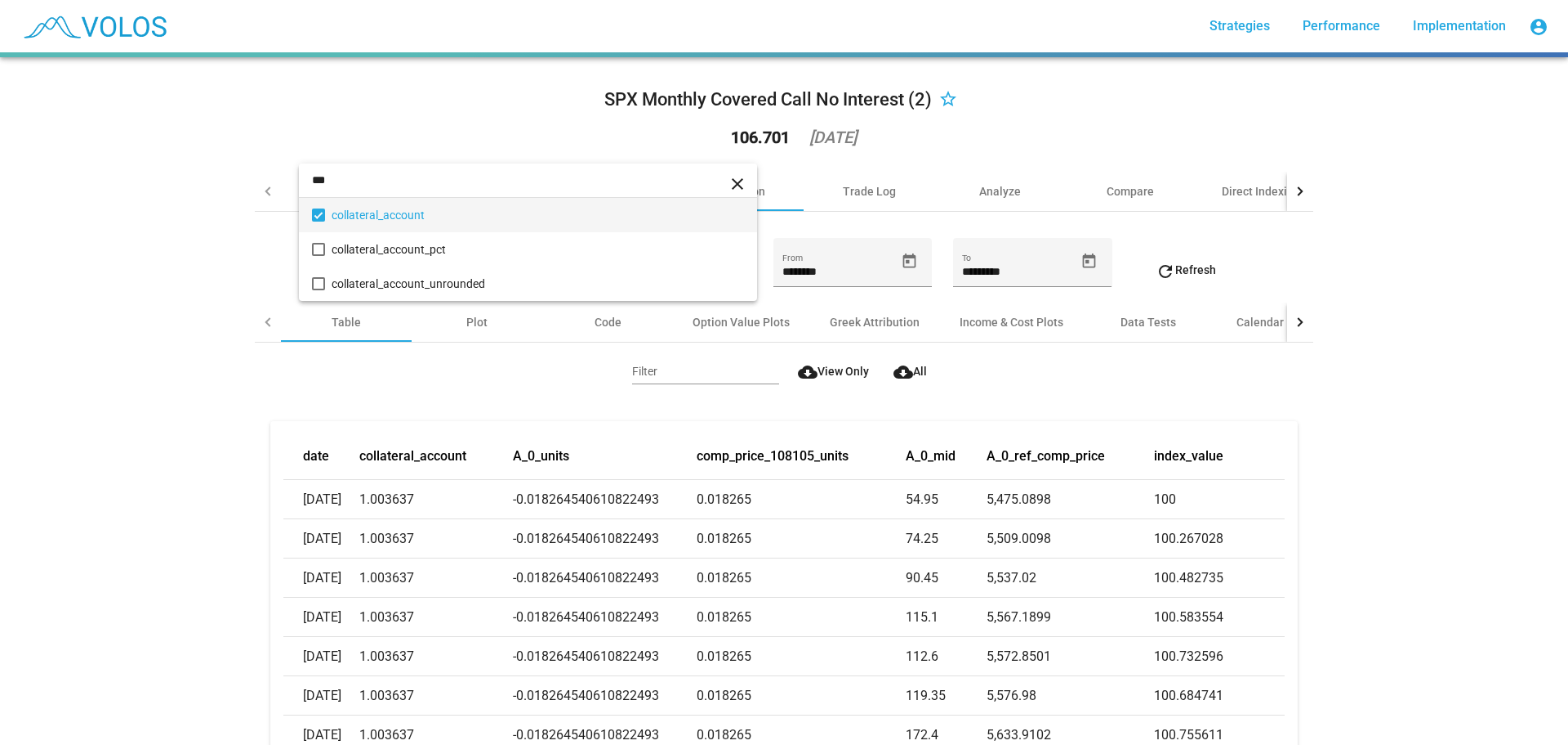
click at [205, 428] on div at bounding box center [784, 372] width 1568 height 745
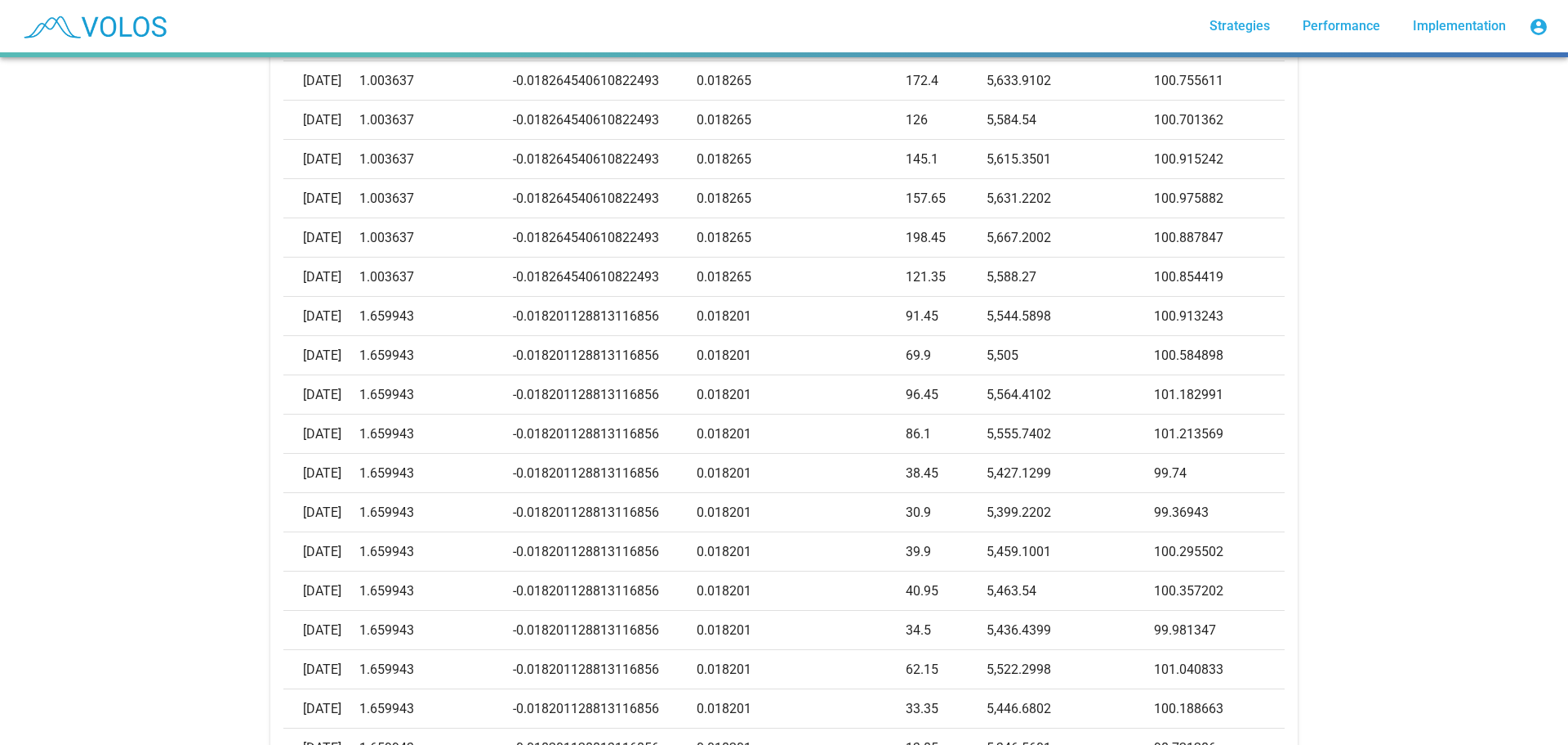
scroll to position [572, 0]
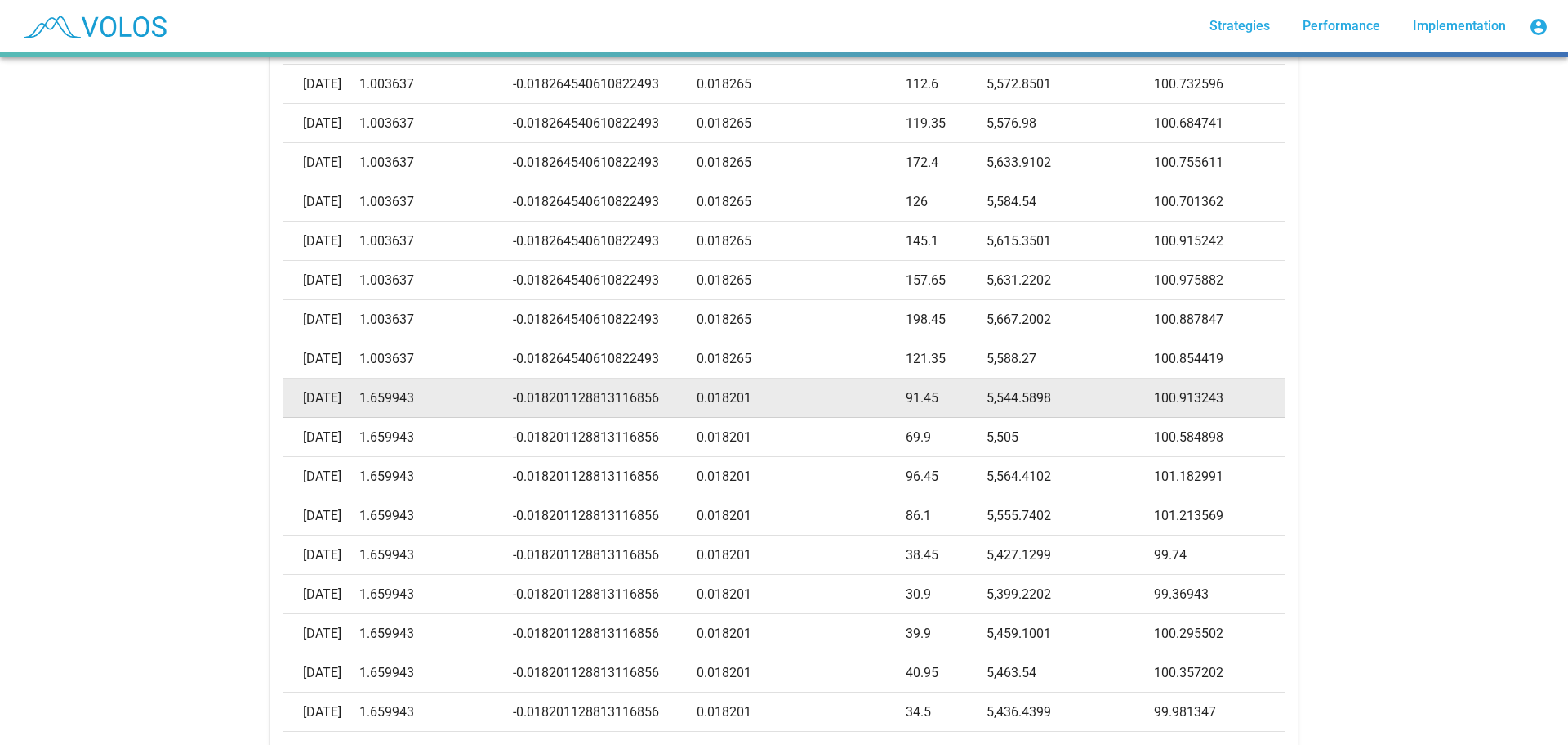
drag, startPoint x: 383, startPoint y: 397, endPoint x: 442, endPoint y: 403, distance: 59.3
click at [442, 403] on td "1.659943" at bounding box center [435, 398] width 152 height 39
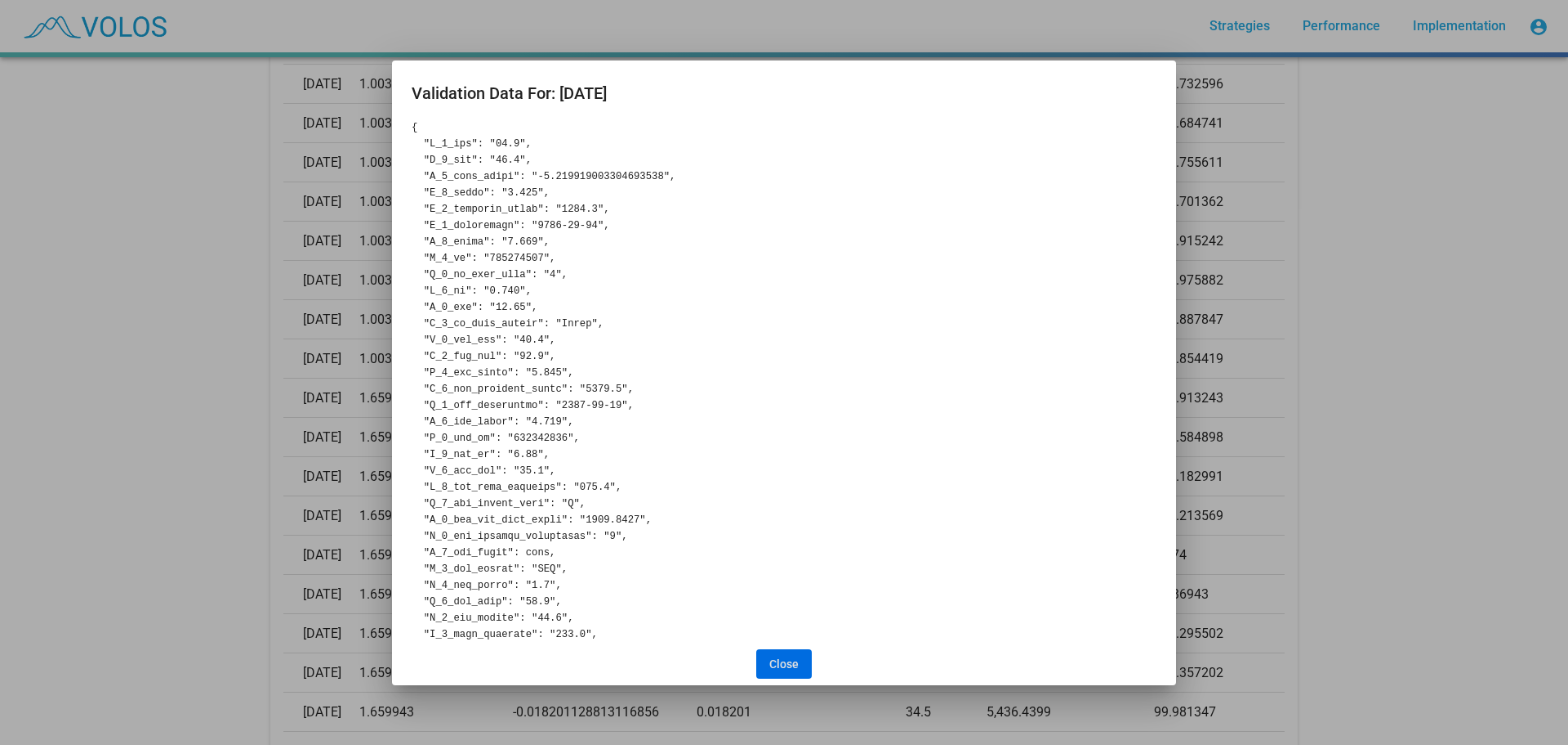
click at [224, 460] on div at bounding box center [784, 372] width 1568 height 745
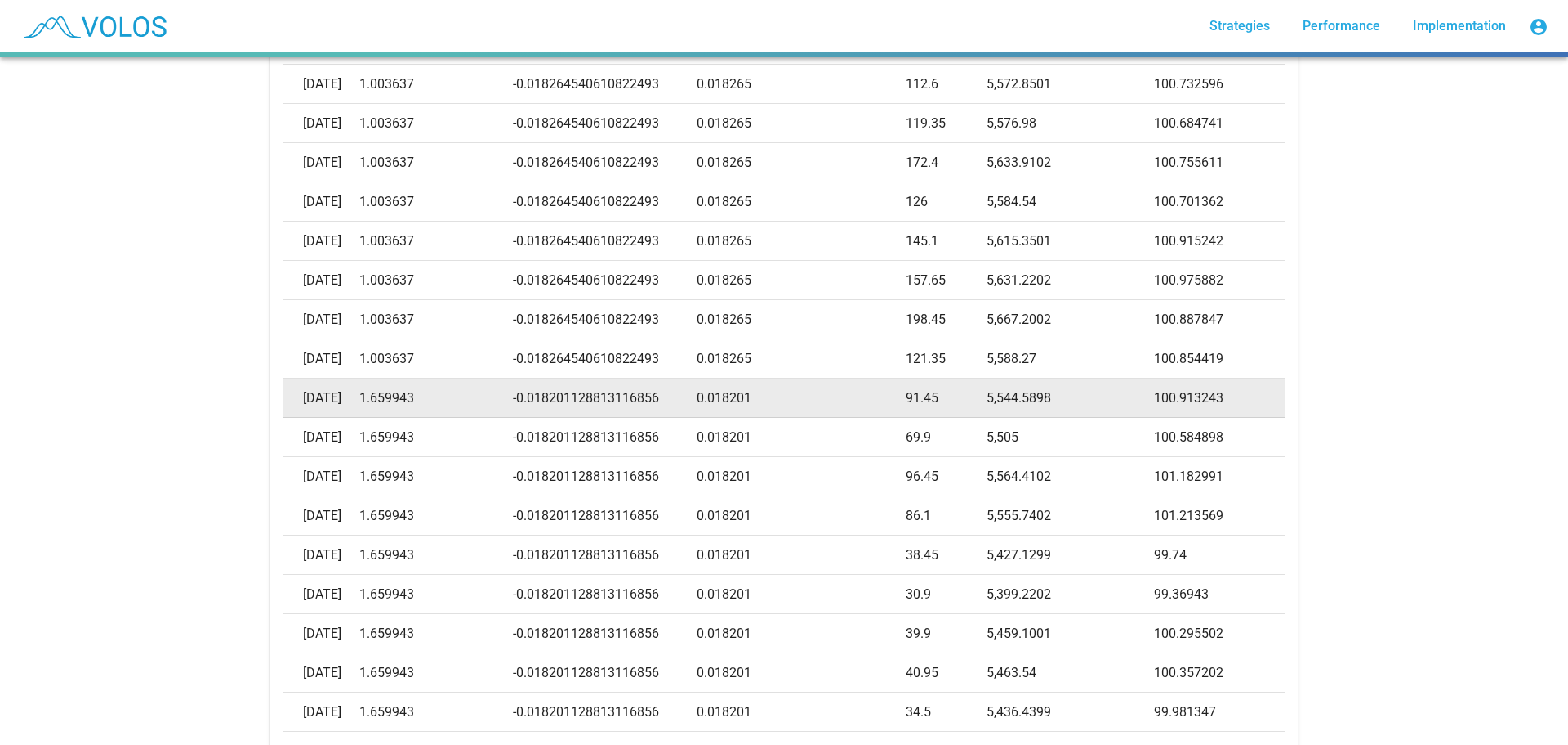
drag, startPoint x: 386, startPoint y: 390, endPoint x: 433, endPoint y: 396, distance: 47.4
click at [433, 396] on td "1.659943" at bounding box center [435, 398] width 152 height 39
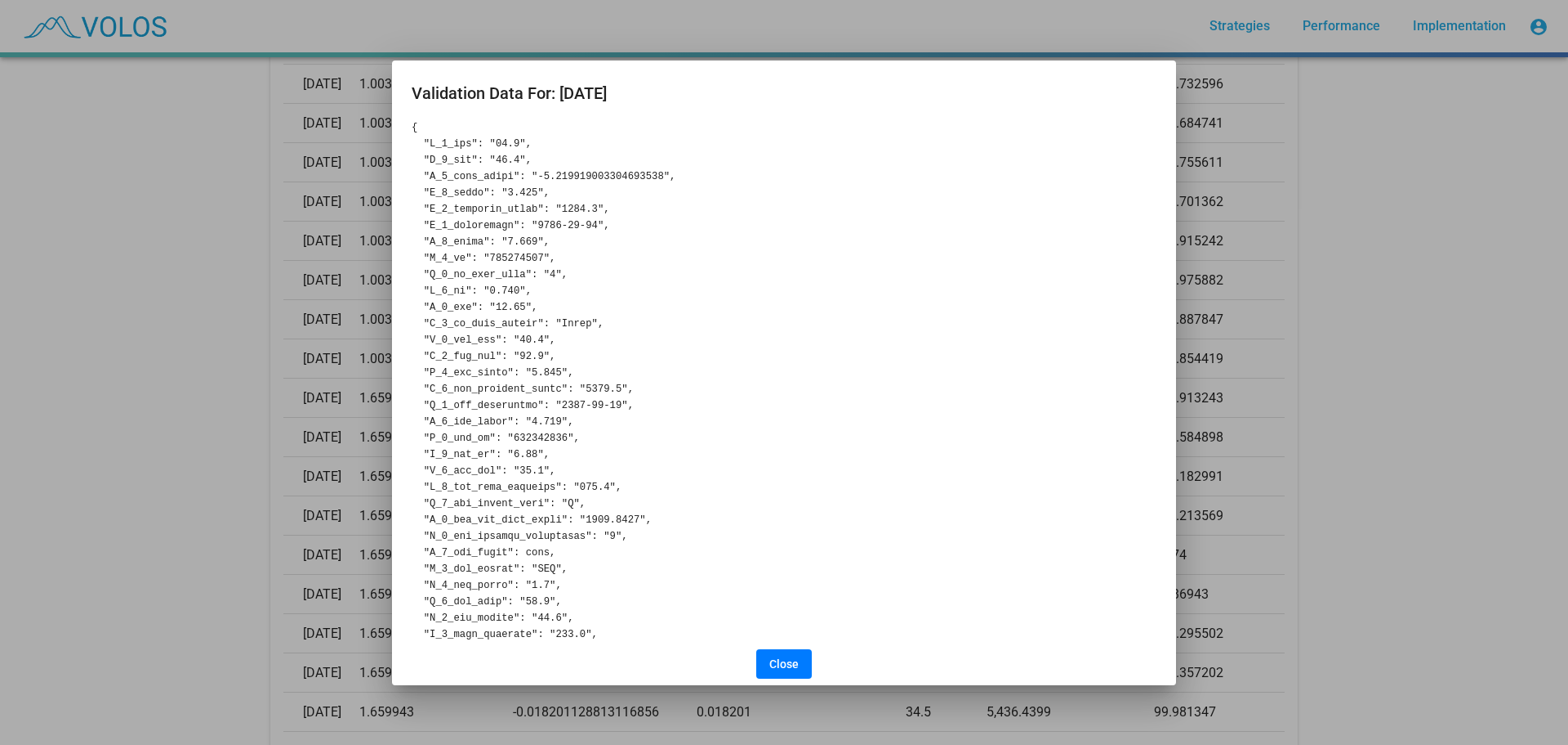
click at [304, 415] on div at bounding box center [784, 372] width 1568 height 745
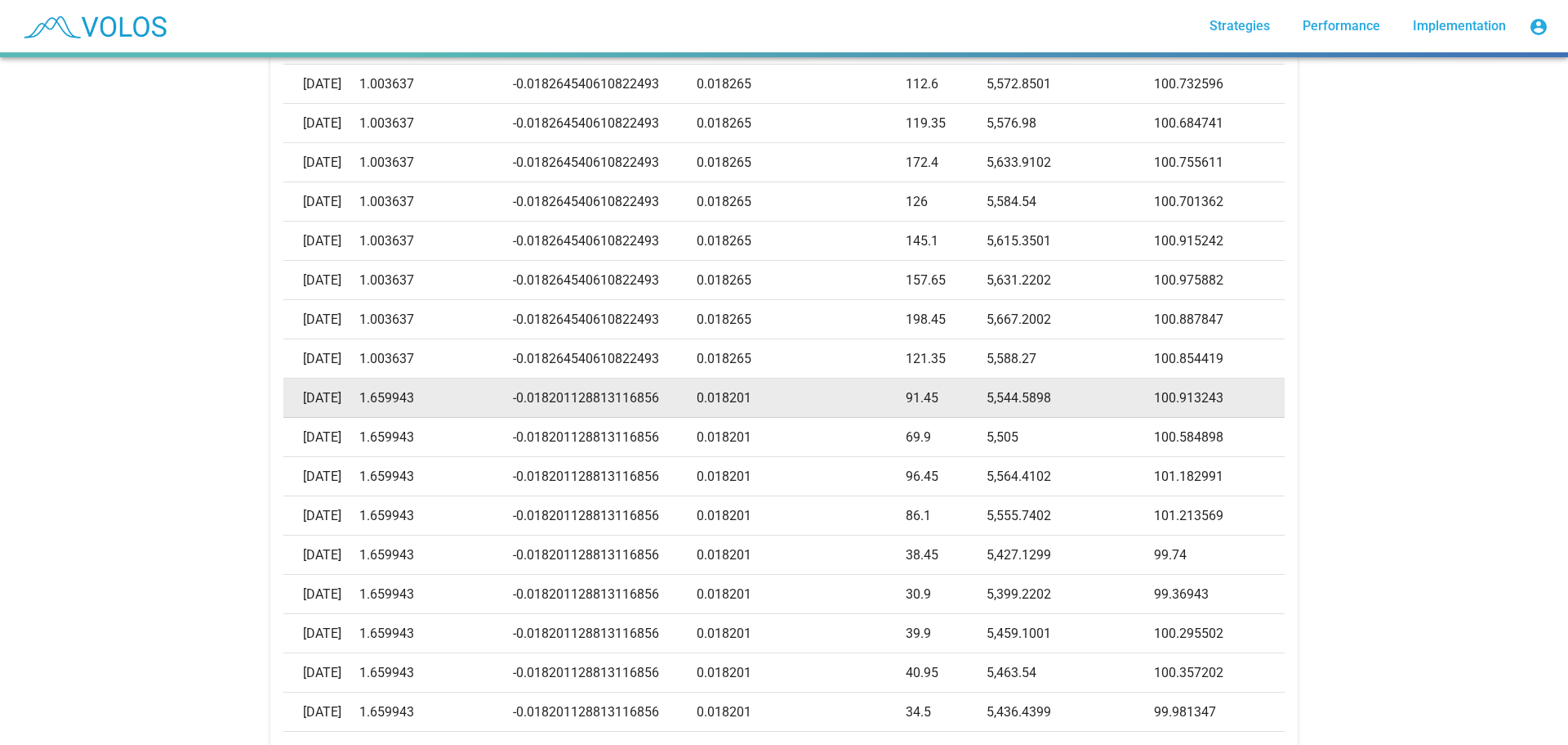
drag, startPoint x: 380, startPoint y: 397, endPoint x: 435, endPoint y: 399, distance: 55.0
click at [435, 399] on tr "2024-07-18 1.659943 -0.018201128813116856 0.018201 91.45 5,544.5898 100.913243" at bounding box center [784, 398] width 1001 height 39
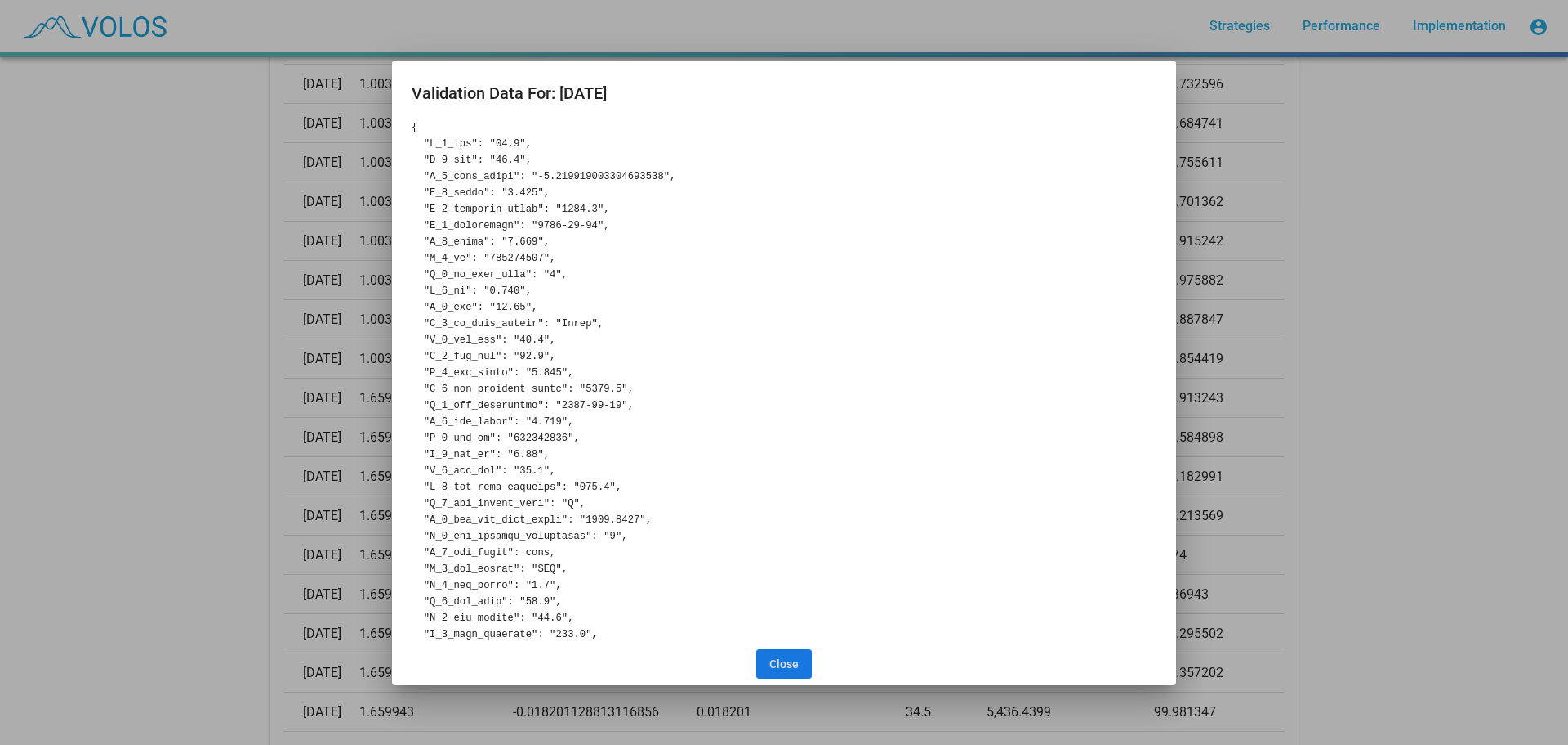
click at [784, 672] on button "Close" at bounding box center [784, 663] width 56 height 29
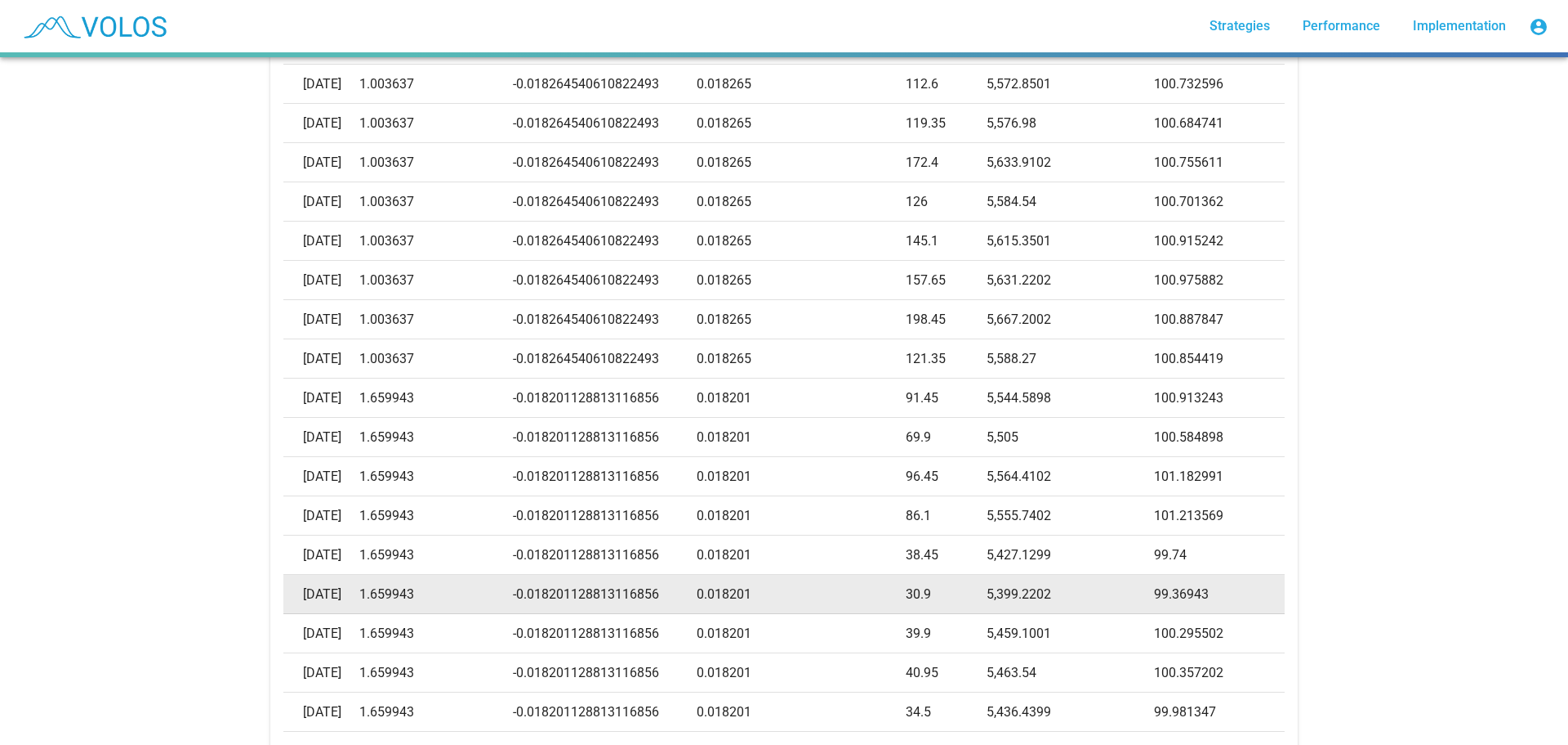
copy tr "1.659943"
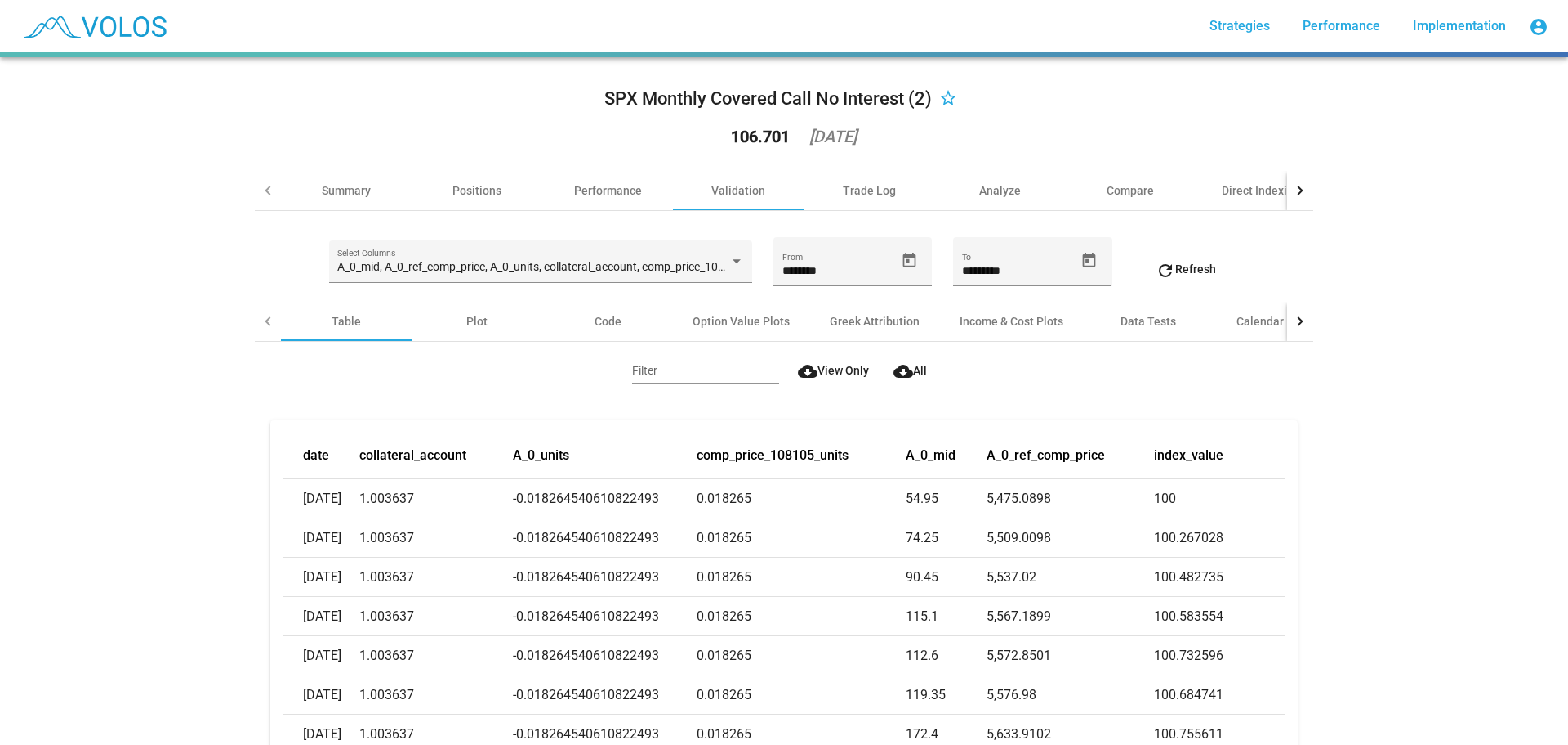
scroll to position [0, 0]
click at [480, 262] on span "A_0_mid, A_0_ref_comp_price, A_0_units, collateral_account, comp_price_108105_u…" at bounding box center [588, 267] width 501 height 13
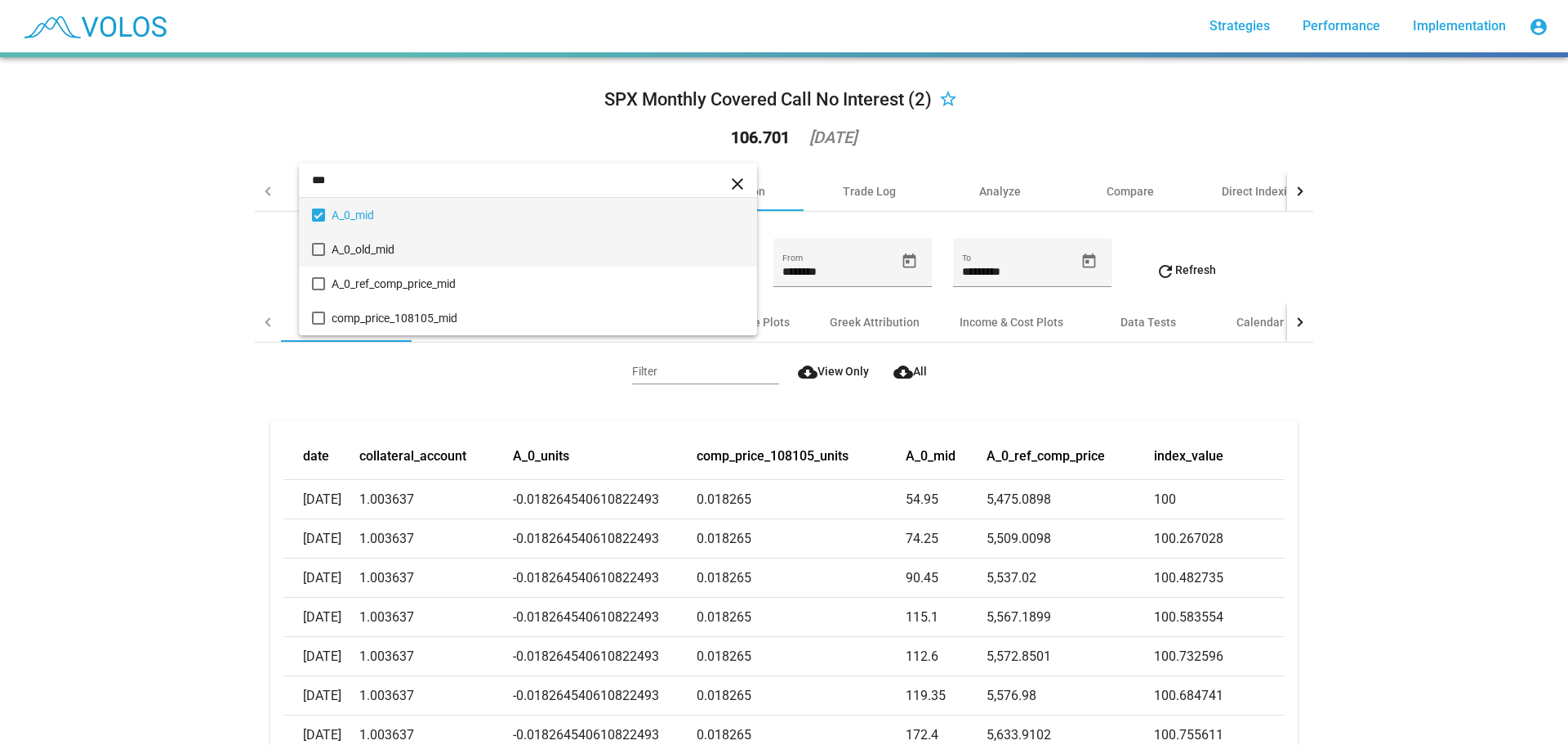
type input "***"
click at [445, 244] on span "A_0_old_mid" at bounding box center [537, 249] width 412 height 35
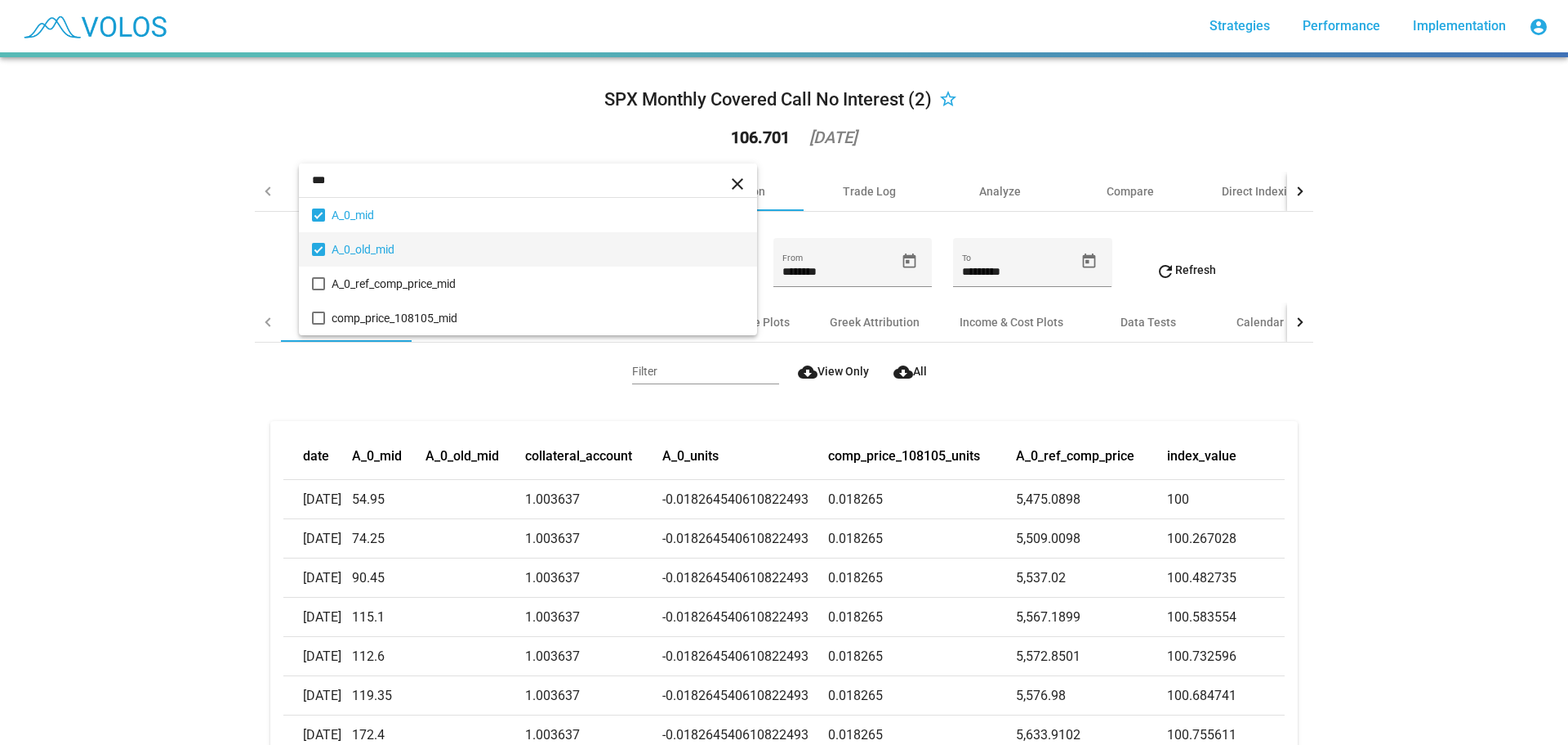
click at [185, 380] on div at bounding box center [784, 372] width 1568 height 745
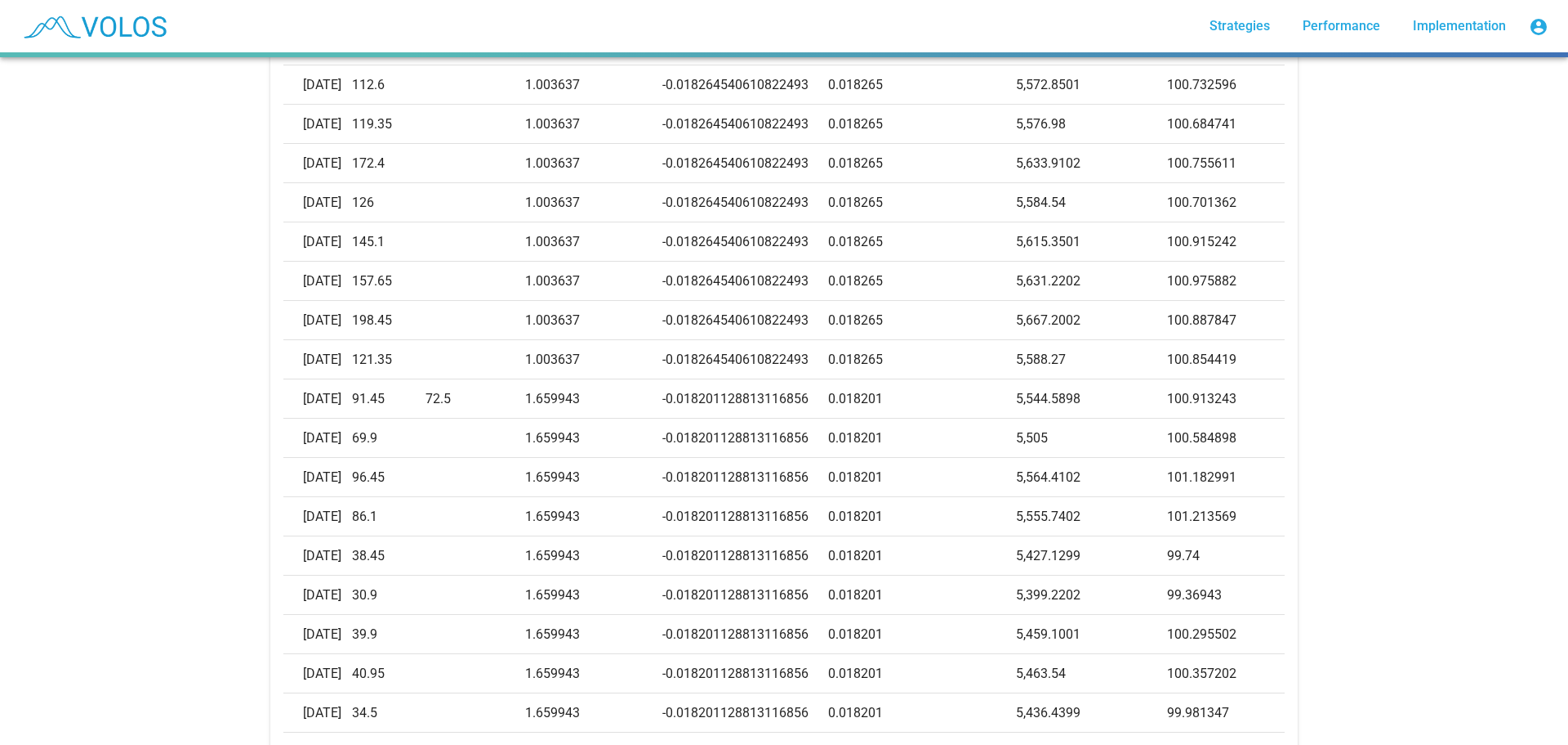
scroll to position [572, 0]
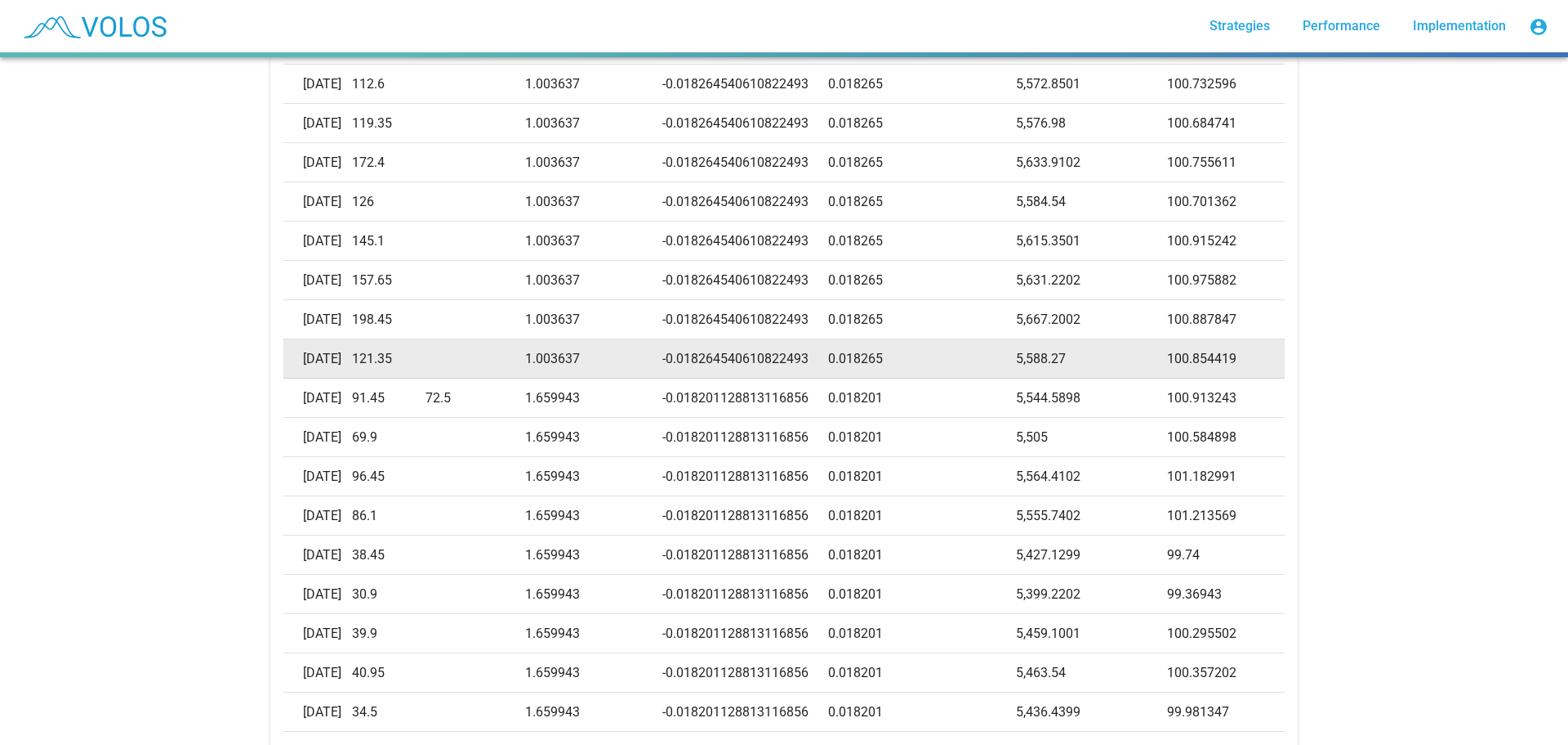
drag, startPoint x: 1167, startPoint y: 359, endPoint x: 1236, endPoint y: 356, distance: 69.1
click at [1236, 356] on td "100.854419" at bounding box center [1226, 358] width 118 height 39
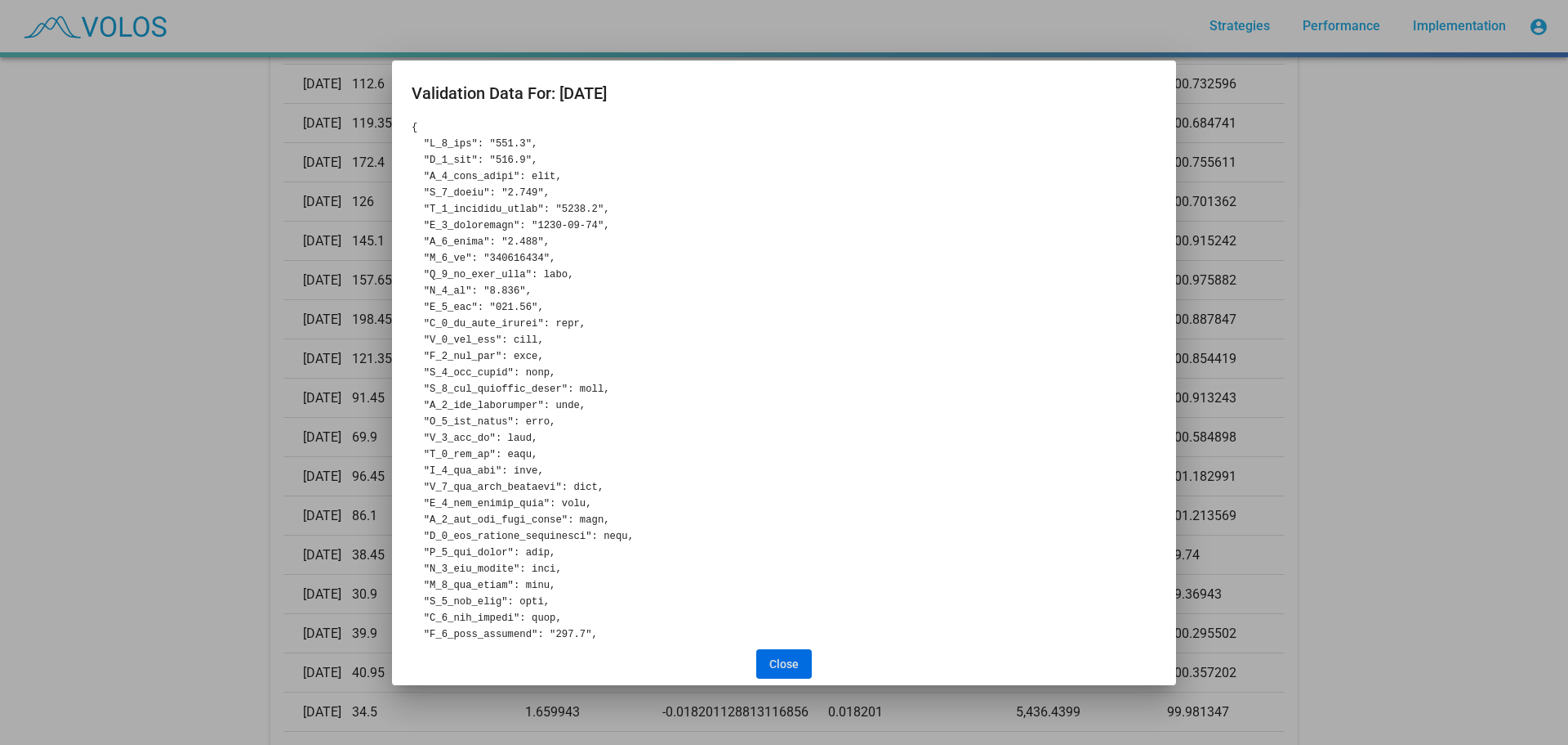
click at [789, 660] on span "Close" at bounding box center [784, 663] width 29 height 13
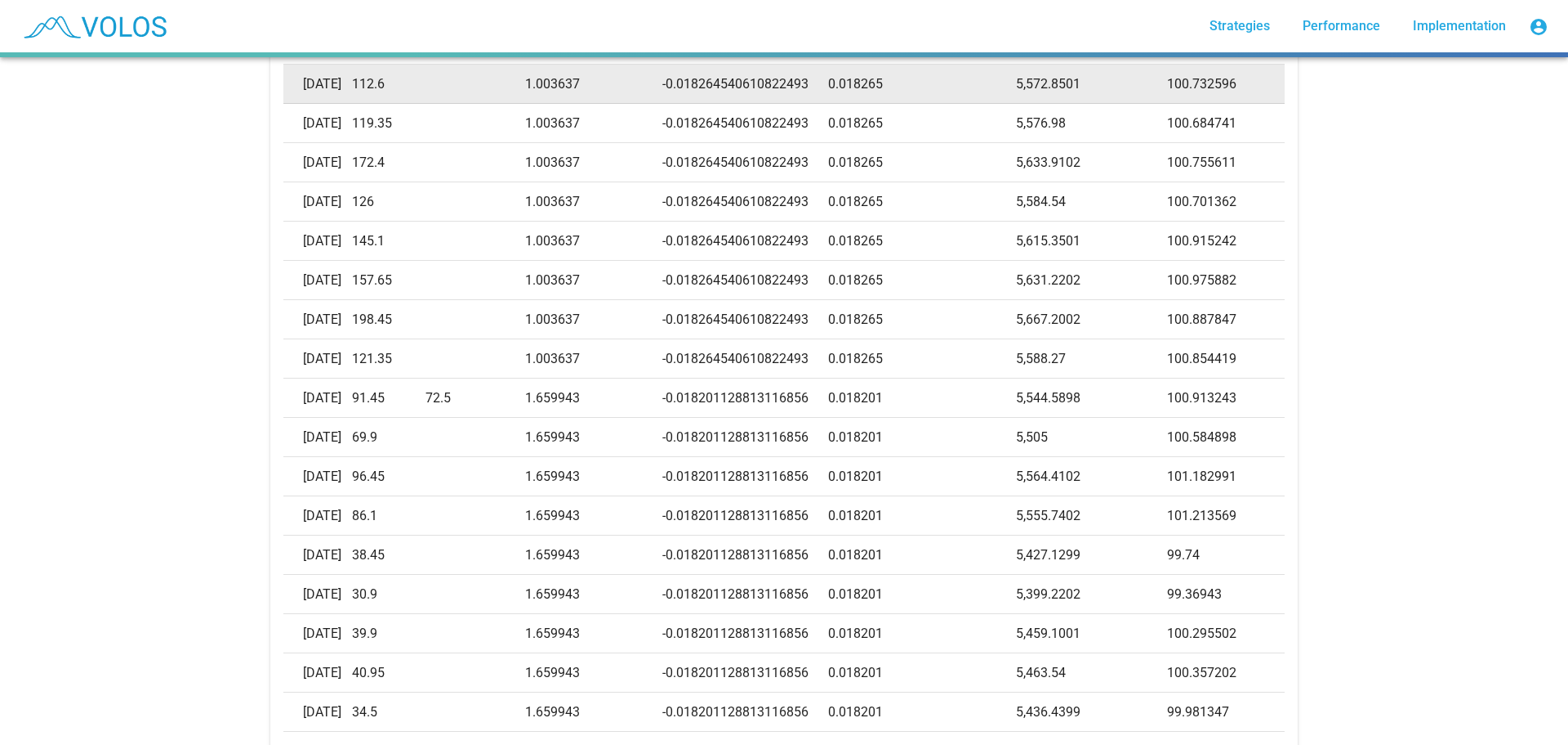
copy td "100.854419"
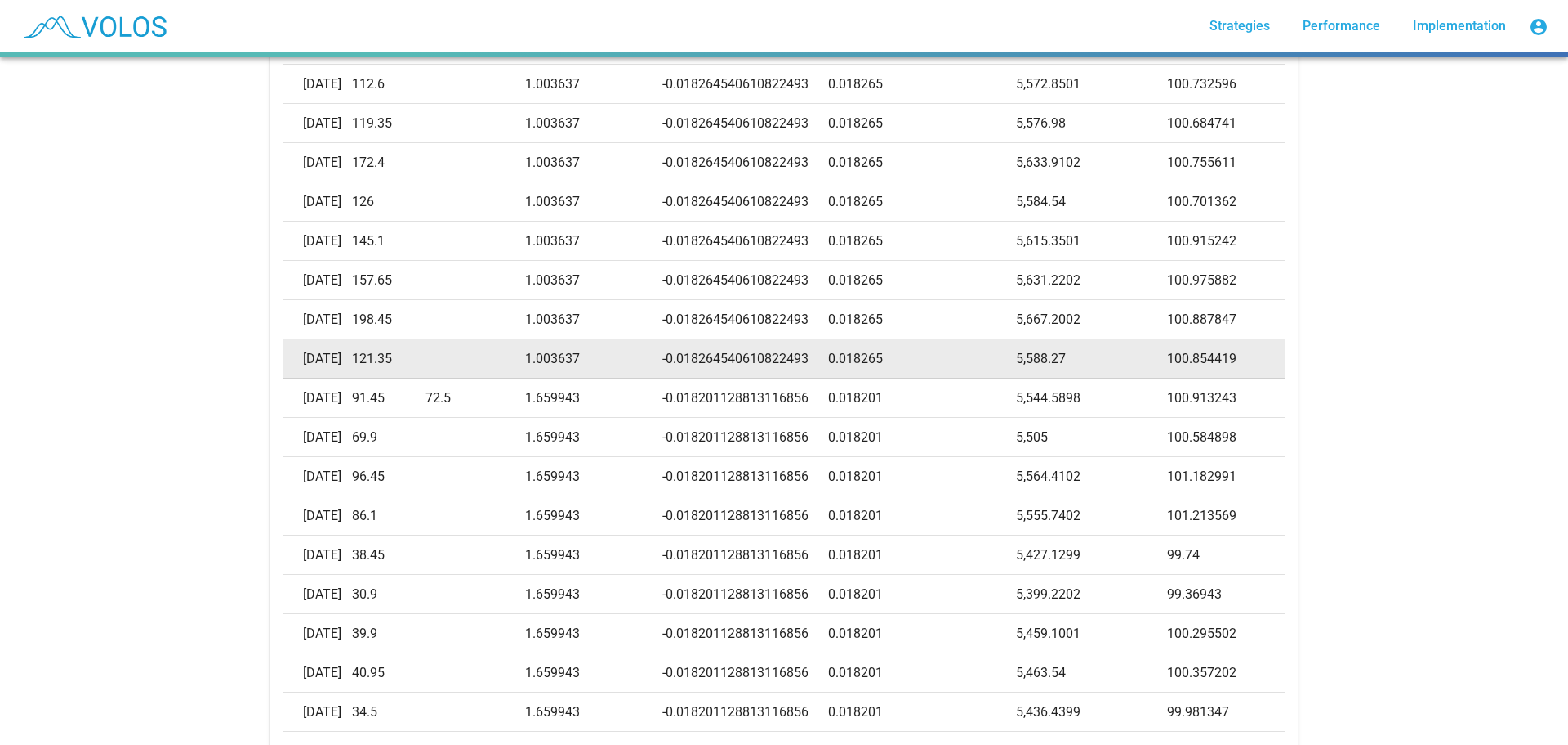
drag, startPoint x: 681, startPoint y: 356, endPoint x: 821, endPoint y: 361, distance: 140.1
click at [821, 361] on td "-0.018264540610822493" at bounding box center [745, 358] width 165 height 39
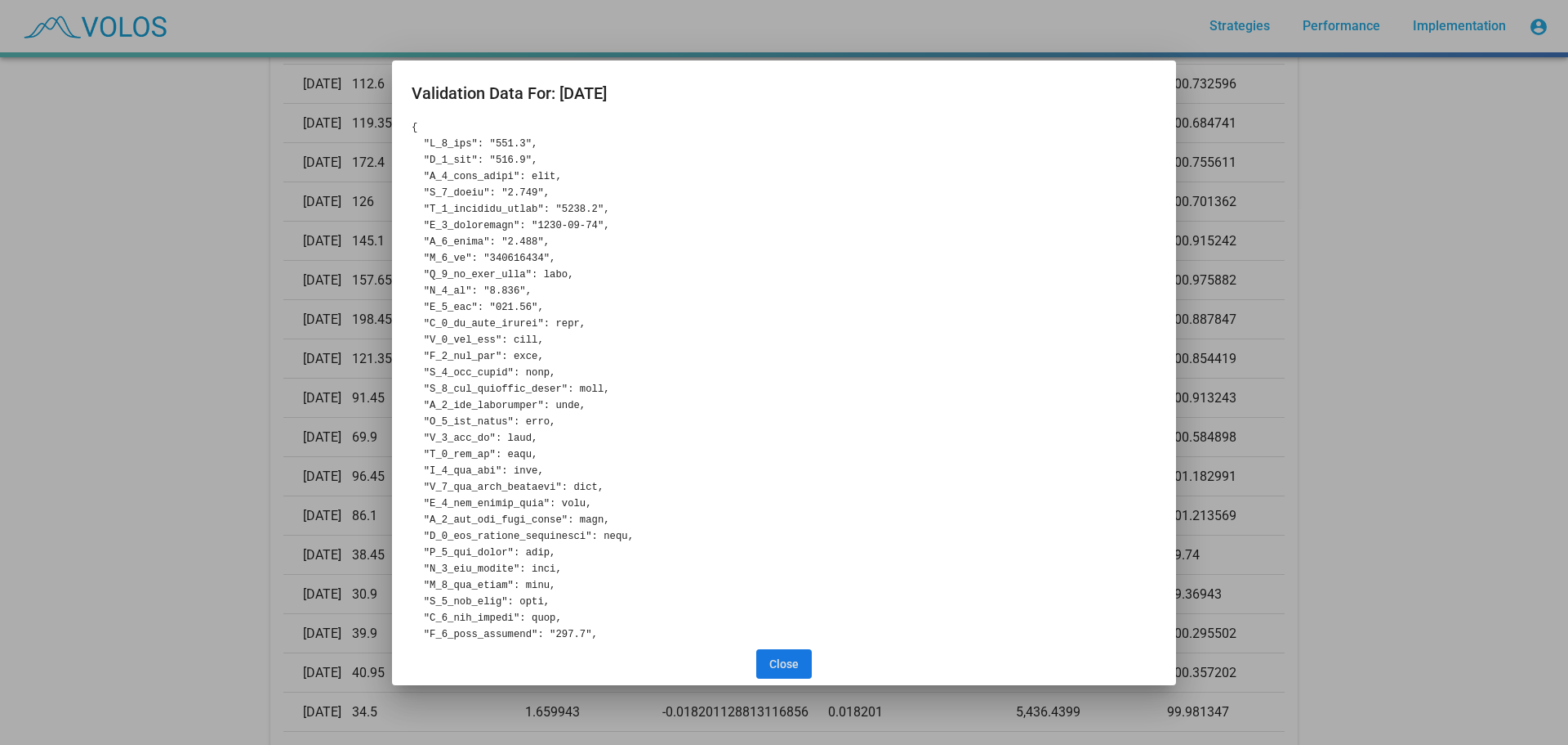
click at [789, 669] on span "Close" at bounding box center [784, 663] width 29 height 13
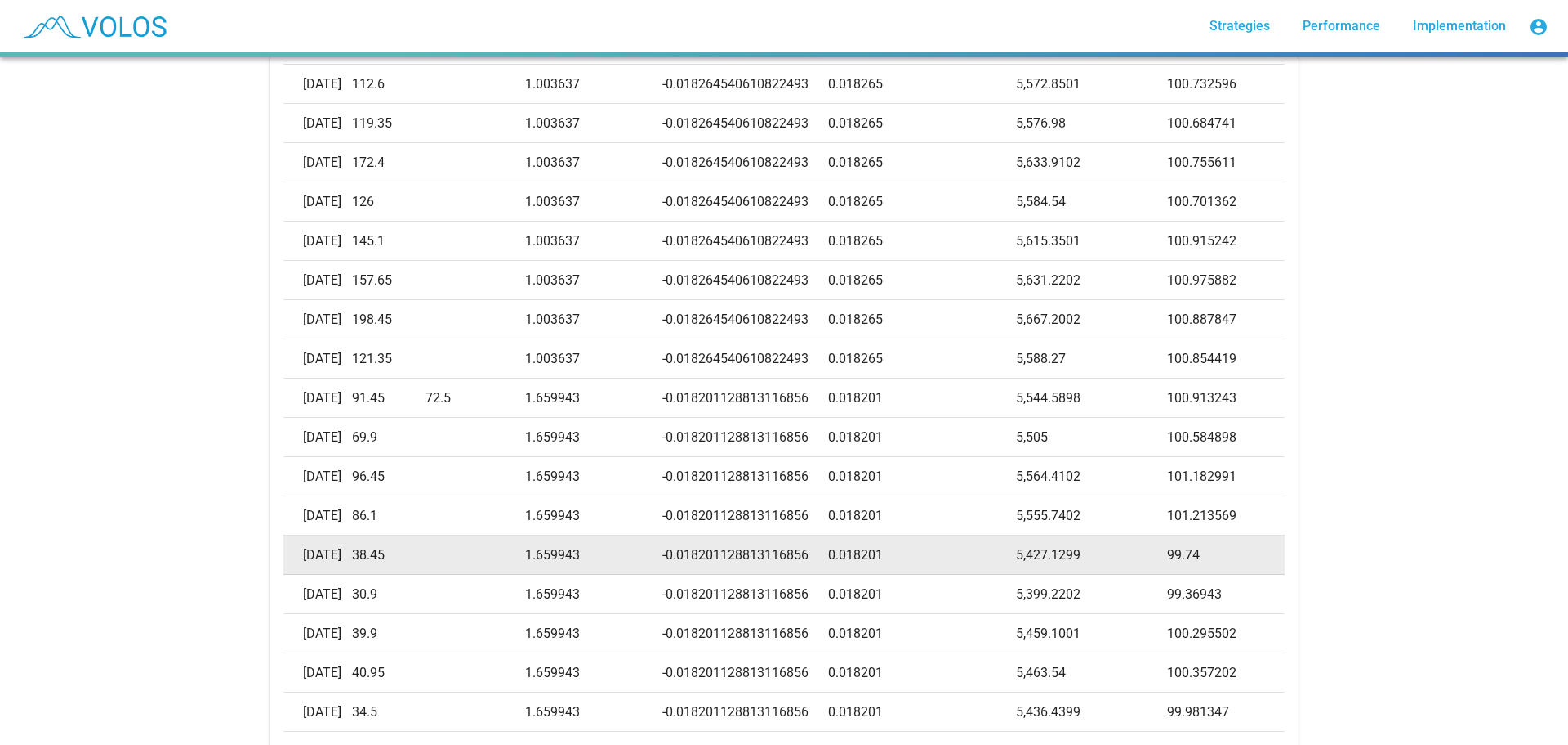
copy td "0.018264540610822493"
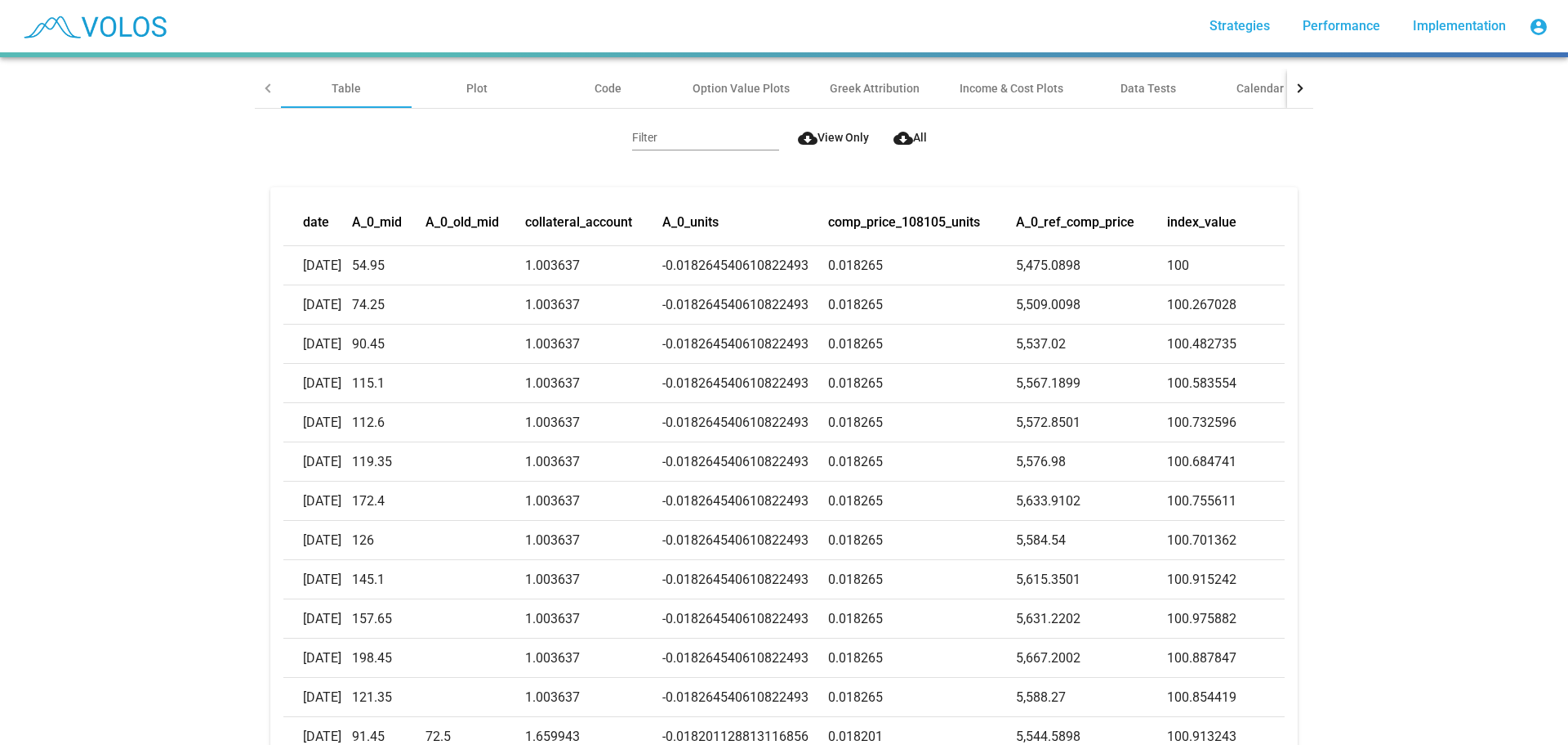
scroll to position [0, 0]
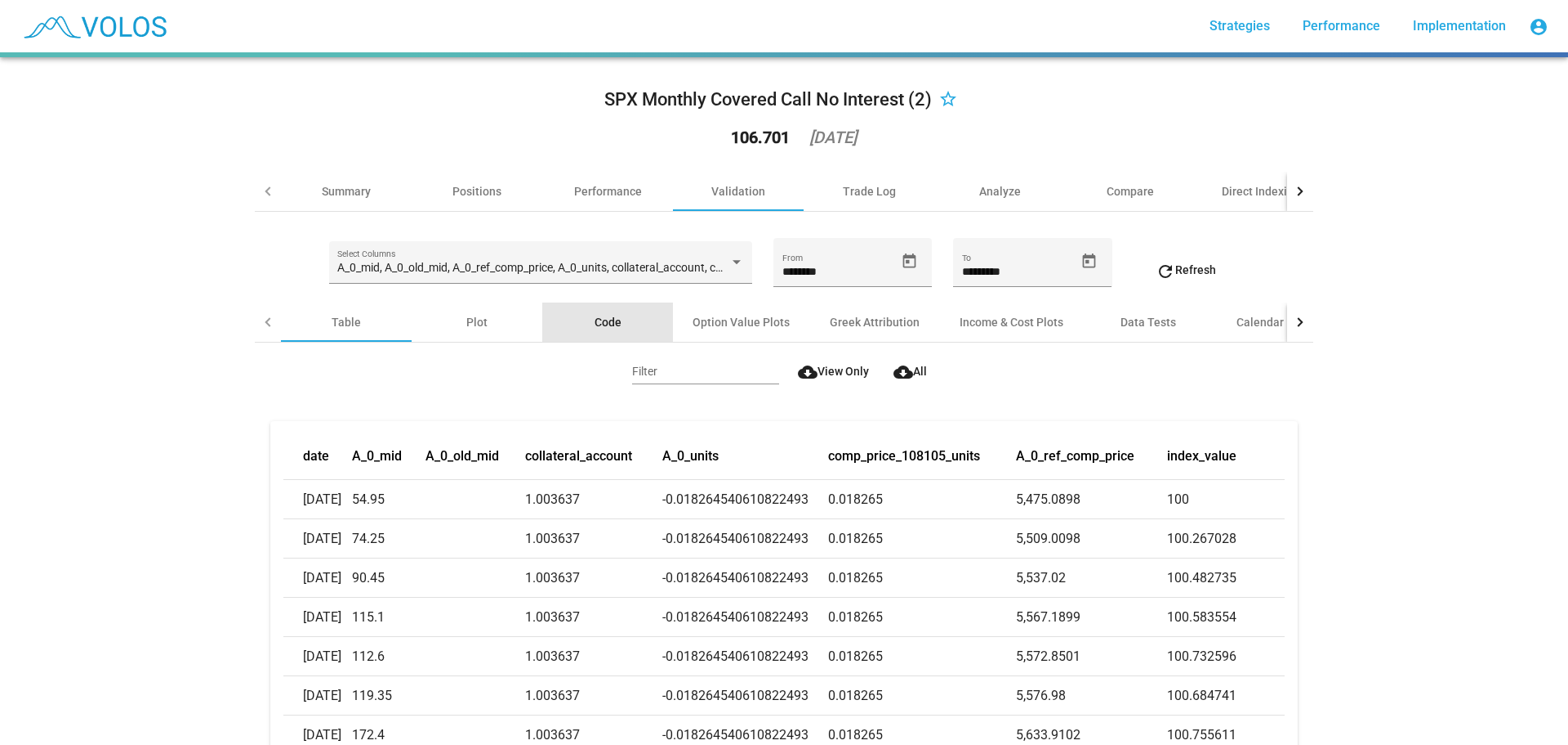
click at [615, 324] on div "Code" at bounding box center [607, 322] width 130 height 39
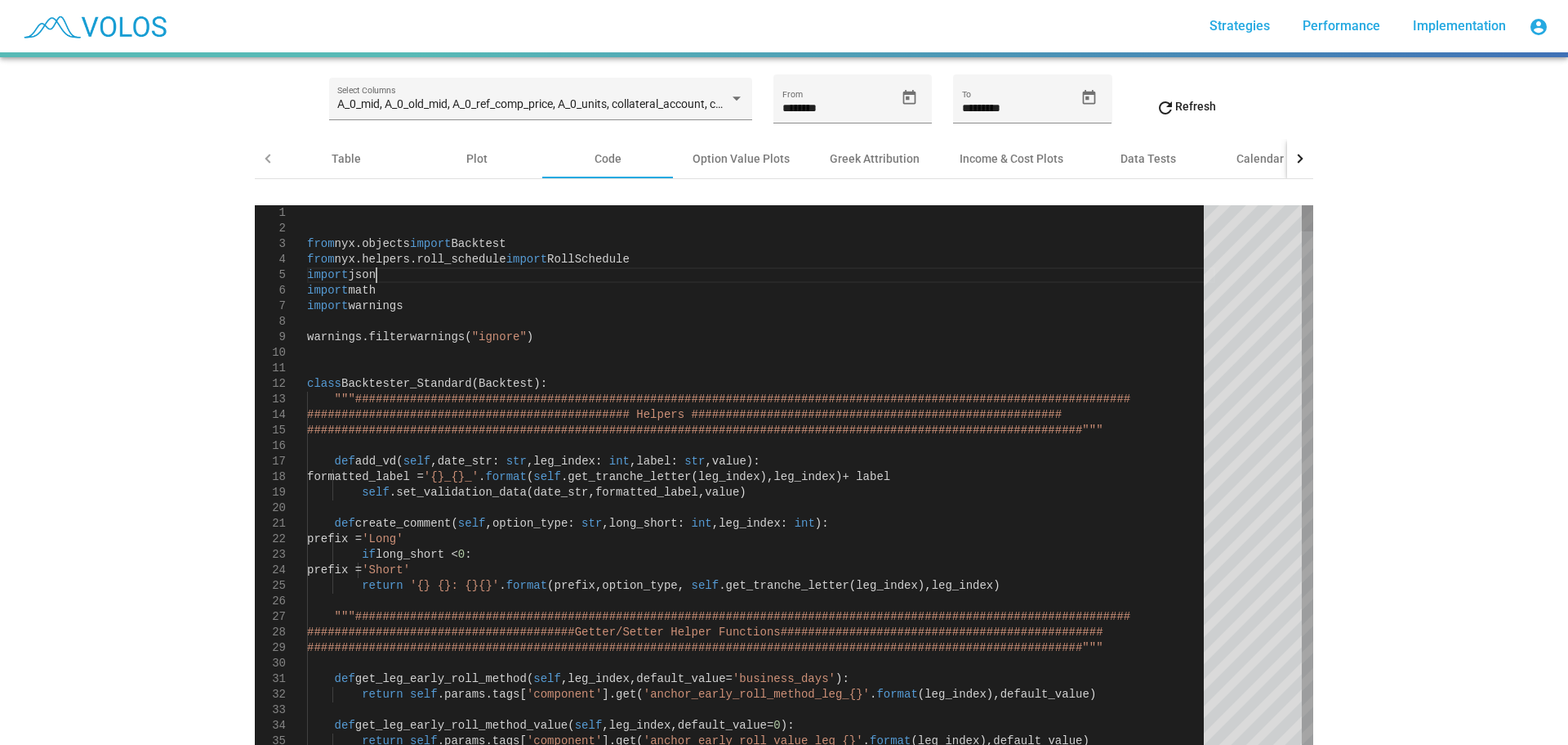
click at [651, 275] on div "import json" at bounding box center [761, 275] width 909 height 16
type textarea "*"
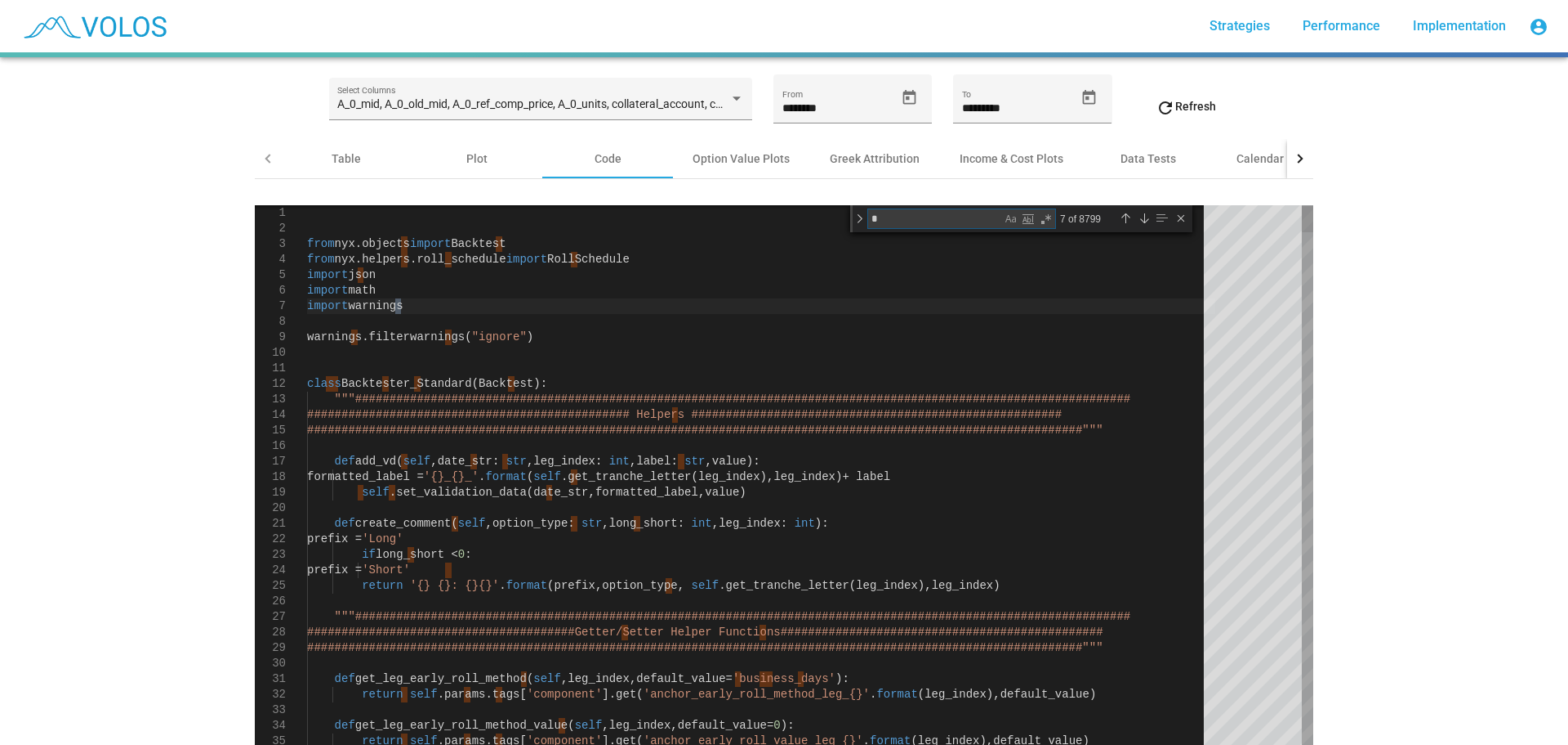
type textarea "**********"
type textarea "**"
type textarea "**********"
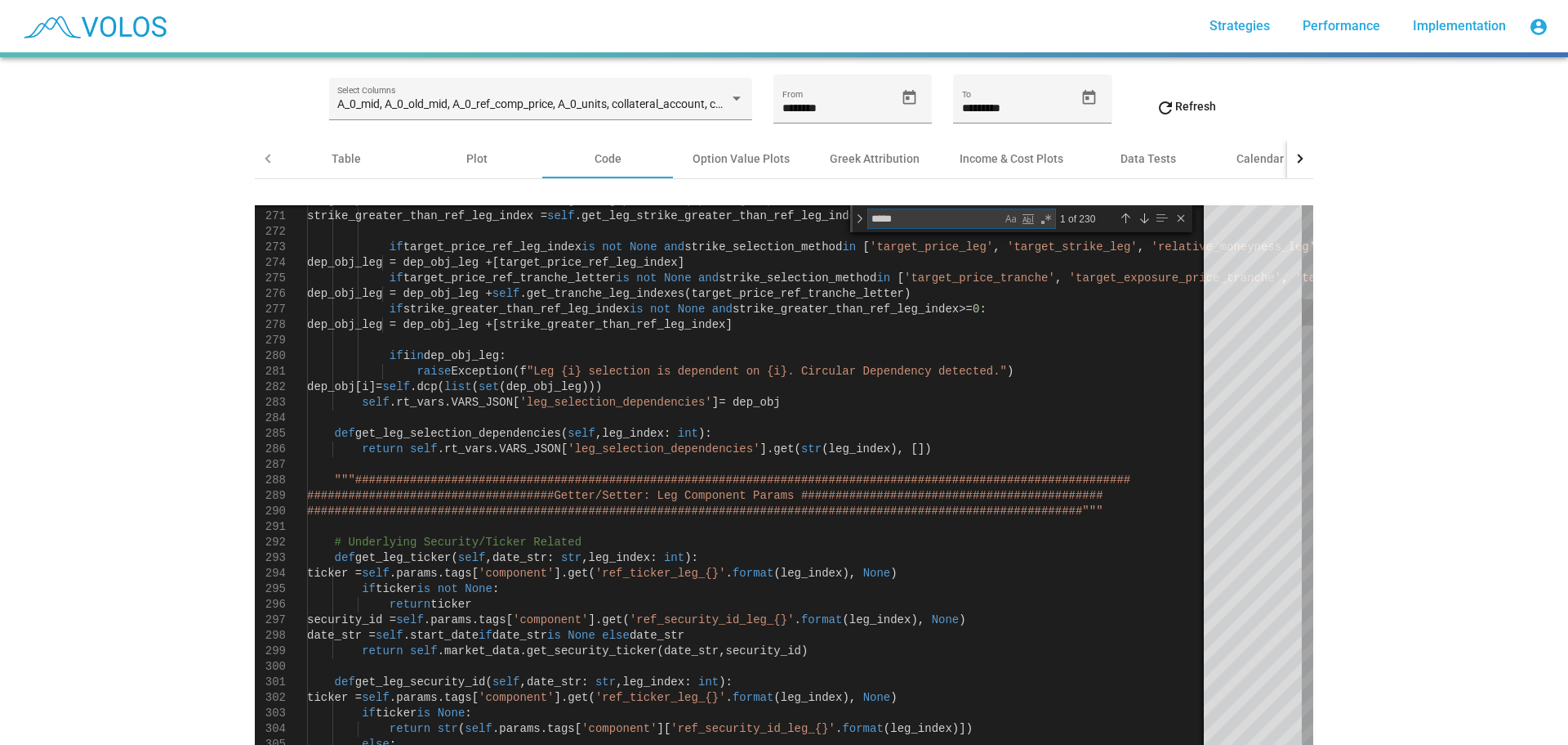
type textarea "******"
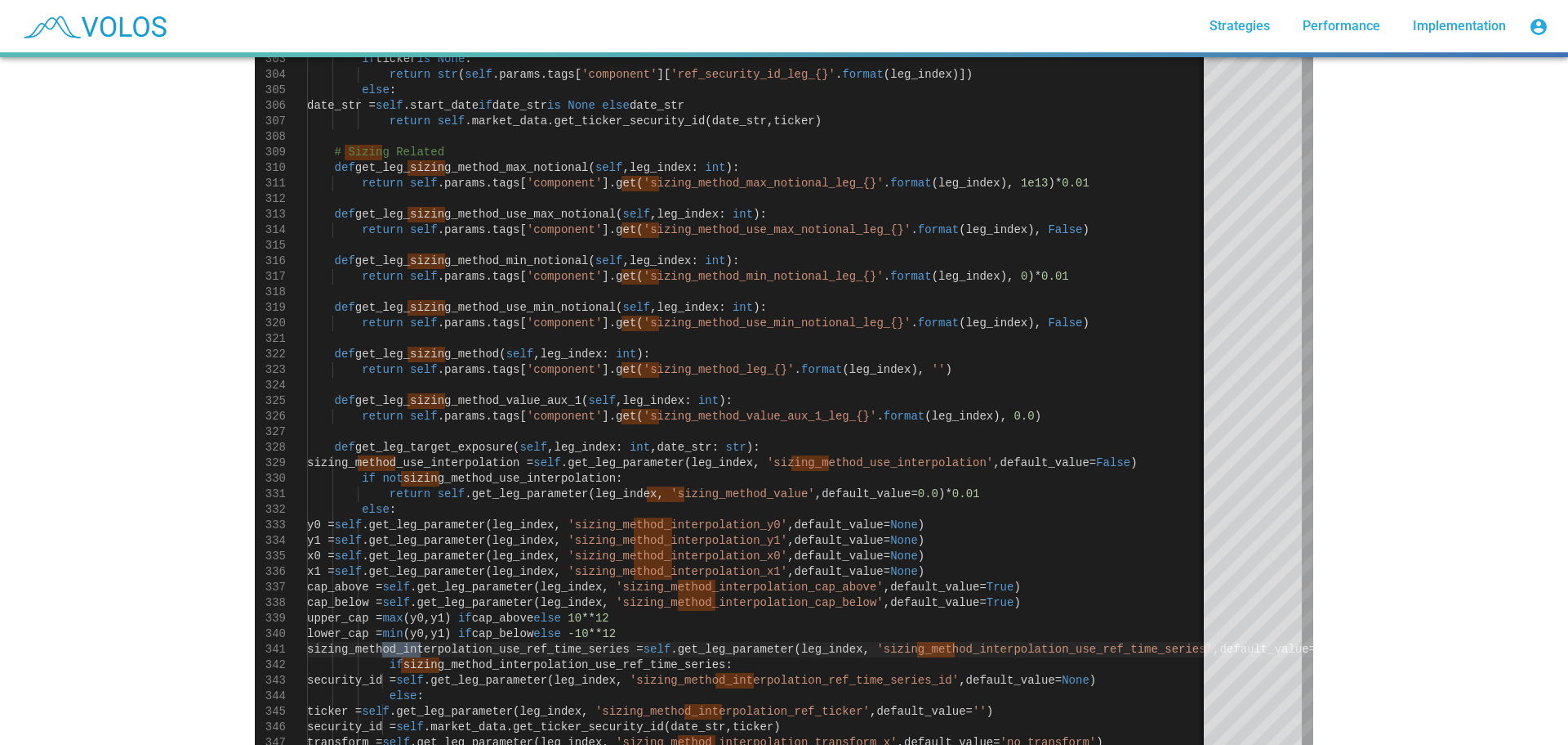
scroll to position [901, 0]
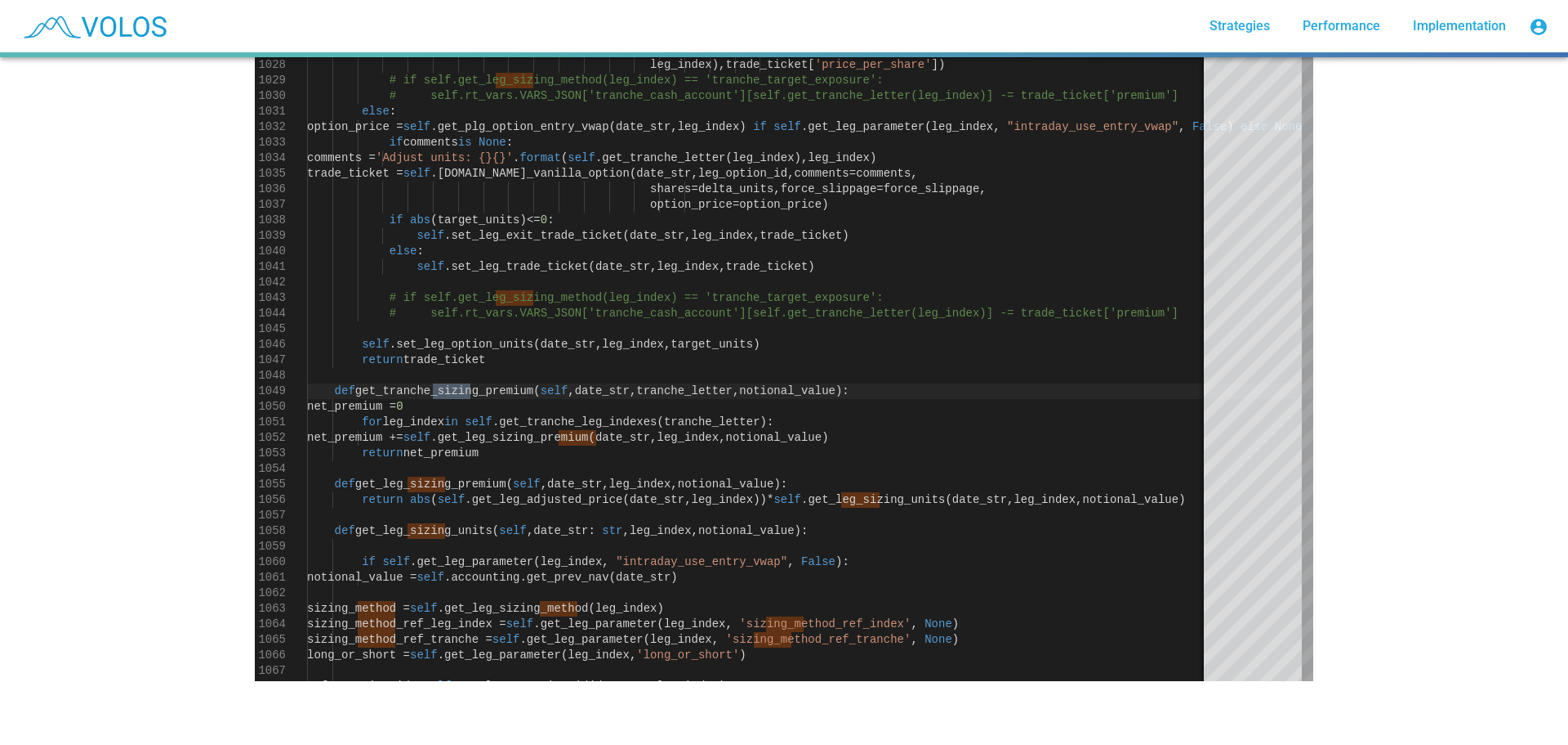
type textarea "**********"
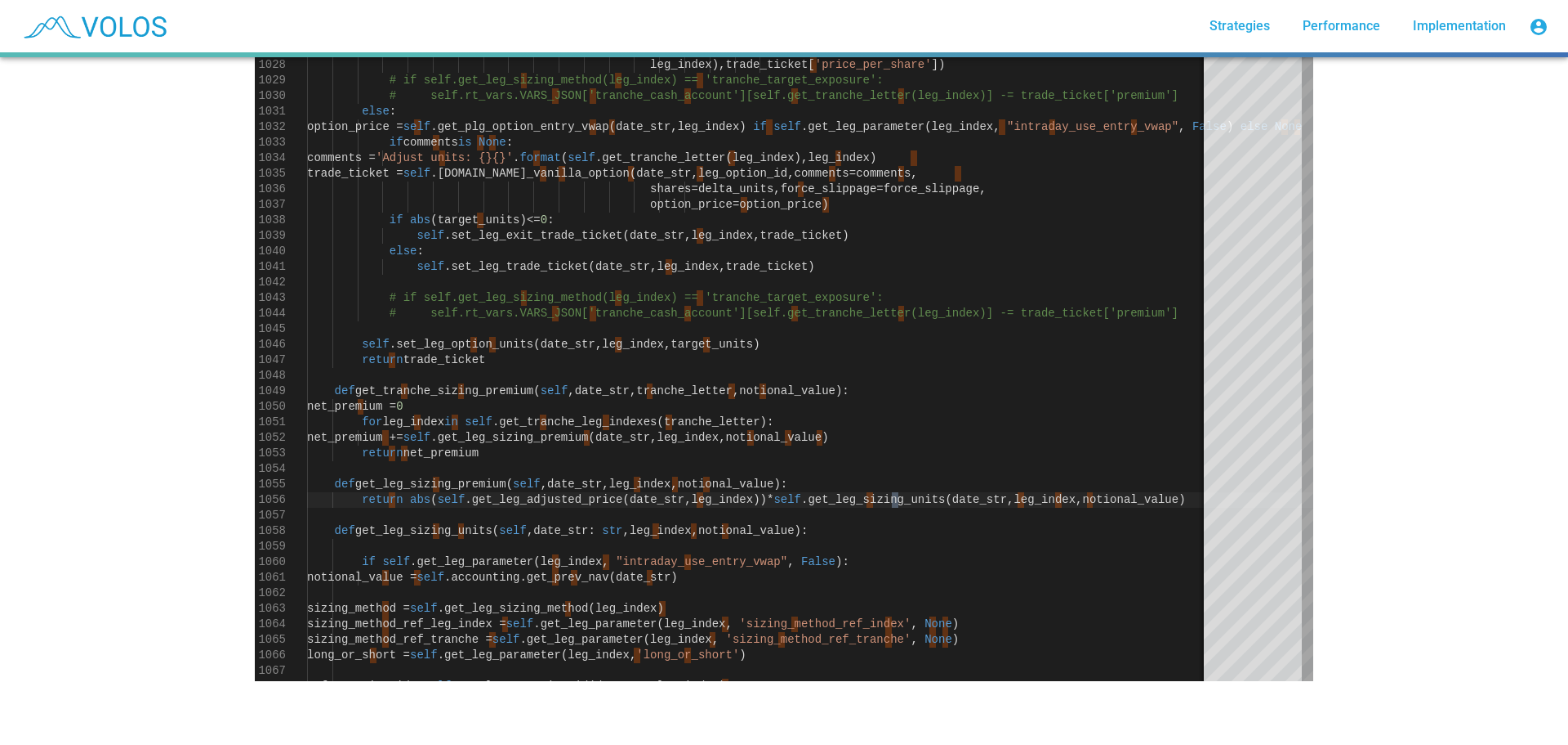
scroll to position [318, 0]
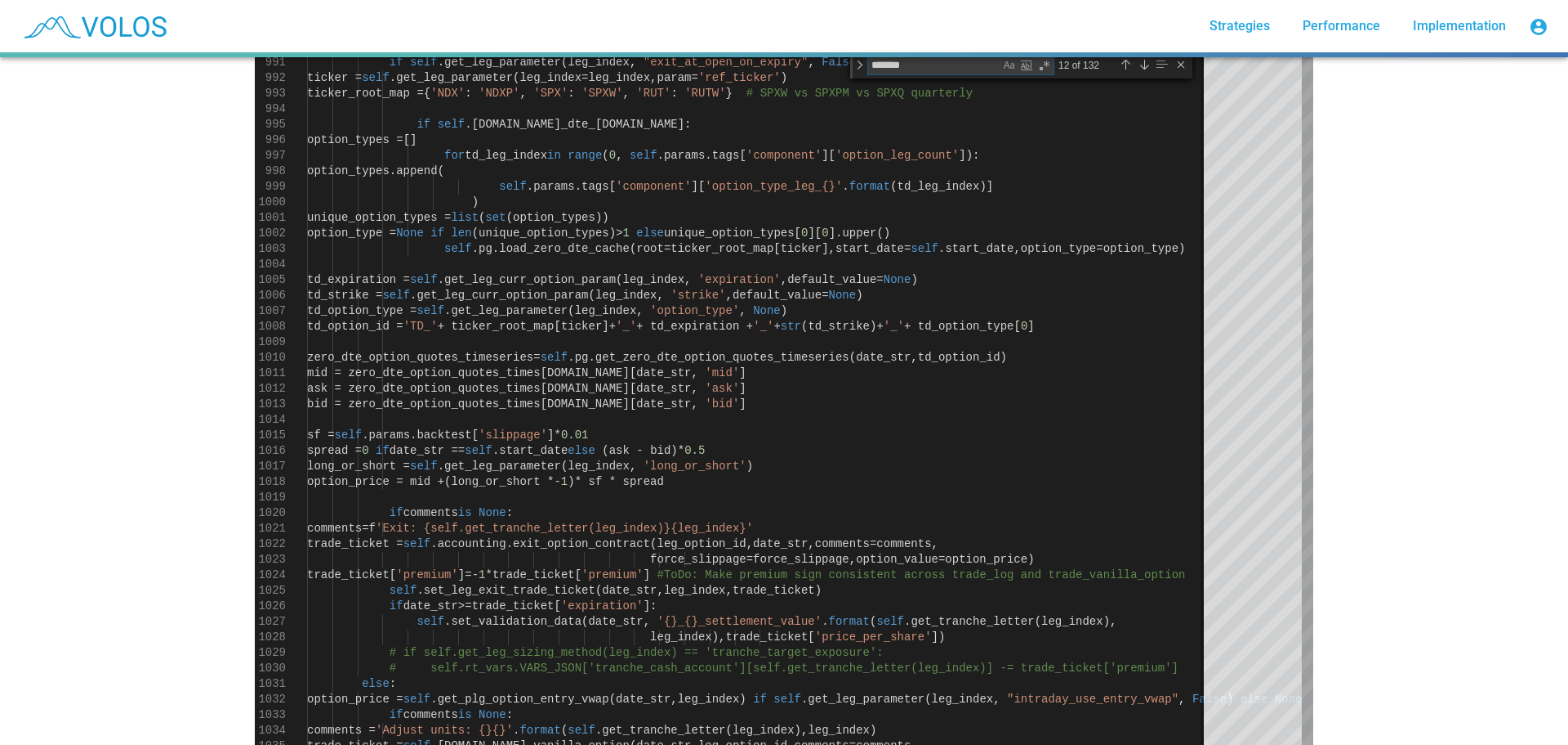
type textarea "********"
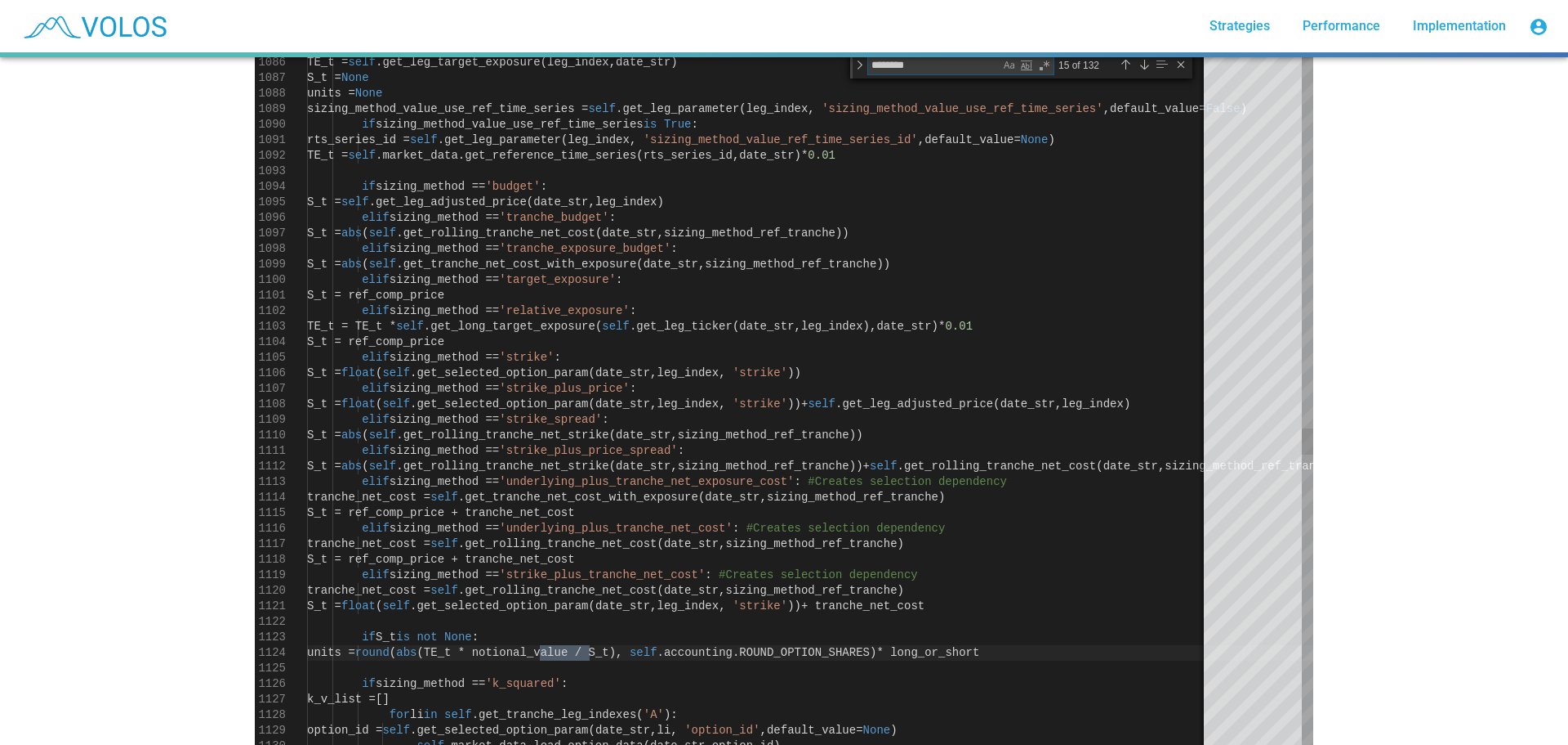
type textarea "**********"
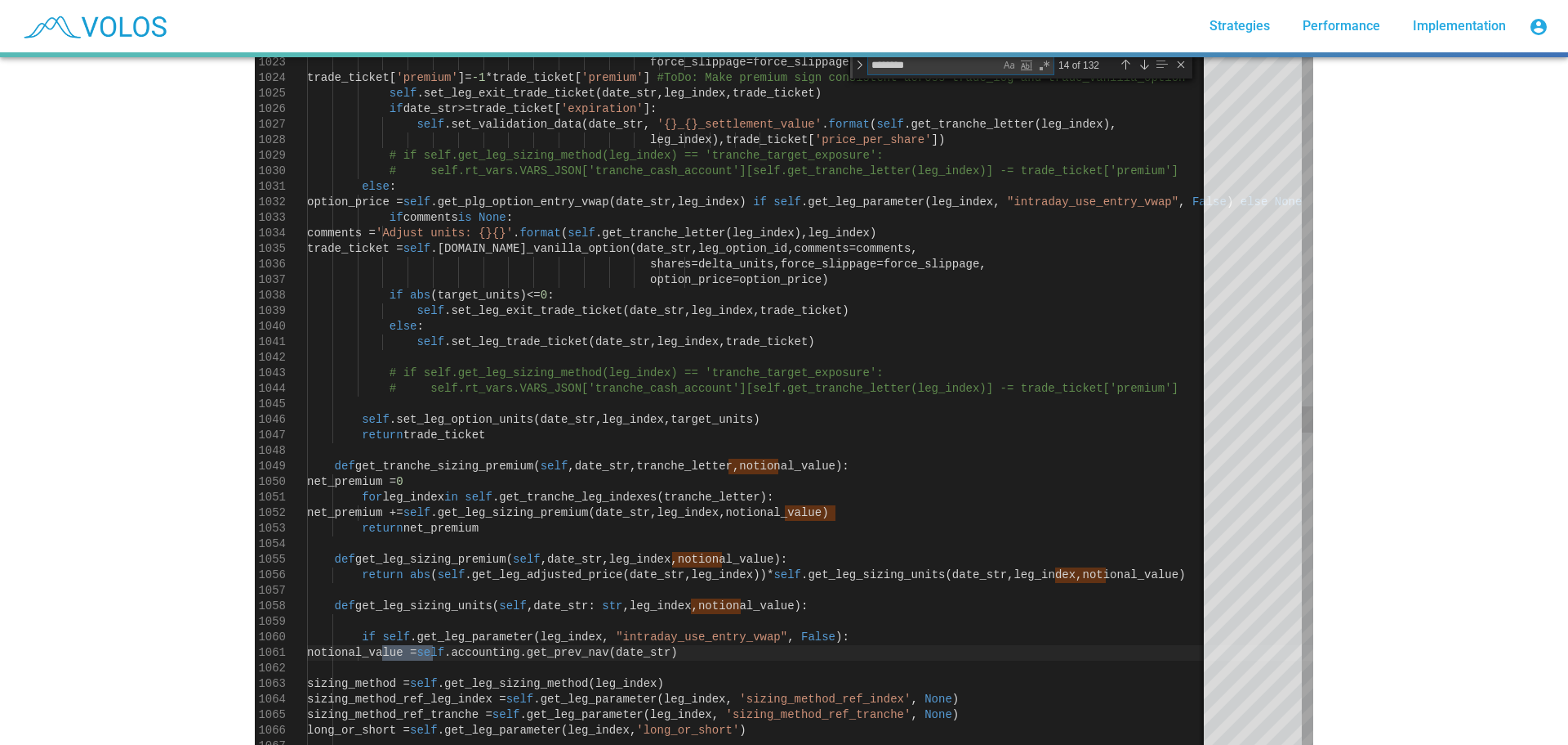
type textarea "********"
click at [557, 654] on span ".accounting.get_prev_nav" at bounding box center [527, 652] width 165 height 13
click at [557, 652] on span ".accounting.get_prev_nav" at bounding box center [527, 652] width 165 height 13
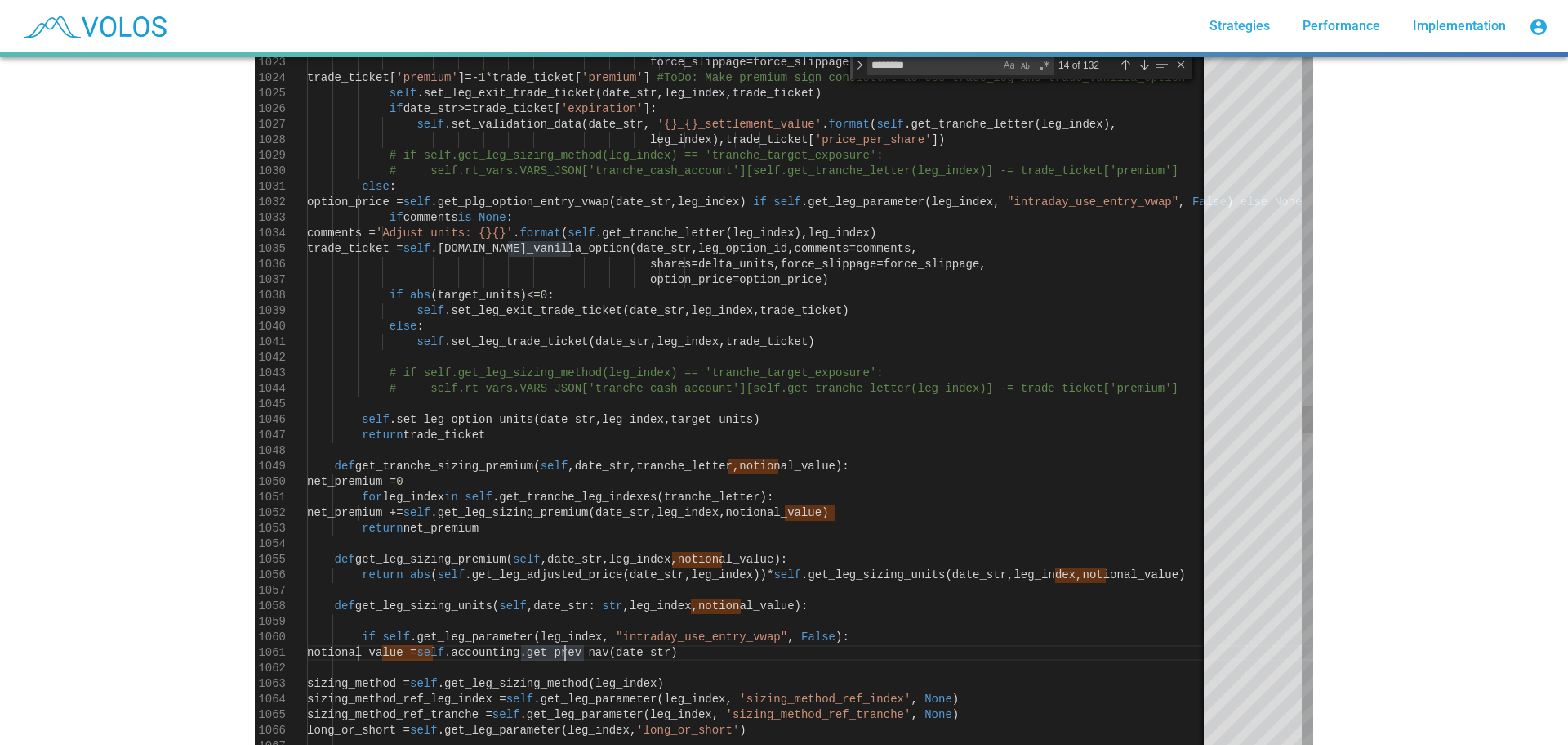
click at [556, 652] on span ".accounting.get_prev_nav" at bounding box center [527, 652] width 165 height 13
type textarea "**********"
click at [609, 647] on span ".accounting.get_prev_nav" at bounding box center [527, 652] width 165 height 13
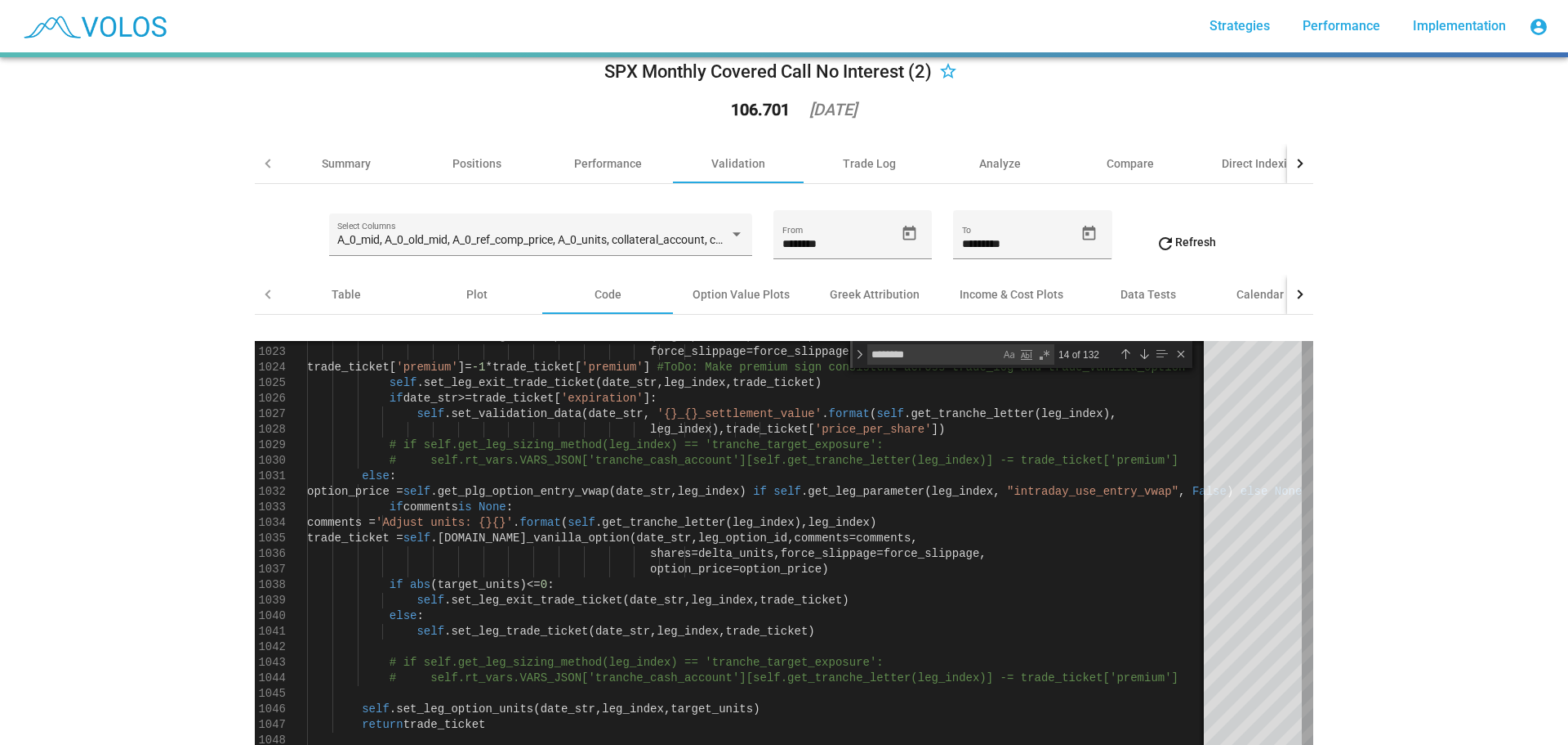
scroll to position [0, 0]
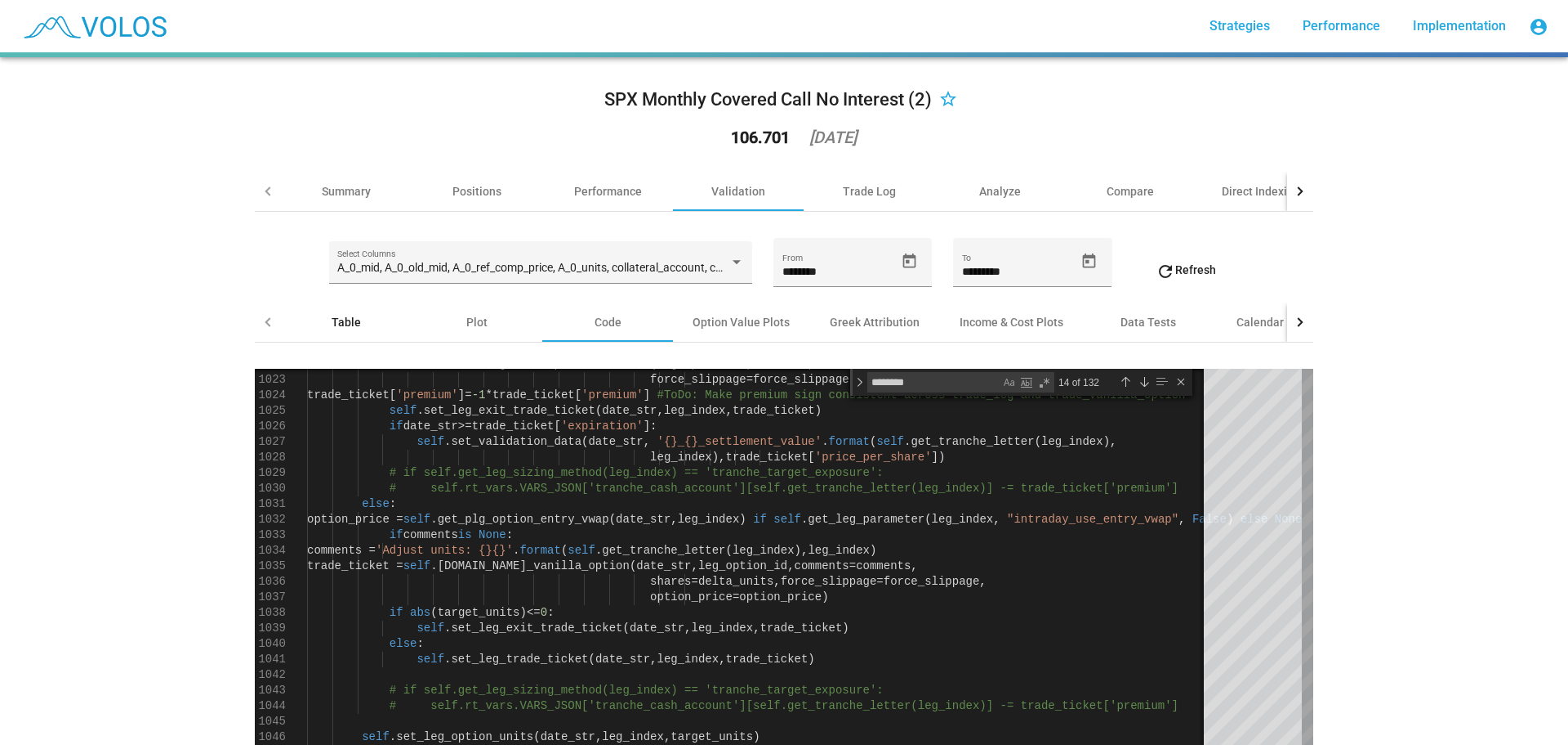
drag, startPoint x: 328, startPoint y: 325, endPoint x: 286, endPoint y: 326, distance: 42.0
click at [332, 325] on div "Table" at bounding box center [346, 322] width 29 height 16
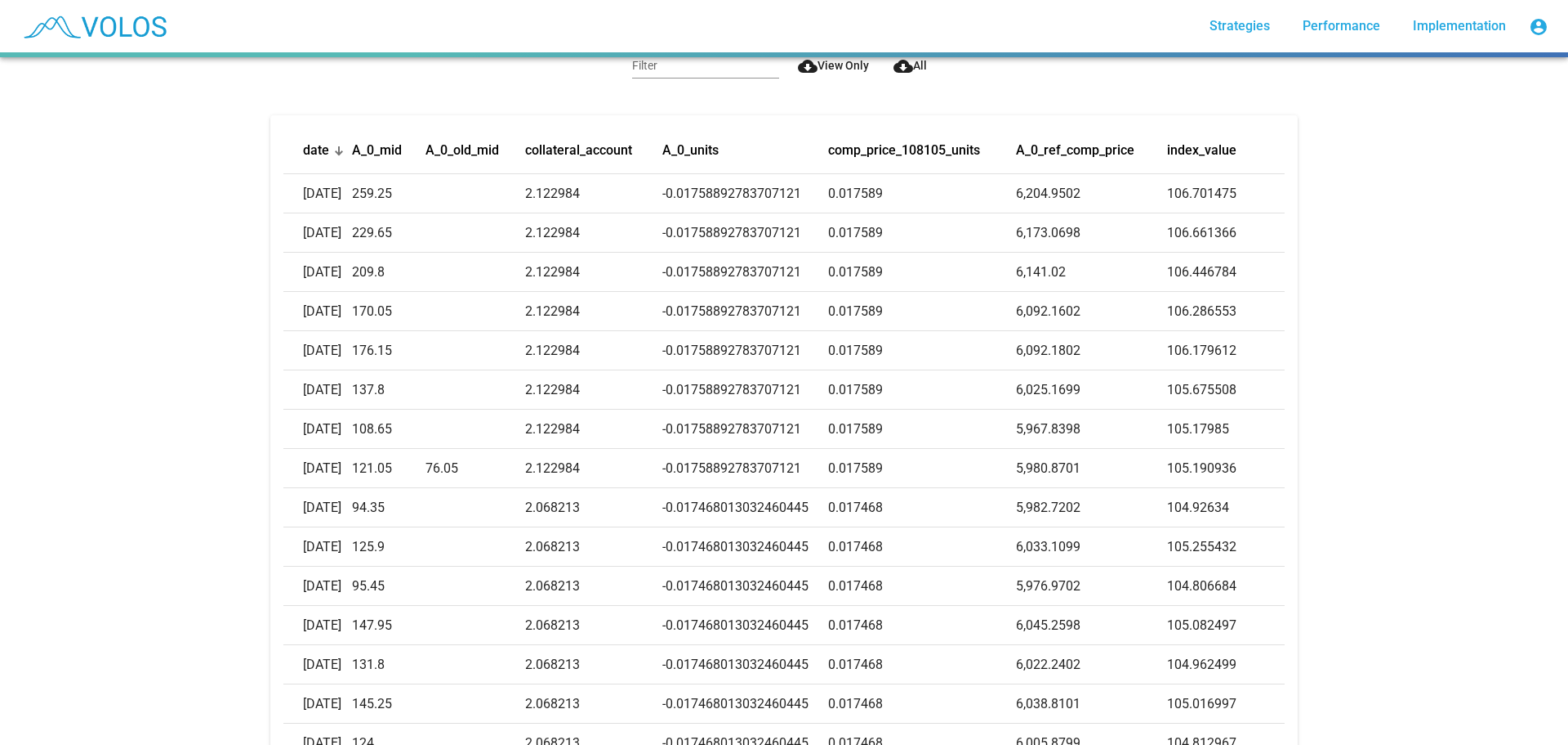
scroll to position [245, 0]
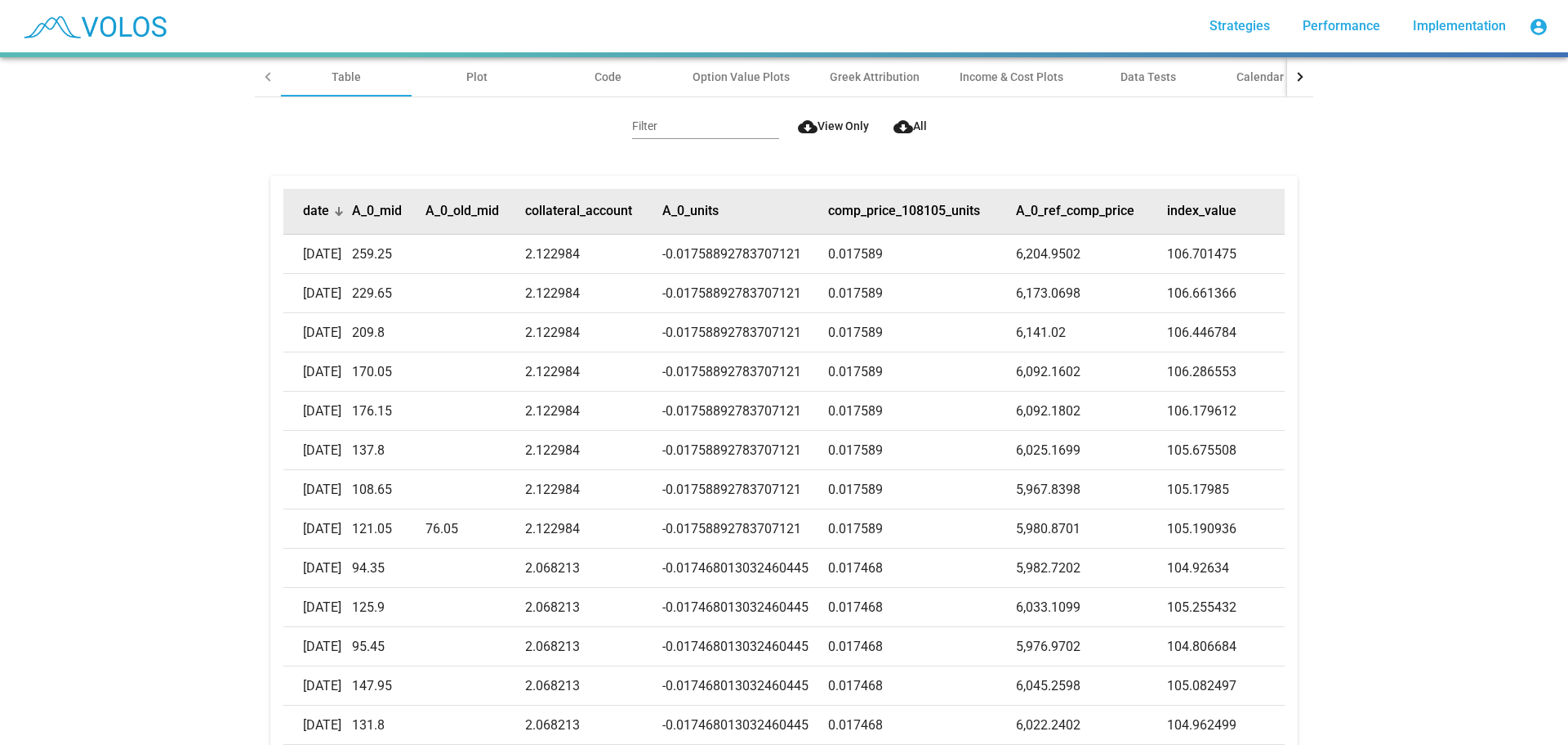
click at [339, 208] on div at bounding box center [339, 210] width 2 height 8
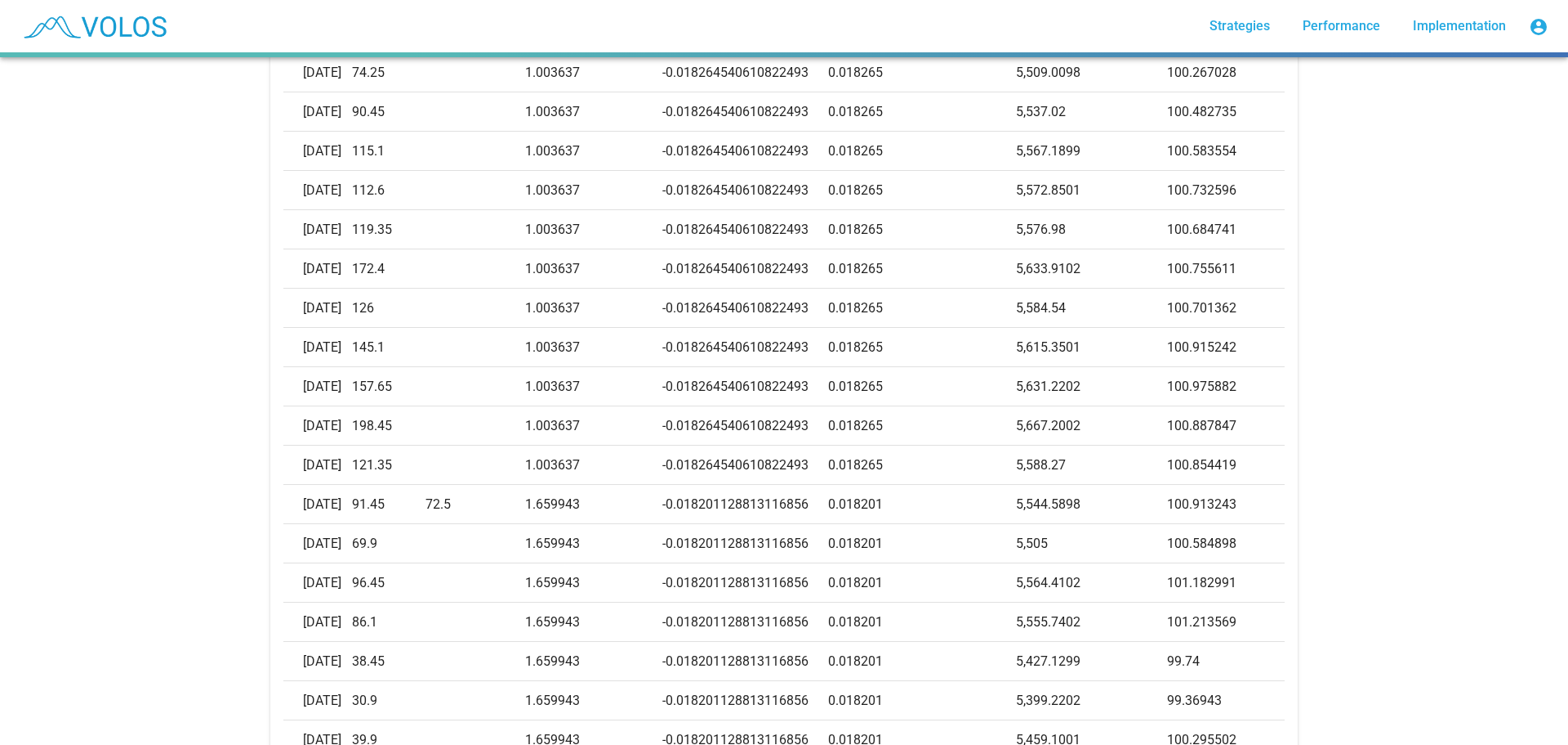
scroll to position [490, 0]
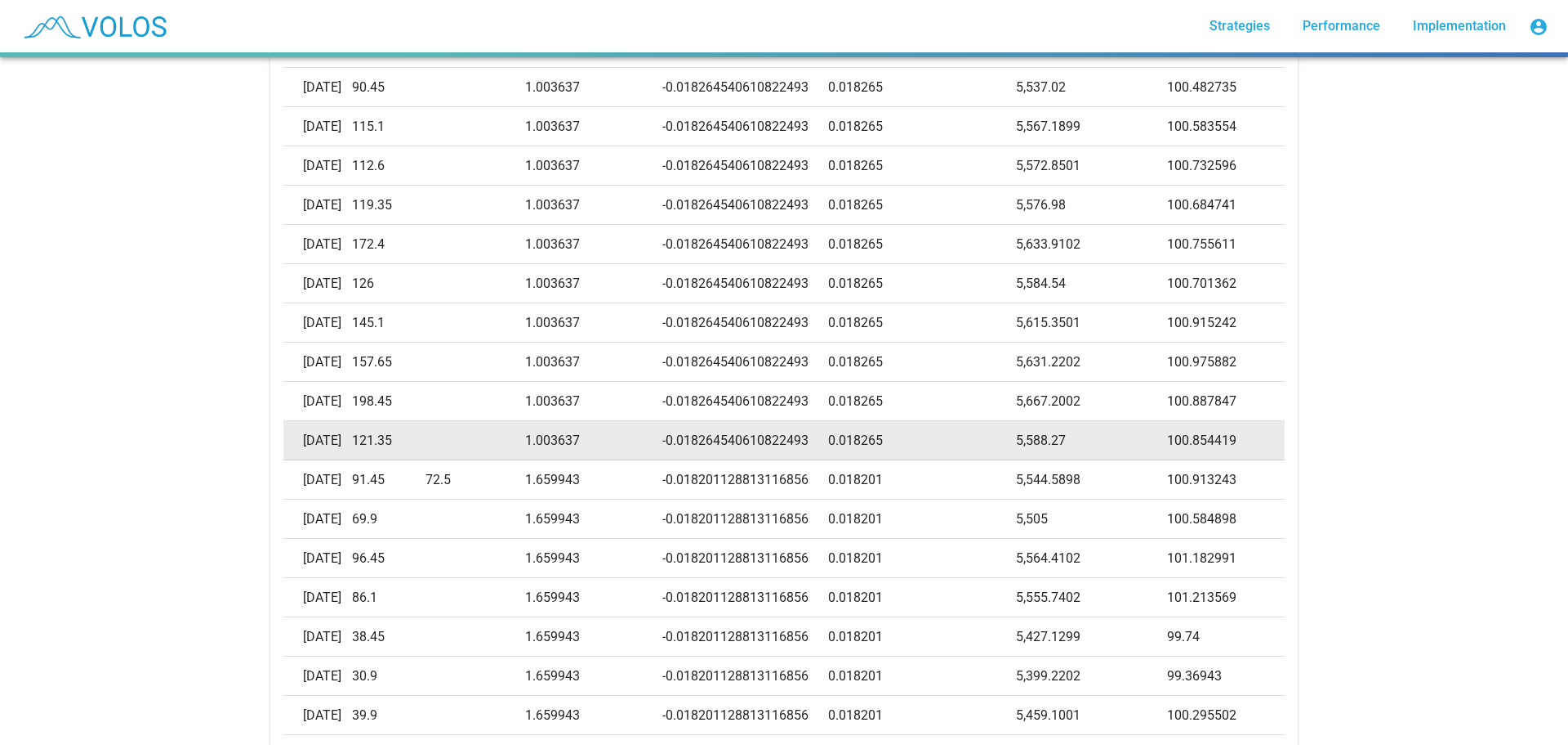
drag, startPoint x: 1169, startPoint y: 437, endPoint x: 1239, endPoint y: 439, distance: 70.0
click at [1239, 439] on td "100.854419" at bounding box center [1226, 441] width 118 height 39
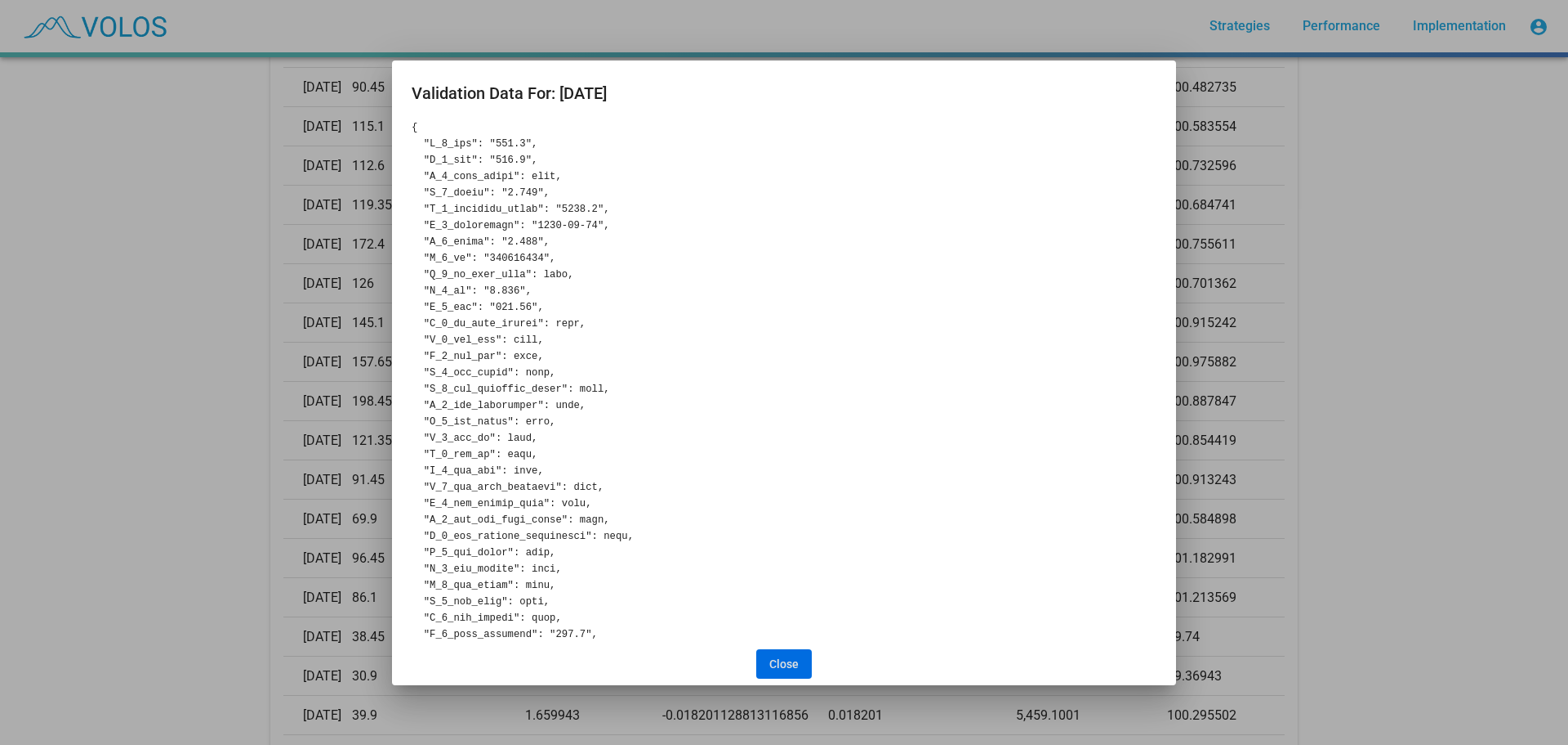
click at [790, 657] on span "Close" at bounding box center [784, 663] width 29 height 13
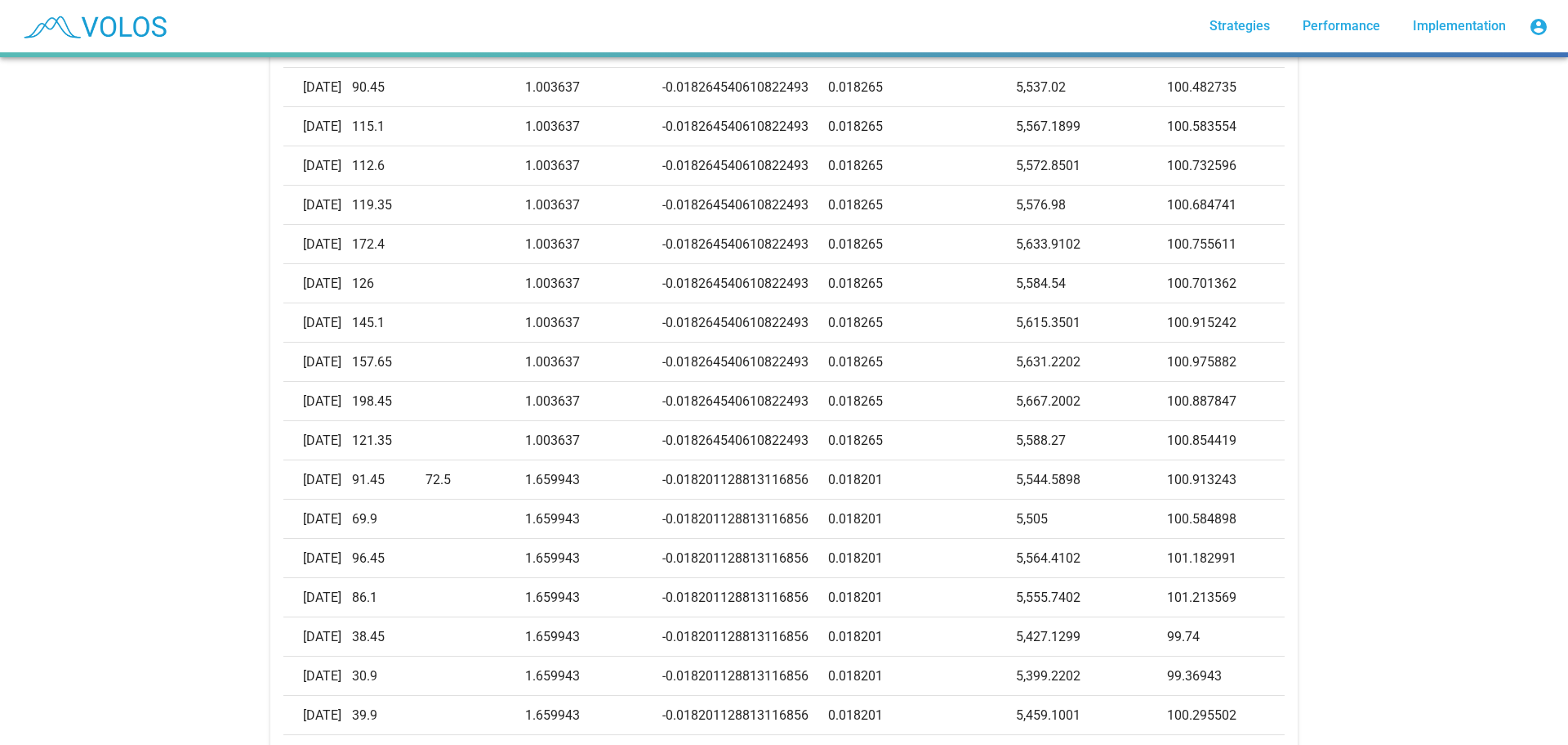
copy td "100.854419"
